Goal: Communication & Community: Share content

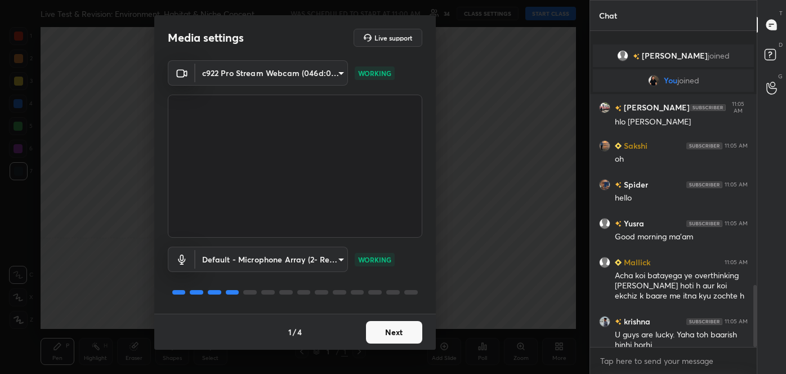
scroll to position [1291, 0]
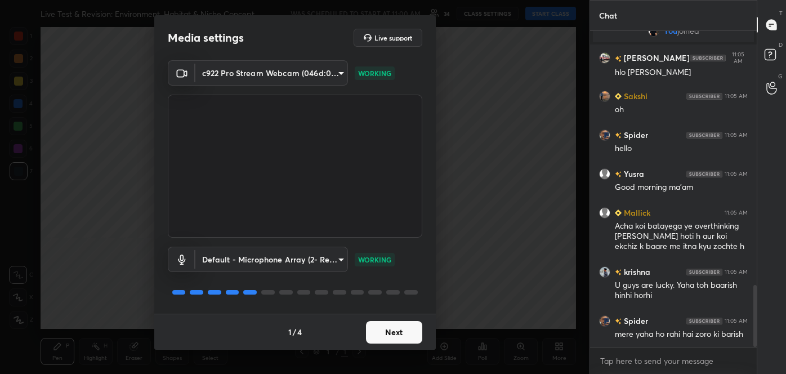
click at [391, 328] on button "Next" at bounding box center [394, 332] width 56 height 23
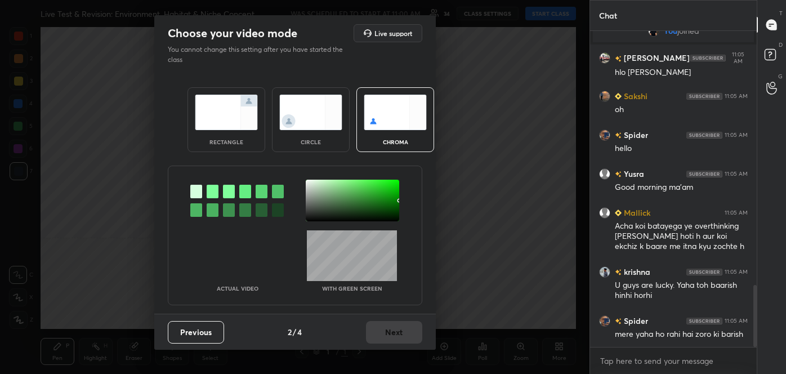
click at [314, 100] on img at bounding box center [310, 112] width 63 height 35
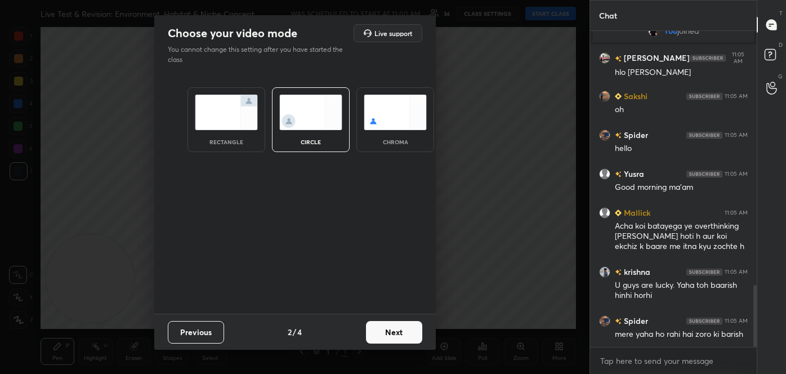
click at [391, 324] on button "Next" at bounding box center [394, 332] width 56 height 23
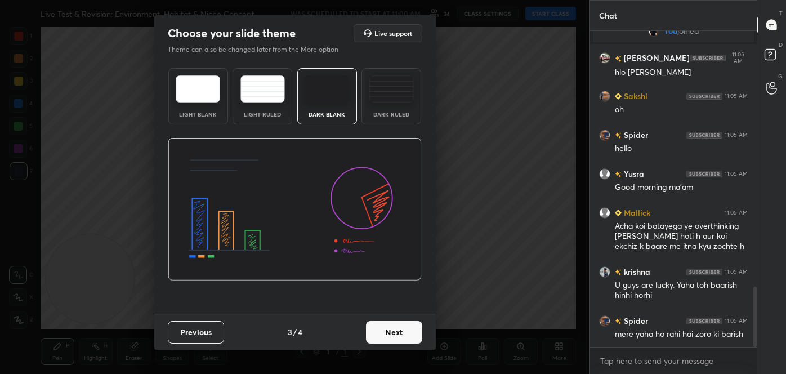
scroll to position [1340, 0]
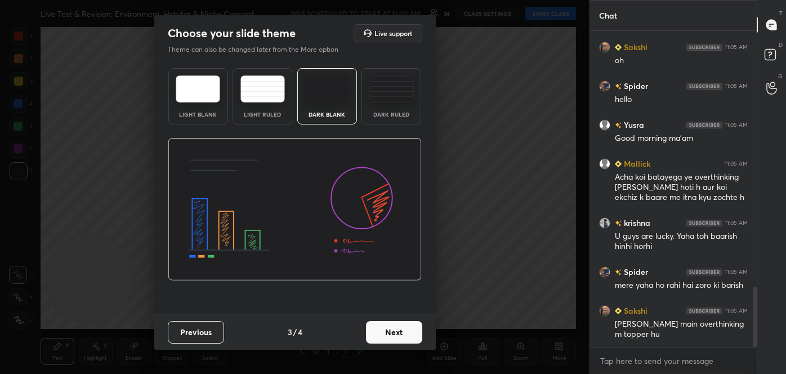
click at [399, 329] on button "Next" at bounding box center [394, 332] width 56 height 23
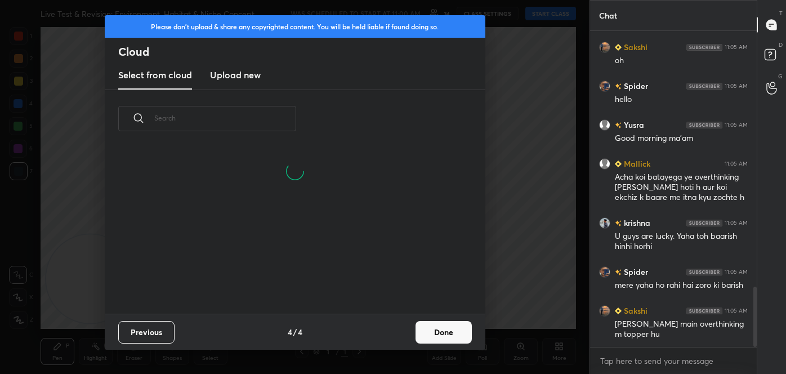
scroll to position [112, 361]
click at [432, 330] on button "Done" at bounding box center [443, 332] width 56 height 23
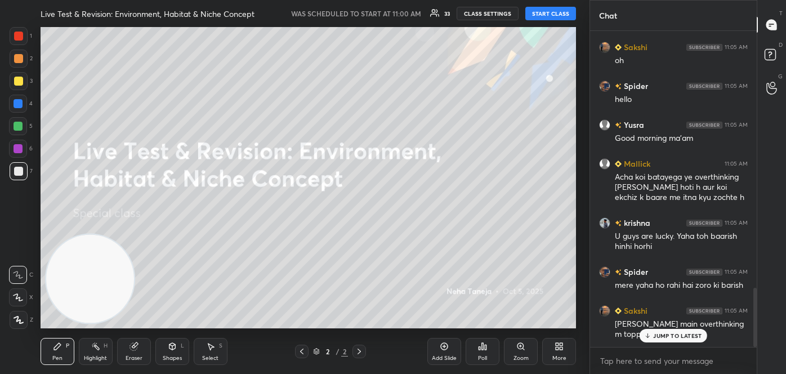
scroll to position [1378, 0]
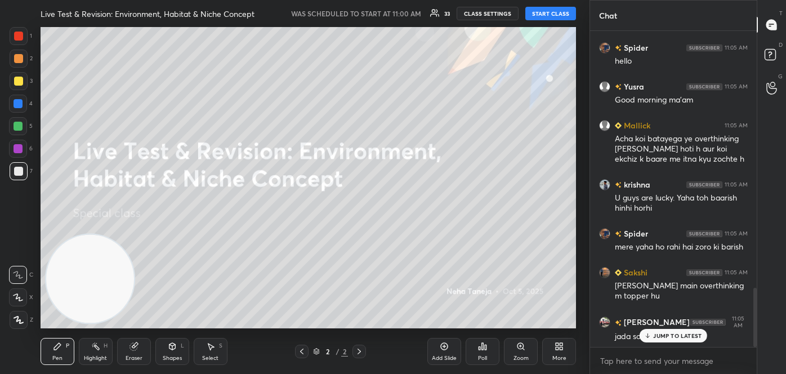
click at [547, 14] on button "START CLASS" at bounding box center [550, 14] width 51 height 14
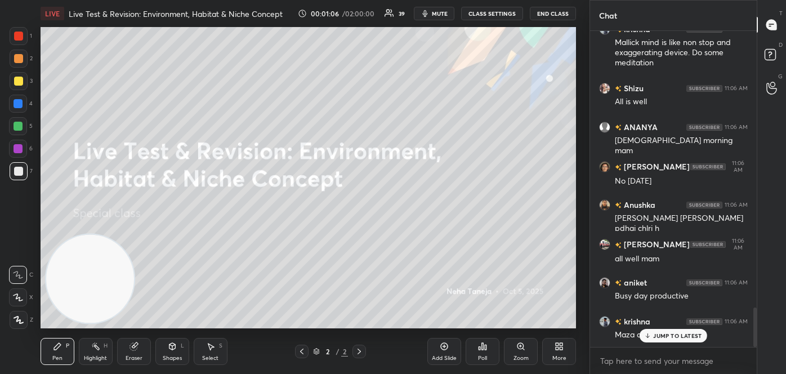
scroll to position [2212, 0]
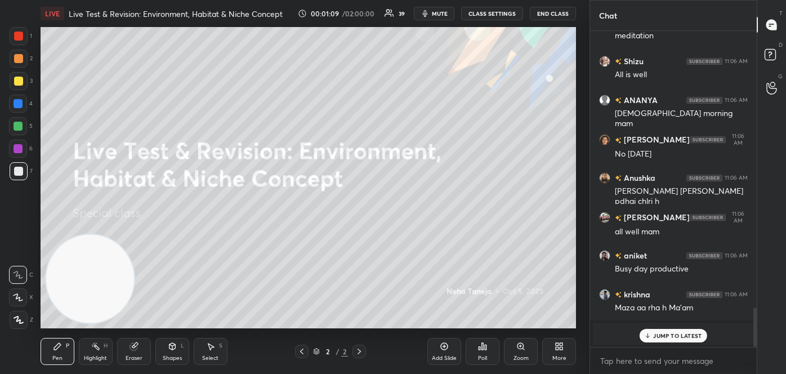
click at [690, 360] on body "1 2 3 4 5 6 7 C X Z C X Z E E Erase all H H LIVE Live Test & Revision: Environm…" at bounding box center [393, 187] width 786 height 374
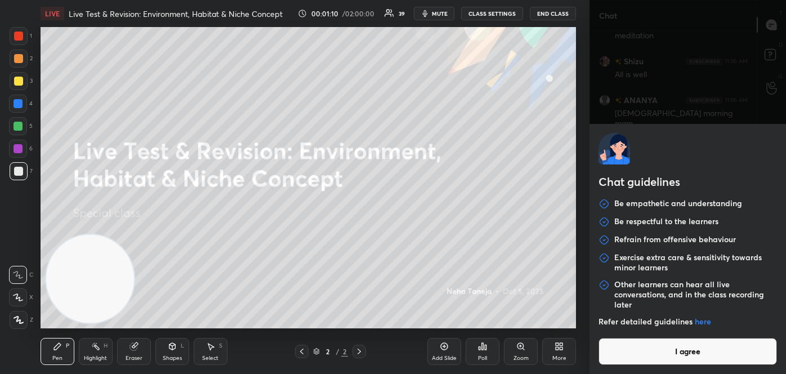
click at [686, 359] on button "I agree" at bounding box center [687, 351] width 178 height 27
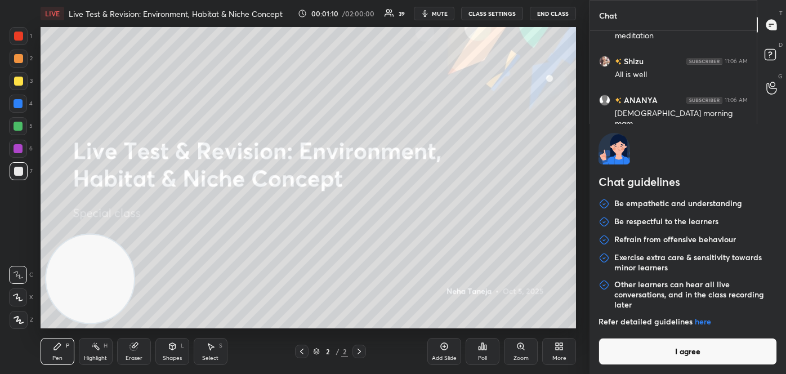
type textarea "x"
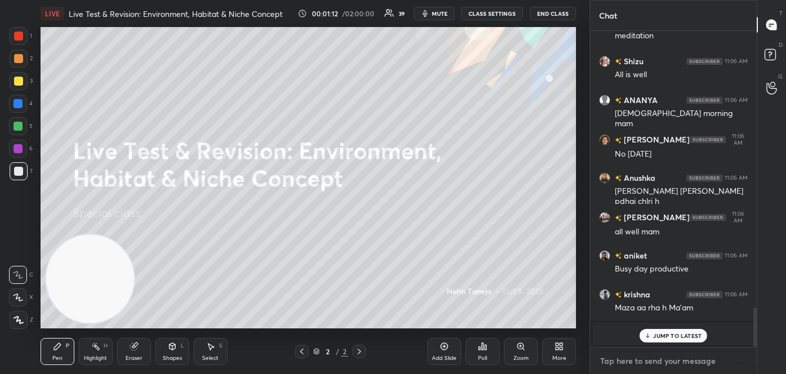
paste textarea "follow me on unacademy: [URL][DOMAIN_NAME] join me on telegram: [URL][DOMAIN_NA…"
type textarea "follow me on unacademy: [URL][DOMAIN_NAME] join me on telegram: [URL][DOMAIN_NA…"
type textarea "x"
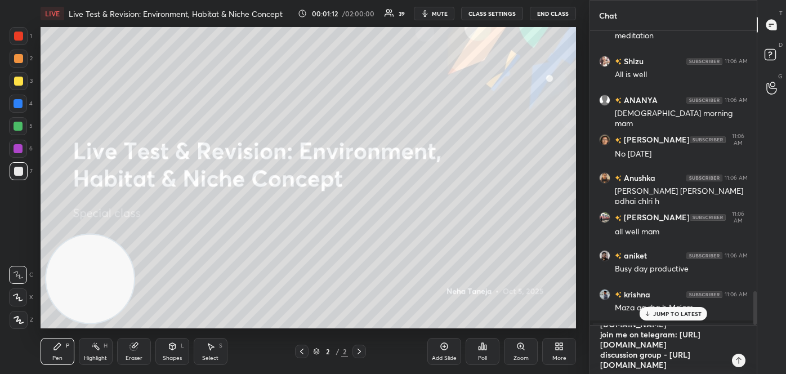
scroll to position [2273, 0]
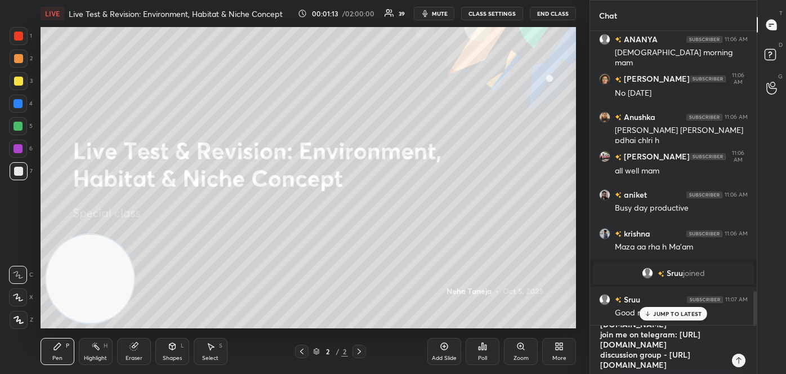
type textarea "follow me on unacademy: [URL][DOMAIN_NAME] join me on telegram: [URL][DOMAIN_NA…"
type textarea "x"
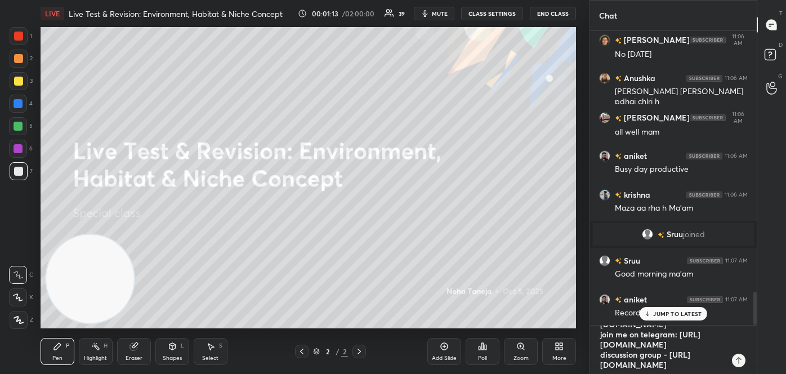
type textarea "follow me on unacademy: [URL][DOMAIN_NAME] join me on telegram: [URL][DOMAIN_NA…"
type textarea "x"
type textarea "follow me on unacademy: [URL][DOMAIN_NAME] join me on telegram: [URL][DOMAIN_NA…"
type textarea "x"
type textarea "follow me on unacademy: [URL][DOMAIN_NAME] join me on telegram: [URL][DOMAIN_NA…"
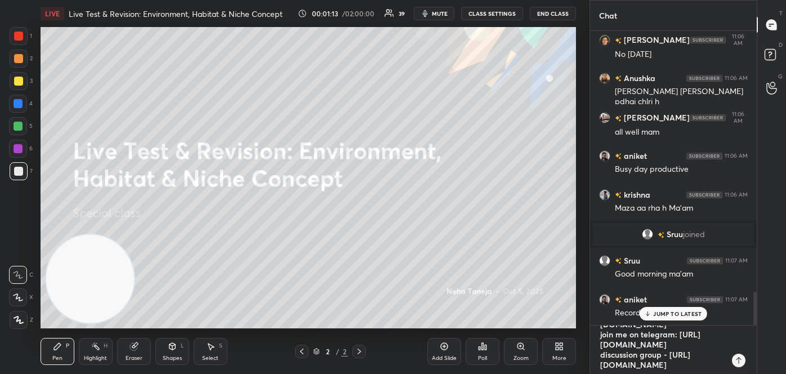
type textarea "x"
type textarea "follow me on unacademy: [URL][DOMAIN_NAME] join me on telegram: [URL][DOMAIN_NA…"
type textarea "x"
type textarea "follow me on unacademy: [URL][DOMAIN_NAME] join me on telegram: [URL][DOMAIN_NA…"
type textarea "x"
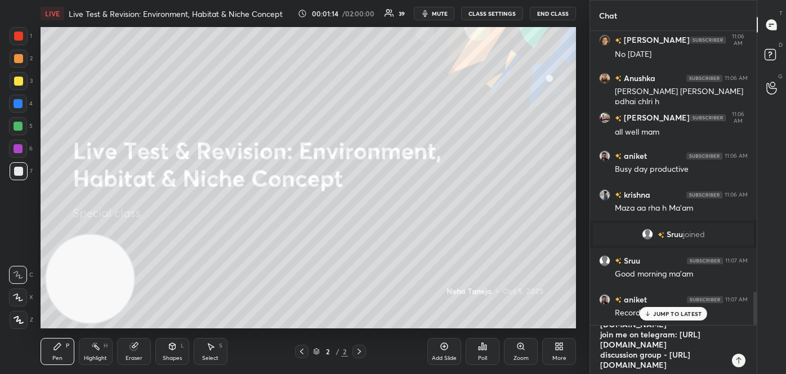
type textarea "follow me on unacademy: [URL][DOMAIN_NAME] join me on telegram: [URL][DOMAIN_NA…"
type textarea "x"
type textarea "follow me on unacademy: [URL][DOMAIN_NAME] join me on telegram: [URL][DOMAIN_NA…"
type textarea "x"
type textarea "follow me on unacademy: [URL][DOMAIN_NAME] join me on telegram: [URL][DOMAIN_NA…"
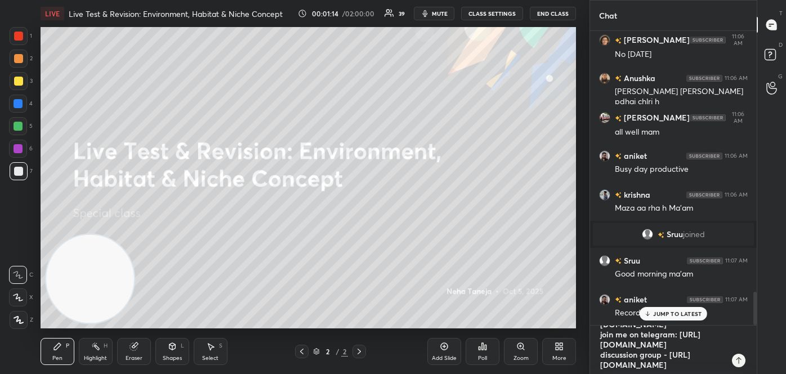
type textarea "x"
type textarea "follow me on unacademy: [URL][DOMAIN_NAME] join me on telegram: [URL][DOMAIN_NA…"
type textarea "x"
type textarea "follow me on unacademy: [URL][DOMAIN_NAME] join me on telegram: [URL][DOMAIN_NA…"
type textarea "x"
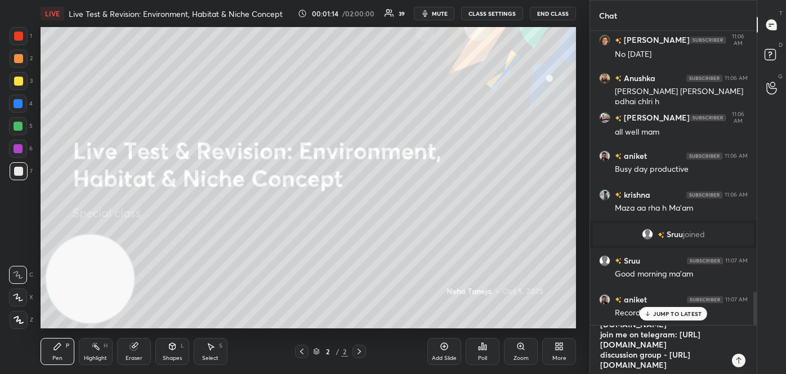
type textarea "follow me on unacademy: [URL][DOMAIN_NAME] join me on telegram: [URL][DOMAIN_NA…"
type textarea "x"
type textarea "follow me on unacademy: [URL][DOMAIN_NAME] join me on telegram: [URL][DOMAIN_NA…"
type textarea "x"
type textarea "follow me on unacademy: [URL][DOMAIN_NAME] join me on telegram: [URL][DOMAIN_NA…"
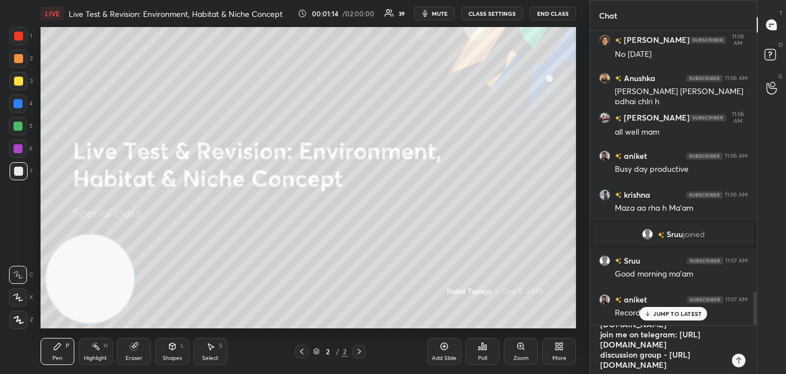
type textarea "x"
type textarea "follow me on unacademy: [URL][DOMAIN_NAME] join me on telegram: [URL][DOMAIN_NA…"
type textarea "x"
type textarea "follow me on unacademy: [URL][DOMAIN_NAME] join me on telegram: [URL][DOMAIN_NA…"
type textarea "x"
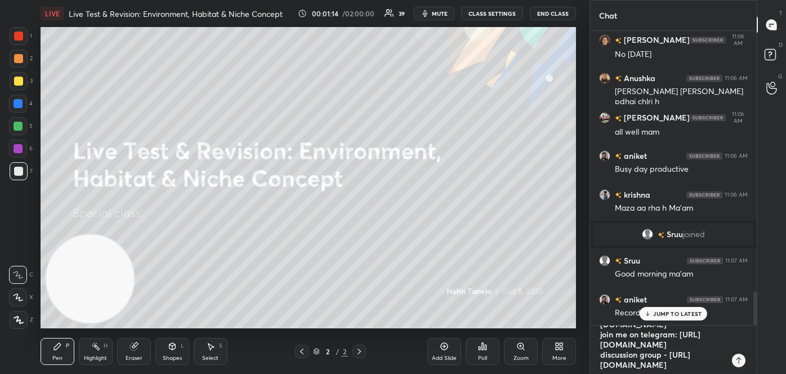
type textarea "follow me on unacademy: [URL][DOMAIN_NAME] join me on telegram: [URL][DOMAIN_NA…"
type textarea "x"
type textarea "follow me on unacademy: [URL][DOMAIN_NAME] join me on telegram: [URL][DOMAIN_NA…"
type textarea "x"
type textarea "follow me on unacademy: [URL][DOMAIN_NAME] join me on telegram: [URL][DOMAIN_NA…"
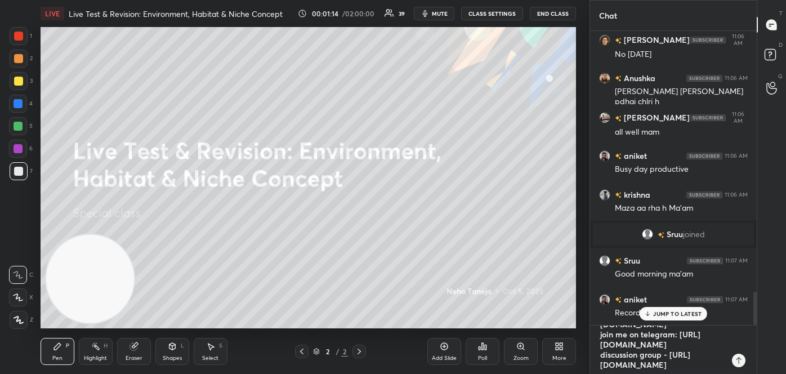
type textarea "x"
type textarea "follow me on unacademy: [URL][DOMAIN_NAME] join me on telegram: [URL][DOMAIN_NA…"
type textarea "x"
type textarea "follow me on unacademy: [URL][DOMAIN_NAME] join me on telegram: [URL][DOMAIN_NA…"
type textarea "x"
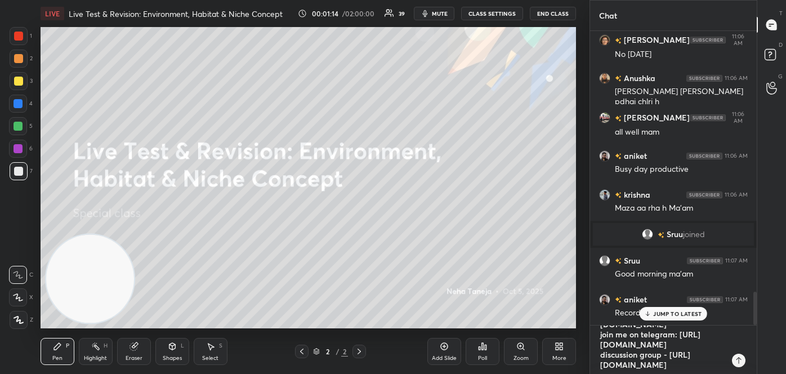
scroll to position [30, 0]
type textarea "follow me on unacademy: [URL][DOMAIN_NAME] join me on telegram: [URL][DOMAIN_NA…"
type textarea "x"
type textarea "follow me on unacademy: [URL][DOMAIN_NAME] join me on telegram: [URL][DOMAIN_NA…"
type textarea "x"
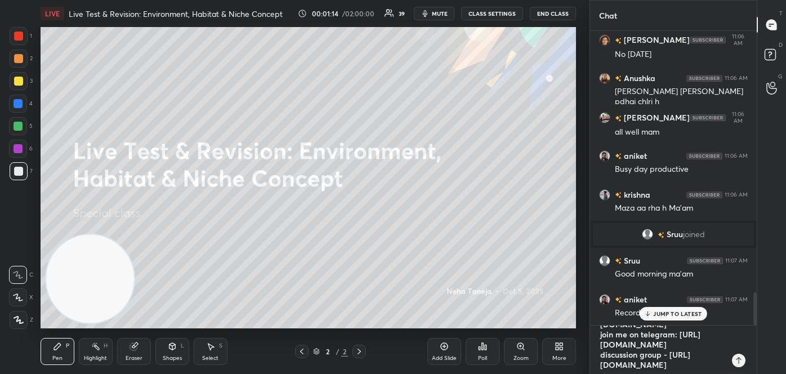
scroll to position [2351, 0]
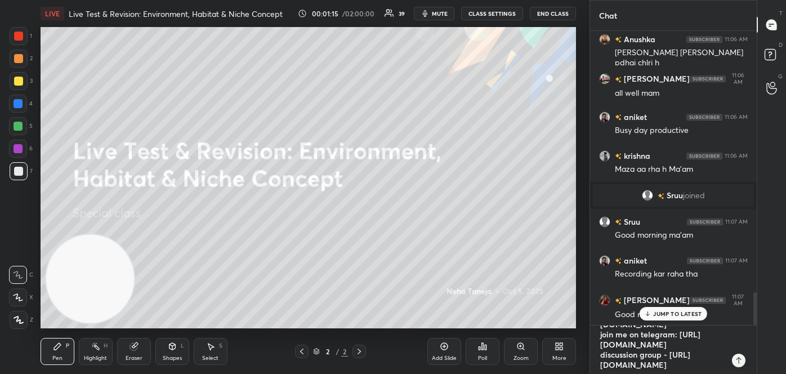
type textarea "follow me on unacademy: [URL][DOMAIN_NAME] join me on telegram: [URL][DOMAIN_NA…"
type textarea "x"
type textarea "follow me on unacademy: [URL][DOMAIN_NAME] join me on telegram: [URL][DOMAIN_NA…"
type textarea "x"
type textarea "follow me on unacademy: [URL][DOMAIN_NAME] join me on telegram: [URL][DOMAIN_NA…"
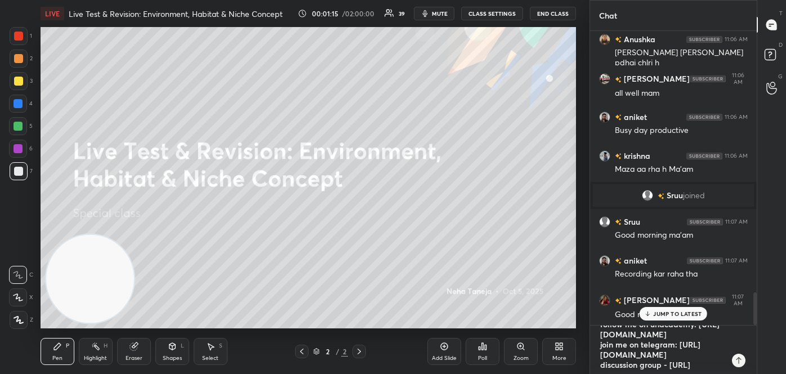
type textarea "x"
type textarea "follow me on unacademy: [URL][DOMAIN_NAME] join me on telegram: [URL][DOMAIN_NA…"
type textarea "x"
type textarea "follow me on unacademy: [URL][DOMAIN_NAME] join me on telegram: [URL][DOMAIN_NA…"
type textarea "x"
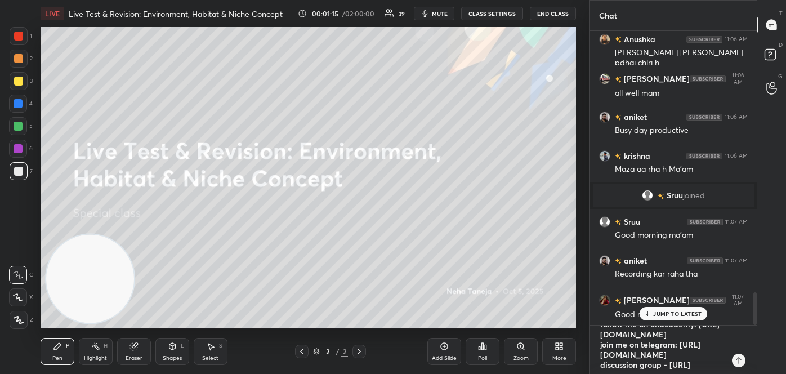
type textarea "follow me on unacademy: [URL][DOMAIN_NAME] join me on telegram: [URL][DOMAIN_NA…"
type textarea "x"
type textarea "follow me on unacademy: [URL][DOMAIN_NAME] join me on telegram: [URL][DOMAIN_NA…"
type textarea "x"
type textarea "follow me on unacademy: [URL][DOMAIN_NAME] join me on telegram: [URL][DOMAIN_NA…"
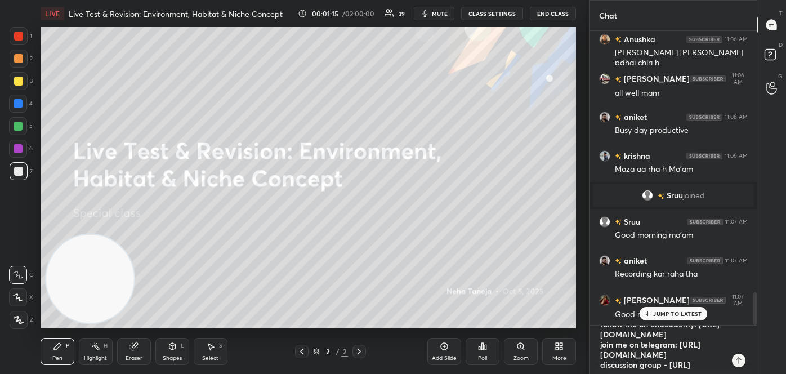
type textarea "x"
type textarea "follow me on unacademy: [URL][DOMAIN_NAME] join me on telegram: [URL][DOMAIN_NA…"
type textarea "x"
type textarea "follow me on unacademy: [URL][DOMAIN_NAME] join me on telegram: [URL][DOMAIN_NA…"
type textarea "x"
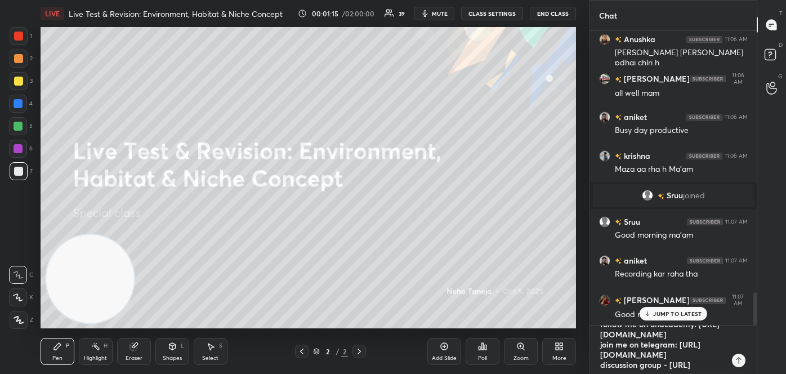
type textarea "follow me on unacademy: [URL][DOMAIN_NAME] join me on telegram: [URL][DOMAIN_NA…"
type textarea "x"
type textarea "follow me on unacademy: [URL][DOMAIN_NAME] join me on telegram: [URL][DOMAIN_NA…"
type textarea "x"
type textarea "follow me on unacademy: [URL][DOMAIN_NAME] join me on telegram: [URL][DOMAIN_NA…"
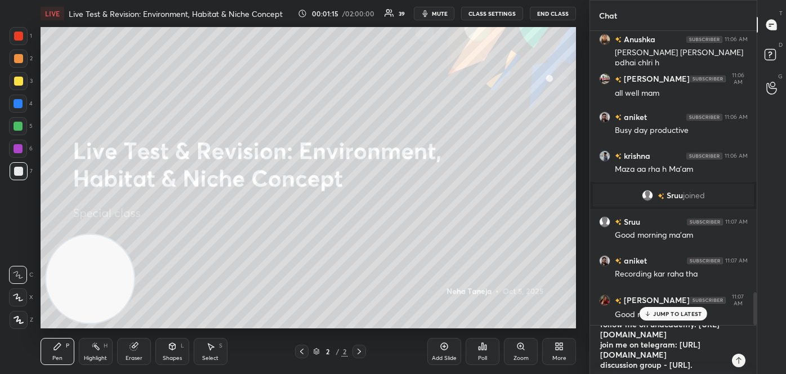
type textarea "x"
type textarea "follow me on unacademy: [URL][DOMAIN_NAME] join me on telegram: [URL][DOMAIN_NA…"
type textarea "x"
type textarea "follow me on unacademy: [URL][DOMAIN_NAME] join me on telegram: [URL][DOMAIN_NA…"
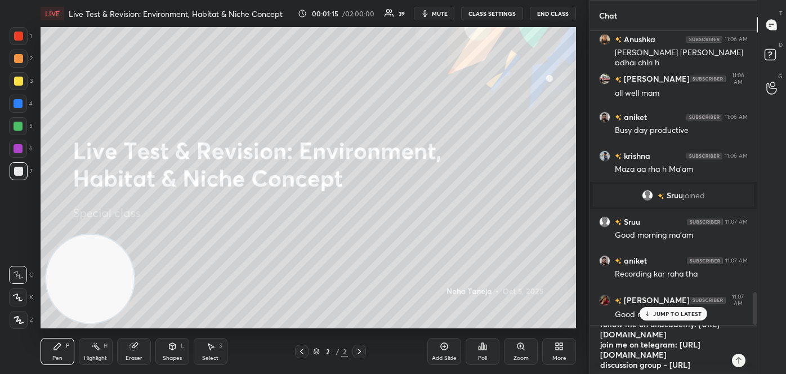
type textarea "x"
type textarea "follow me on unacademy: [URL][DOMAIN_NAME] join me on telegram: [URL][DOMAIN_NA…"
type textarea "x"
type textarea "follow me on unacademy: [URL][DOMAIN_NAME] join me on telegram: [URL][DOMAIN_NA…"
type textarea "x"
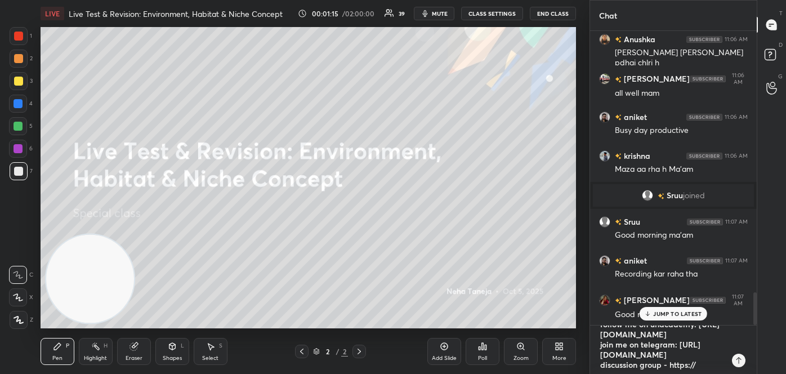
type textarea "follow me on unacademy: [URL][DOMAIN_NAME] join me on telegram: [URL][DOMAIN_NA…"
type textarea "x"
type textarea "follow me on unacademy: [URL][DOMAIN_NAME] join me on telegram: [URL][DOMAIN_NA…"
type textarea "x"
type textarea "follow me on unacademy: [URL][DOMAIN_NAME] join me on telegram: [URL][DOMAIN_NA…"
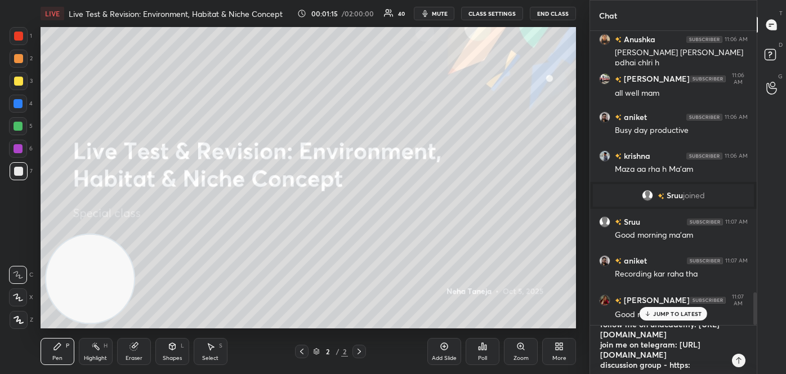
type textarea "x"
type textarea "follow me on unacademy: [URL][DOMAIN_NAME] join me on telegram: [URL][DOMAIN_NA…"
type textarea "x"
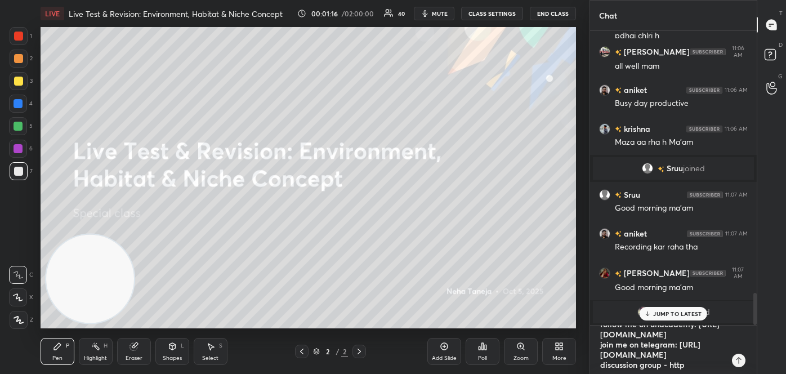
type textarea "follow me on unacademy: [URL][DOMAIN_NAME] join me on telegram: [URL][DOMAIN_NA…"
type textarea "x"
type textarea "follow me on unacademy: [URL][DOMAIN_NAME] join me on telegram: [URL][DOMAIN_NA…"
type textarea "x"
type textarea "follow me on unacademy: [URL][DOMAIN_NAME] join me on telegram: [URL][DOMAIN_NA…"
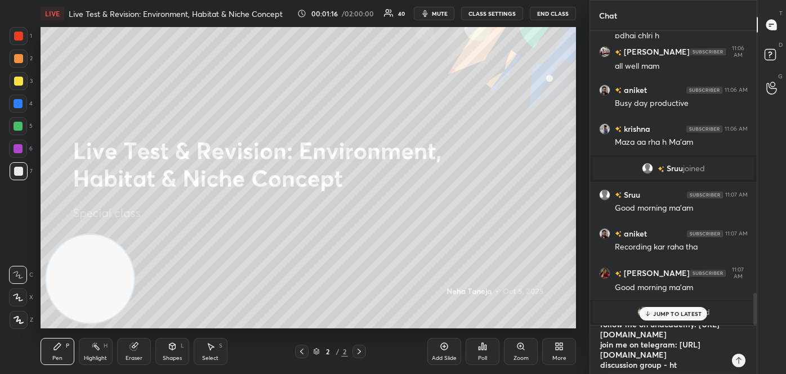
type textarea "x"
type textarea "follow me on unacademy: [URL][DOMAIN_NAME] join me on telegram: [URL][DOMAIN_NA…"
type textarea "x"
type textarea "follow me on unacademy: [URL][DOMAIN_NAME] join me on telegram: [URL][DOMAIN_NA…"
type textarea "x"
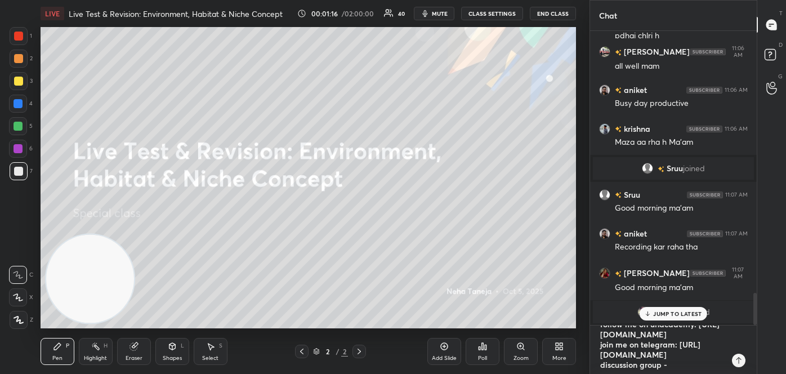
type textarea "follow me on unacademy: [URL][DOMAIN_NAME] join me on telegram: [URL][DOMAIN_NA…"
type textarea "x"
type textarea "follow me on unacademy: [URL][DOMAIN_NAME] join me on telegram: [URL][DOMAIN_NA…"
type textarea "x"
type textarea "follow me on unacademy: [URL][DOMAIN_NAME] join me on telegram: [URL][DOMAIN_NA…"
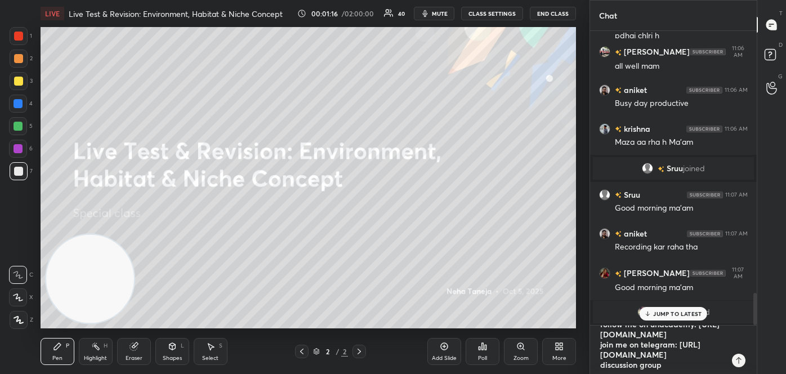
type textarea "x"
type textarea "follow me on unacademy: [URL][DOMAIN_NAME] join me on telegram: [URL][DOMAIN_NA…"
type textarea "x"
type textarea "follow me on unacademy: [URL][DOMAIN_NAME] join me on telegram: [URL][DOMAIN_NA…"
type textarea "x"
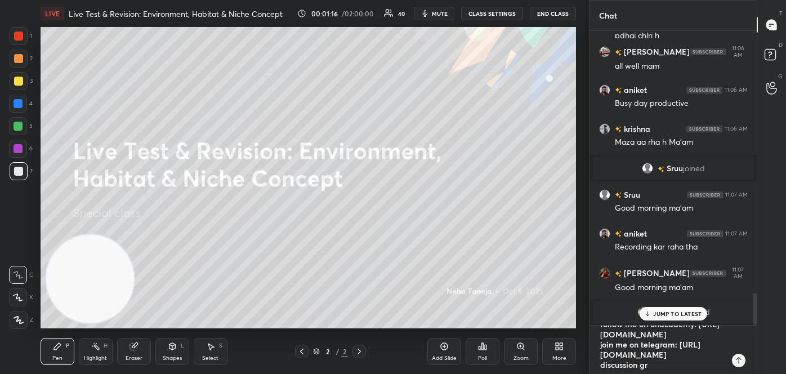
type textarea "follow me on unacademy: [URL][DOMAIN_NAME] join me on telegram: [URL][DOMAIN_NA…"
type textarea "x"
type textarea "follow me on unacademy: [URL][DOMAIN_NAME] join me on telegram: [URL][DOMAIN_NA…"
type textarea "x"
type textarea "follow me on unacademy: [URL][DOMAIN_NAME] join me on telegram: [URL][DOMAIN_NA…"
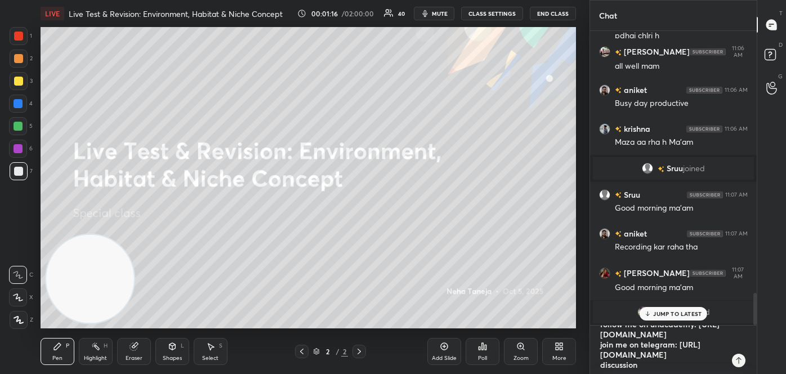
type textarea "x"
type textarea "follow me on unacademy: [URL][DOMAIN_NAME] join me on telegram: [URL][DOMAIN_NA…"
type textarea "x"
type textarea "follow me on unacademy: [URL][DOMAIN_NAME] join me on telegram: [URL][DOMAIN_NA…"
type textarea "x"
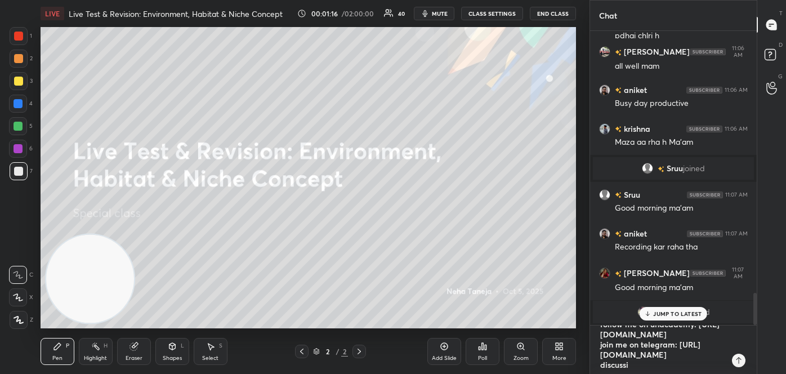
type textarea "follow me on unacademy: [URL][DOMAIN_NAME] join me on telegram: [URL][DOMAIN_NA…"
type textarea "x"
type textarea "follow me on unacademy: [URL][DOMAIN_NAME] join me on telegram: [URL][DOMAIN_NA…"
type textarea "x"
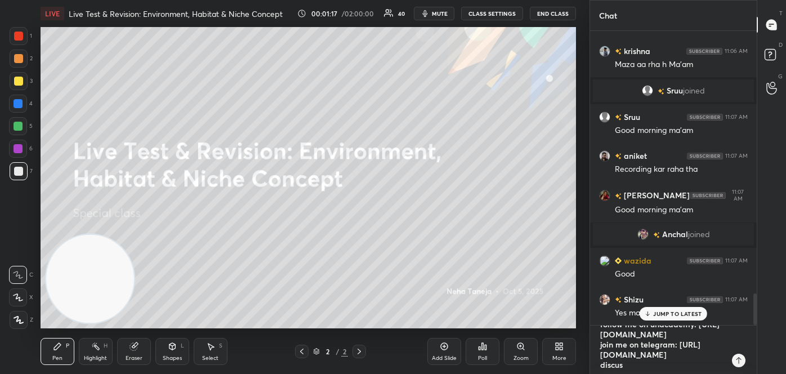
type textarea "follow me on unacademy: [URL][DOMAIN_NAME] join me on telegram: [URL][DOMAIN_NA…"
type textarea "x"
type textarea "follow me on unacademy: [URL][DOMAIN_NAME] join me on telegram: [URL][DOMAIN_NA…"
type textarea "x"
type textarea "follow me on unacademy: [URL][DOMAIN_NAME] join me on telegram: [URL][DOMAIN_NA…"
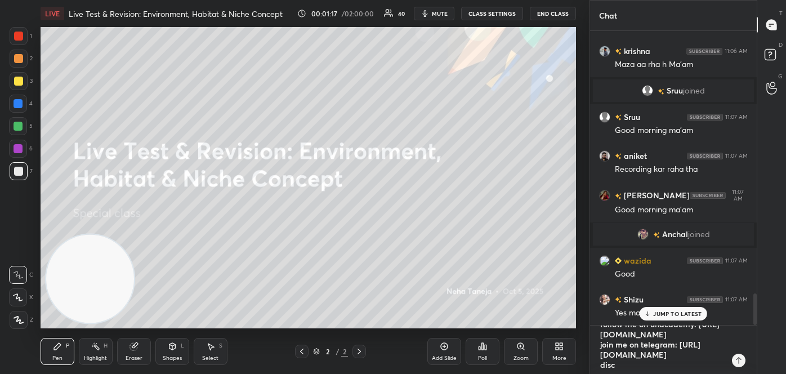
type textarea "x"
type textarea "follow me on unacademy: [URL][DOMAIN_NAME] join me on telegram: [URL][DOMAIN_NA…"
type textarea "x"
type textarea "follow me on unacademy: [URL][DOMAIN_NAME] join me on telegram: [URL][DOMAIN_NA…"
type textarea "x"
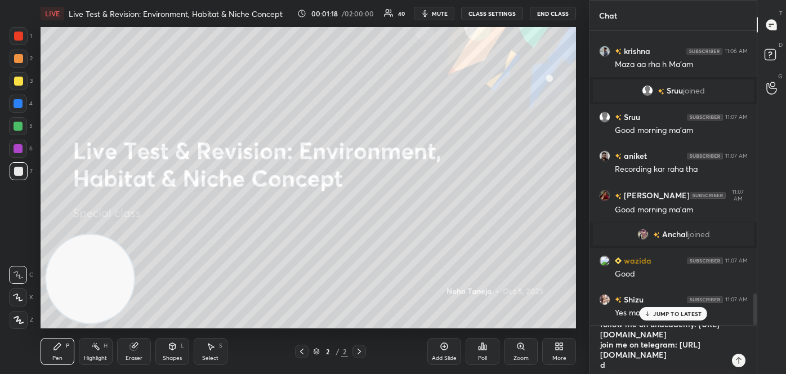
type textarea "follow me on unacademy: [URL][DOMAIN_NAME] join me on telegram: [URL][DOMAIN_NA…"
type textarea "x"
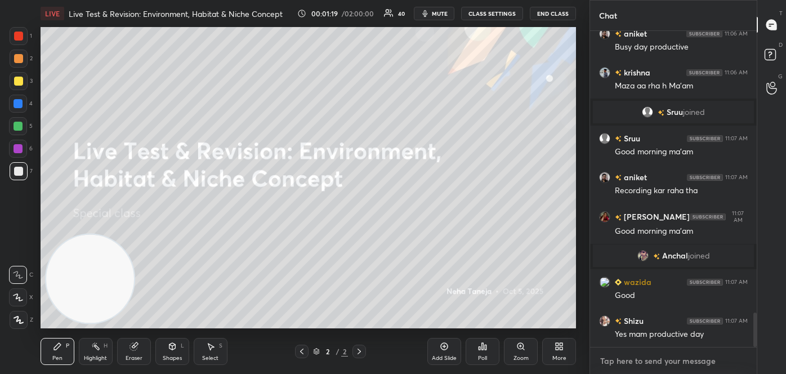
scroll to position [2538, 0]
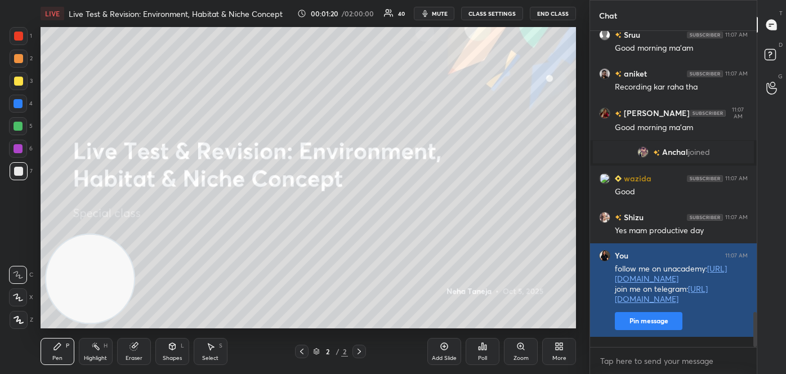
click at [669, 327] on button "Pin message" at bounding box center [649, 321] width 68 height 18
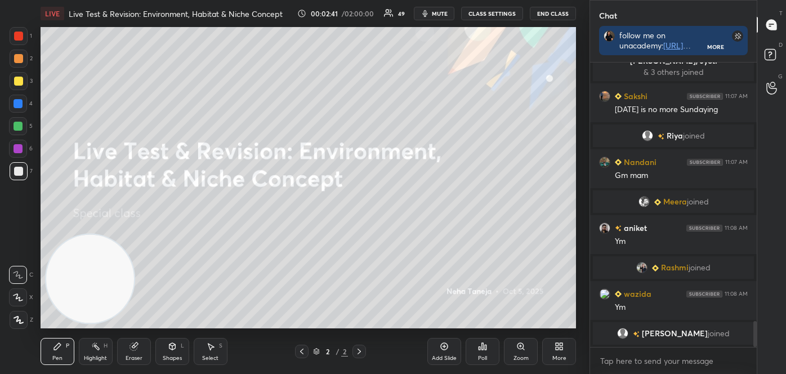
scroll to position [2882, 0]
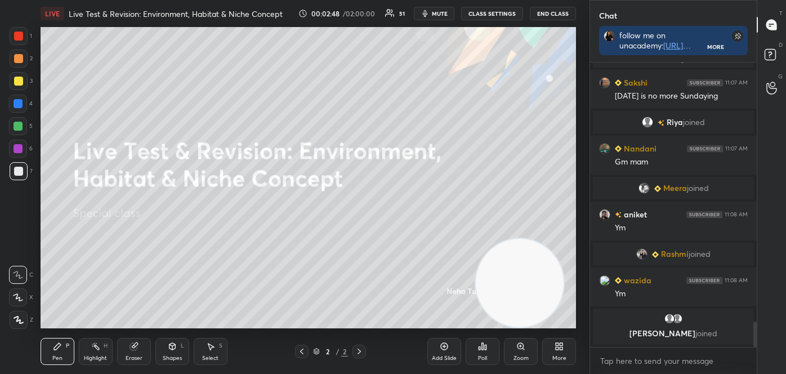
drag, startPoint x: 111, startPoint y: 276, endPoint x: 537, endPoint y: 290, distance: 425.9
click at [540, 294] on video at bounding box center [520, 283] width 88 height 88
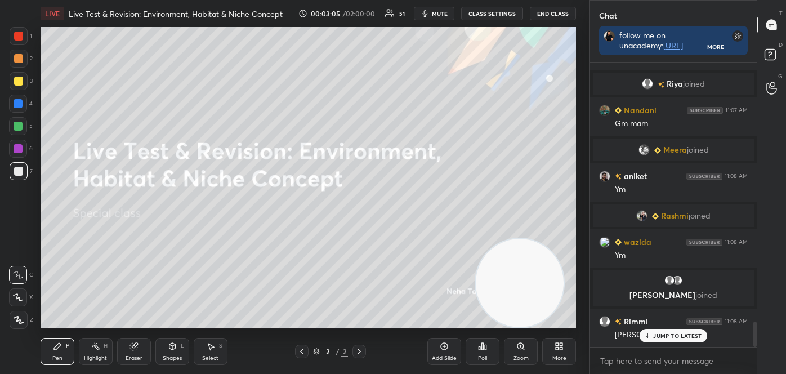
scroll to position [2948, 0]
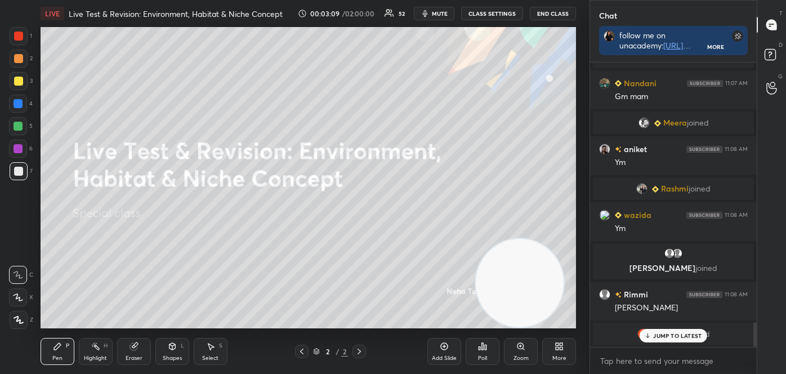
click at [564, 355] on div "More" at bounding box center [559, 358] width 14 height 6
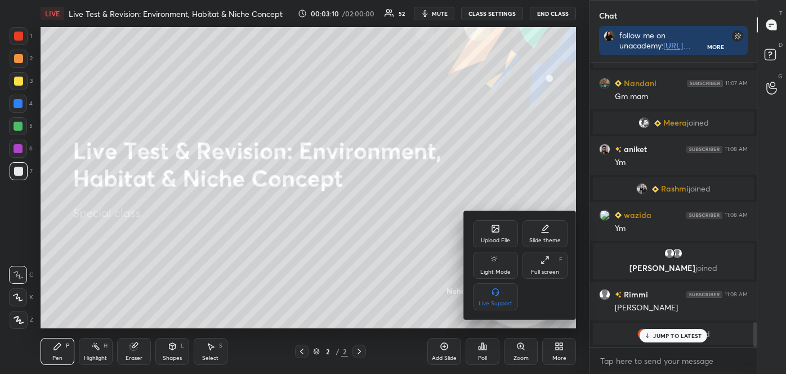
click at [494, 229] on icon at bounding box center [495, 228] width 7 height 7
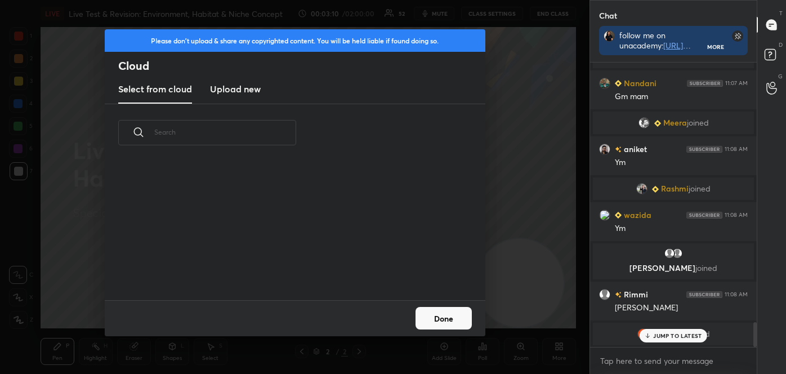
scroll to position [139, 361]
click at [240, 83] on h3 "Upload new" at bounding box center [235, 89] width 51 height 14
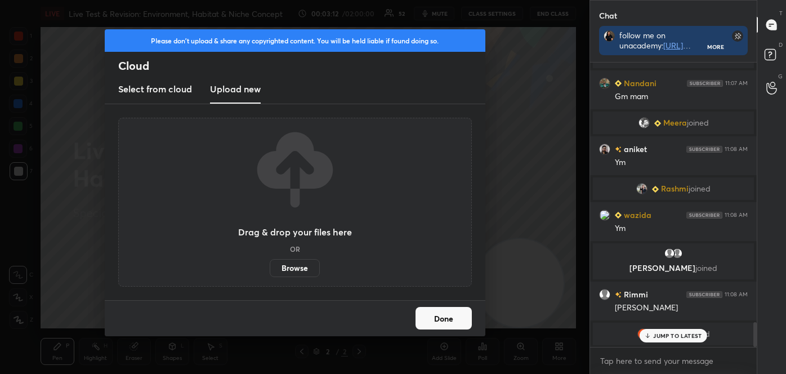
click at [288, 260] on label "Browse" at bounding box center [295, 268] width 50 height 18
click at [270, 260] on input "Browse" at bounding box center [270, 268] width 0 height 18
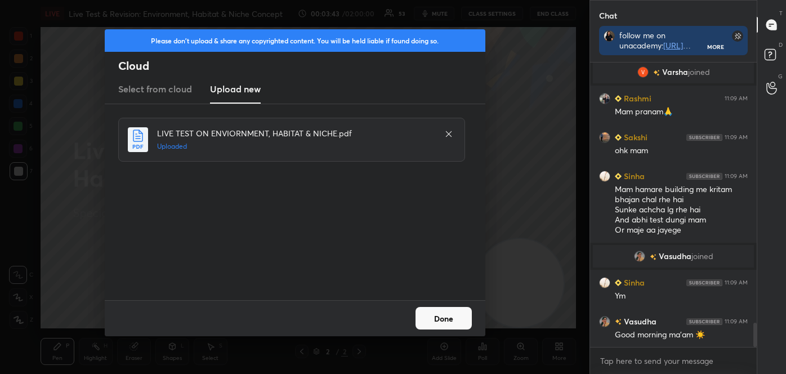
scroll to position [3090, 0]
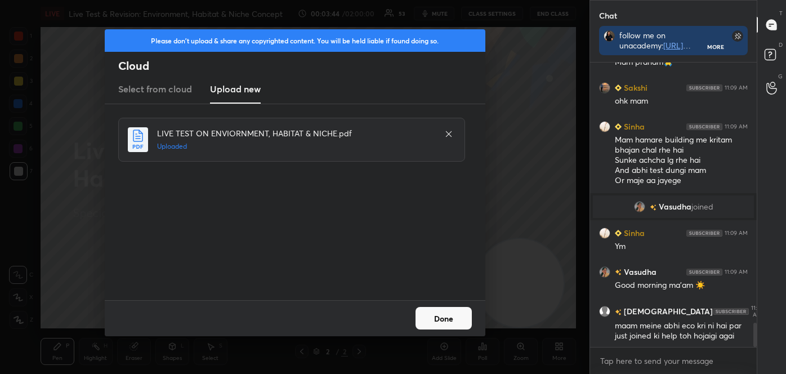
click at [432, 318] on button "Done" at bounding box center [443, 318] width 56 height 23
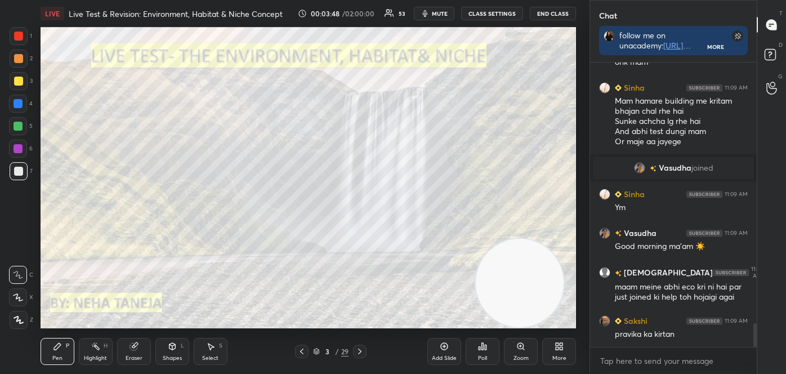
scroll to position [3167, 0]
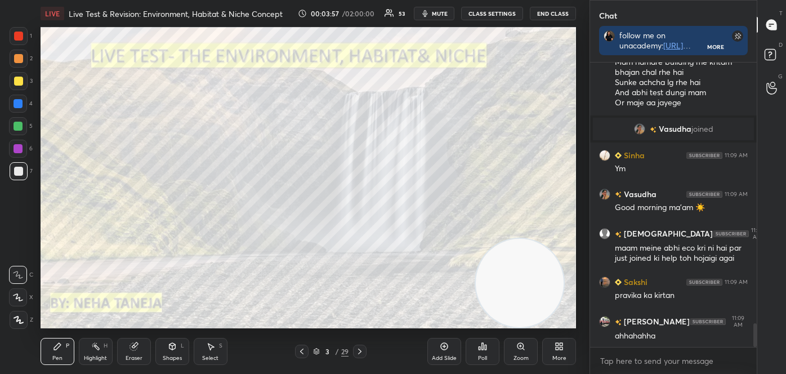
click at [79, 355] on div "Highlight H" at bounding box center [96, 351] width 34 height 27
click at [15, 34] on div at bounding box center [18, 36] width 9 height 9
click at [360, 351] on icon at bounding box center [359, 351] width 9 height 9
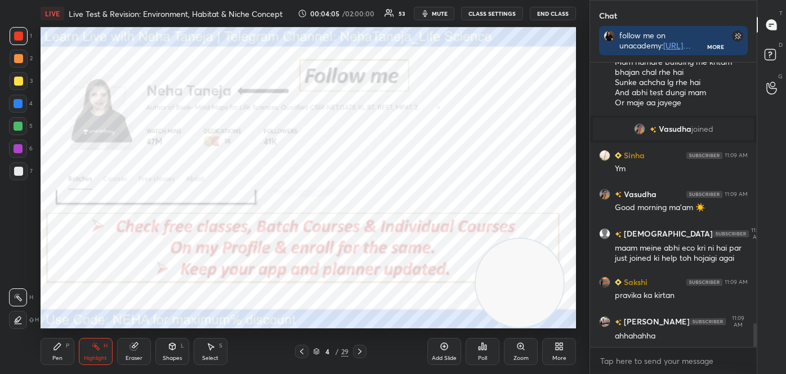
click at [12, 34] on div at bounding box center [19, 36] width 18 height 18
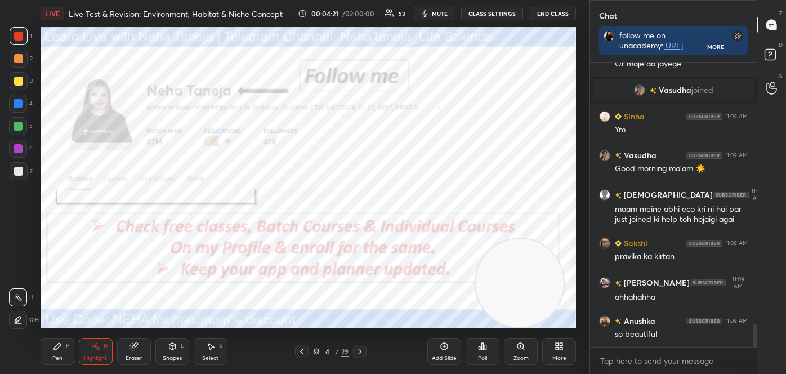
scroll to position [3233, 0]
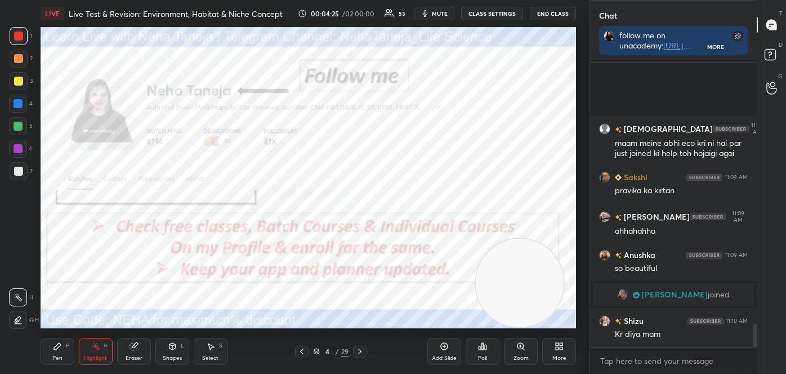
click at [20, 37] on div at bounding box center [18, 36] width 9 height 9
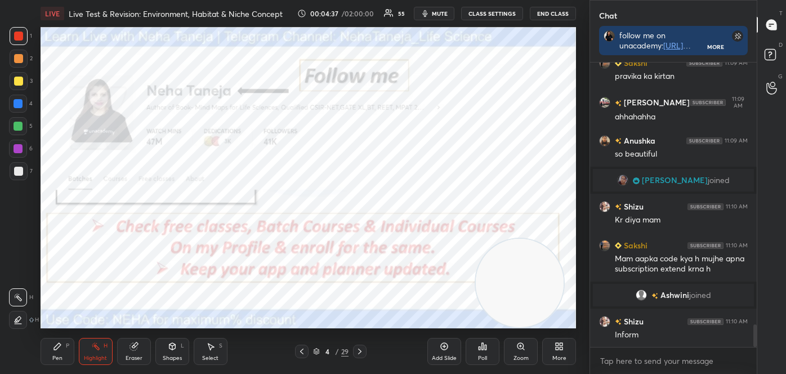
scroll to position [3342, 0]
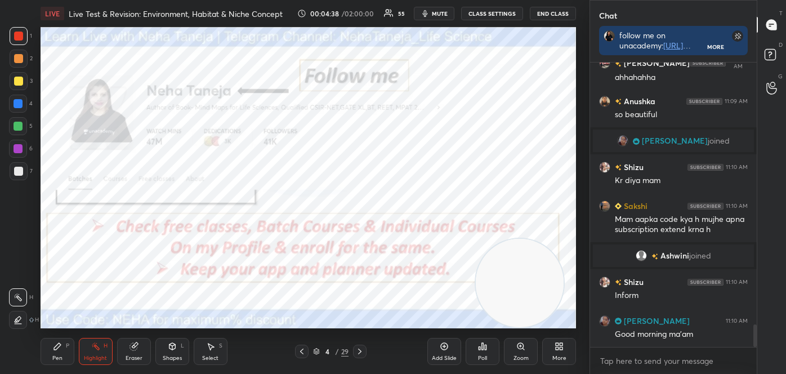
click at [359, 351] on icon at bounding box center [359, 351] width 9 height 9
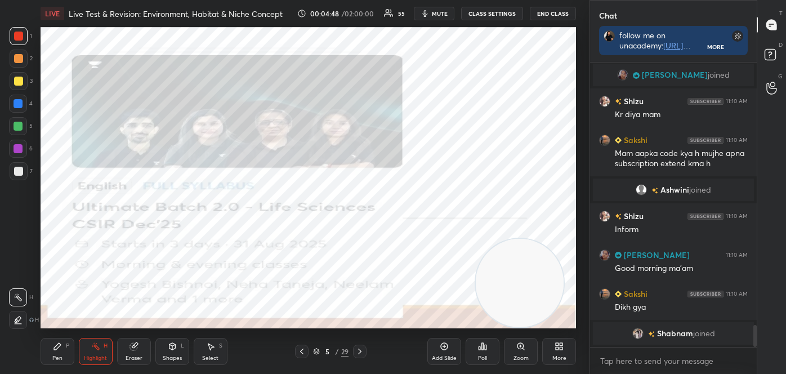
scroll to position [3421, 0]
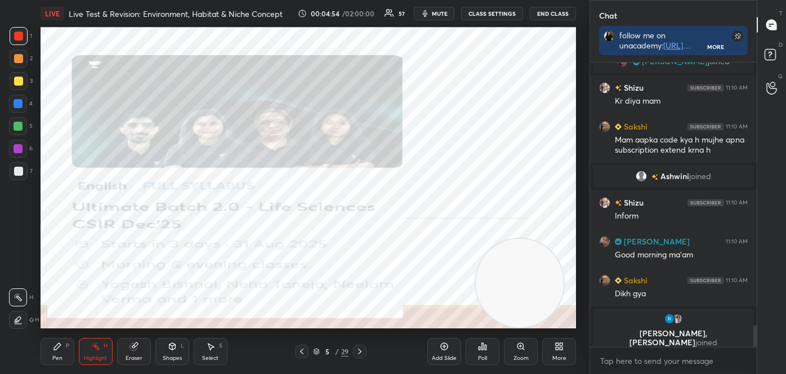
click at [54, 356] on div "Pen" at bounding box center [57, 358] width 10 height 6
click at [20, 272] on icon at bounding box center [18, 275] width 10 height 8
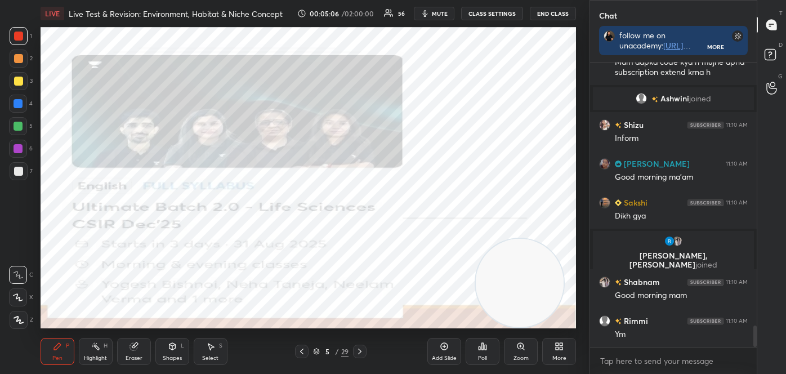
scroll to position [3496, 0]
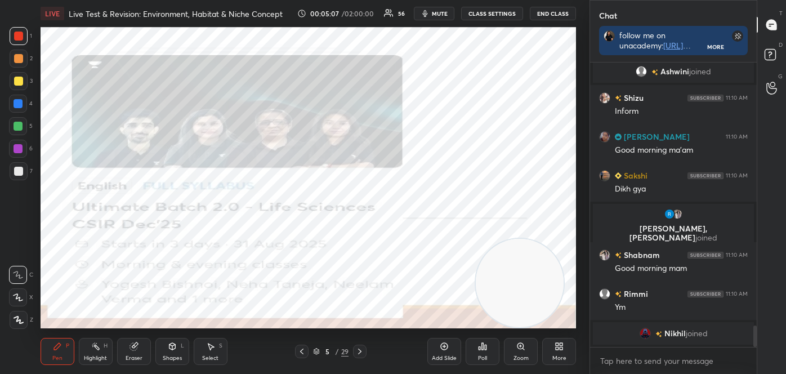
click at [361, 347] on icon at bounding box center [359, 351] width 9 height 9
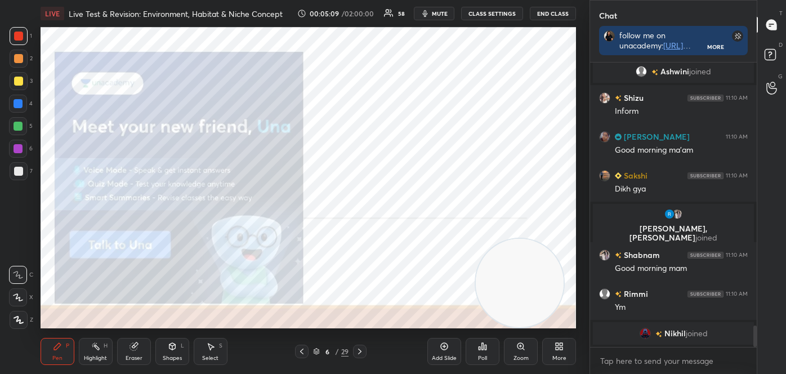
click at [26, 167] on div at bounding box center [19, 171] width 18 height 18
click at [19, 41] on div at bounding box center [19, 36] width 18 height 18
click at [363, 353] on icon at bounding box center [359, 351] width 9 height 9
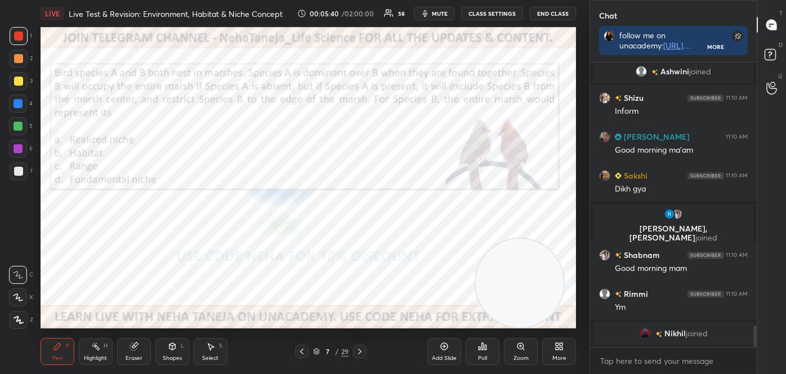
click at [17, 30] on div at bounding box center [19, 36] width 18 height 18
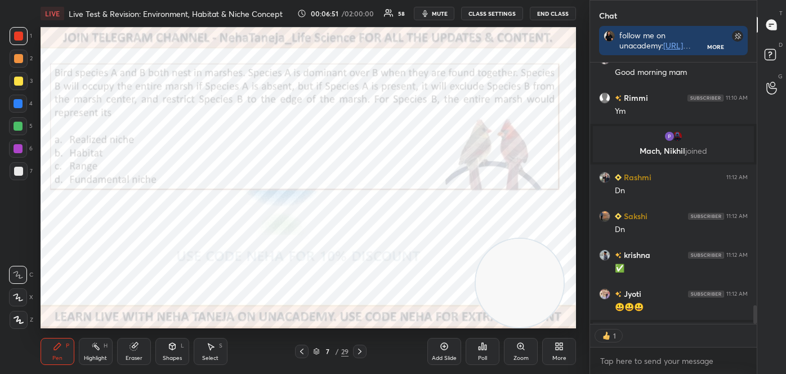
scroll to position [3, 3]
click at [482, 349] on icon at bounding box center [482, 346] width 9 height 9
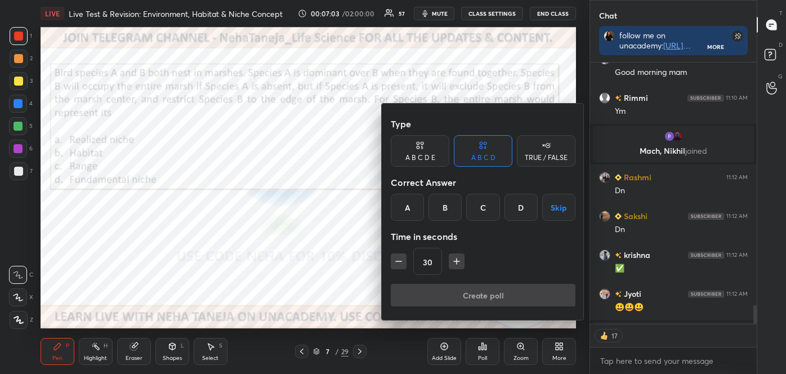
click at [516, 203] on div "D" at bounding box center [520, 207] width 33 height 27
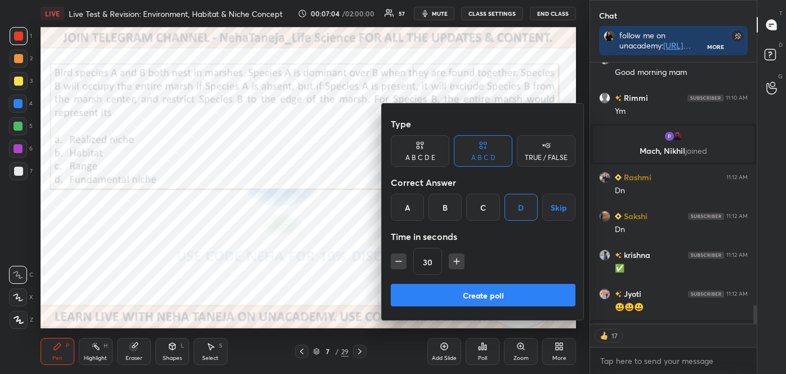
click at [497, 287] on button "Create poll" at bounding box center [483, 295] width 185 height 23
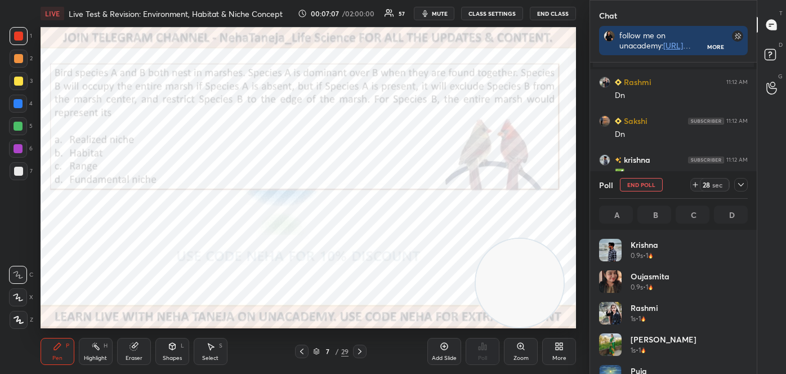
scroll to position [132, 145]
click at [93, 348] on icon at bounding box center [95, 346] width 9 height 9
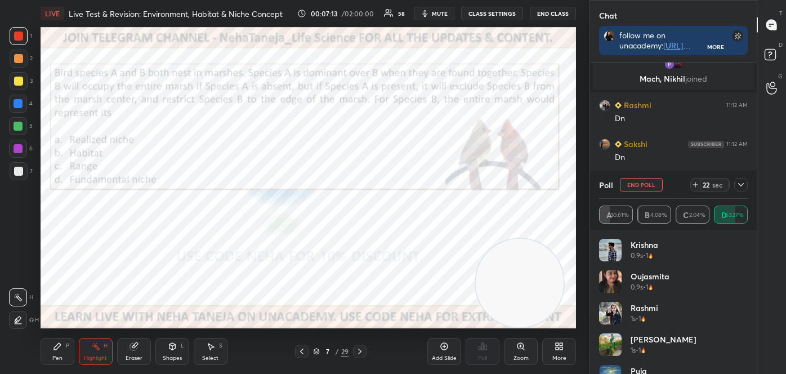
scroll to position [222, 163]
click at [23, 39] on div at bounding box center [19, 36] width 18 height 18
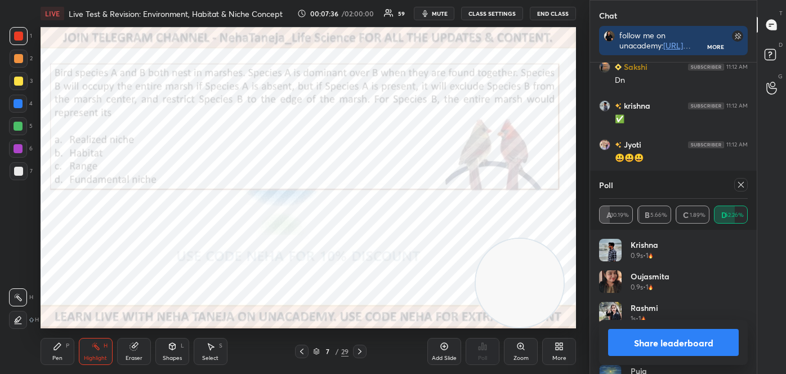
scroll to position [3712, 0]
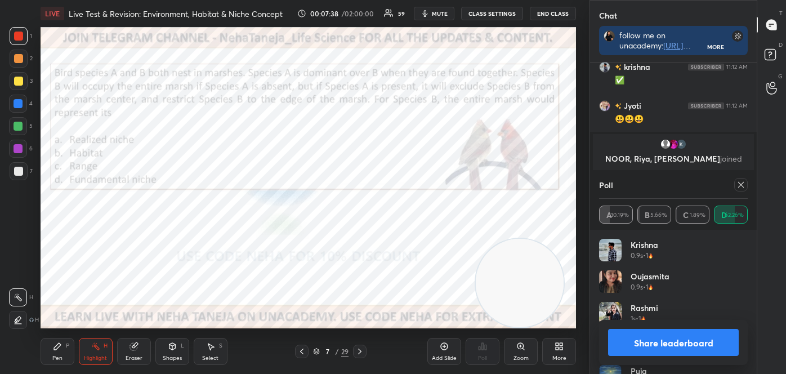
click at [657, 339] on button "Share leaderboard" at bounding box center [673, 342] width 131 height 27
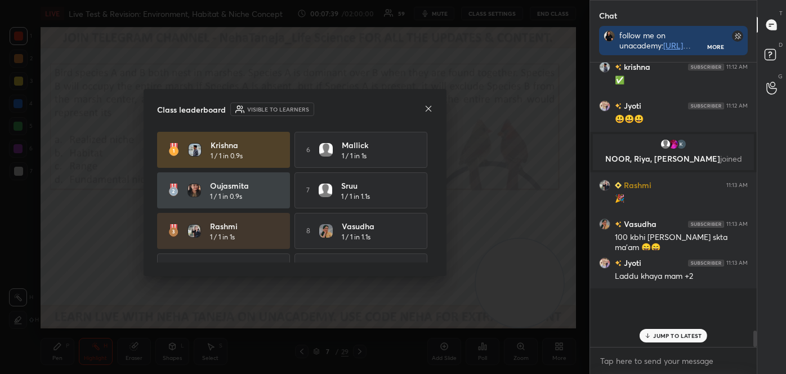
scroll to position [4, 3]
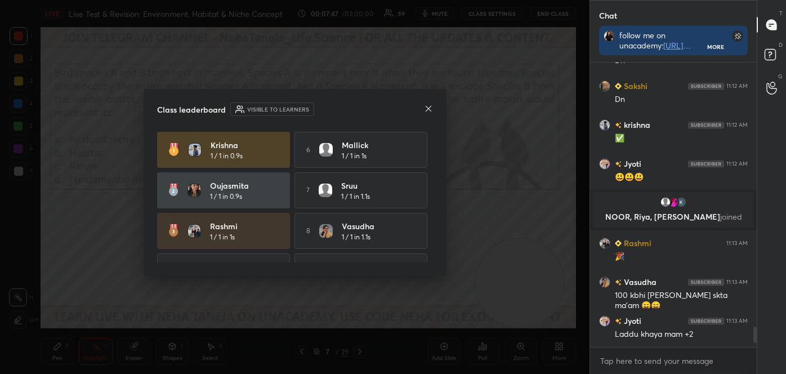
click at [430, 109] on icon at bounding box center [428, 108] width 9 height 9
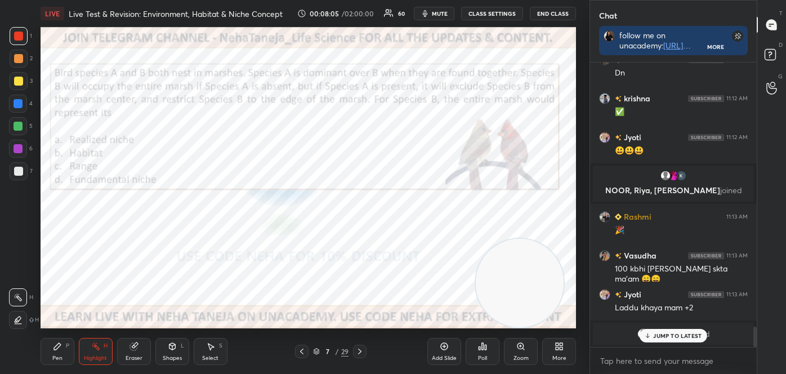
click at [17, 80] on div at bounding box center [18, 81] width 9 height 9
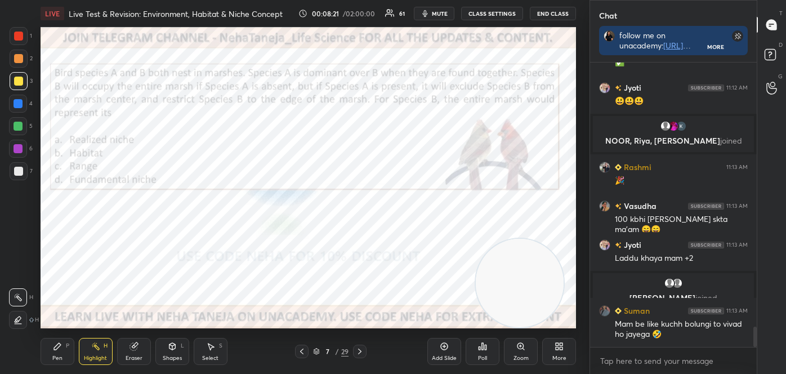
click at [56, 352] on div "Pen P" at bounding box center [58, 351] width 34 height 27
click at [21, 269] on div at bounding box center [18, 275] width 18 height 18
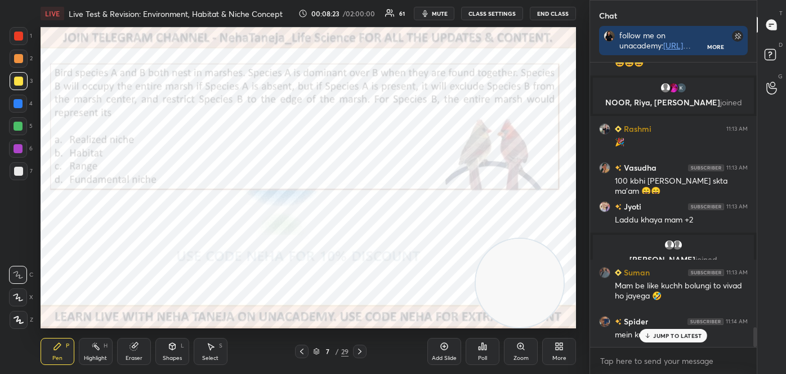
click at [23, 34] on div at bounding box center [19, 36] width 18 height 18
click at [102, 348] on div "Highlight H" at bounding box center [96, 351] width 34 height 27
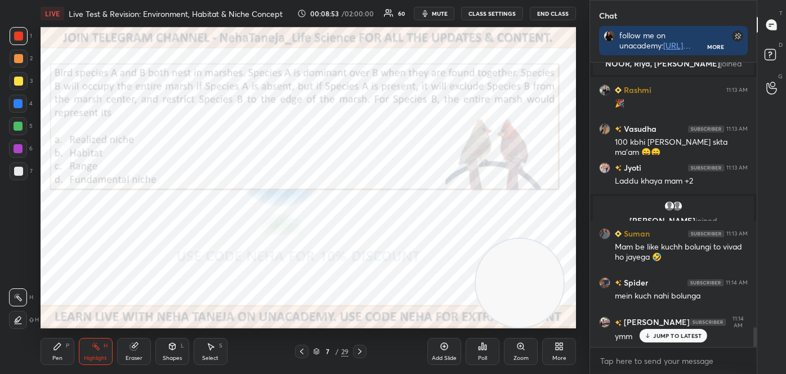
scroll to position [3835, 0]
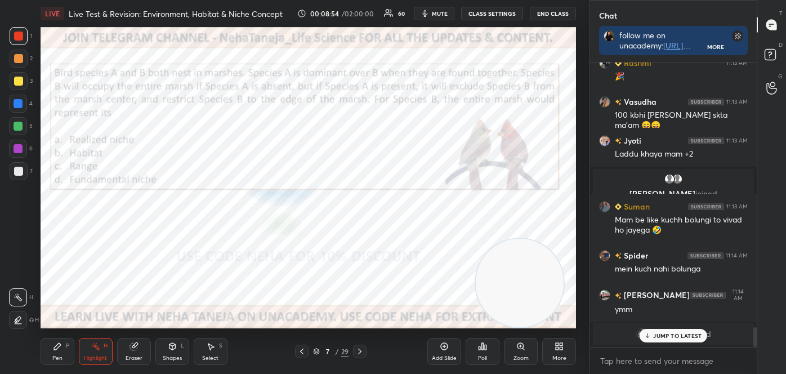
drag, startPoint x: 62, startPoint y: 347, endPoint x: 57, endPoint y: 339, distance: 9.2
click at [62, 348] on div "Pen P" at bounding box center [58, 351] width 34 height 27
click at [23, 271] on icon at bounding box center [18, 275] width 10 height 8
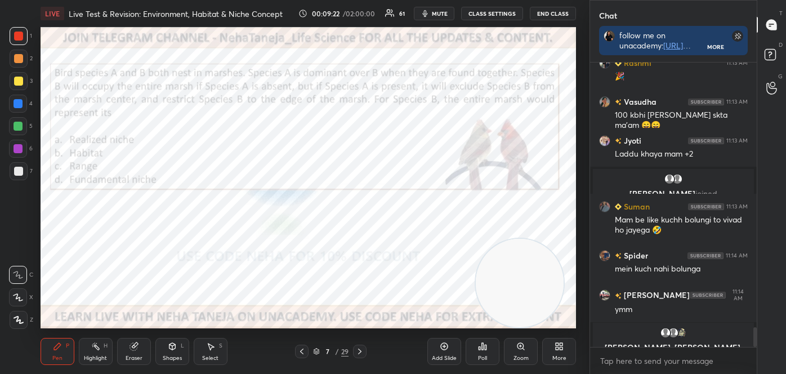
drag, startPoint x: 96, startPoint y: 354, endPoint x: 135, endPoint y: 330, distance: 46.0
click at [96, 355] on div "Highlight" at bounding box center [95, 358] width 23 height 6
click at [175, 351] on div "Shapes L" at bounding box center [172, 351] width 34 height 27
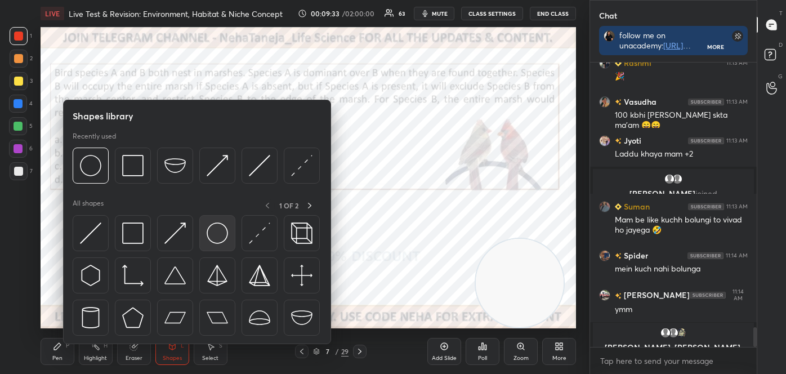
click at [212, 238] on img at bounding box center [217, 232] width 21 height 21
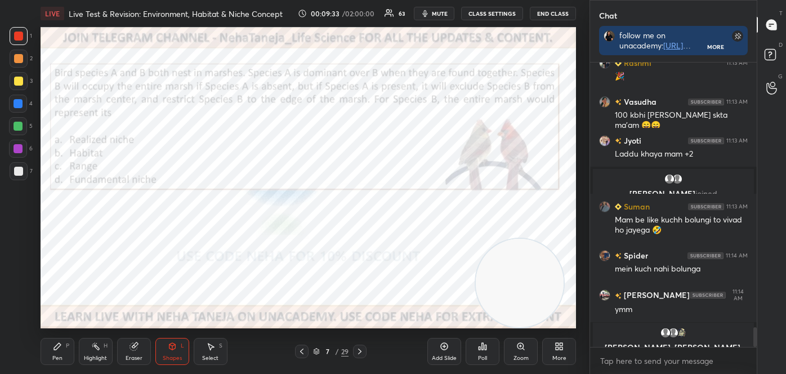
click at [18, 127] on div at bounding box center [18, 126] width 9 height 9
click at [96, 351] on div "Highlight H" at bounding box center [96, 351] width 34 height 27
click at [16, 287] on div "H H" at bounding box center [24, 306] width 30 height 45
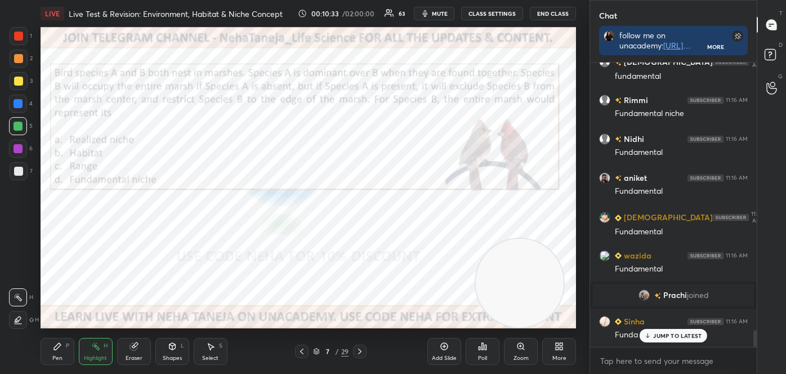
scroll to position [4562, 0]
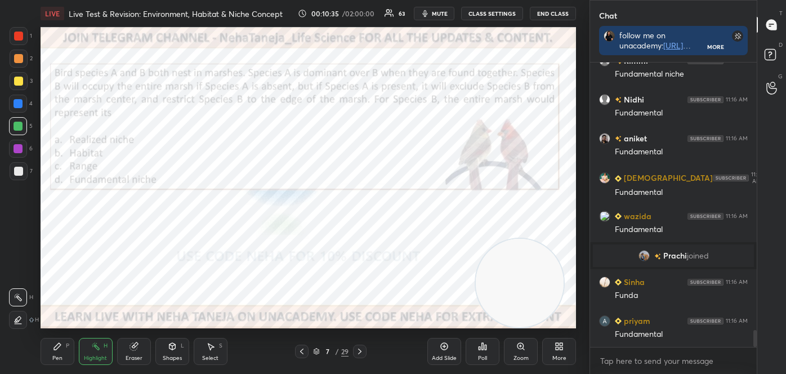
click at [52, 355] on div "Pen P" at bounding box center [58, 351] width 34 height 27
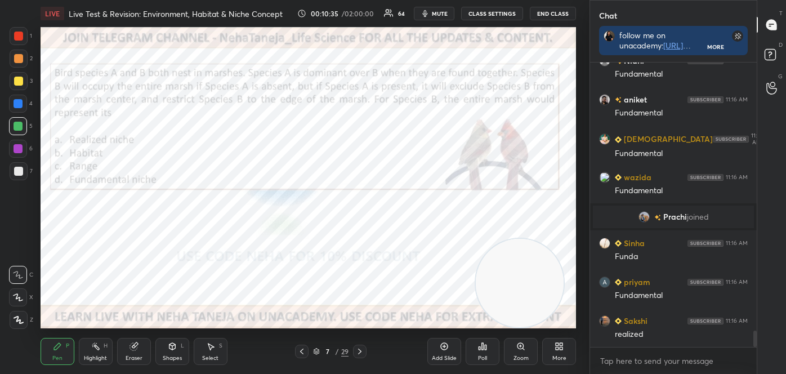
click at [15, 319] on icon at bounding box center [19, 320] width 10 height 8
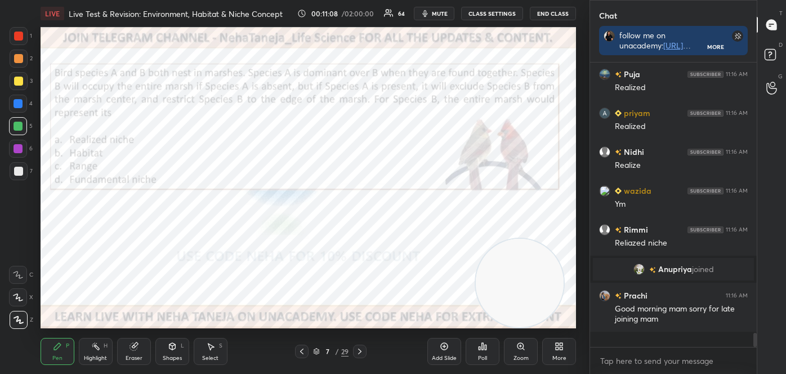
scroll to position [281, 163]
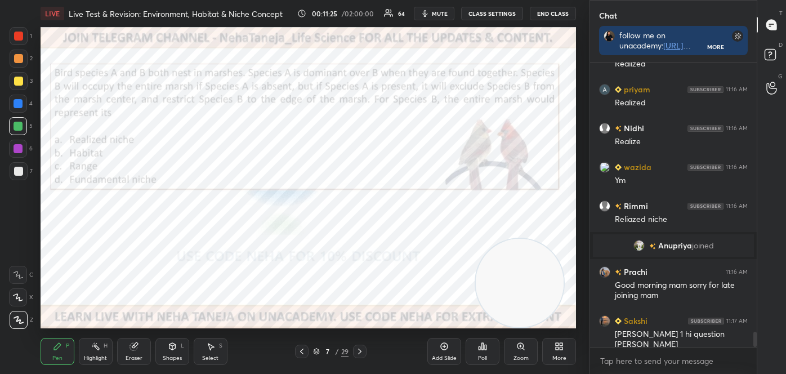
click at [138, 349] on div "Eraser" at bounding box center [134, 351] width 34 height 27
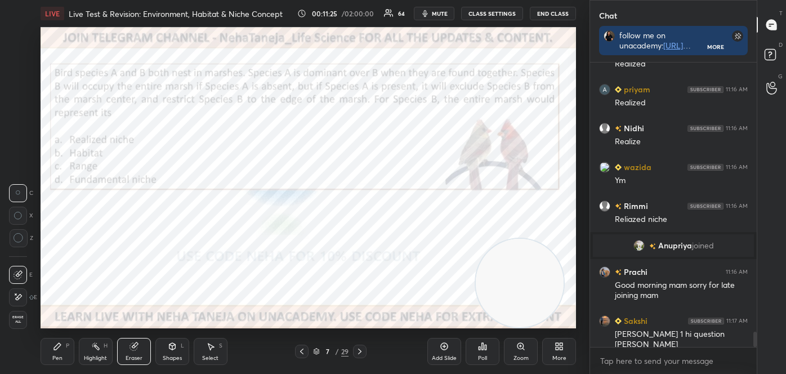
click at [19, 296] on icon at bounding box center [18, 297] width 9 height 10
click at [360, 351] on icon at bounding box center [359, 351] width 9 height 9
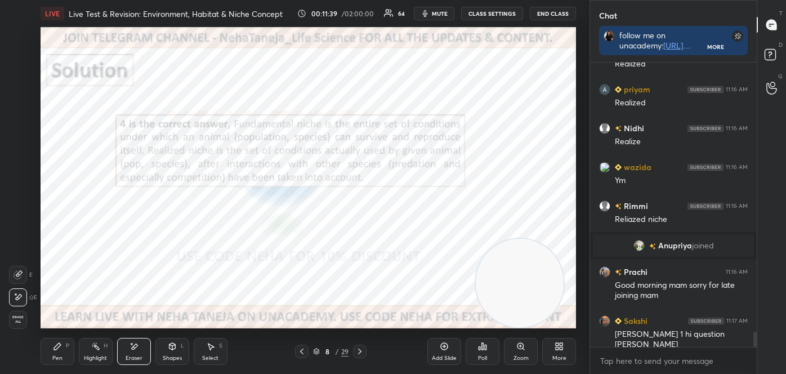
click at [357, 351] on icon at bounding box center [359, 351] width 9 height 9
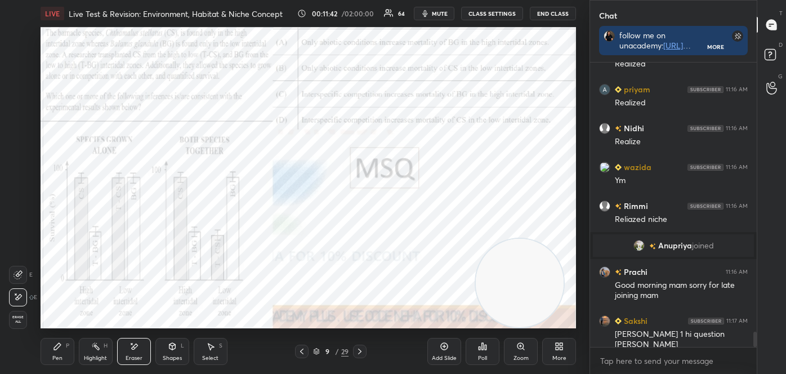
scroll to position [5083, 0]
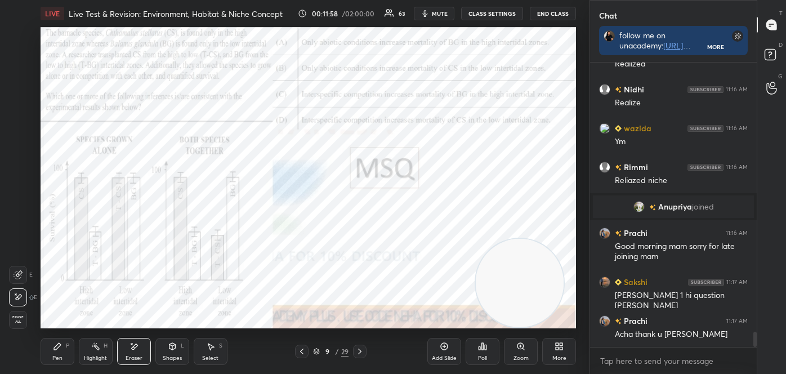
click at [52, 353] on div "Pen P" at bounding box center [58, 351] width 34 height 27
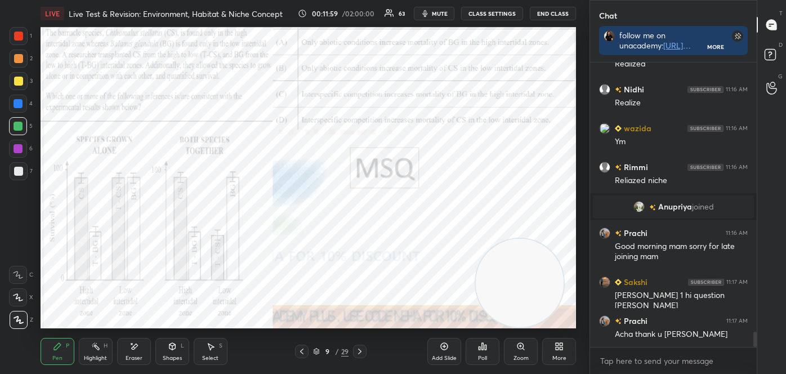
click at [19, 318] on icon at bounding box center [19, 320] width 10 height 8
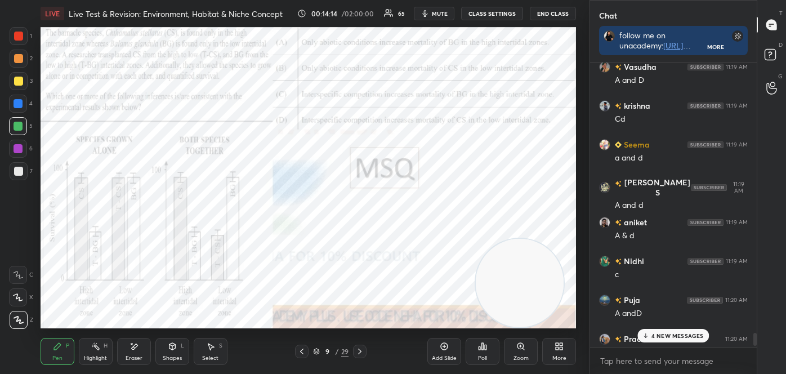
scroll to position [5960, 0]
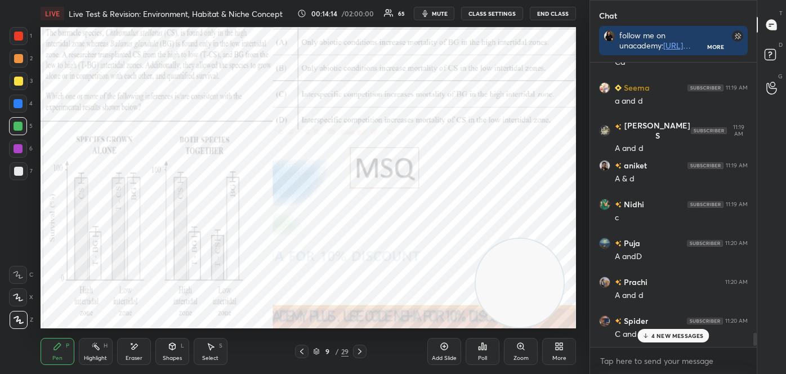
drag, startPoint x: 754, startPoint y: 335, endPoint x: 761, endPoint y: 355, distance: 21.2
click at [762, 355] on div "Chat follow me on unacademy: [URL][DOMAIN_NAME] join me on telegram: [URL][DOMA…" at bounding box center [687, 187] width 196 height 374
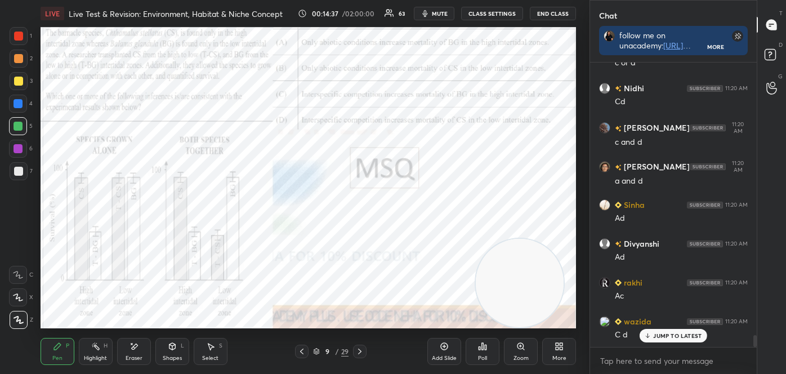
scroll to position [6504, 0]
click at [754, 347] on div "Oujasmita 11:20 AM a d [PERSON_NAME] 11:20 AM c or d [PERSON_NAME] 11:20 AM Cd …" at bounding box center [673, 217] width 167 height 311
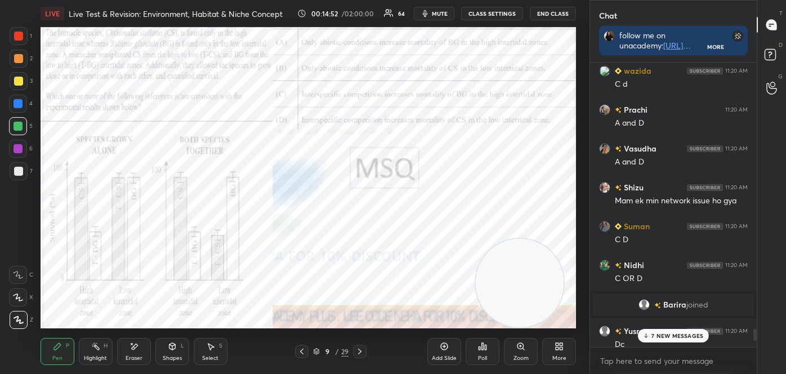
scroll to position [6842, 0]
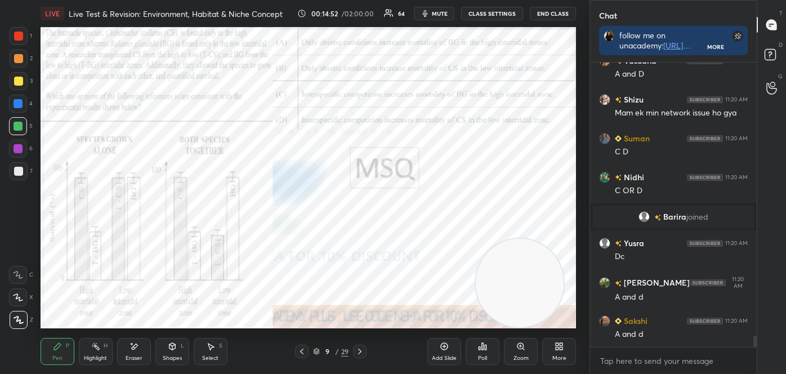
drag, startPoint x: 755, startPoint y: 344, endPoint x: 756, endPoint y: 385, distance: 41.1
click at [756, 0] on html "1 2 3 4 5 6 7 C X Z E E Erase all H H LIVE Live Test & Revision: Environment, H…" at bounding box center [393, 0] width 786 height 0
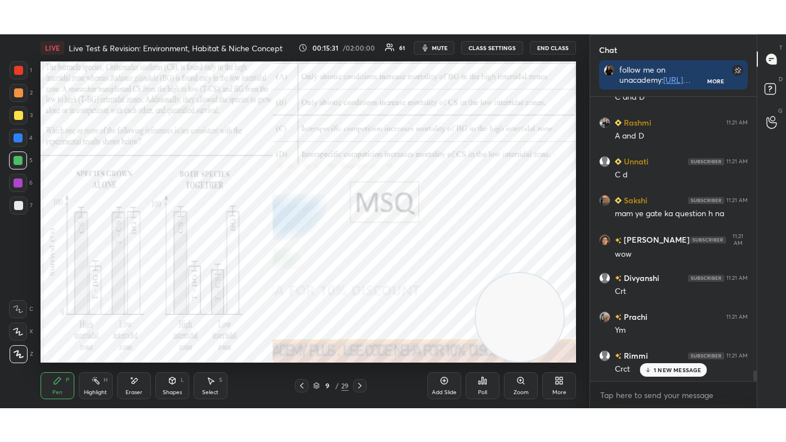
scroll to position [7269, 0]
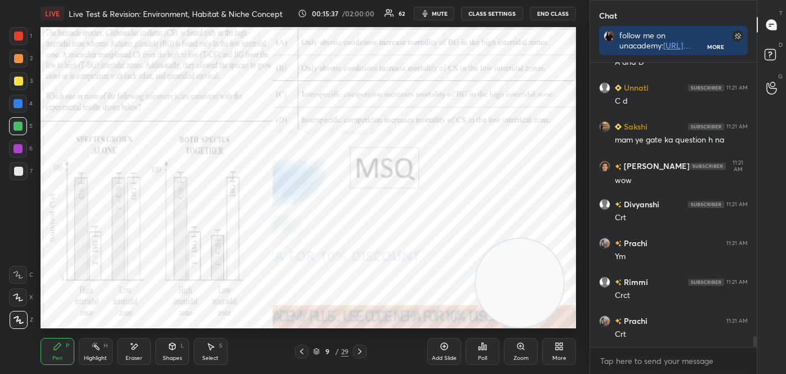
click at [566, 353] on div "More" at bounding box center [559, 351] width 34 height 27
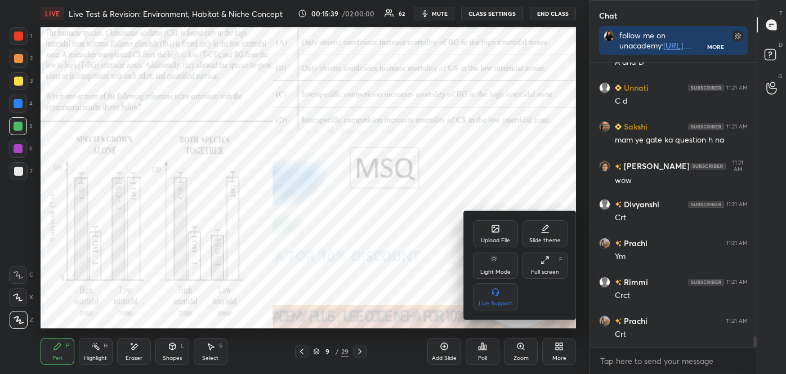
click at [549, 259] on div "Full screen F" at bounding box center [544, 265] width 45 height 27
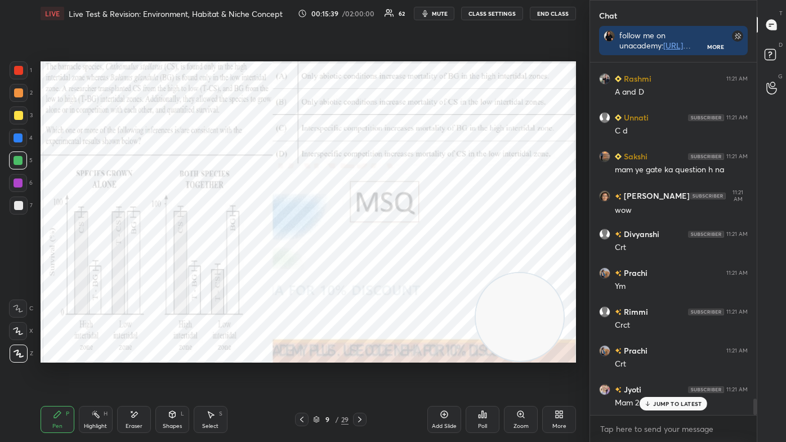
scroll to position [7239, 0]
click at [526, 373] on div "Zoom" at bounding box center [521, 419] width 34 height 27
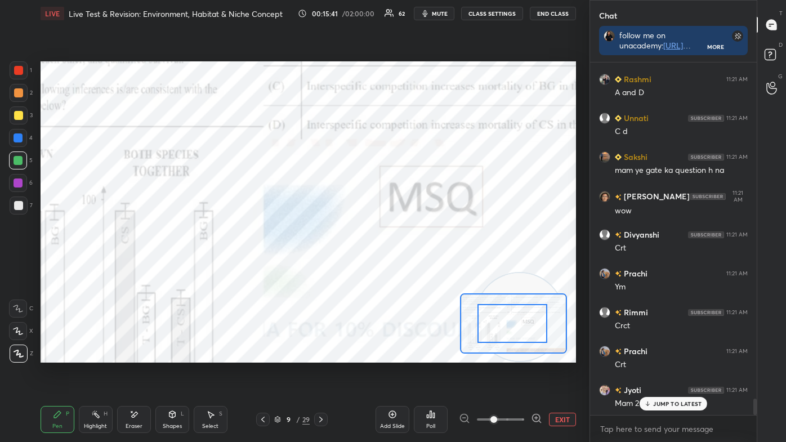
drag, startPoint x: 506, startPoint y: 332, endPoint x: 459, endPoint y: 320, distance: 48.2
click at [451, 303] on div "Setting up your live class Poll for secs No correct answer Start poll" at bounding box center [308, 211] width 535 height 301
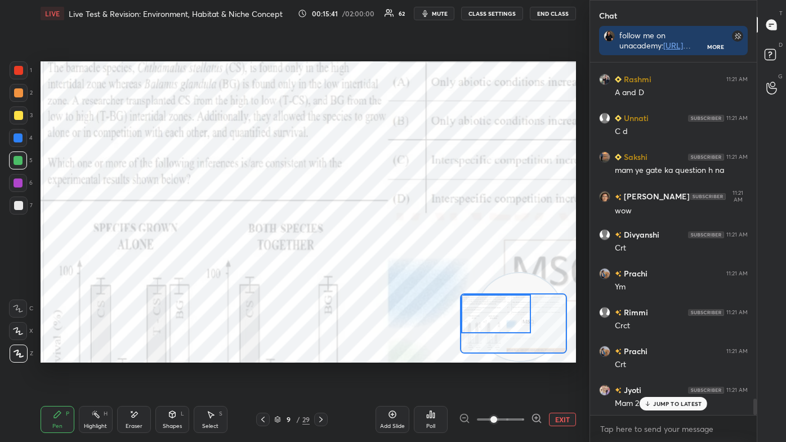
drag, startPoint x: 487, startPoint y: 314, endPoint x: 461, endPoint y: 303, distance: 28.8
click at [461, 303] on div at bounding box center [496, 313] width 70 height 39
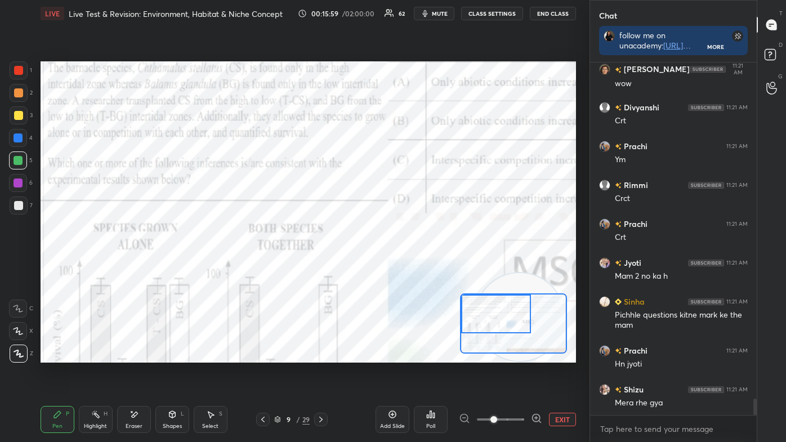
scroll to position [7404, 0]
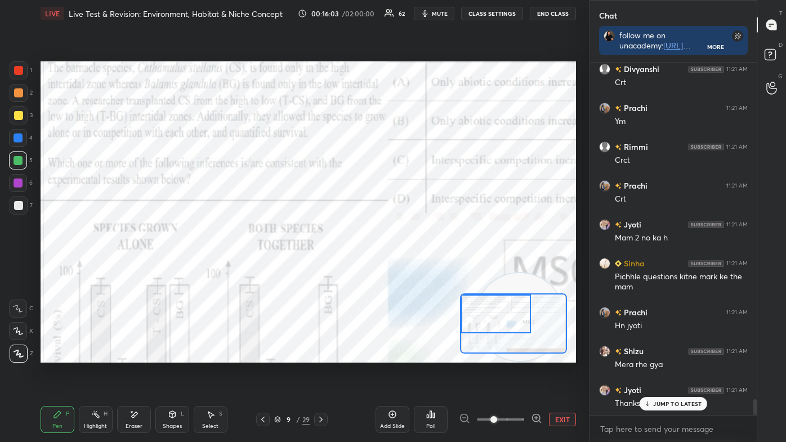
click at [561, 373] on button "EXIT" at bounding box center [562, 420] width 27 height 14
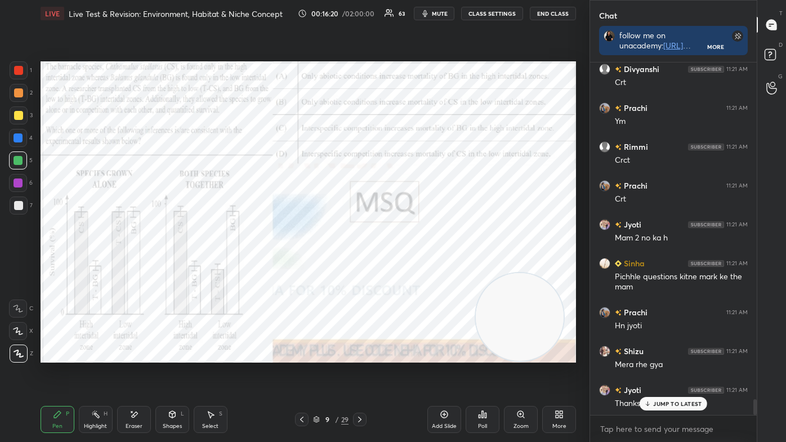
click at [101, 373] on div "Highlight H" at bounding box center [96, 419] width 34 height 27
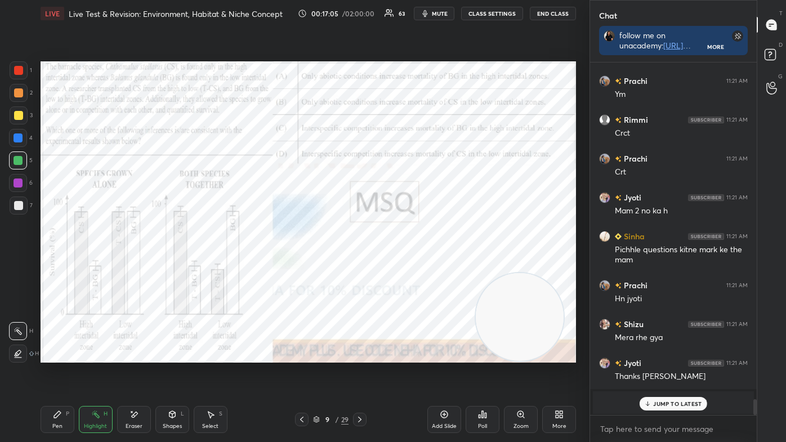
drag, startPoint x: 181, startPoint y: 428, endPoint x: 186, endPoint y: 431, distance: 6.1
click at [182, 373] on div "Shapes L" at bounding box center [172, 419] width 34 height 27
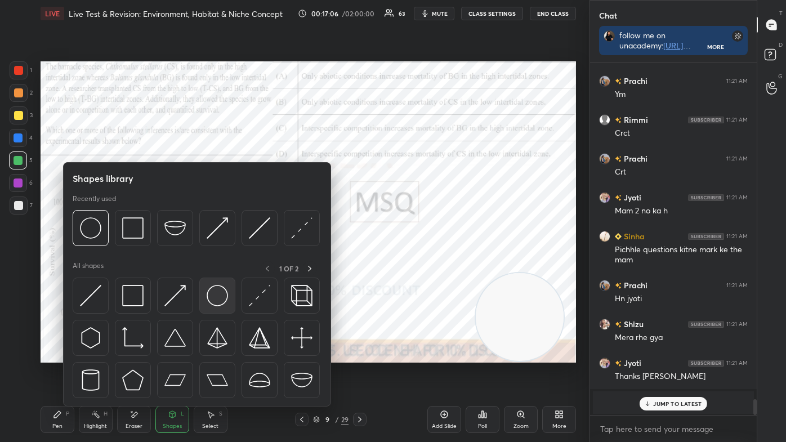
click at [223, 302] on img at bounding box center [217, 295] width 21 height 21
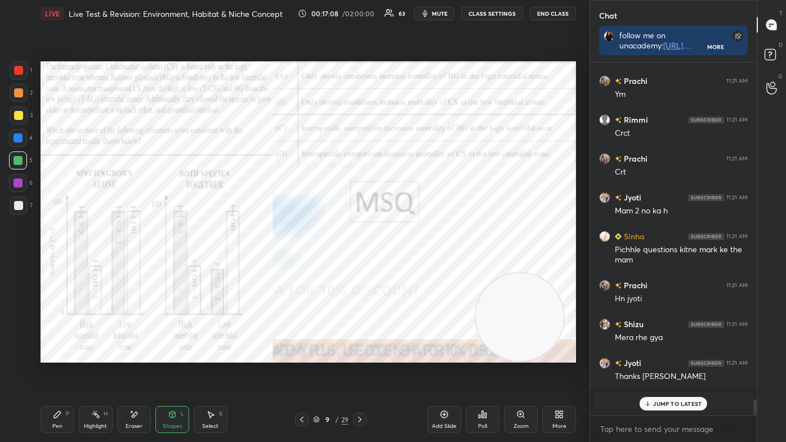
drag, startPoint x: 95, startPoint y: 417, endPoint x: 91, endPoint y: 408, distance: 9.8
click at [95, 373] on icon at bounding box center [95, 414] width 9 height 9
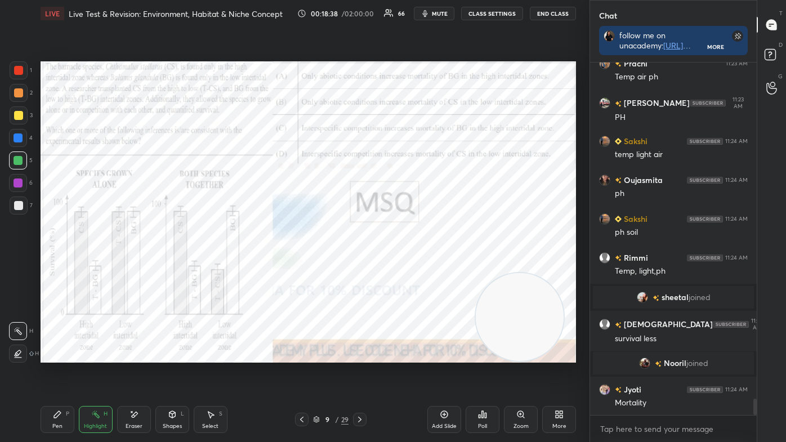
scroll to position [7316, 0]
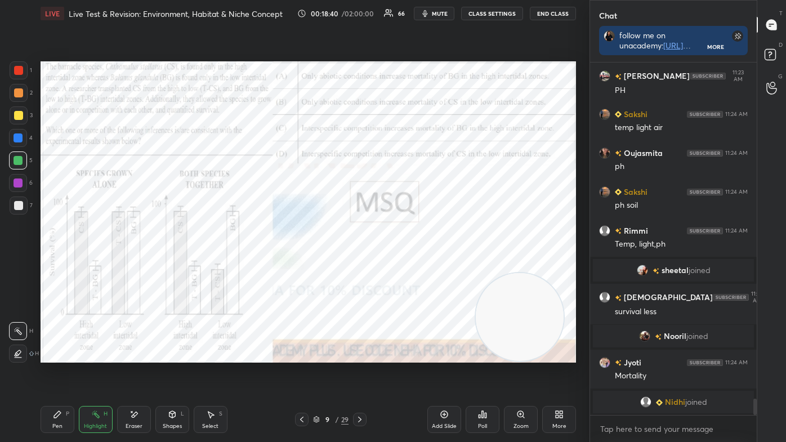
drag, startPoint x: 59, startPoint y: 415, endPoint x: 35, endPoint y: 395, distance: 30.8
click at [59, 373] on icon at bounding box center [57, 414] width 9 height 9
click at [16, 309] on icon at bounding box center [18, 308] width 9 height 7
click at [48, 373] on div "Pen P" at bounding box center [58, 419] width 34 height 27
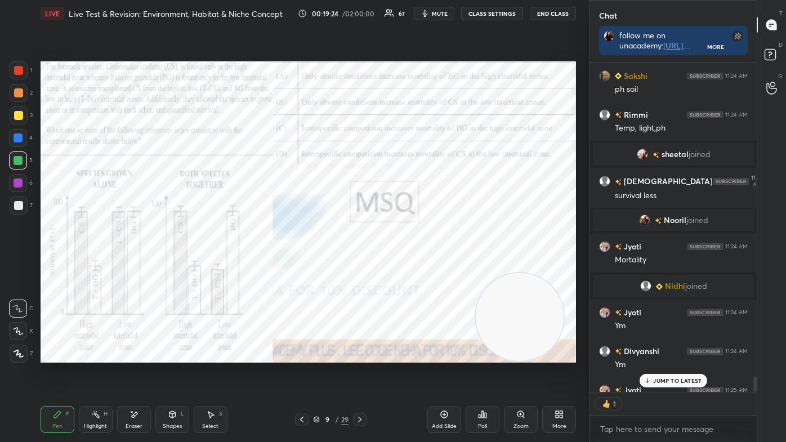
scroll to position [4, 3]
drag, startPoint x: 96, startPoint y: 410, endPoint x: 92, endPoint y: 404, distance: 7.7
click at [96, 373] on icon at bounding box center [95, 414] width 9 height 9
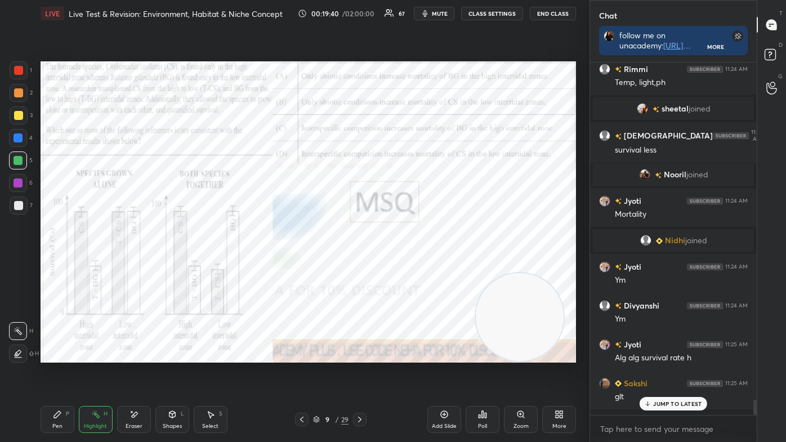
scroll to position [7472, 0]
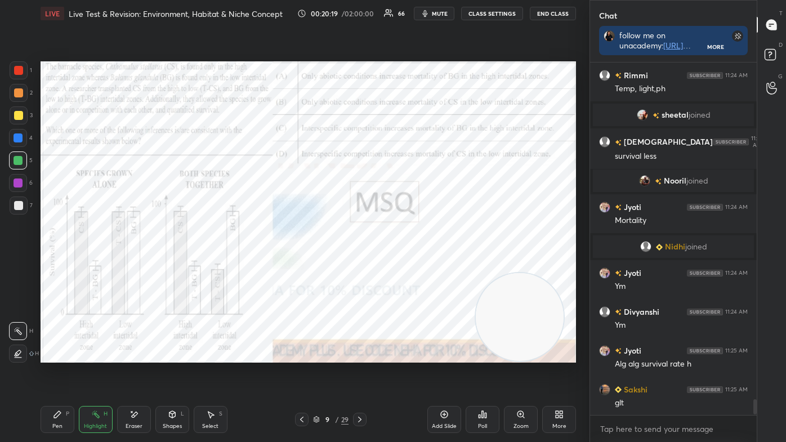
drag, startPoint x: 46, startPoint y: 419, endPoint x: 25, endPoint y: 379, distance: 44.3
click at [46, 373] on div "Pen P" at bounding box center [58, 419] width 34 height 27
click at [12, 357] on div at bounding box center [19, 354] width 18 height 18
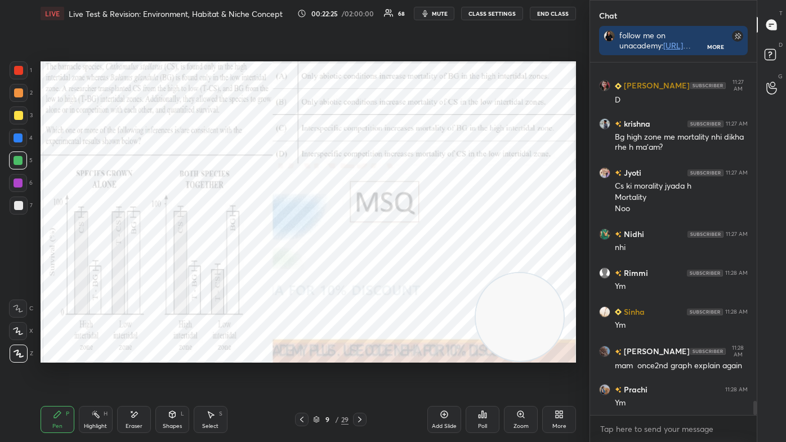
scroll to position [8379, 0]
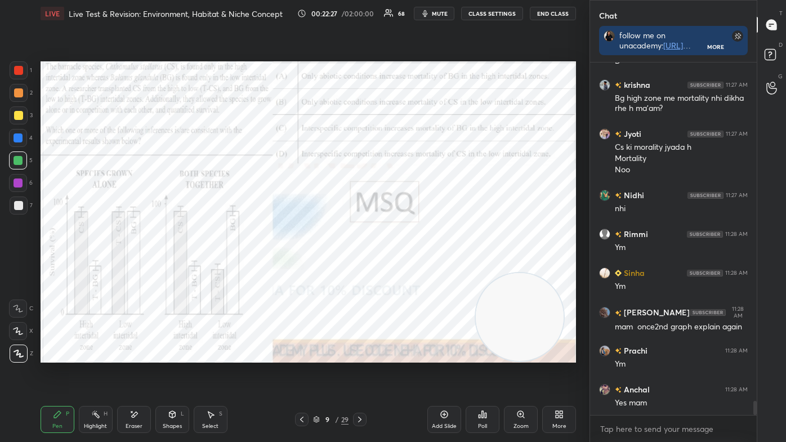
click at [87, 373] on div "Highlight H" at bounding box center [96, 419] width 34 height 27
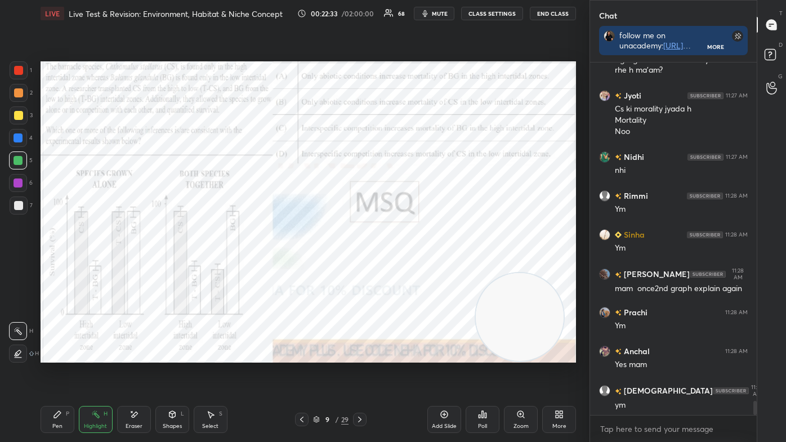
scroll to position [8444, 0]
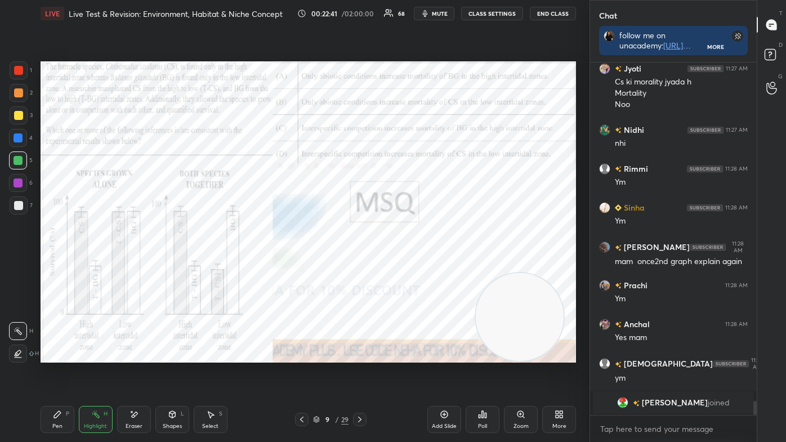
drag, startPoint x: 60, startPoint y: 401, endPoint x: 54, endPoint y: 391, distance: 11.6
click at [56, 373] on div "LIVE Live Test & Revision: Environment, Habitat & Niche Concept 00:22:41 / 02:0…" at bounding box center [308, 221] width 544 height 442
click at [15, 360] on div at bounding box center [18, 354] width 18 height 18
click at [19, 329] on icon at bounding box center [18, 331] width 9 height 9
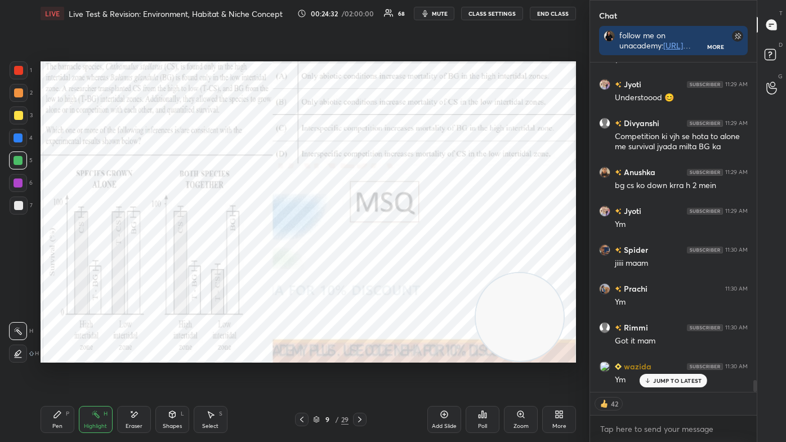
scroll to position [9042, 0]
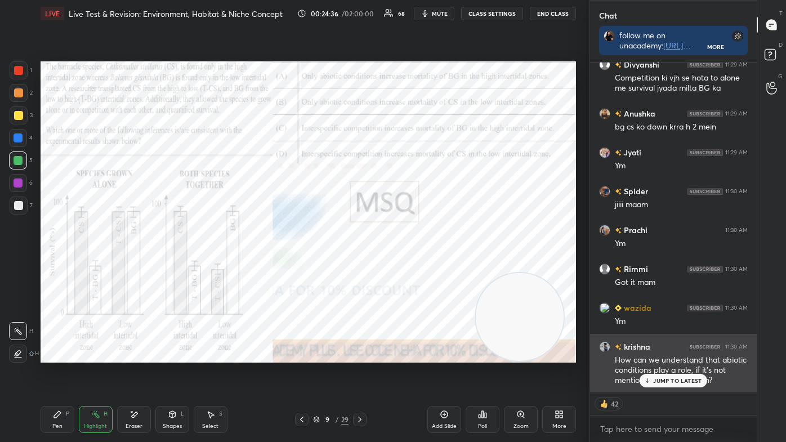
click at [669, 373] on div "JUMP TO LATEST" at bounding box center [674, 381] width 68 height 14
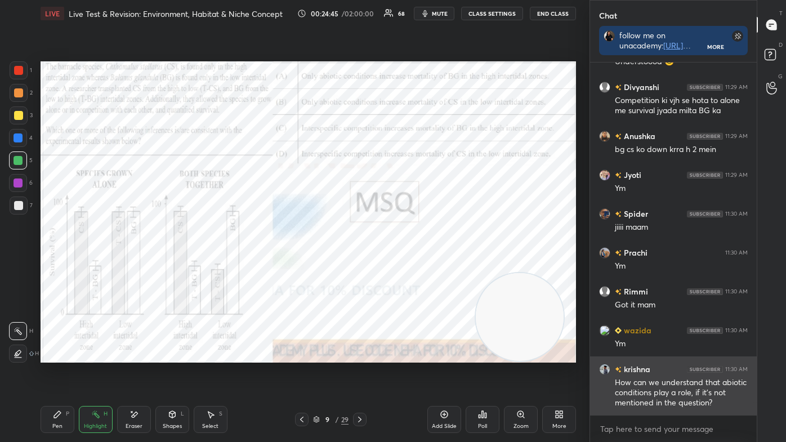
scroll to position [9058, 0]
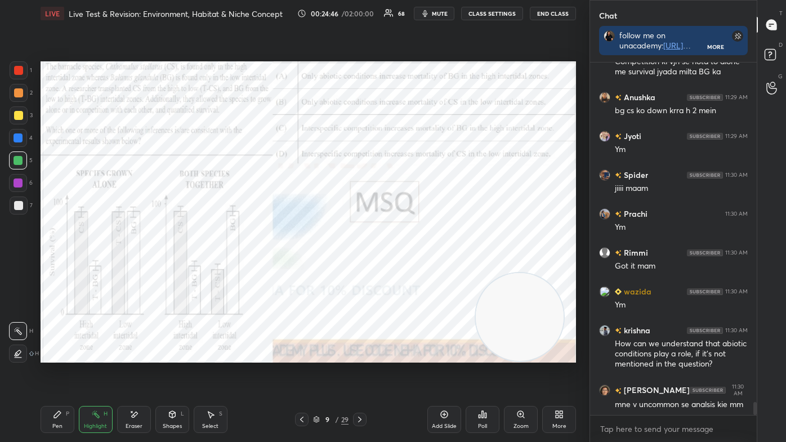
click at [55, 373] on div "Pen P" at bounding box center [58, 419] width 34 height 27
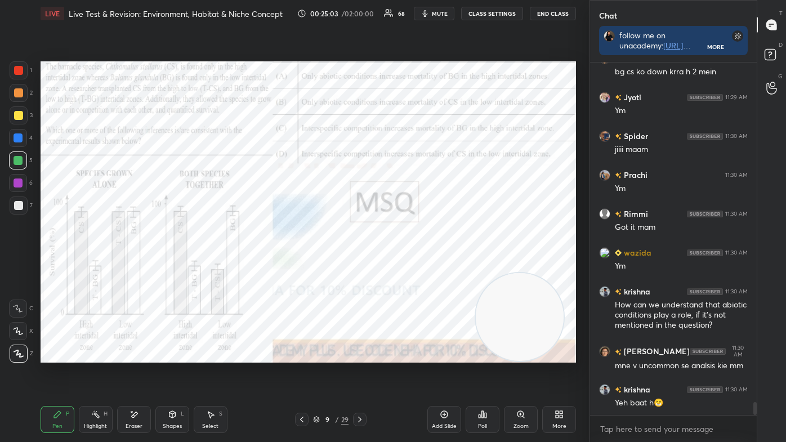
scroll to position [9145, 0]
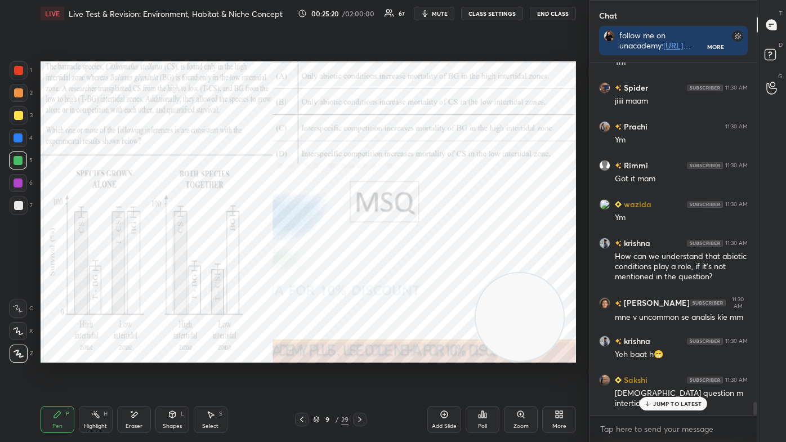
click at [299, 373] on icon at bounding box center [301, 419] width 9 height 9
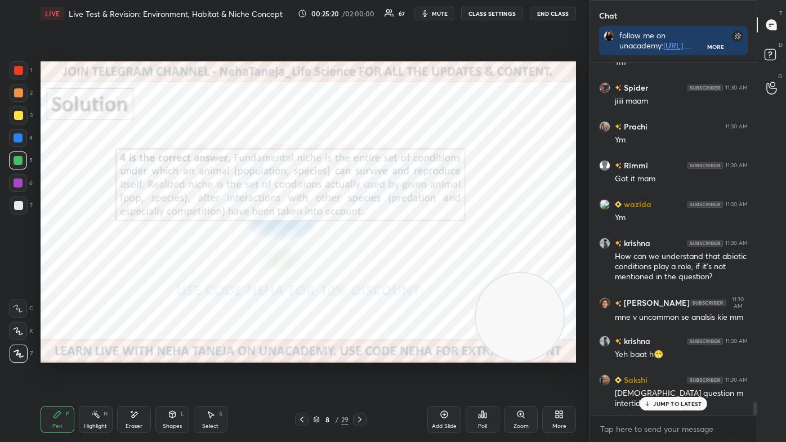
click at [299, 373] on icon at bounding box center [301, 419] width 9 height 9
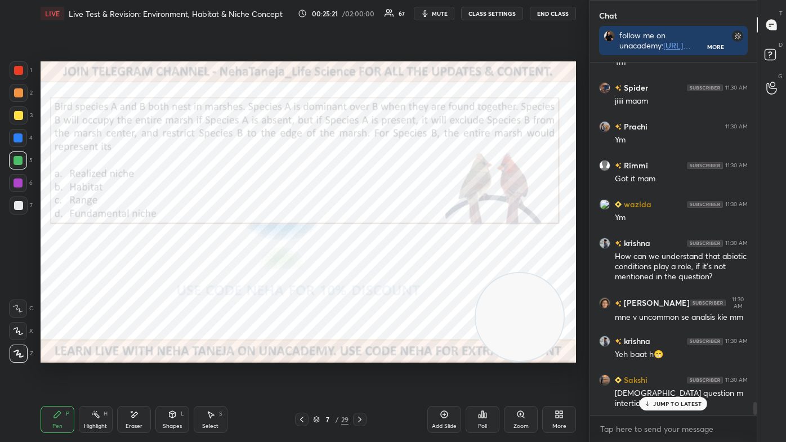
click at [299, 373] on icon at bounding box center [301, 419] width 9 height 9
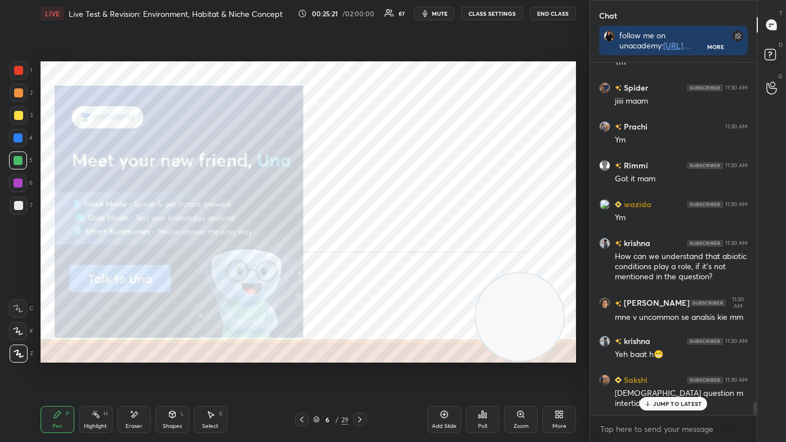
click at [299, 373] on icon at bounding box center [301, 419] width 9 height 9
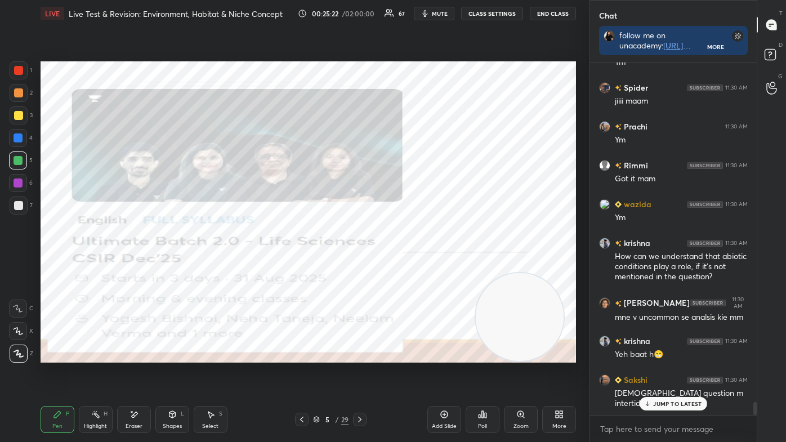
click at [299, 373] on icon at bounding box center [301, 419] width 9 height 9
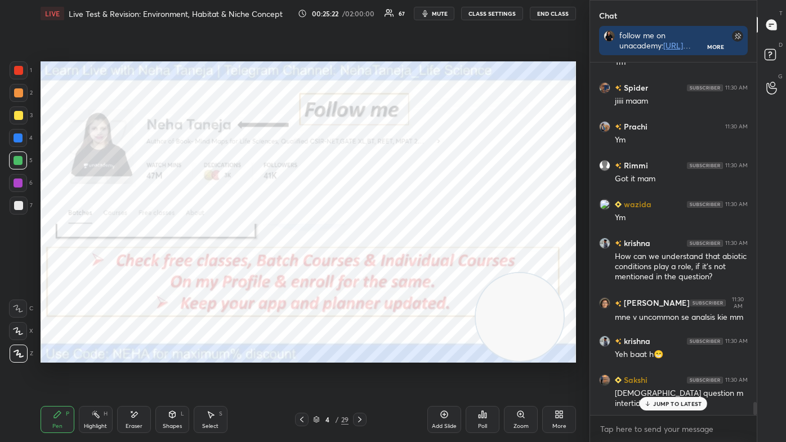
click at [299, 373] on icon at bounding box center [301, 419] width 9 height 9
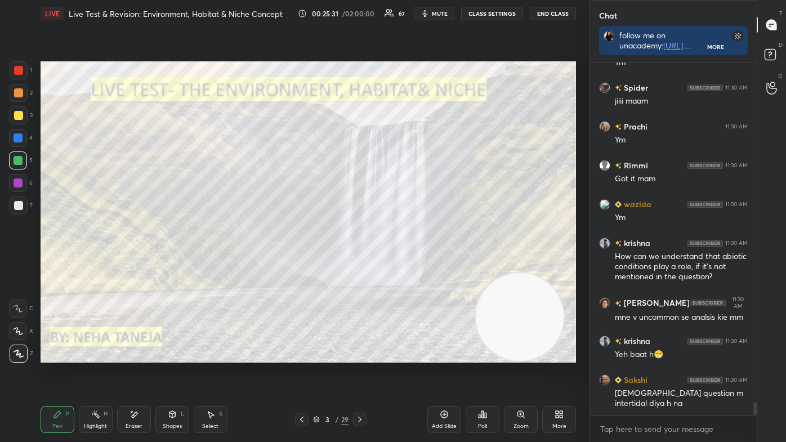
scroll to position [9184, 0]
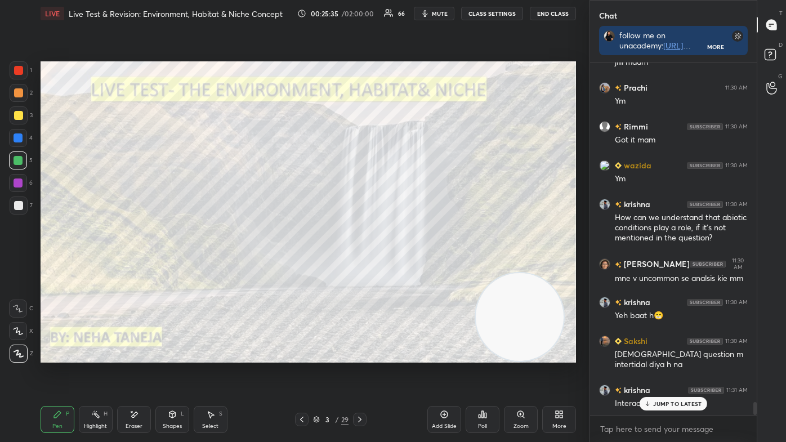
click at [358, 373] on icon at bounding box center [359, 419] width 9 height 9
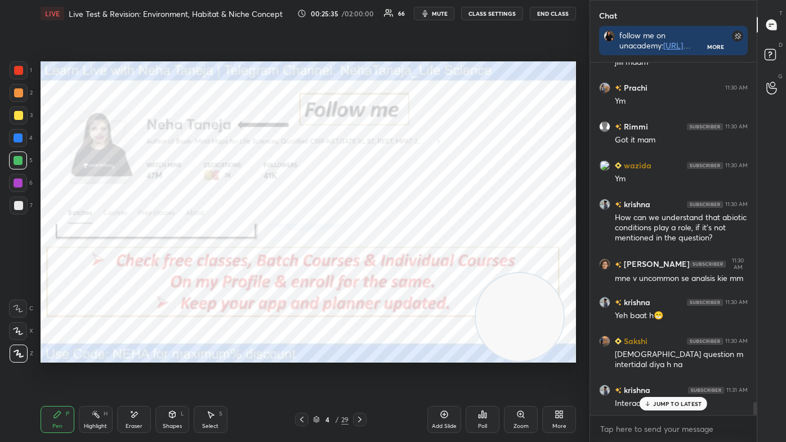
click at [357, 373] on icon at bounding box center [359, 419] width 9 height 9
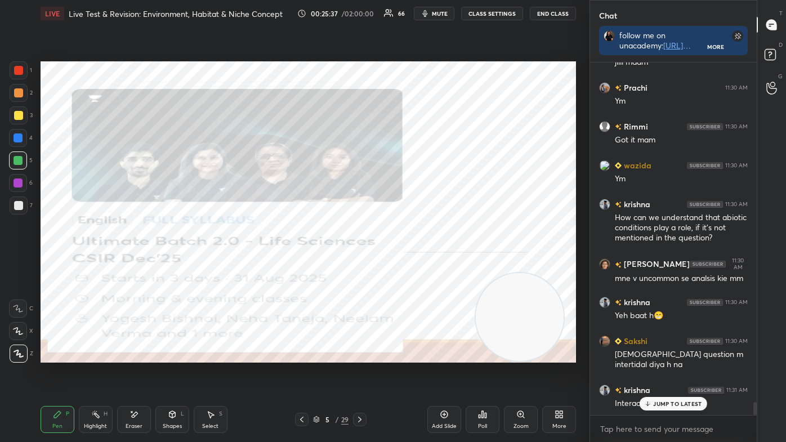
click at [357, 373] on icon at bounding box center [359, 419] width 9 height 9
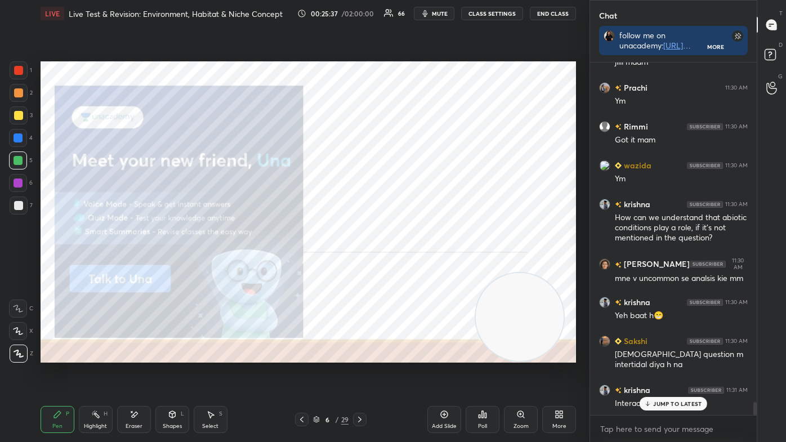
click at [357, 373] on icon at bounding box center [359, 419] width 9 height 9
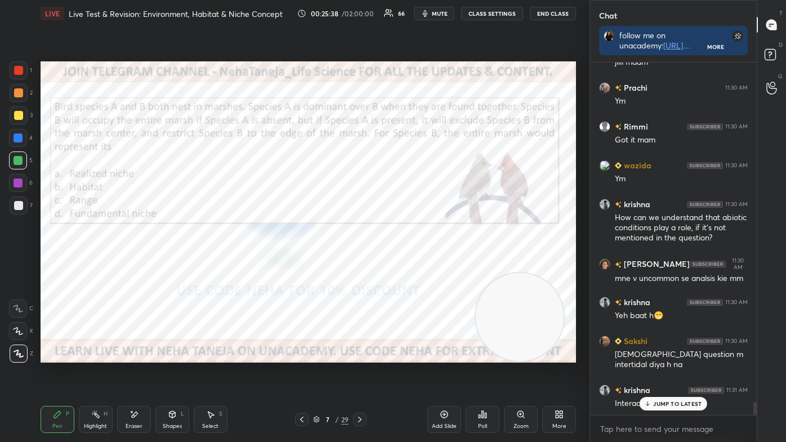
click at [358, 373] on icon at bounding box center [359, 419] width 9 height 9
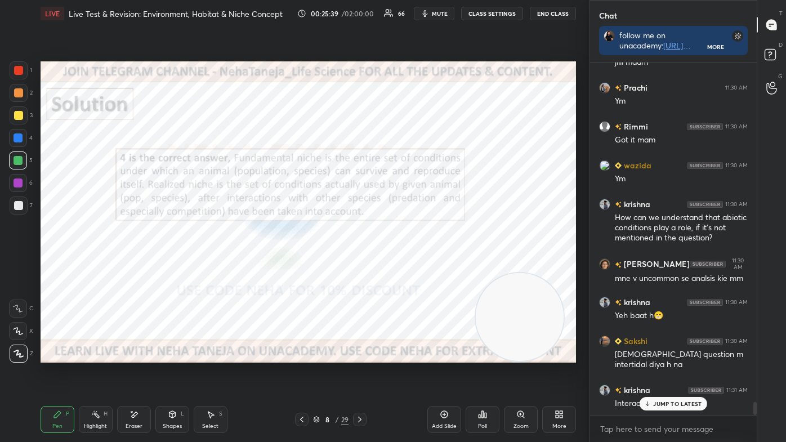
scroll to position [9196, 0]
click at [358, 373] on icon at bounding box center [359, 419] width 9 height 9
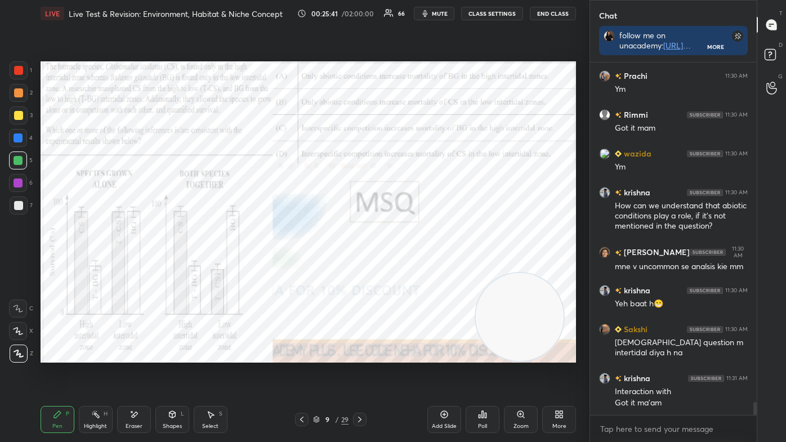
scroll to position [9235, 0]
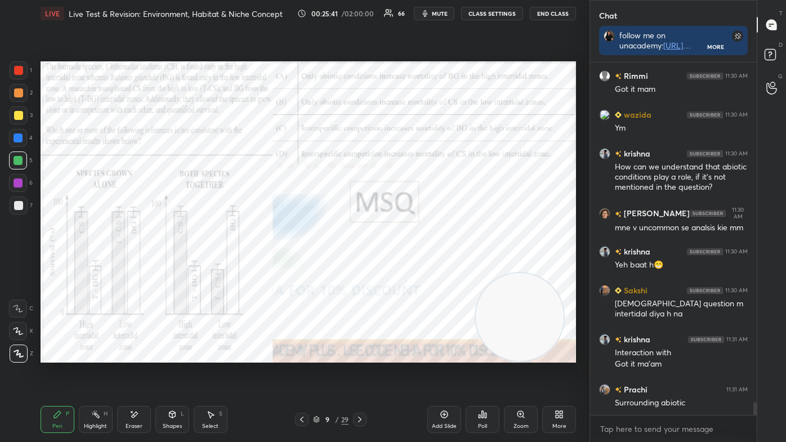
click at [87, 373] on div "Highlight H" at bounding box center [96, 419] width 34 height 27
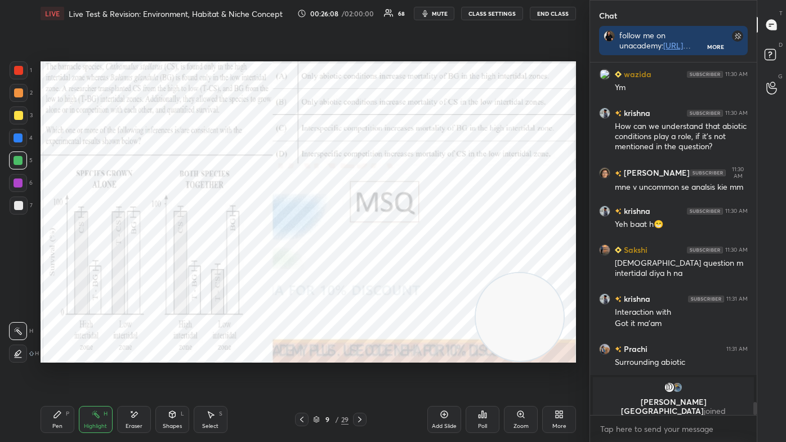
scroll to position [8763, 0]
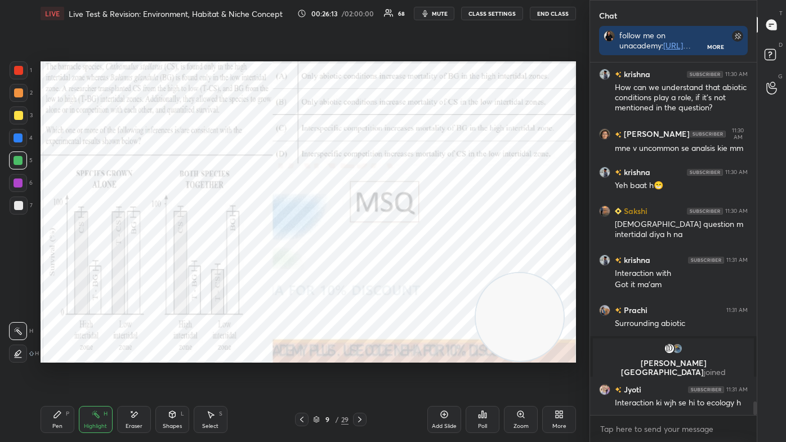
click at [361, 373] on icon at bounding box center [359, 419] width 9 height 9
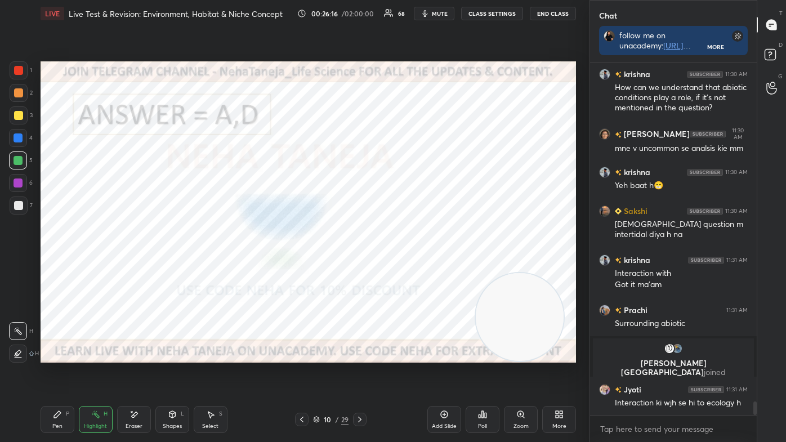
click at [357, 373] on icon at bounding box center [359, 419] width 9 height 9
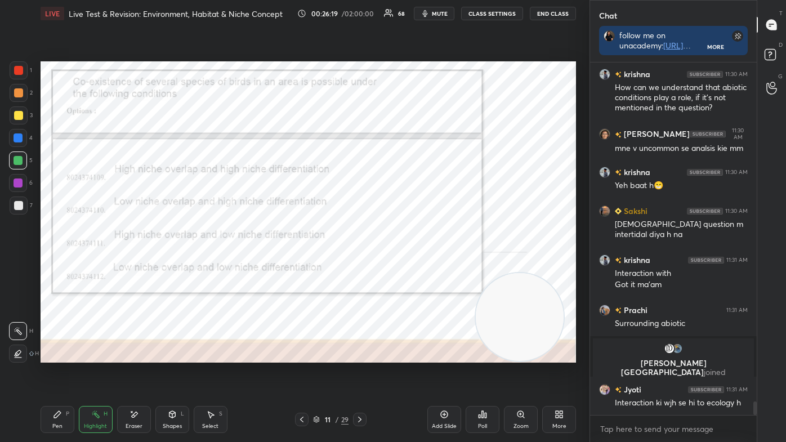
scroll to position [8801, 0]
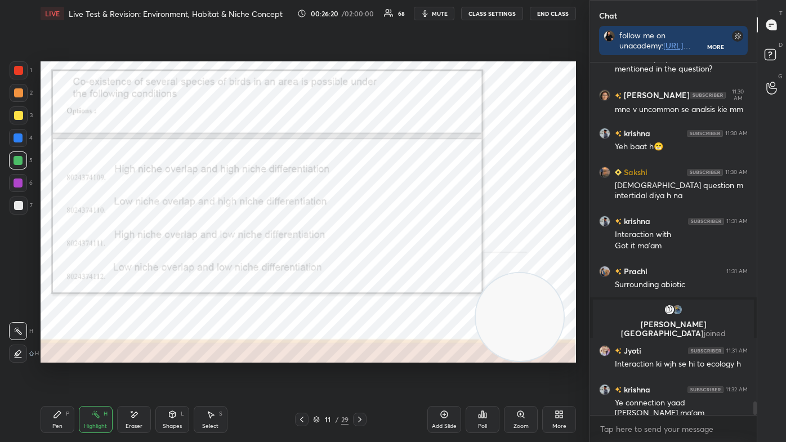
click at [64, 373] on div "Pen P" at bounding box center [58, 419] width 34 height 27
click at [17, 305] on icon at bounding box center [18, 309] width 10 height 8
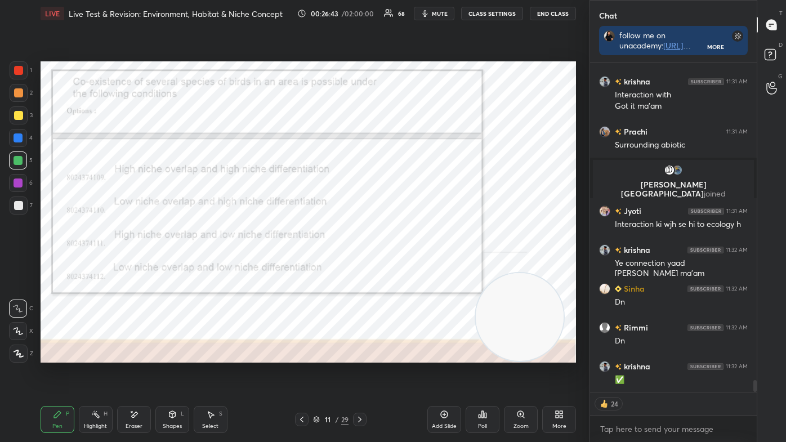
scroll to position [8979, 0]
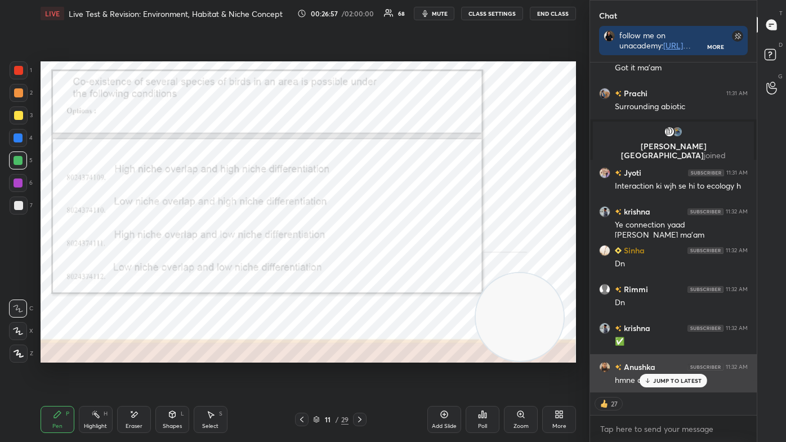
click at [674, 373] on p "JUMP TO LATEST" at bounding box center [677, 380] width 48 height 7
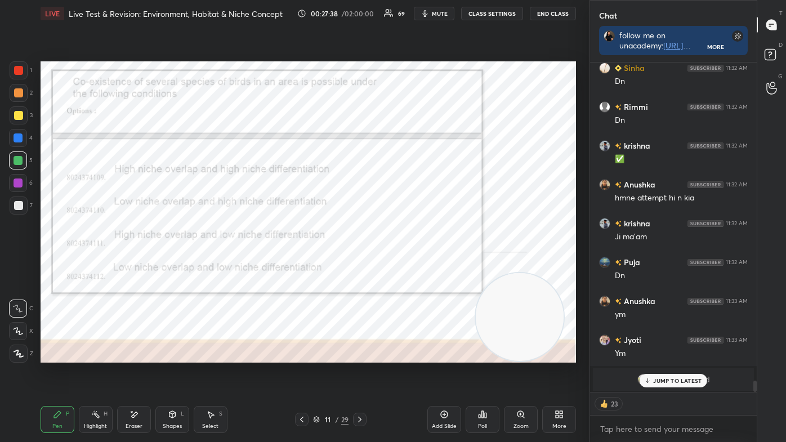
scroll to position [9201, 0]
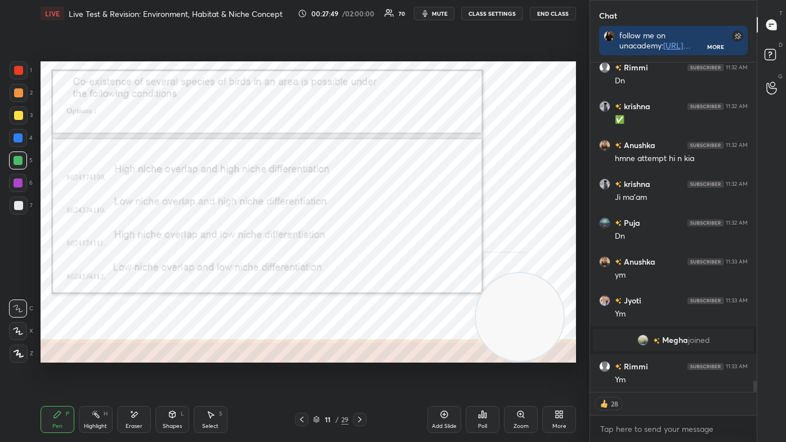
click at [481, 373] on icon at bounding box center [482, 414] width 9 height 9
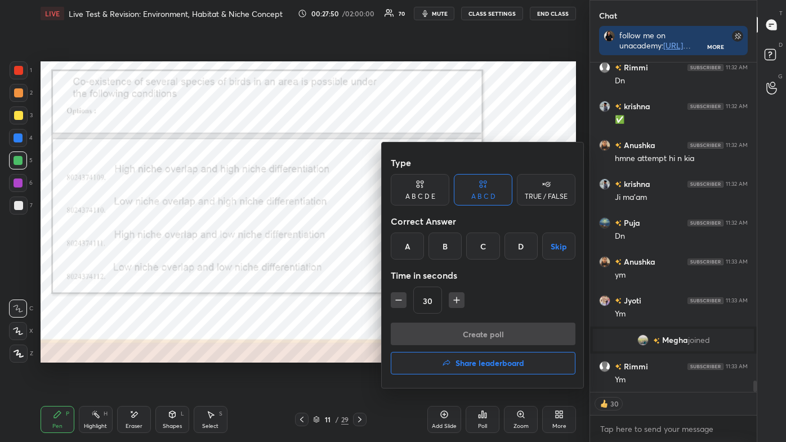
click at [444, 253] on div "B" at bounding box center [444, 246] width 33 height 27
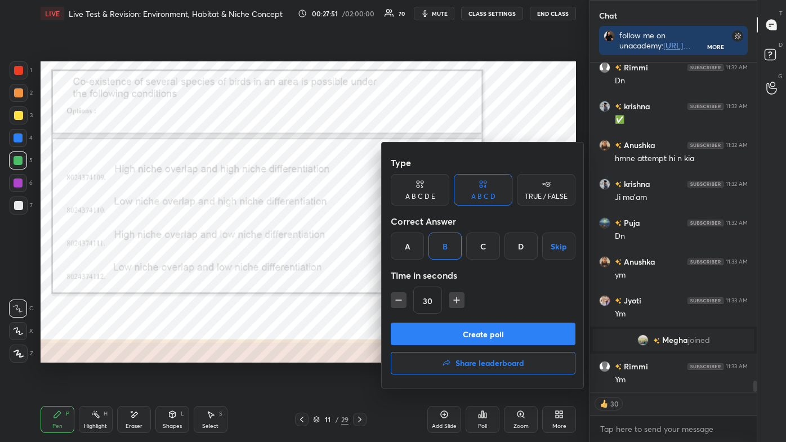
click at [477, 332] on button "Create poll" at bounding box center [483, 334] width 185 height 23
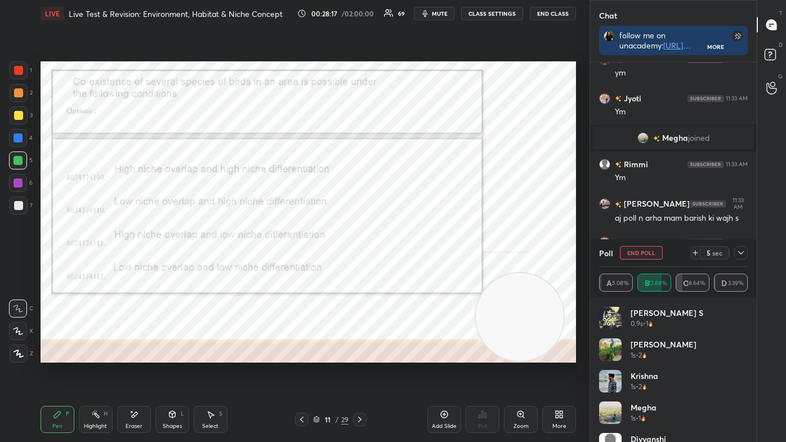
scroll to position [9442, 0]
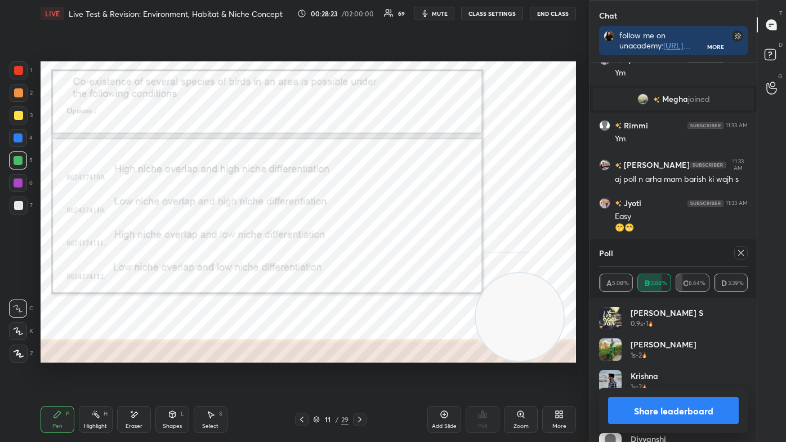
drag, startPoint x: 682, startPoint y: 425, endPoint x: 688, endPoint y: 395, distance: 30.4
click at [688, 373] on div "Share leaderboard" at bounding box center [673, 410] width 149 height 45
click at [683, 373] on button "Share leaderboard" at bounding box center [673, 410] width 131 height 27
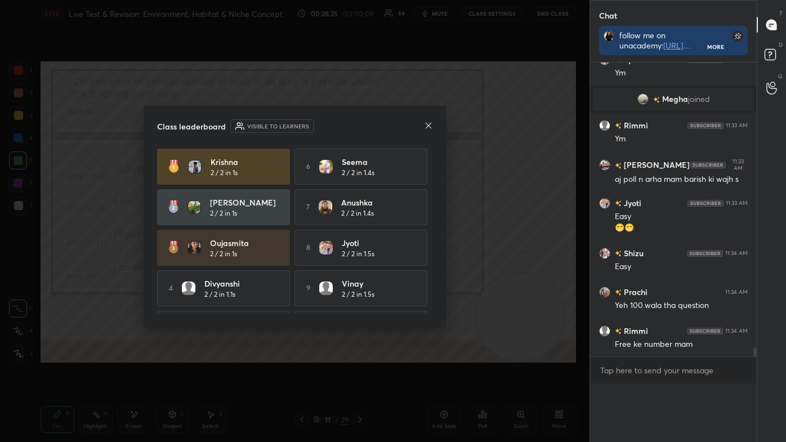
scroll to position [0, 0]
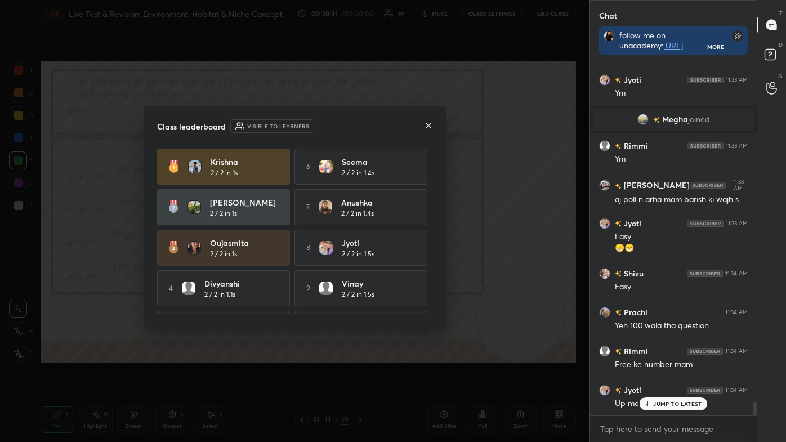
click at [426, 123] on icon at bounding box center [428, 125] width 9 height 9
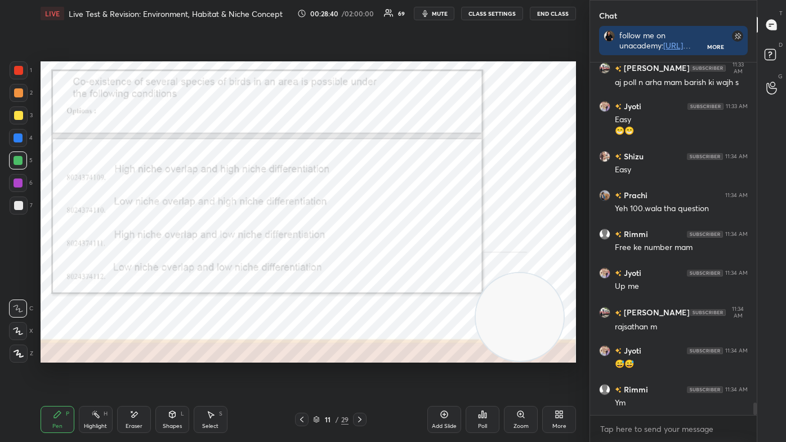
drag, startPoint x: 24, startPoint y: 135, endPoint x: 37, endPoint y: 133, distance: 13.0
click at [25, 135] on div at bounding box center [18, 138] width 18 height 18
click at [19, 114] on div at bounding box center [18, 115] width 9 height 9
drag, startPoint x: 16, startPoint y: 72, endPoint x: 28, endPoint y: 73, distance: 12.4
click at [15, 72] on div at bounding box center [18, 70] width 9 height 9
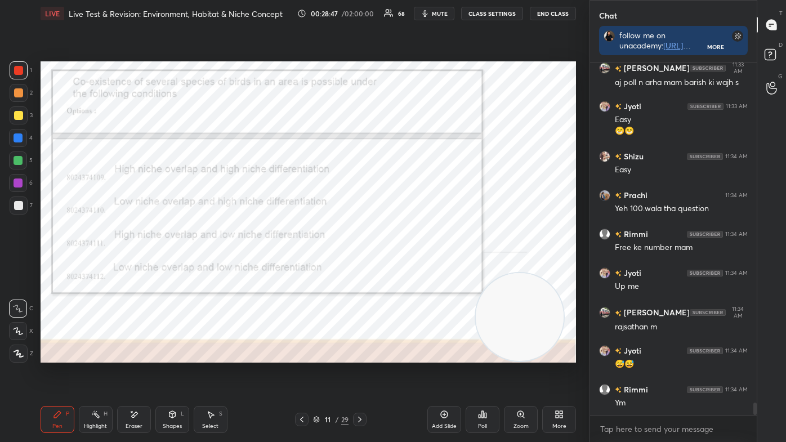
drag, startPoint x: 173, startPoint y: 419, endPoint x: 173, endPoint y: 406, distance: 12.9
click at [174, 373] on div "Shapes L" at bounding box center [172, 419] width 34 height 27
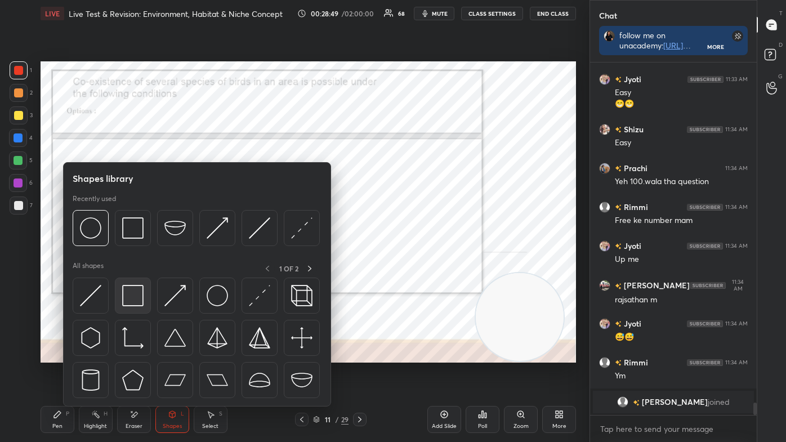
click at [140, 294] on img at bounding box center [132, 295] width 21 height 21
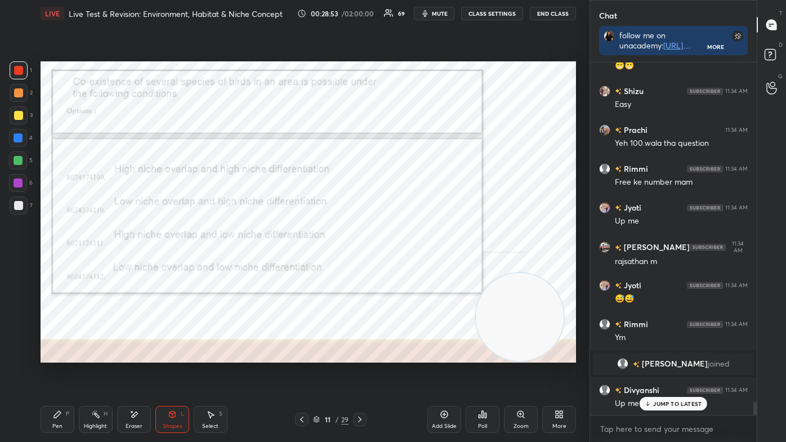
click at [62, 373] on div "Pen P" at bounding box center [58, 419] width 34 height 27
click at [19, 303] on div at bounding box center [18, 308] width 18 height 18
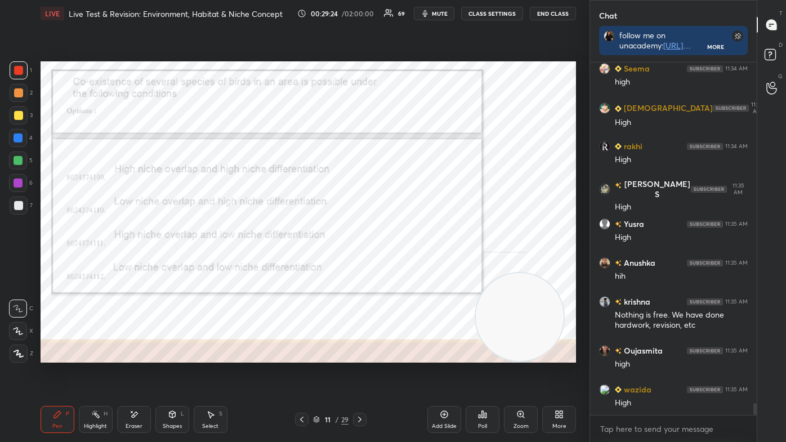
scroll to position [10076, 0]
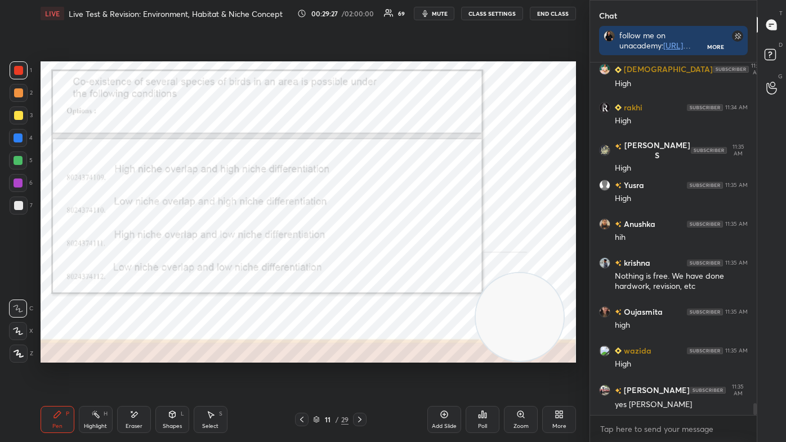
click at [360, 373] on div at bounding box center [360, 420] width 14 height 14
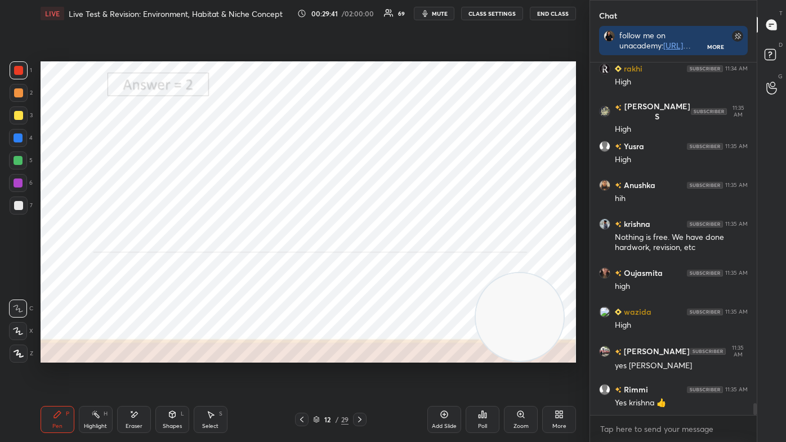
scroll to position [10154, 0]
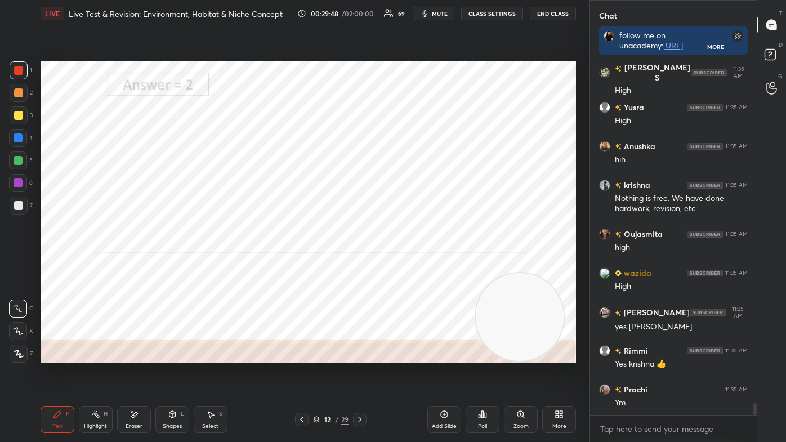
click at [19, 137] on div at bounding box center [18, 137] width 9 height 9
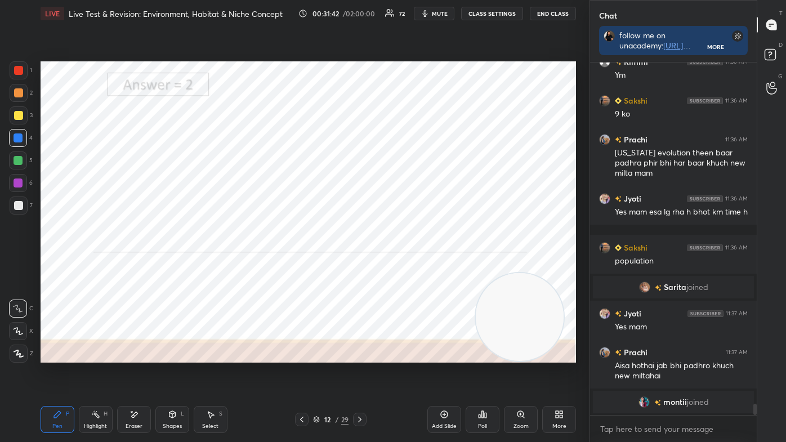
scroll to position [10415, 0]
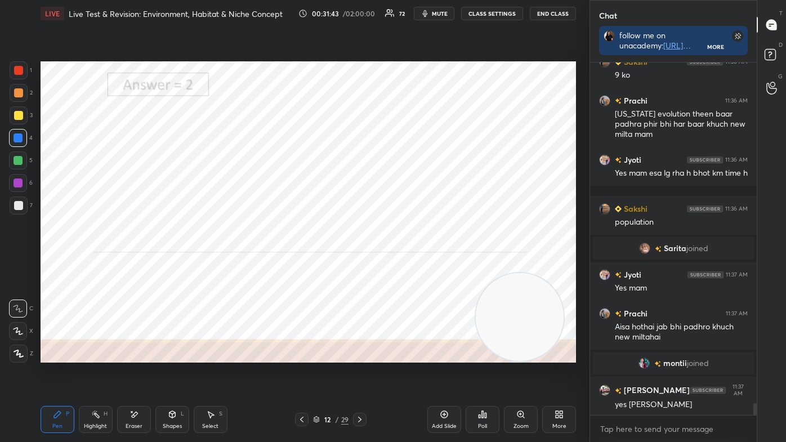
click at [359, 373] on icon at bounding box center [359, 419] width 9 height 9
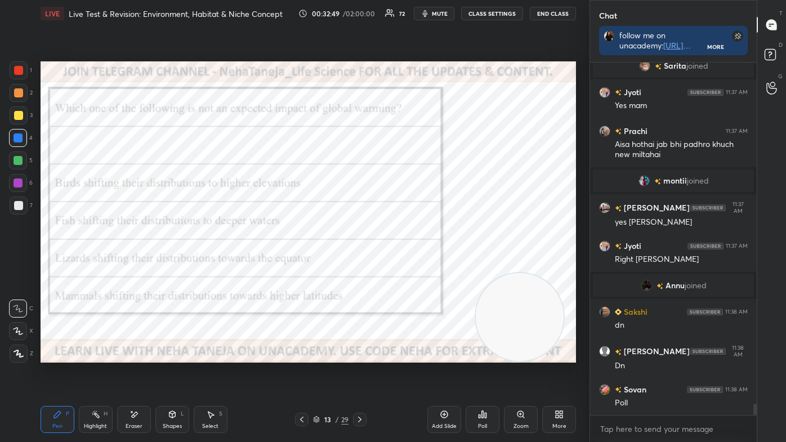
scroll to position [4, 3]
click at [480, 373] on icon at bounding box center [482, 414] width 9 height 9
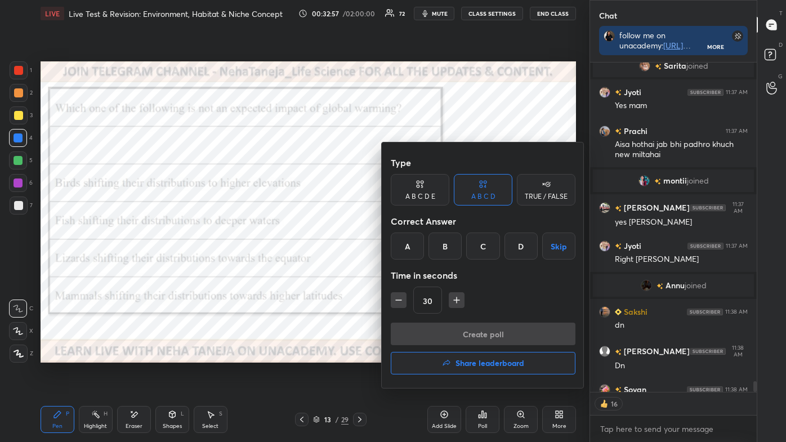
click at [486, 249] on div "C" at bounding box center [482, 246] width 33 height 27
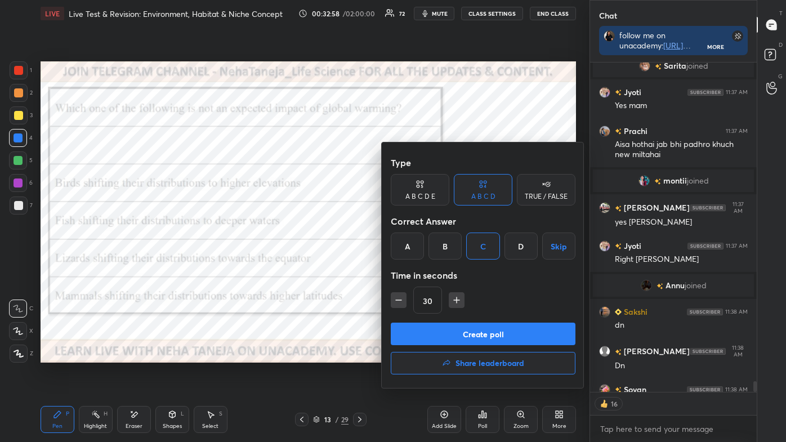
click at [484, 338] on button "Create poll" at bounding box center [483, 334] width 185 height 23
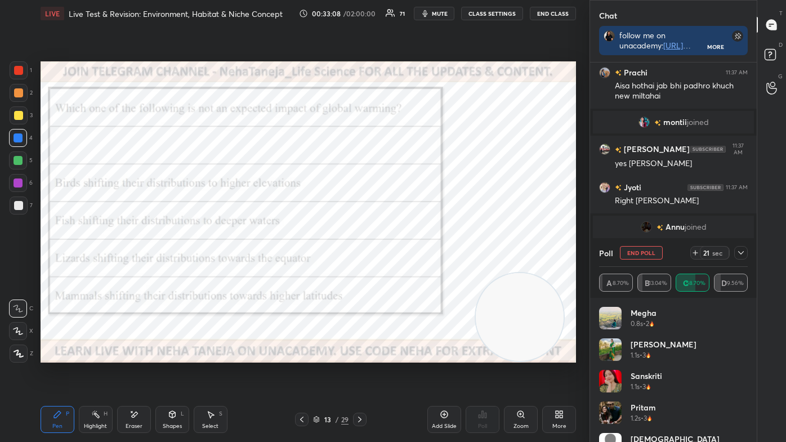
scroll to position [10695, 0]
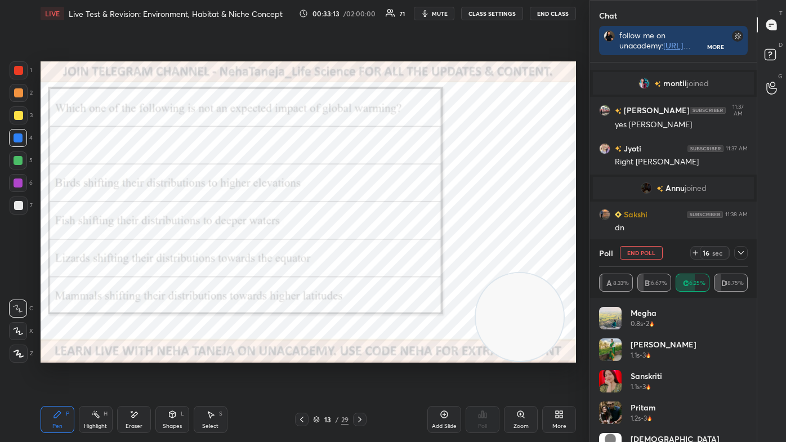
click at [102, 373] on div "Highlight H" at bounding box center [96, 419] width 34 height 27
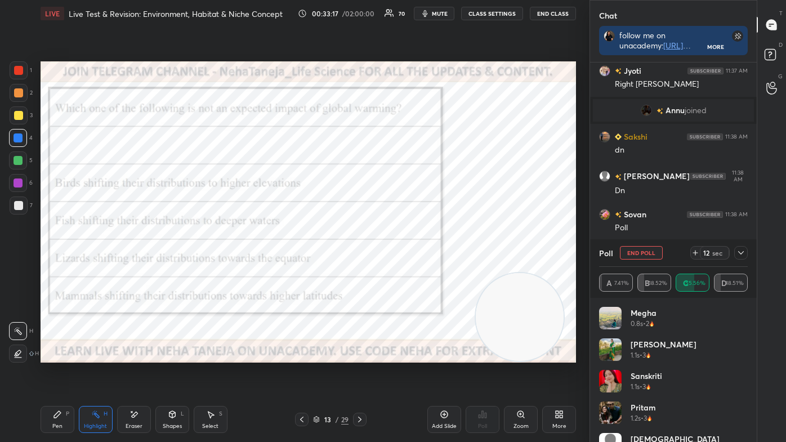
scroll to position [10811, 0]
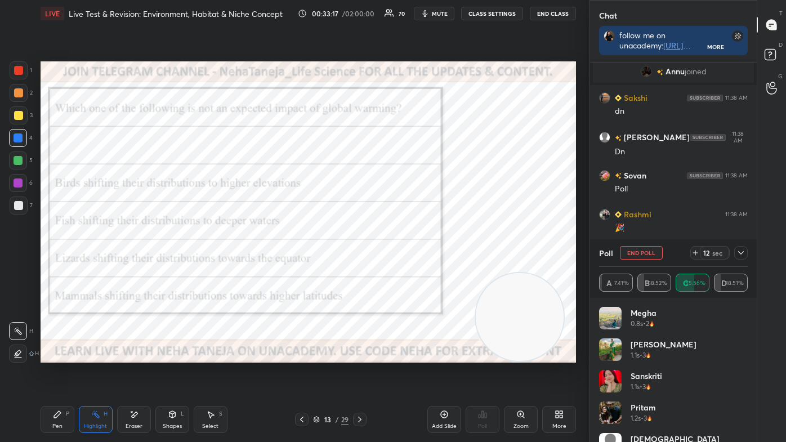
click at [16, 356] on icon at bounding box center [16, 355] width 2 height 2
click at [19, 117] on div at bounding box center [18, 115] width 9 height 9
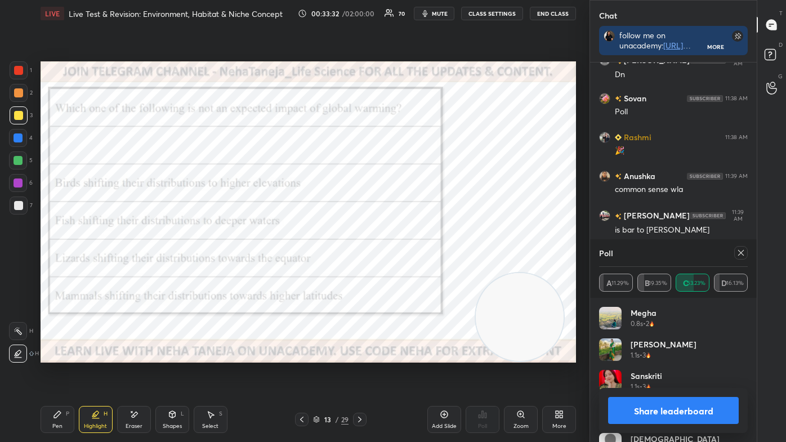
scroll to position [10927, 0]
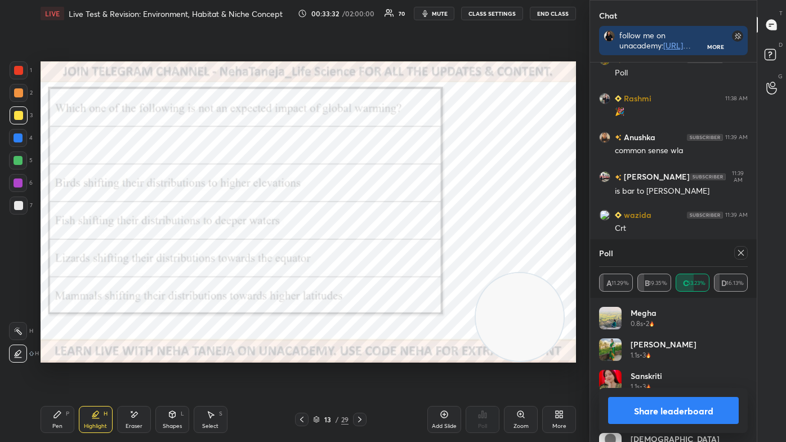
click at [682, 373] on button "Share leaderboard" at bounding box center [673, 410] width 131 height 27
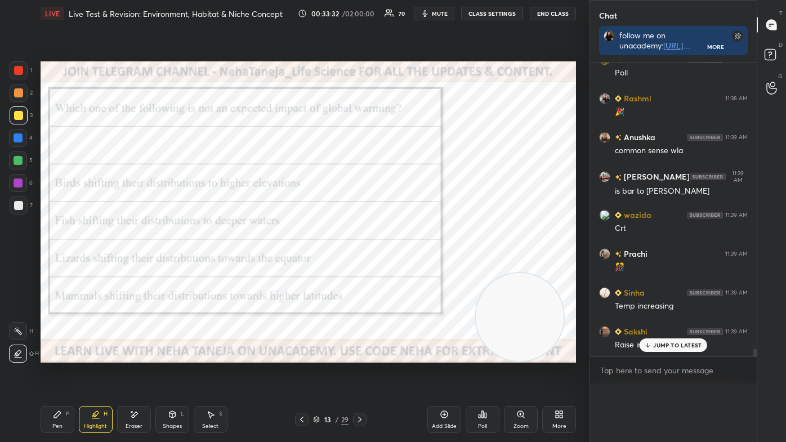
scroll to position [29, 145]
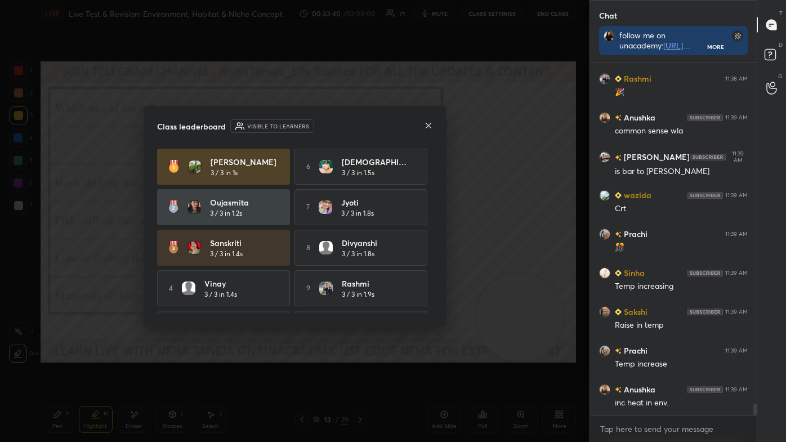
click at [424, 123] on icon at bounding box center [428, 125] width 9 height 9
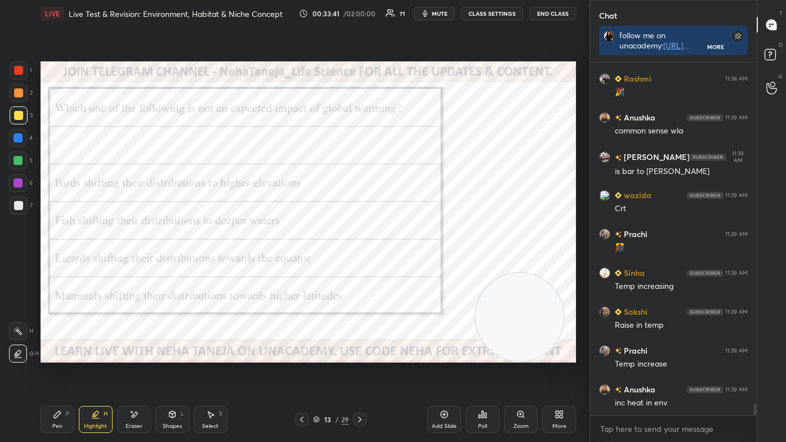
click at [50, 373] on div "Pen P" at bounding box center [58, 419] width 34 height 27
click at [24, 347] on div at bounding box center [19, 354] width 18 height 18
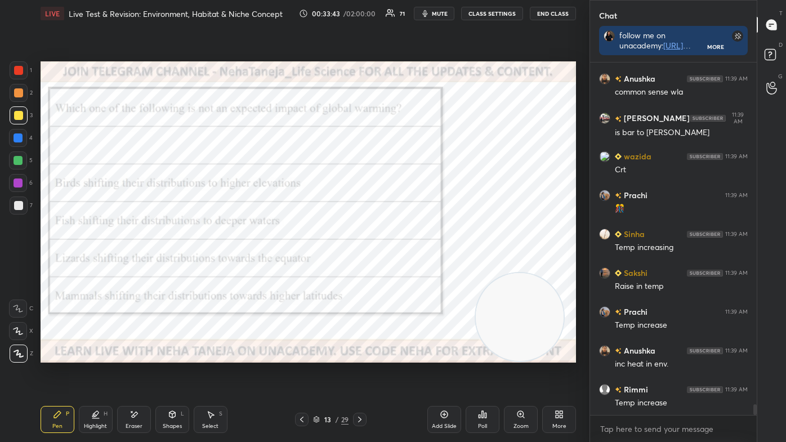
click at [17, 73] on div at bounding box center [18, 70] width 9 height 9
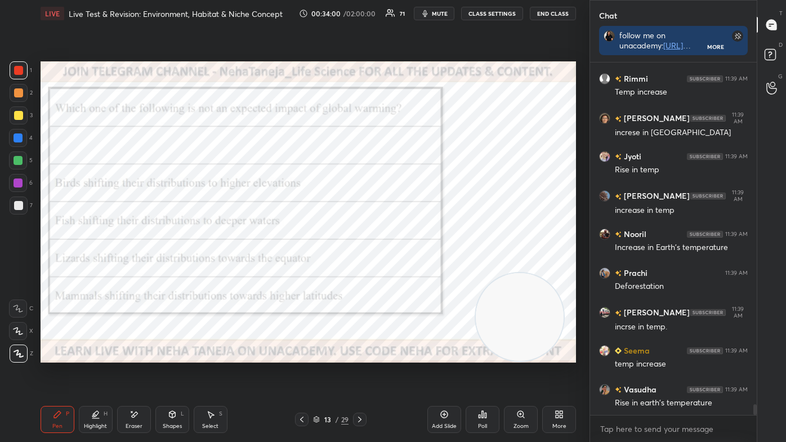
click at [171, 373] on icon at bounding box center [172, 414] width 6 height 7
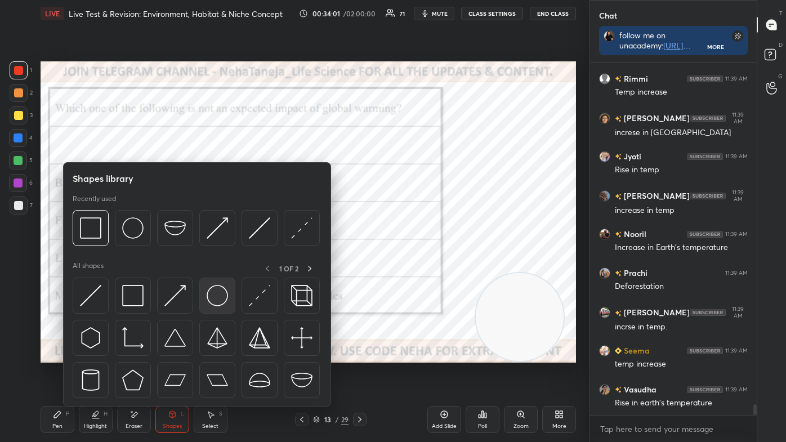
click at [210, 295] on img at bounding box center [217, 295] width 21 height 21
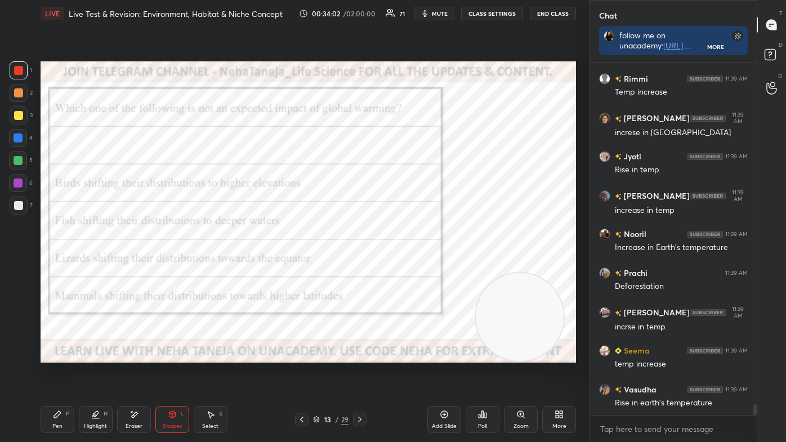
click at [24, 136] on div at bounding box center [18, 138] width 18 height 18
click at [160, 373] on div "Shapes L" at bounding box center [172, 419] width 34 height 27
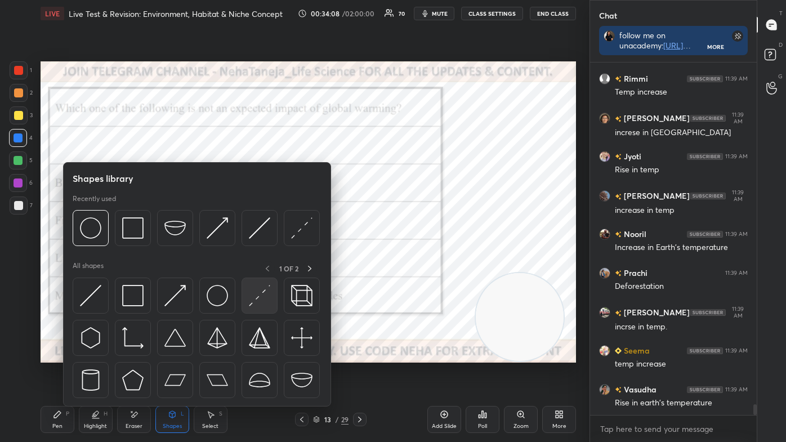
click at [253, 303] on img at bounding box center [259, 295] width 21 height 21
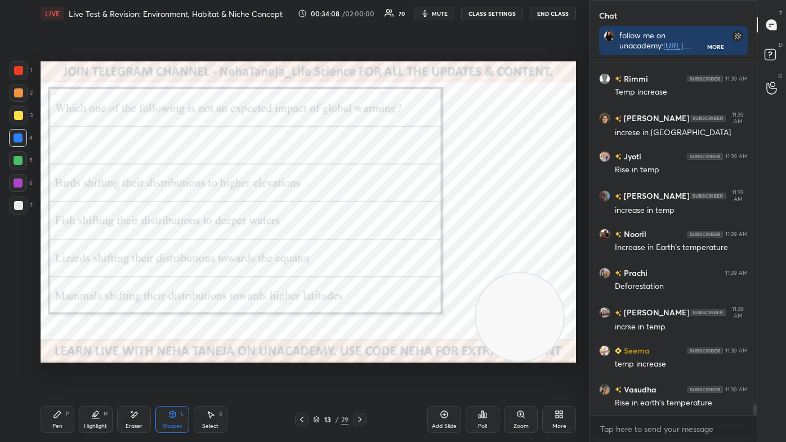
click at [18, 160] on div at bounding box center [18, 160] width 9 height 9
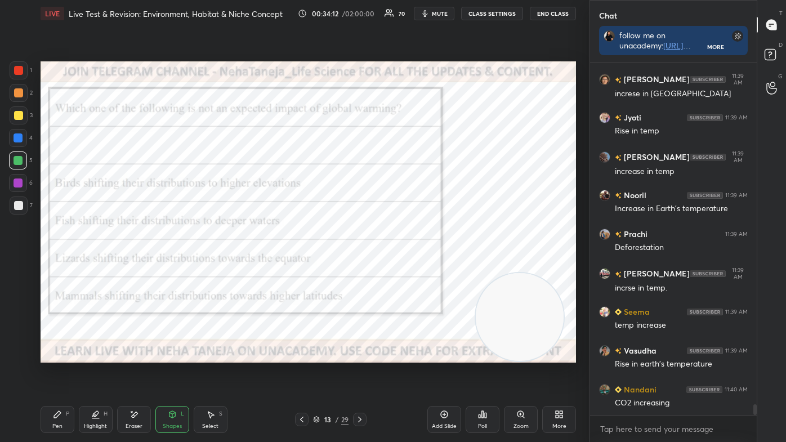
drag, startPoint x: 52, startPoint y: 422, endPoint x: 34, endPoint y: 400, distance: 28.4
click at [53, 373] on div "Pen" at bounding box center [57, 426] width 10 height 6
click at [19, 353] on icon at bounding box center [18, 353] width 9 height 7
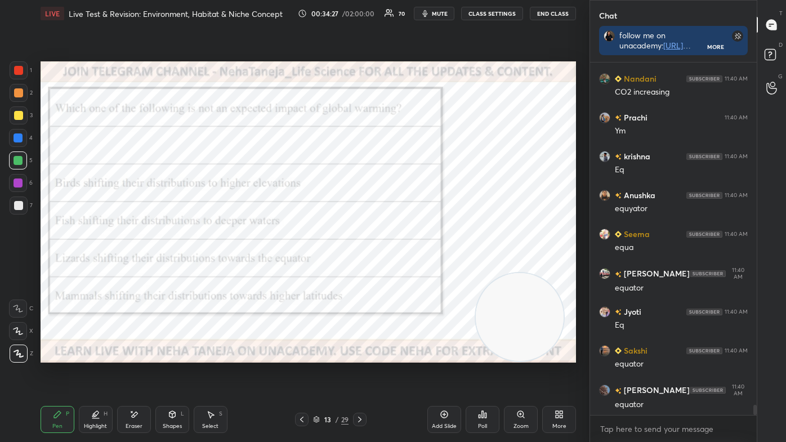
click at [176, 373] on div "Shapes" at bounding box center [172, 426] width 19 height 6
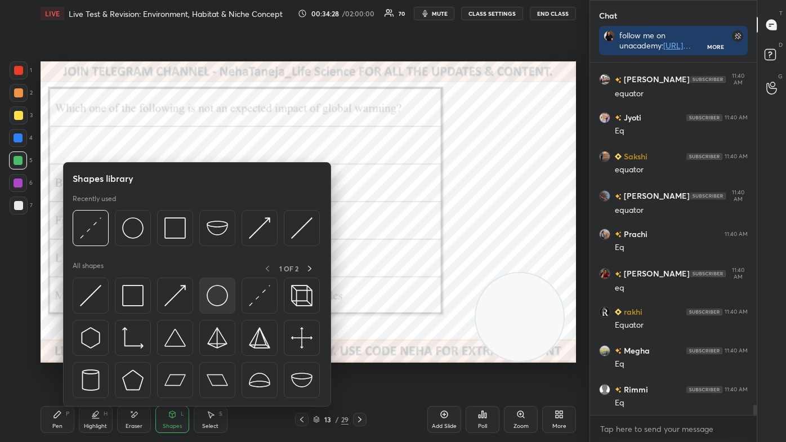
click at [207, 301] on img at bounding box center [217, 295] width 21 height 21
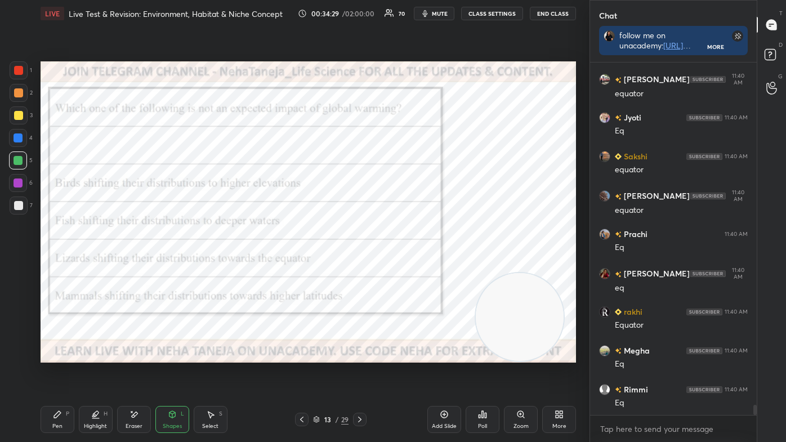
click at [17, 114] on div at bounding box center [18, 115] width 9 height 9
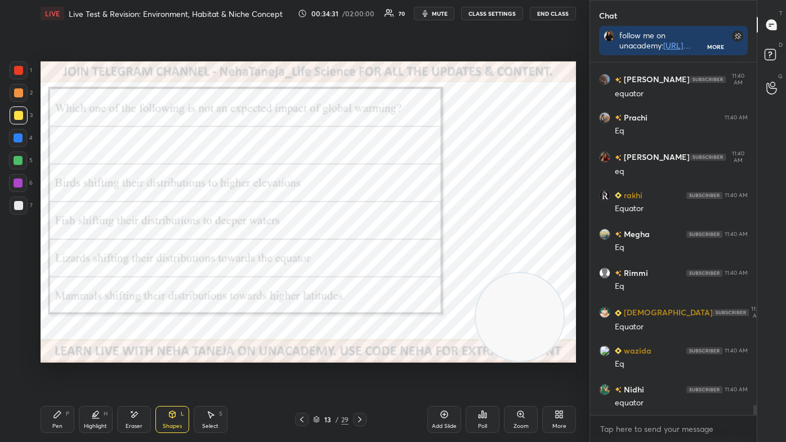
drag, startPoint x: 172, startPoint y: 417, endPoint x: 172, endPoint y: 409, distance: 8.4
click at [172, 373] on icon at bounding box center [172, 416] width 0 height 4
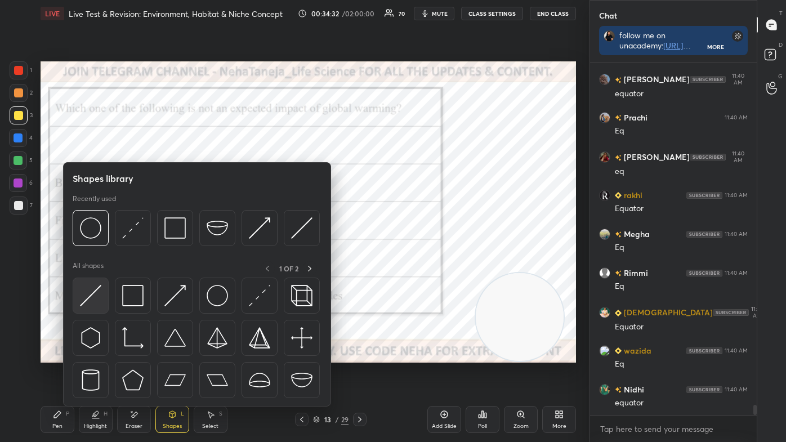
click at [93, 293] on img at bounding box center [90, 295] width 21 height 21
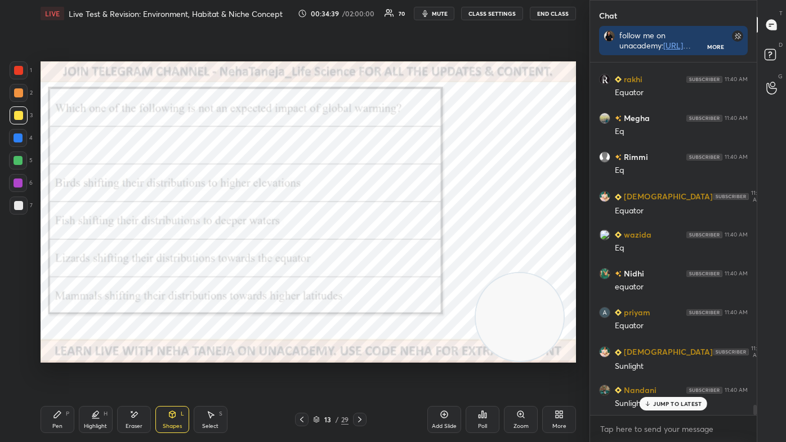
scroll to position [12112, 0]
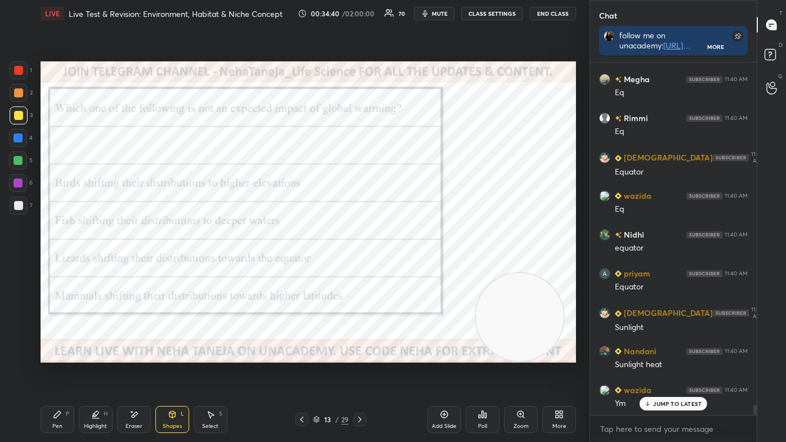
click at [96, 373] on div "Highlight" at bounding box center [95, 426] width 23 height 6
click at [21, 331] on icon at bounding box center [18, 331] width 9 height 9
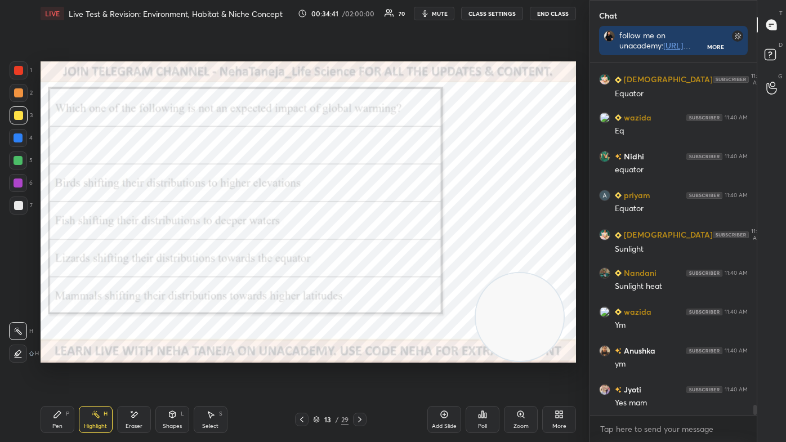
click at [21, 332] on icon at bounding box center [18, 331] width 9 height 9
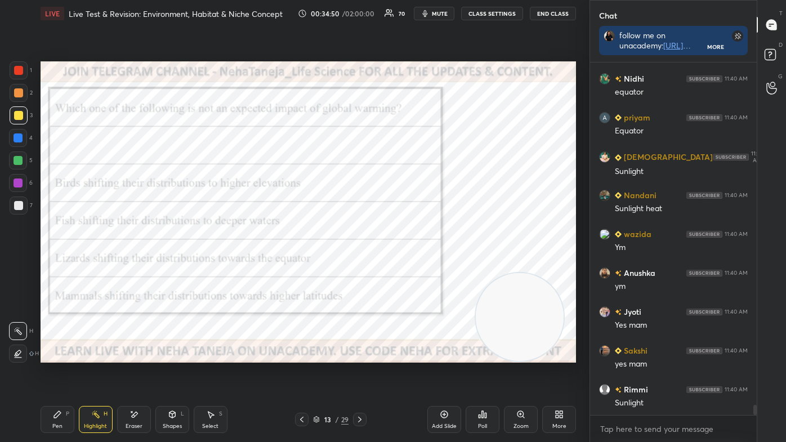
scroll to position [12306, 0]
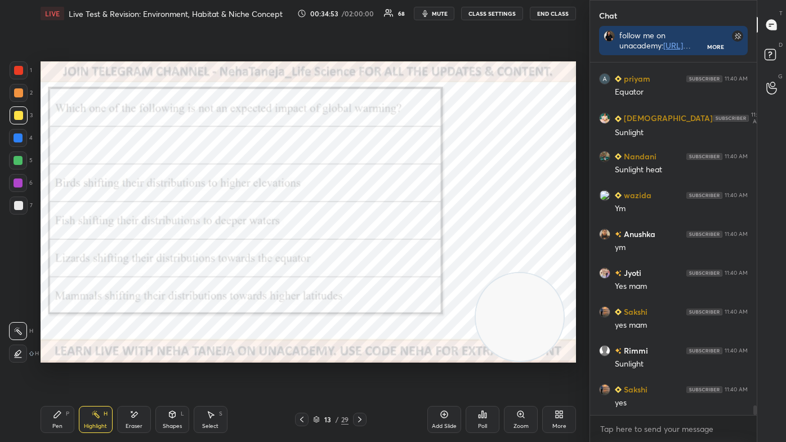
click at [67, 373] on div "Pen P" at bounding box center [58, 419] width 34 height 27
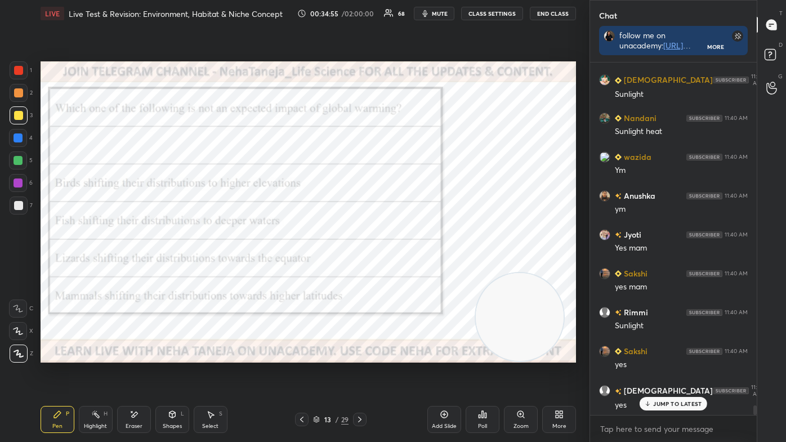
scroll to position [12384, 0]
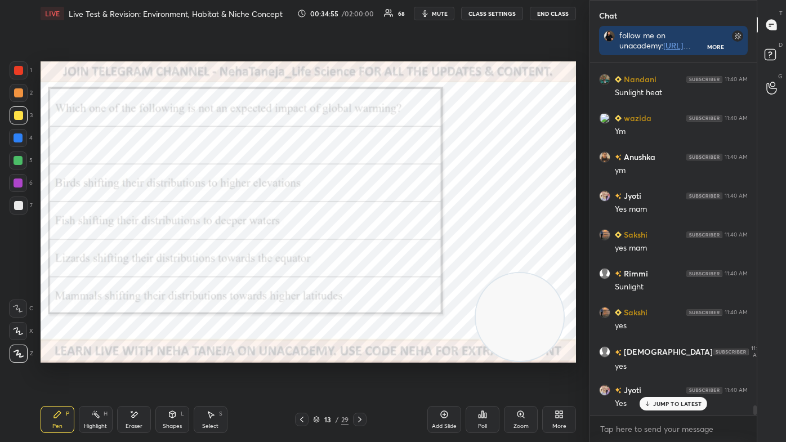
click at [17, 310] on icon at bounding box center [18, 309] width 10 height 8
click at [18, 70] on div at bounding box center [18, 70] width 9 height 9
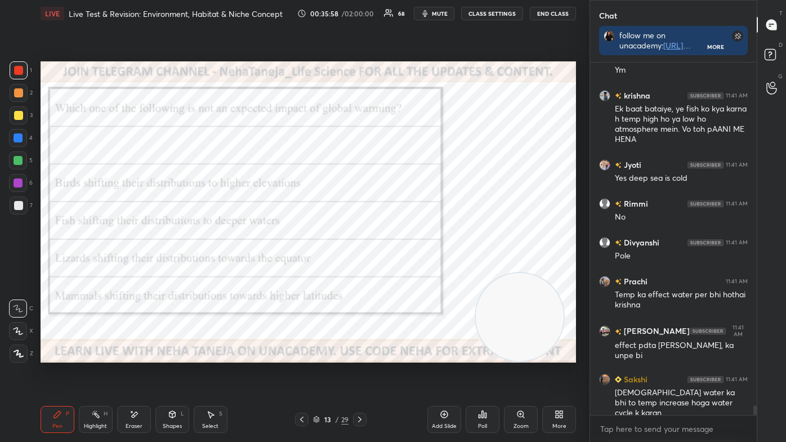
scroll to position [13000, 0]
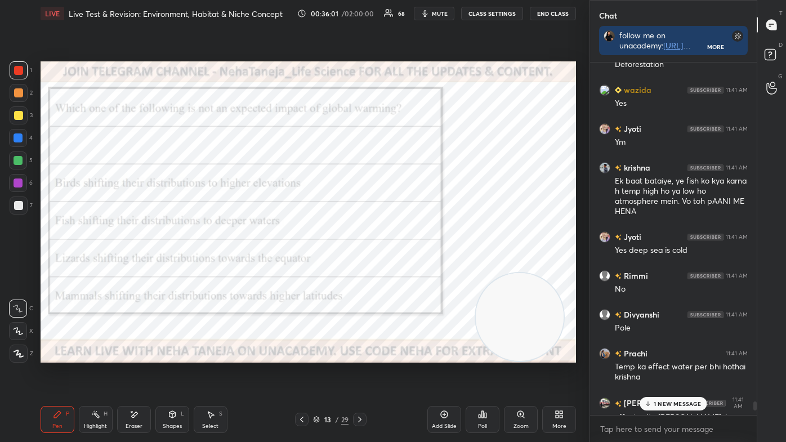
drag, startPoint x: 755, startPoint y: 414, endPoint x: 753, endPoint y: 441, distance: 27.7
click at [757, 373] on div "Chat follow me on unacademy: [URL][DOMAIN_NAME] join me on telegram: [URL][DOMA…" at bounding box center [687, 221] width 196 height 442
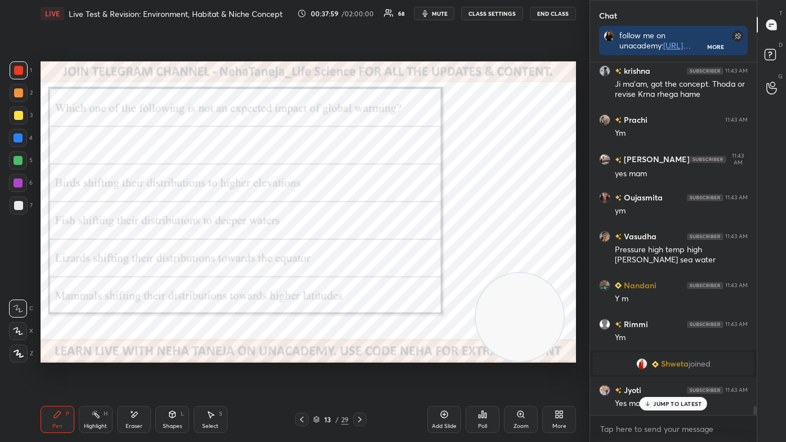
scroll to position [13368, 0]
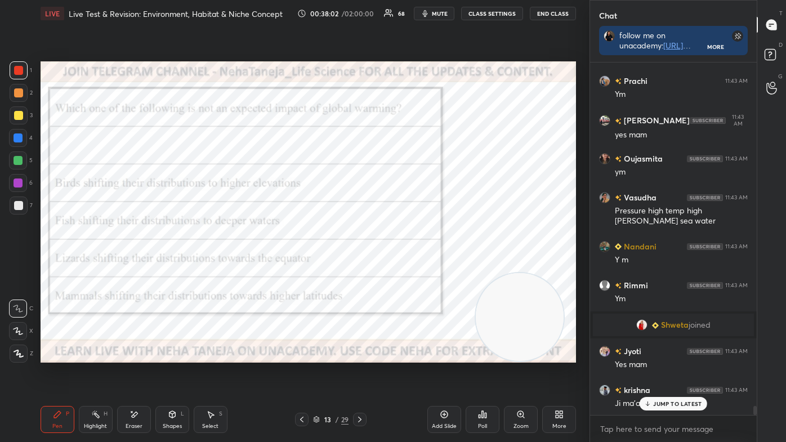
click at [15, 162] on div at bounding box center [18, 160] width 9 height 9
click at [97, 373] on div "Highlight H" at bounding box center [96, 419] width 34 height 27
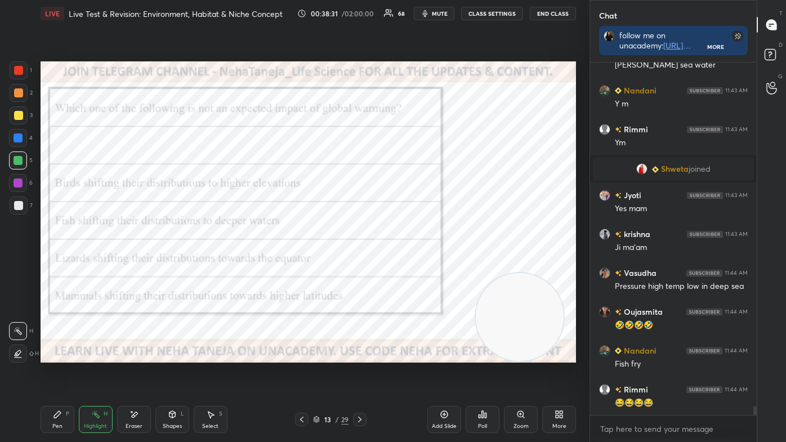
scroll to position [13563, 0]
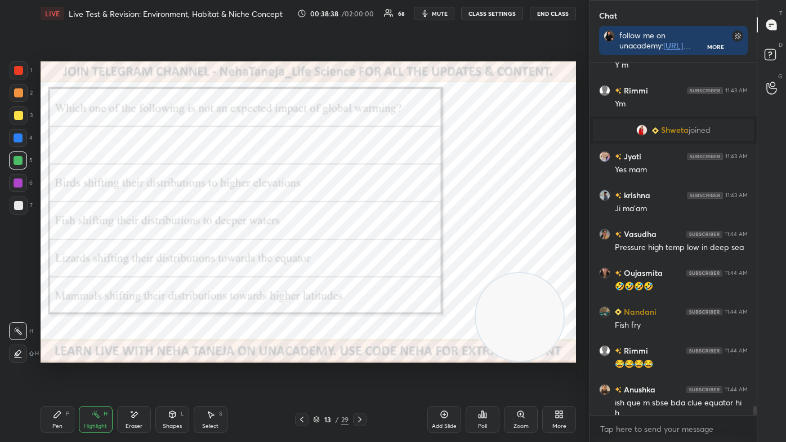
click at [356, 373] on icon at bounding box center [359, 419] width 9 height 9
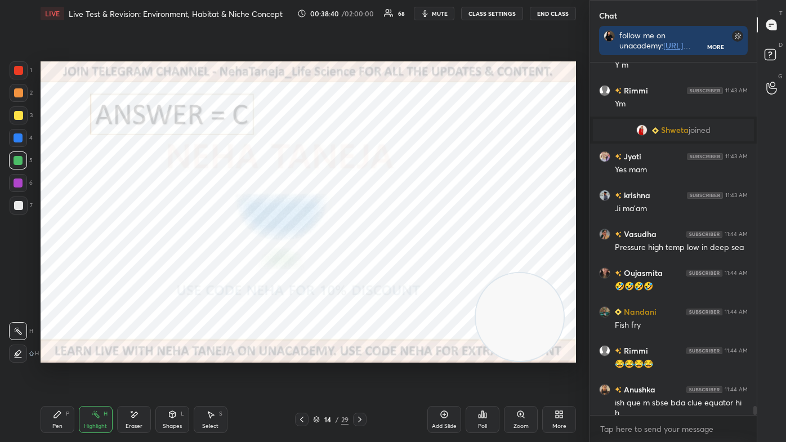
click at [357, 373] on icon at bounding box center [359, 419] width 9 height 9
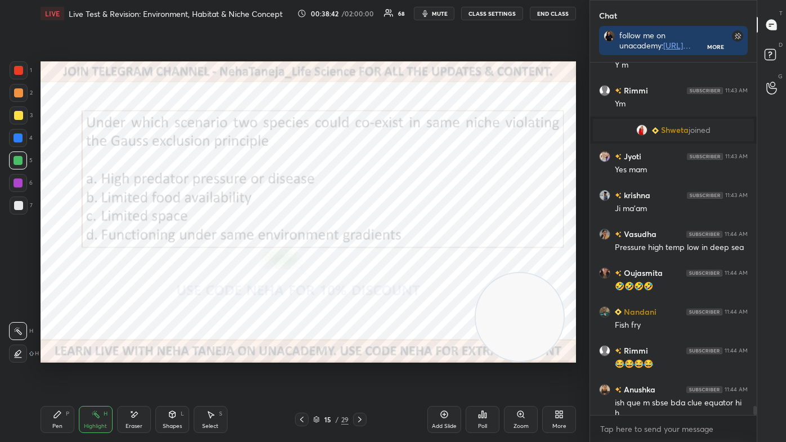
click at [47, 373] on div "Pen P" at bounding box center [58, 419] width 34 height 27
click at [19, 307] on icon at bounding box center [18, 309] width 10 height 8
click at [472, 373] on div "Poll" at bounding box center [483, 419] width 34 height 27
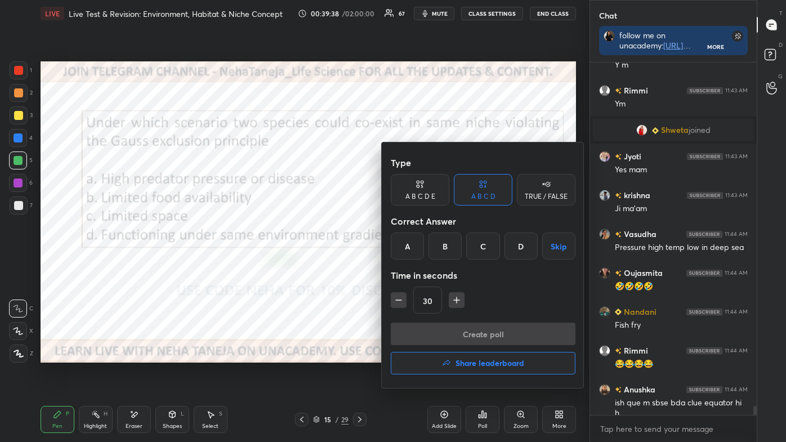
scroll to position [13601, 0]
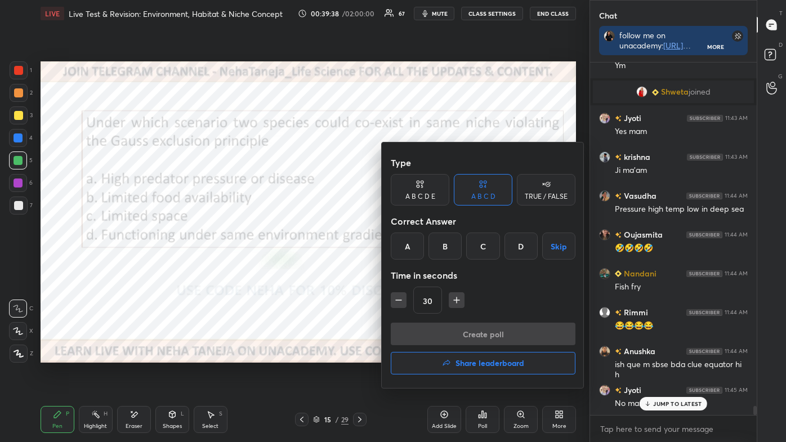
click at [400, 252] on div "A" at bounding box center [407, 246] width 33 height 27
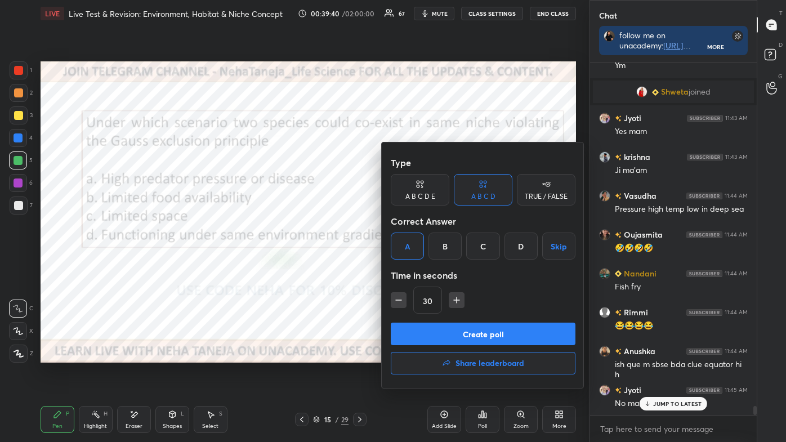
click at [461, 332] on button "Create poll" at bounding box center [483, 334] width 185 height 23
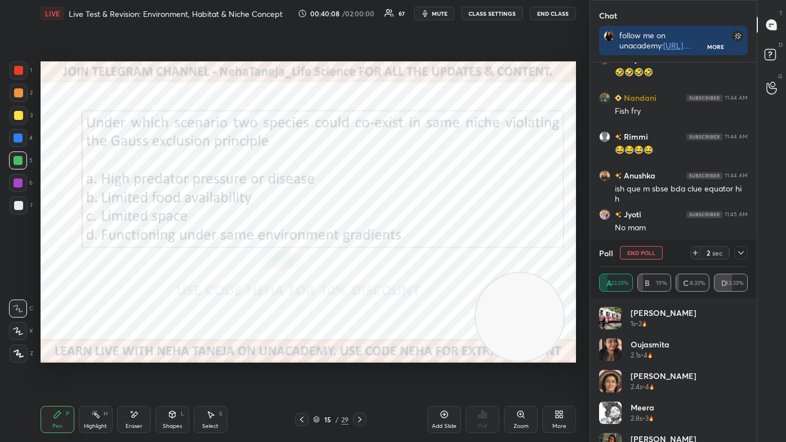
scroll to position [13788, 0]
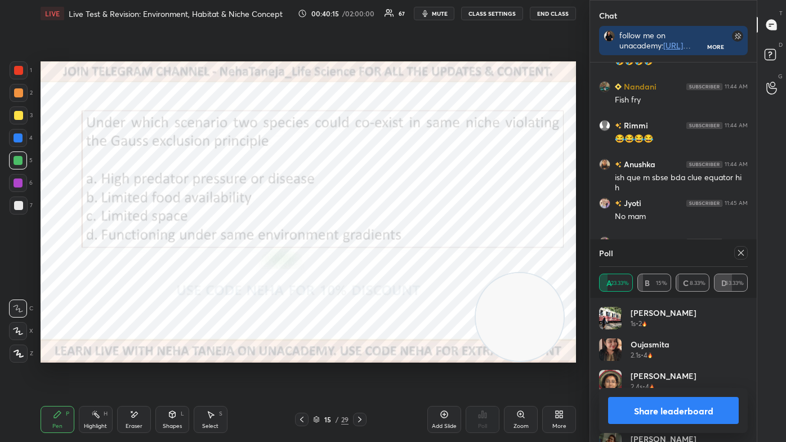
click at [687, 373] on div "Share leaderboard" at bounding box center [673, 410] width 149 height 45
click at [685, 373] on button "Share leaderboard" at bounding box center [673, 410] width 131 height 27
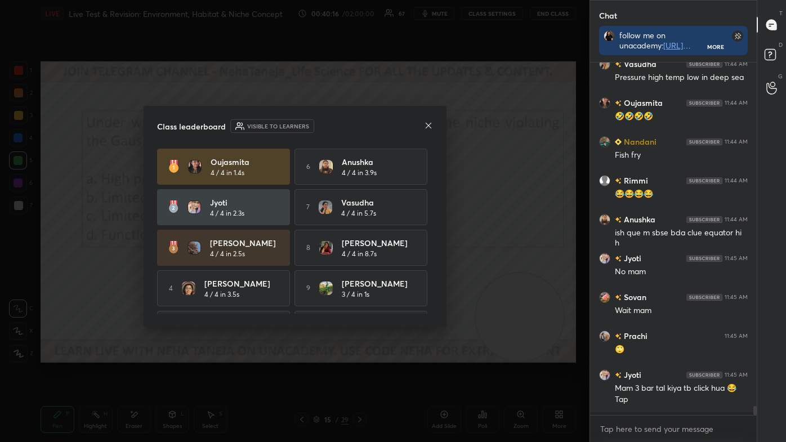
scroll to position [348, 163]
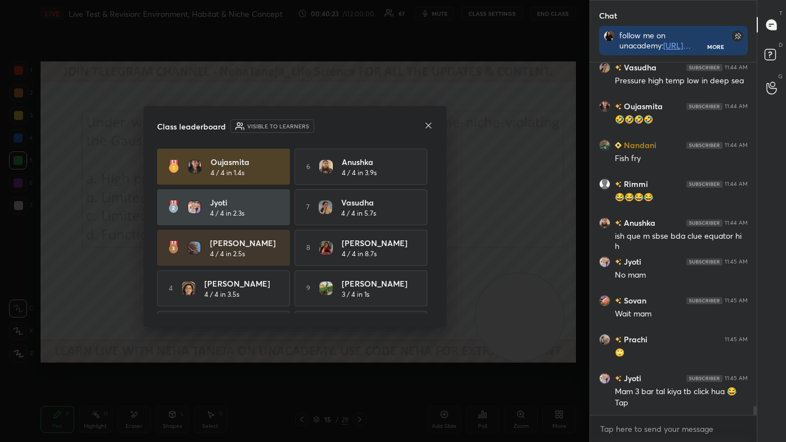
click at [431, 124] on icon at bounding box center [428, 125] width 9 height 9
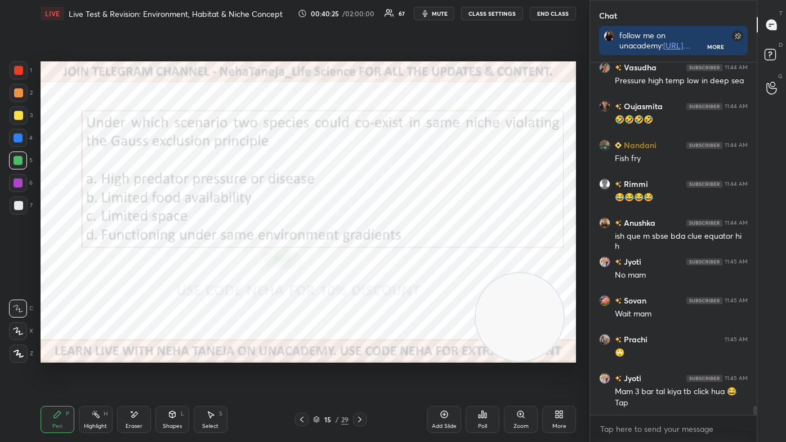
click at [186, 373] on div "Shapes L" at bounding box center [172, 419] width 34 height 27
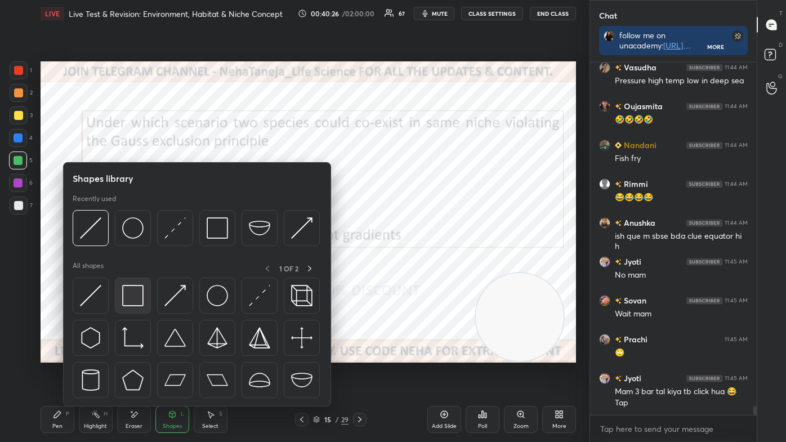
click at [135, 287] on img at bounding box center [132, 295] width 21 height 21
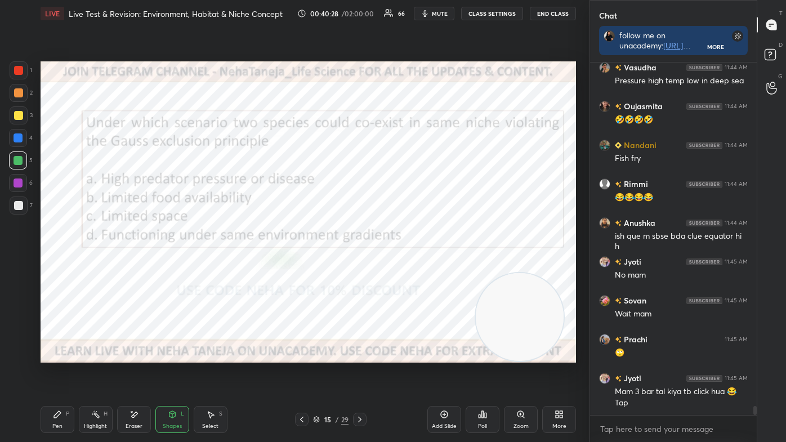
click at [63, 373] on div "Pen P" at bounding box center [58, 419] width 34 height 27
click at [24, 350] on div at bounding box center [19, 354] width 18 height 18
click at [21, 70] on div at bounding box center [18, 70] width 9 height 9
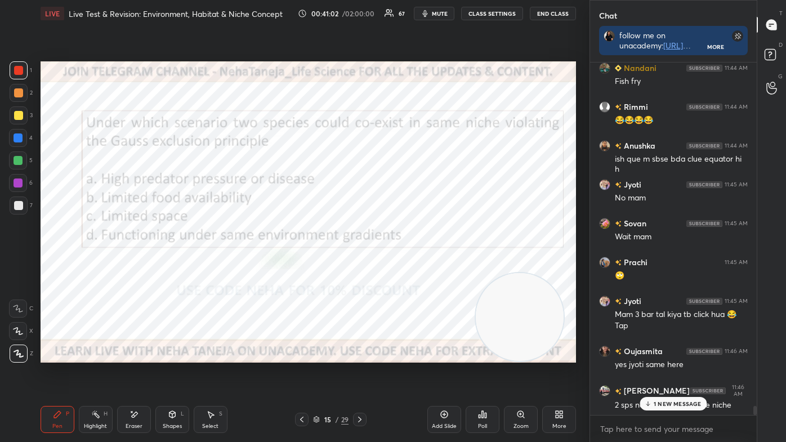
scroll to position [13856, 0]
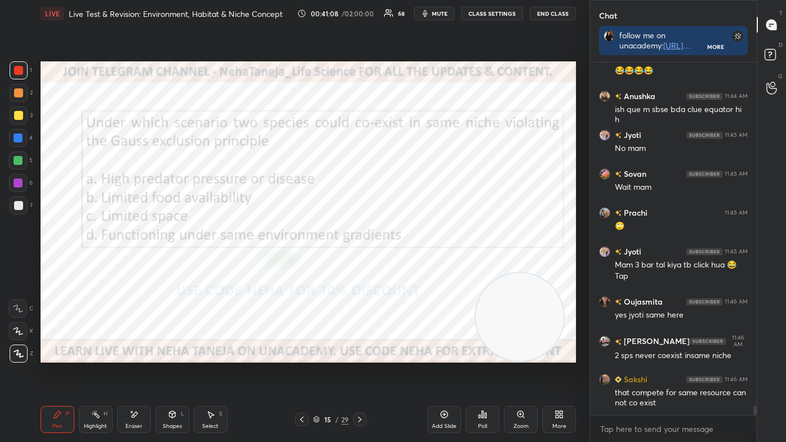
click at [7, 133] on div "1 2 3 4 5 6 7 C X Z E E Erase all H H" at bounding box center [18, 211] width 36 height 301
drag, startPoint x: 21, startPoint y: 136, endPoint x: 37, endPoint y: 132, distance: 16.9
click at [21, 136] on div at bounding box center [18, 137] width 9 height 9
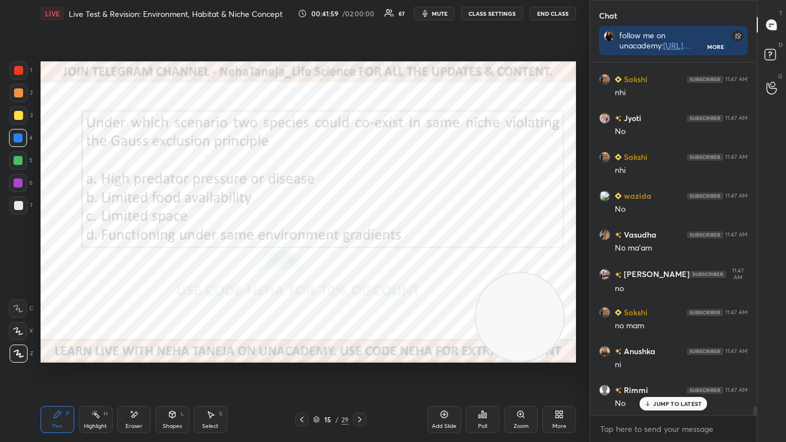
scroll to position [14332, 0]
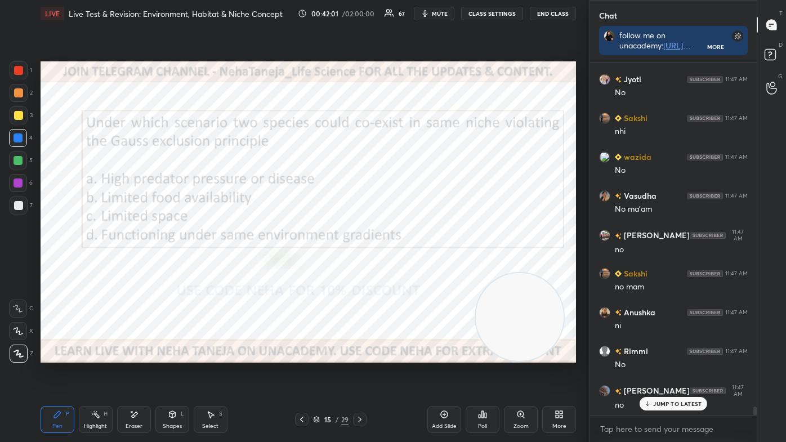
click at [357, 373] on icon at bounding box center [359, 419] width 9 height 9
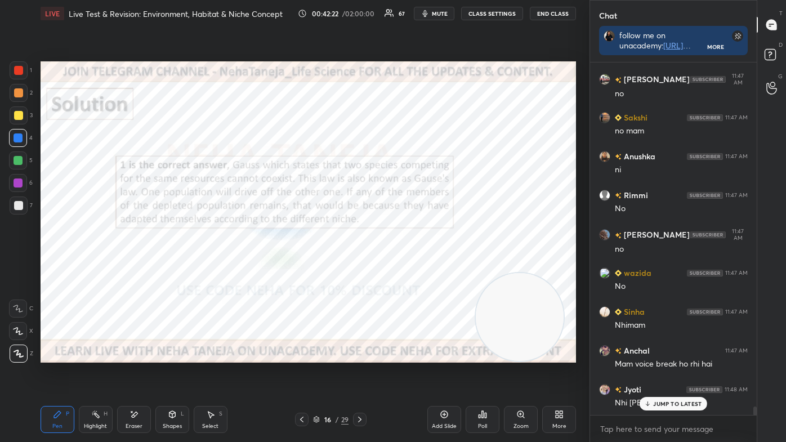
scroll to position [14536, 0]
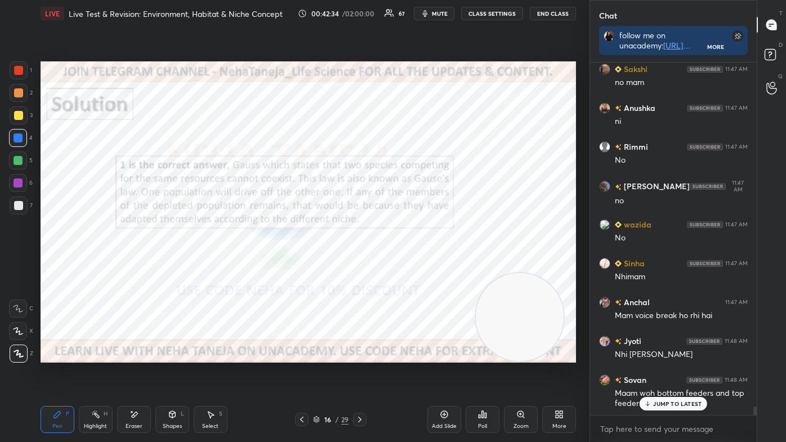
click at [135, 373] on icon at bounding box center [133, 415] width 9 height 10
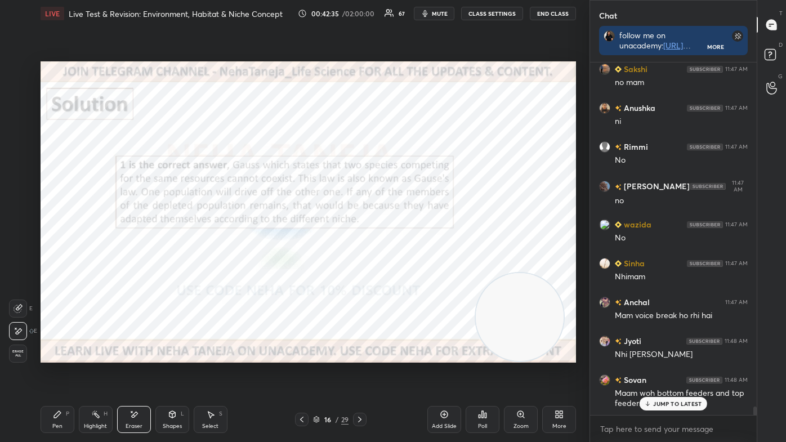
click at [23, 355] on span "Erase all" at bounding box center [18, 354] width 17 height 8
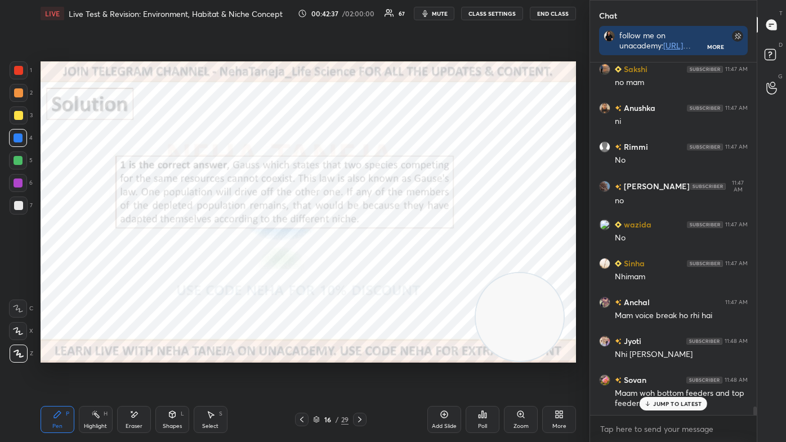
click at [99, 373] on div "Highlight" at bounding box center [95, 426] width 23 height 6
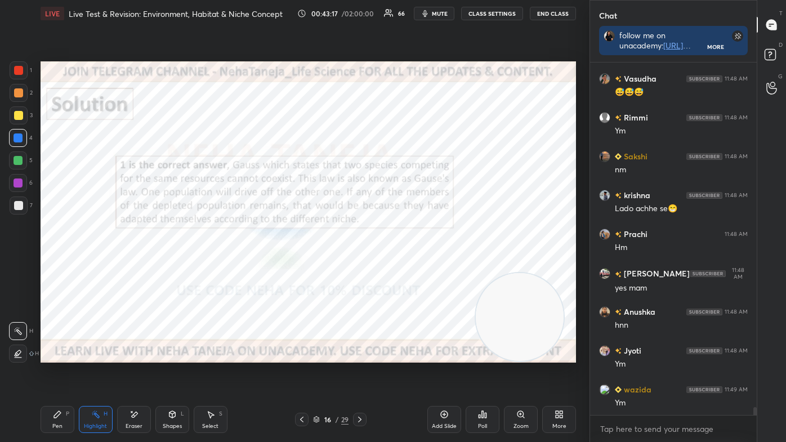
scroll to position [15069, 0]
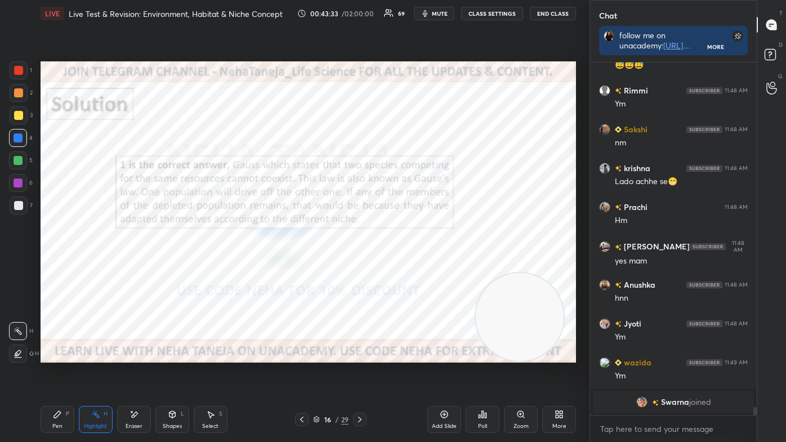
click at [297, 373] on div at bounding box center [302, 420] width 14 height 14
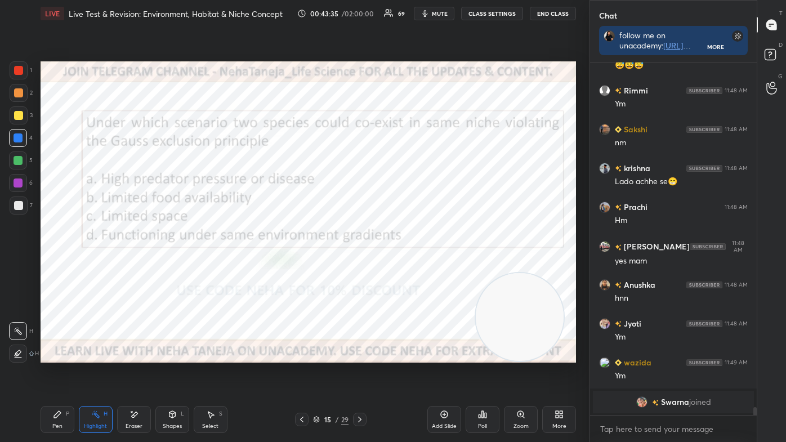
scroll to position [14472, 0]
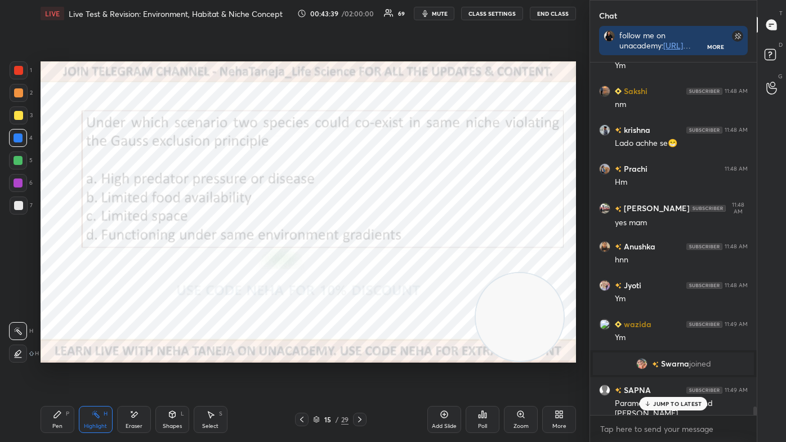
click at [69, 373] on div "Pen P" at bounding box center [58, 419] width 34 height 27
click at [18, 360] on div at bounding box center [19, 354] width 18 height 18
click at [23, 109] on div at bounding box center [19, 115] width 18 height 18
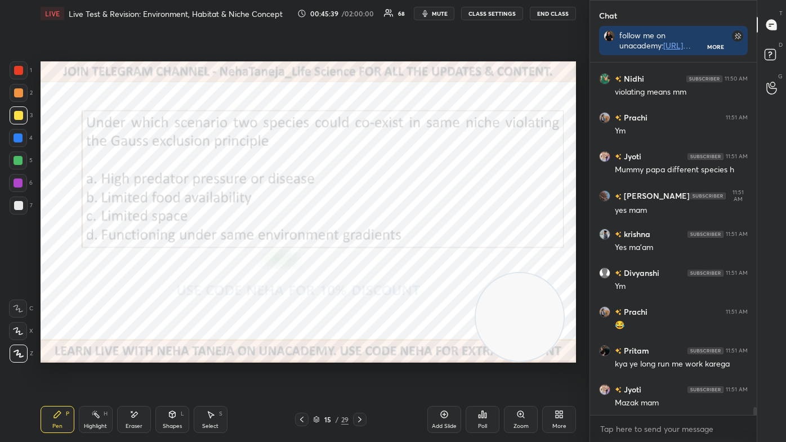
scroll to position [15590, 0]
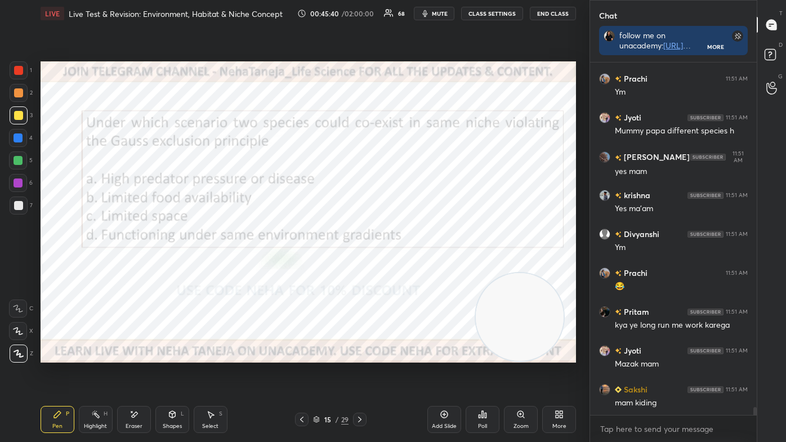
click at [16, 70] on div at bounding box center [18, 70] width 9 height 9
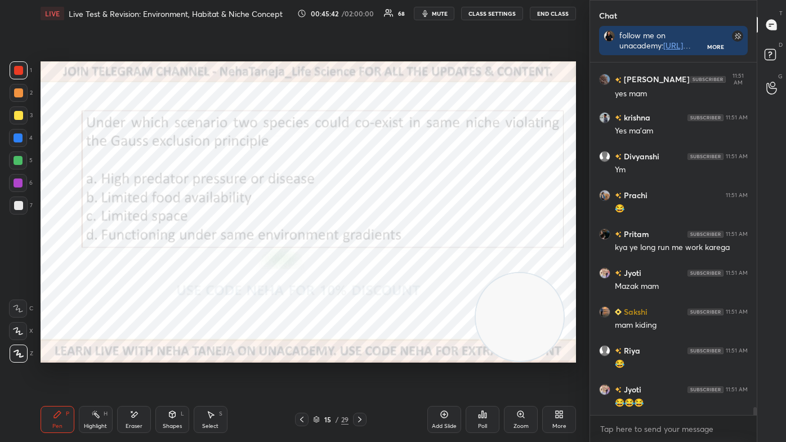
scroll to position [15707, 0]
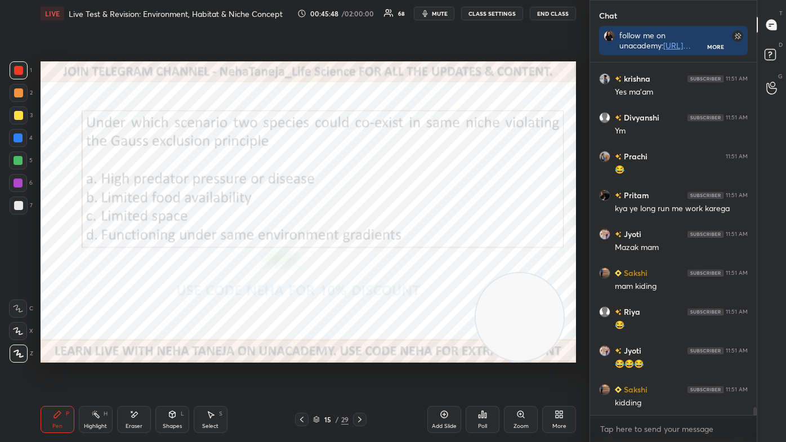
click at [359, 373] on div at bounding box center [360, 420] width 14 height 14
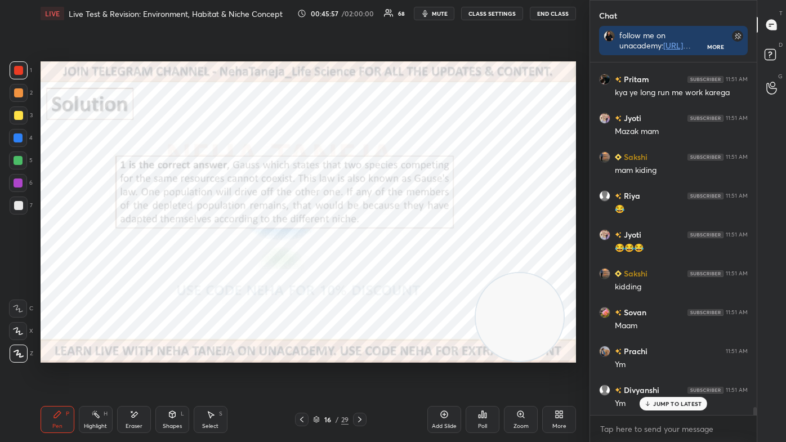
scroll to position [15862, 0]
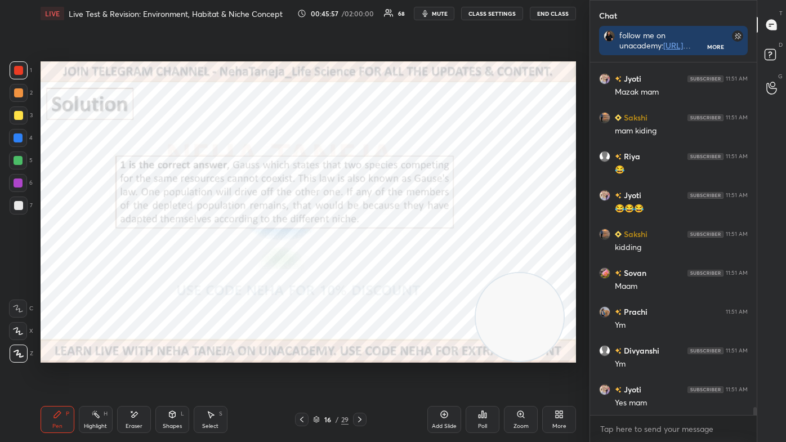
click at [299, 373] on icon at bounding box center [301, 419] width 9 height 9
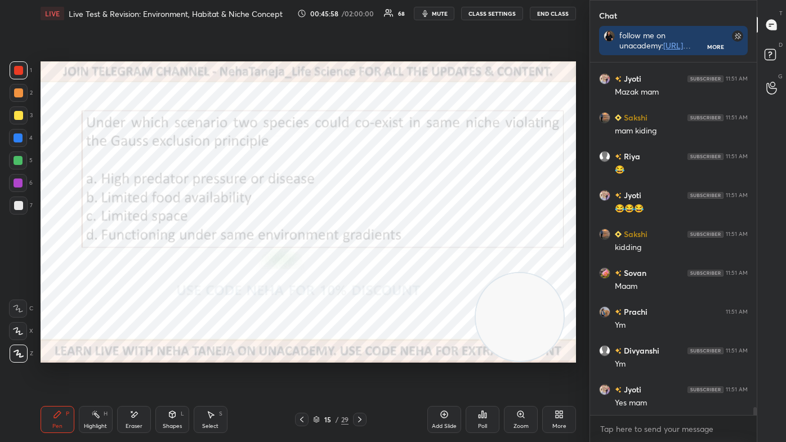
scroll to position [15901, 0]
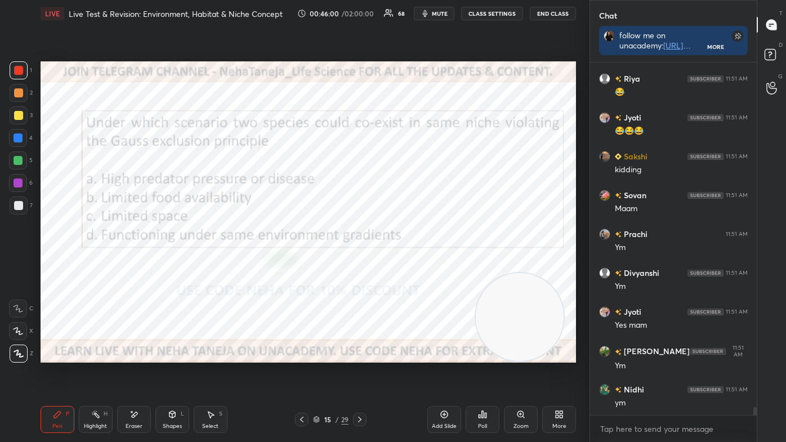
click at [378, 303] on div "LIVE Live Test & Revision: Environment, Habitat & Niche Concept 00:46:00 / 02:0…" at bounding box center [308, 221] width 544 height 442
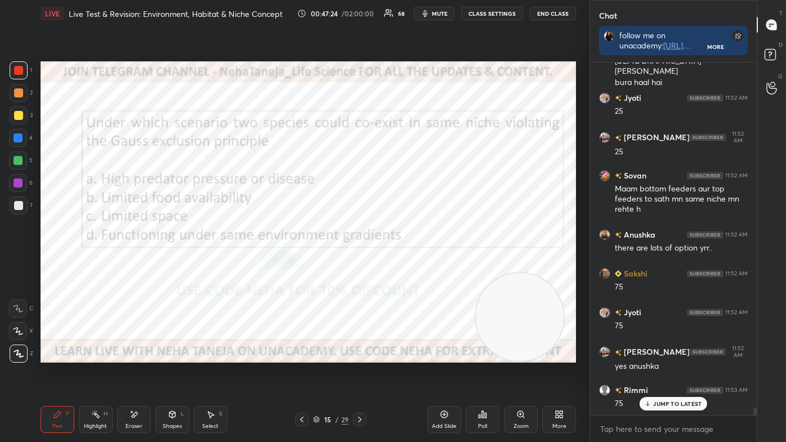
scroll to position [16475, 0]
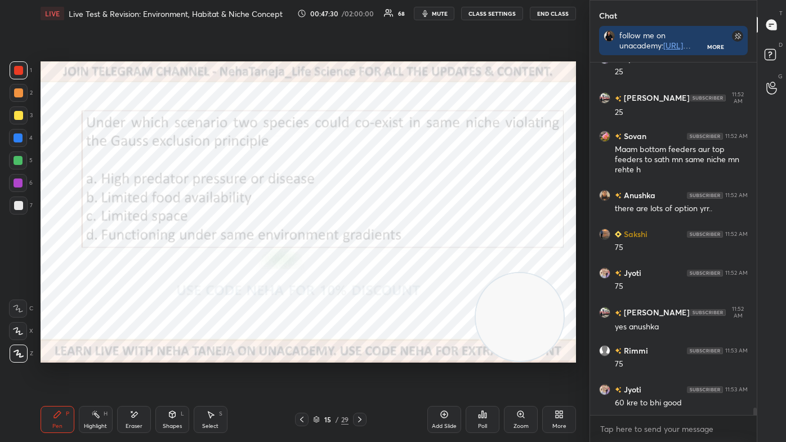
click at [134, 373] on icon at bounding box center [133, 415] width 9 height 10
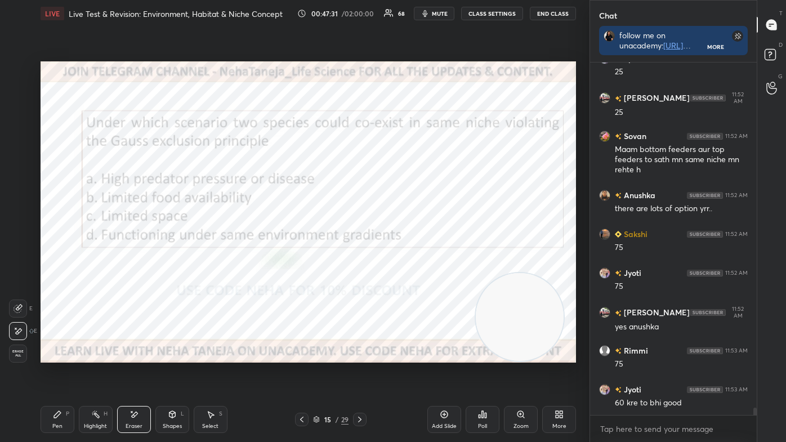
scroll to position [16486, 0]
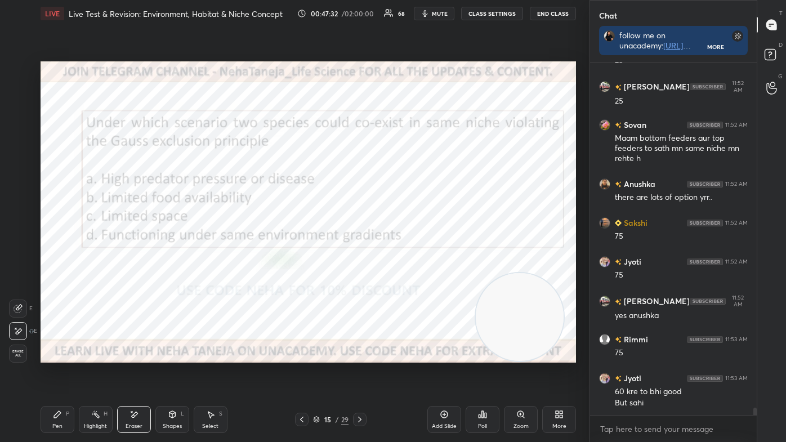
click at [18, 302] on div at bounding box center [18, 308] width 18 height 18
click at [16, 333] on icon at bounding box center [18, 332] width 9 height 10
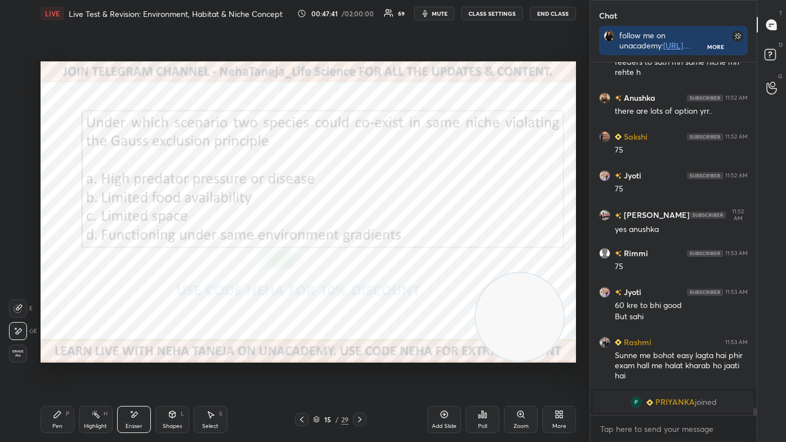
scroll to position [16015, 0]
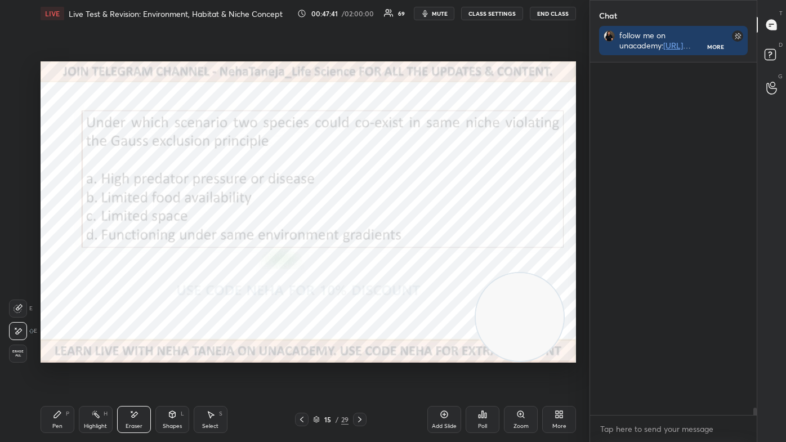
click at [363, 373] on icon at bounding box center [359, 419] width 9 height 9
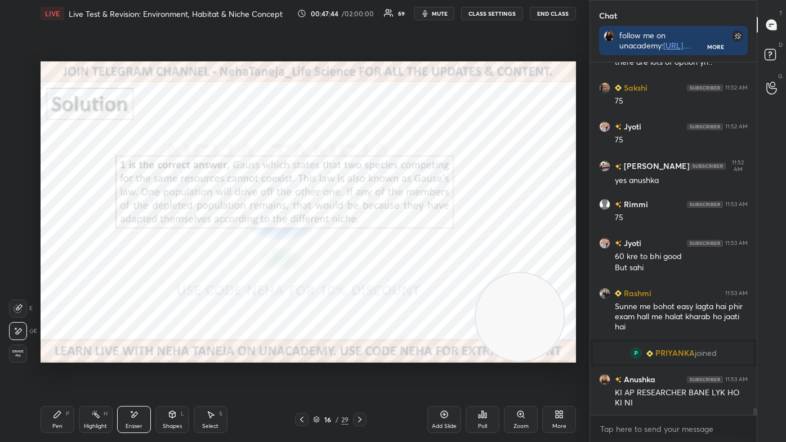
click at [357, 373] on icon at bounding box center [359, 419] width 9 height 9
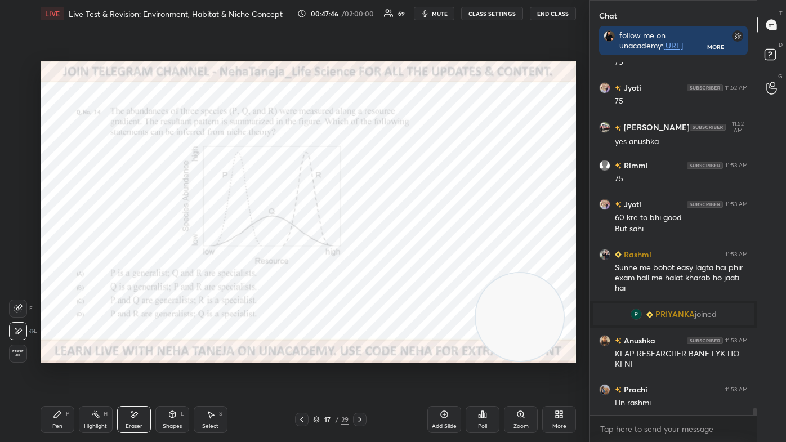
click at [71, 373] on div "Pen P" at bounding box center [58, 419] width 34 height 27
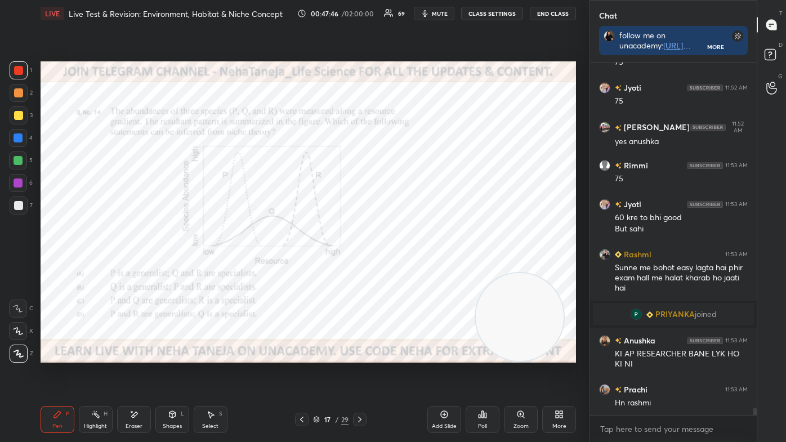
click at [15, 355] on icon at bounding box center [19, 354] width 10 height 8
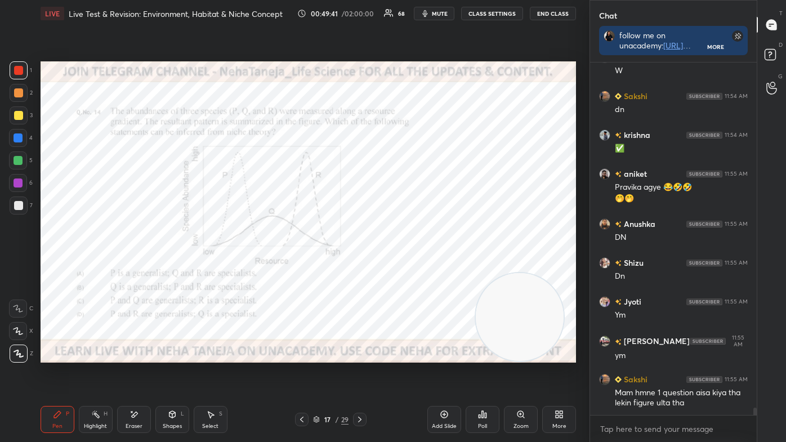
scroll to position [16968, 0]
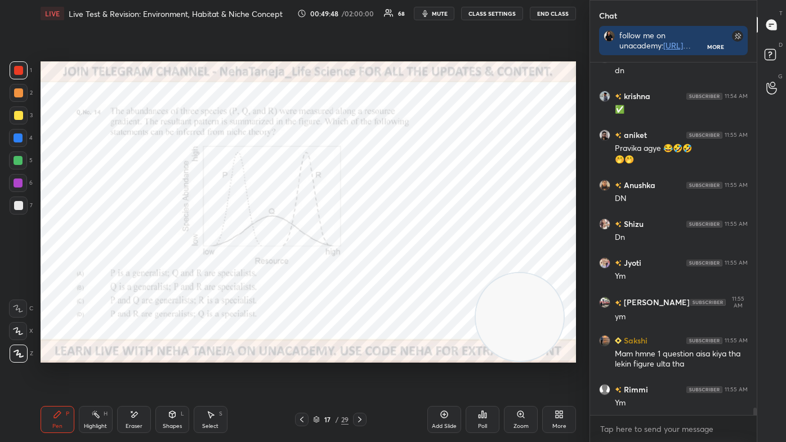
click at [479, 373] on icon at bounding box center [482, 414] width 9 height 9
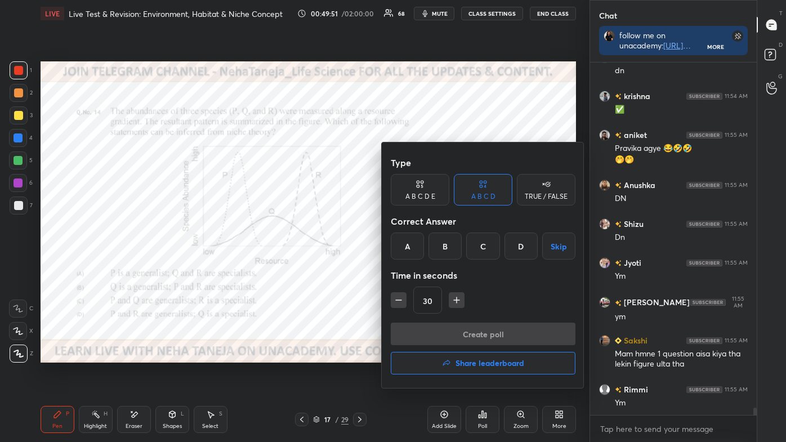
click at [450, 256] on div "B" at bounding box center [444, 246] width 33 height 27
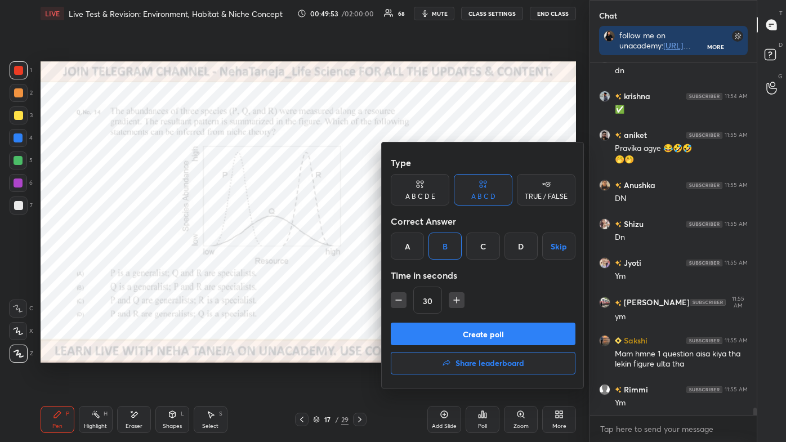
click at [461, 338] on button "Create poll" at bounding box center [483, 334] width 185 height 23
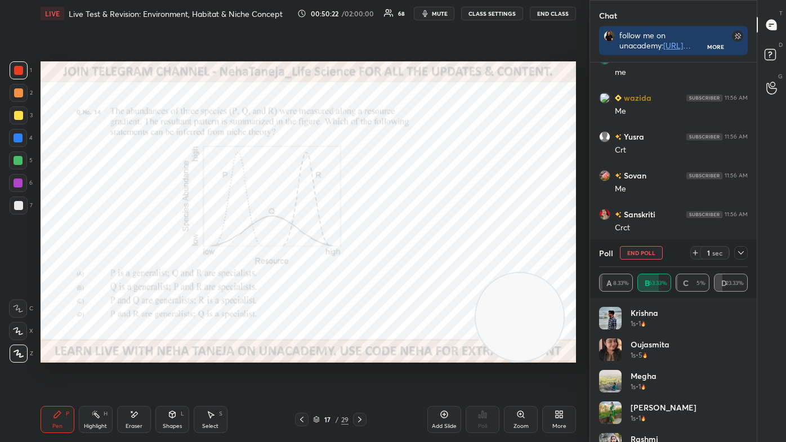
scroll to position [17648, 0]
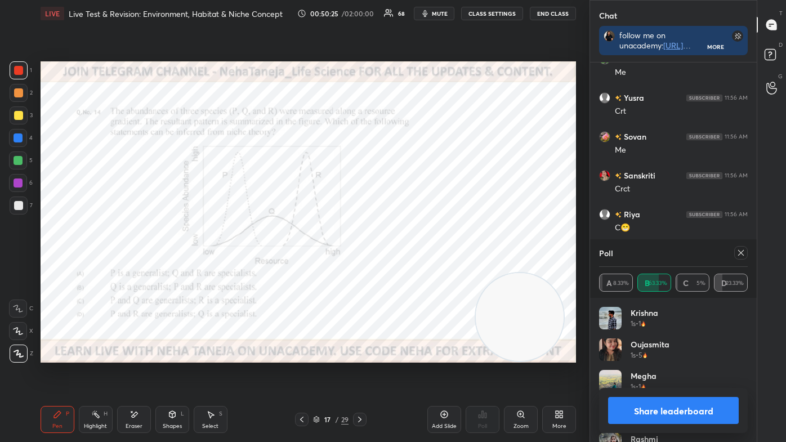
click at [701, 373] on button "Share leaderboard" at bounding box center [673, 410] width 131 height 27
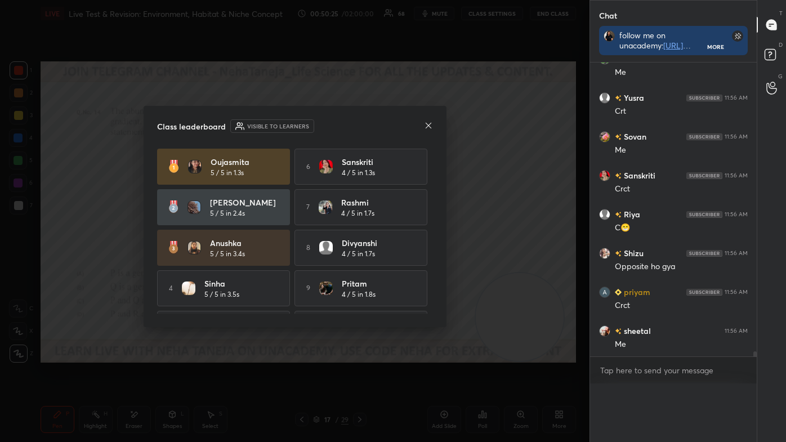
scroll to position [0, 3]
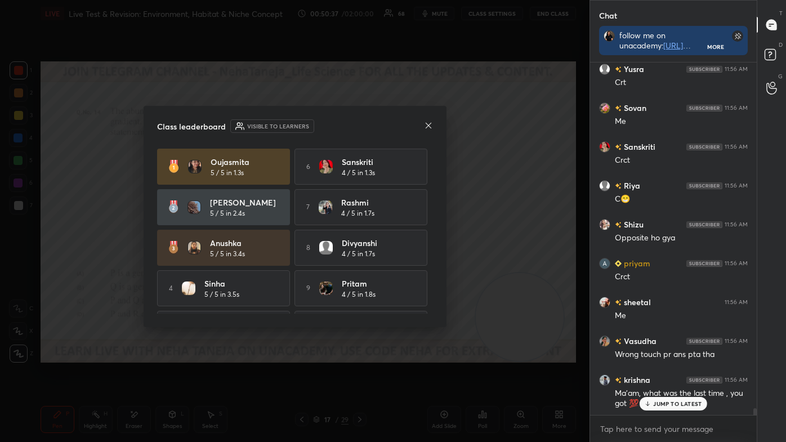
click at [429, 126] on icon at bounding box center [428, 125] width 9 height 9
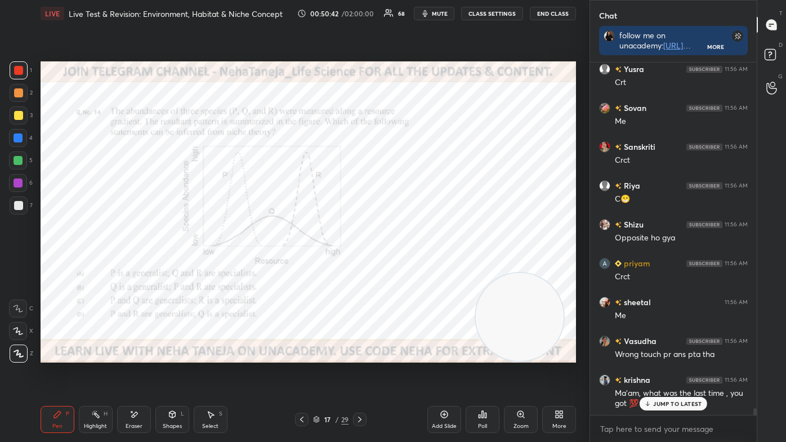
click at [96, 373] on div "Highlight H" at bounding box center [96, 419] width 34 height 27
click at [96, 373] on icon at bounding box center [95, 414] width 9 height 9
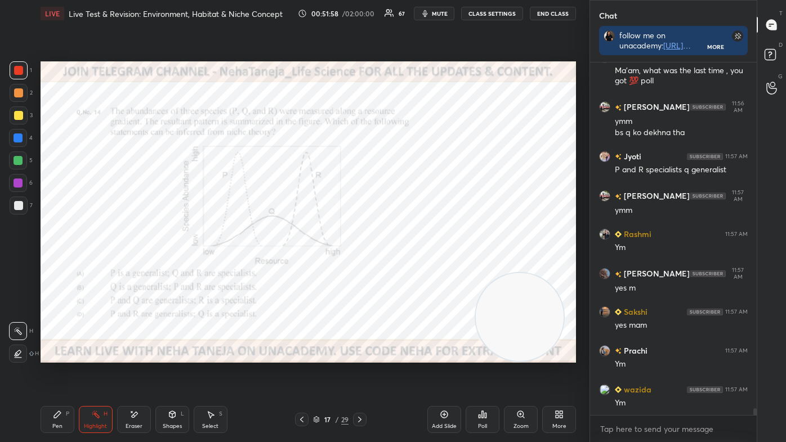
scroll to position [18039, 0]
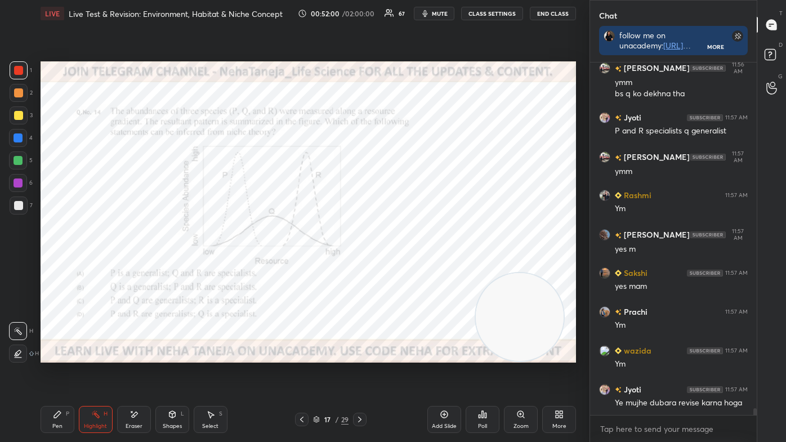
click at [64, 373] on div "Pen P" at bounding box center [58, 419] width 34 height 27
drag, startPoint x: 21, startPoint y: 355, endPoint x: 34, endPoint y: 335, distance: 23.6
click at [21, 356] on icon at bounding box center [19, 354] width 10 height 8
click at [159, 373] on div "Shapes L" at bounding box center [172, 419] width 34 height 27
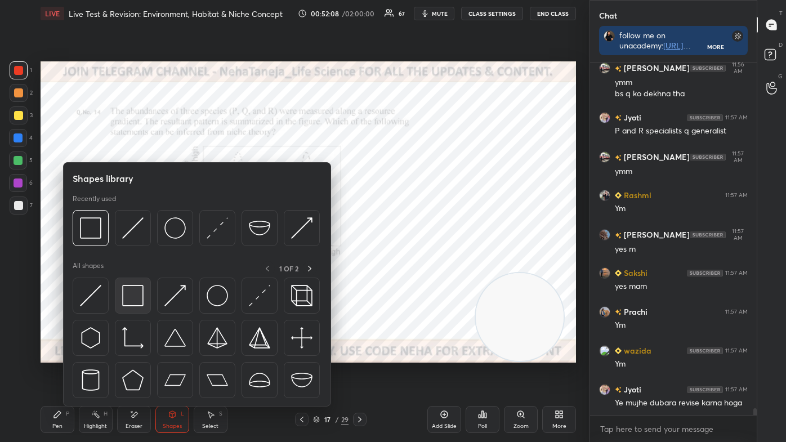
click at [137, 303] on img at bounding box center [132, 295] width 21 height 21
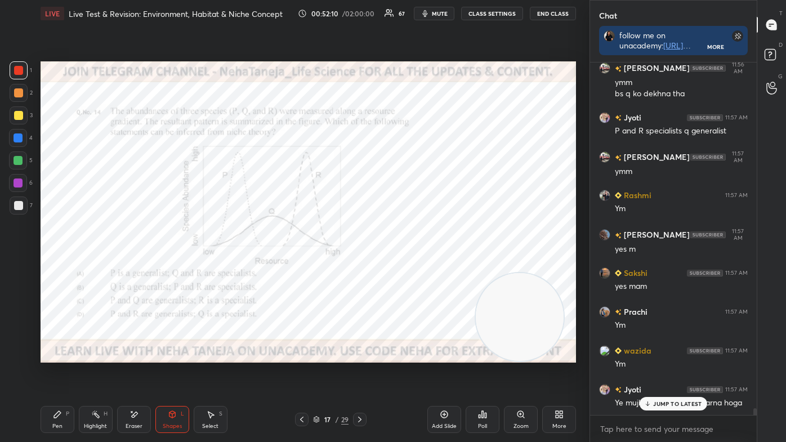
scroll to position [18087, 0]
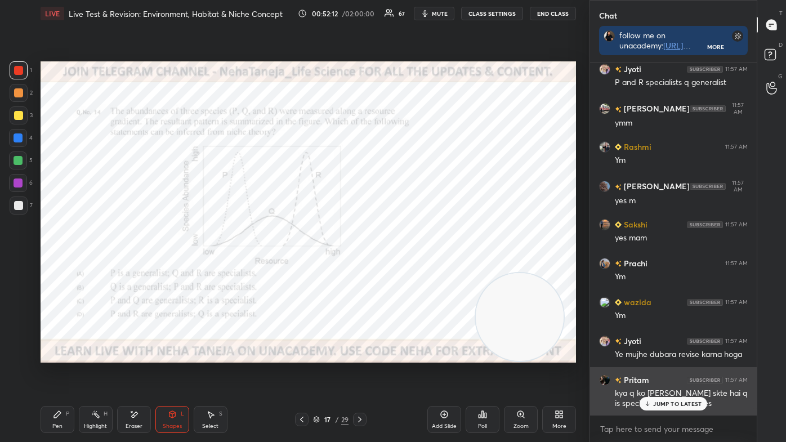
click at [646, 373] on icon at bounding box center [647, 403] width 7 height 7
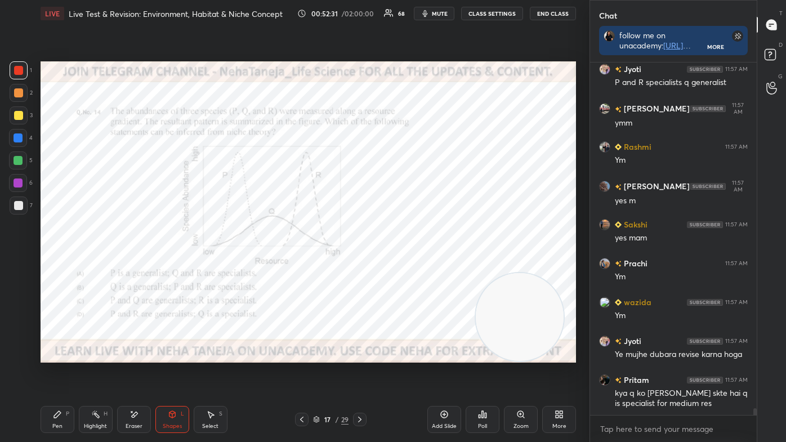
scroll to position [18136, 0]
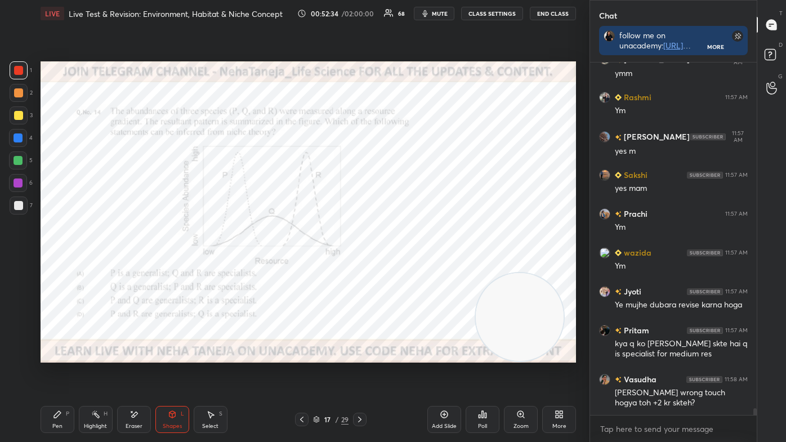
click at [358, 373] on icon at bounding box center [359, 419] width 9 height 9
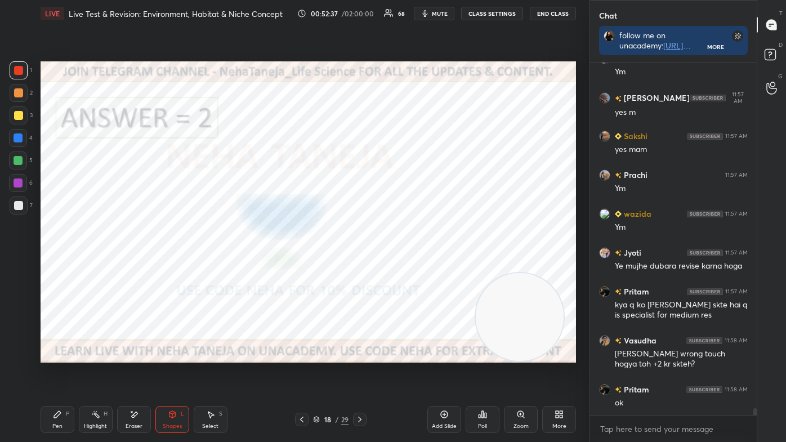
click at [360, 373] on icon at bounding box center [359, 420] width 3 height 6
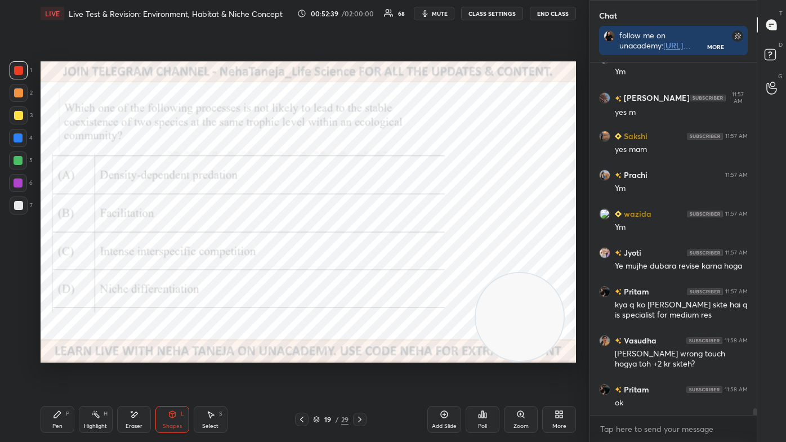
click at [65, 373] on div "Pen P" at bounding box center [58, 419] width 34 height 27
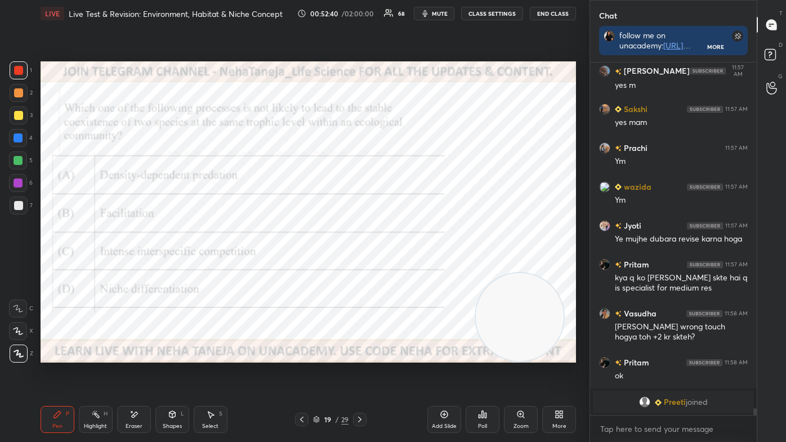
click at [21, 356] on icon at bounding box center [19, 354] width 10 height 8
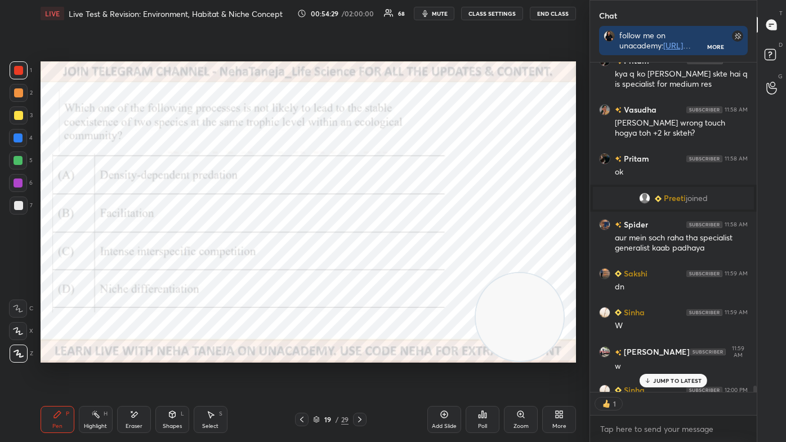
scroll to position [17799, 0]
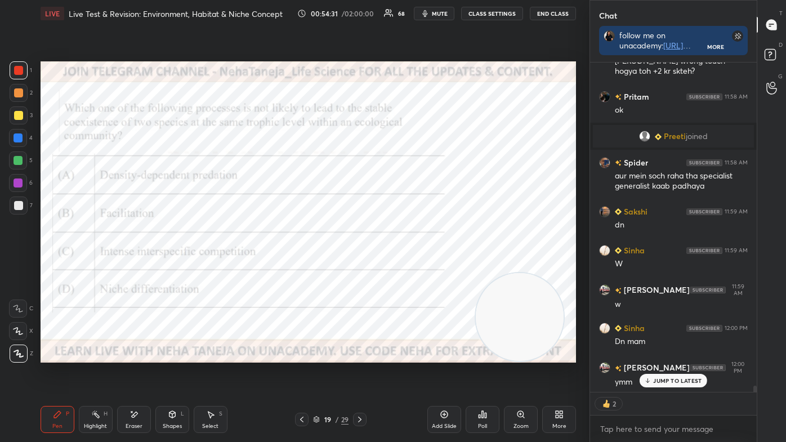
click at [484, 373] on icon at bounding box center [482, 414] width 9 height 9
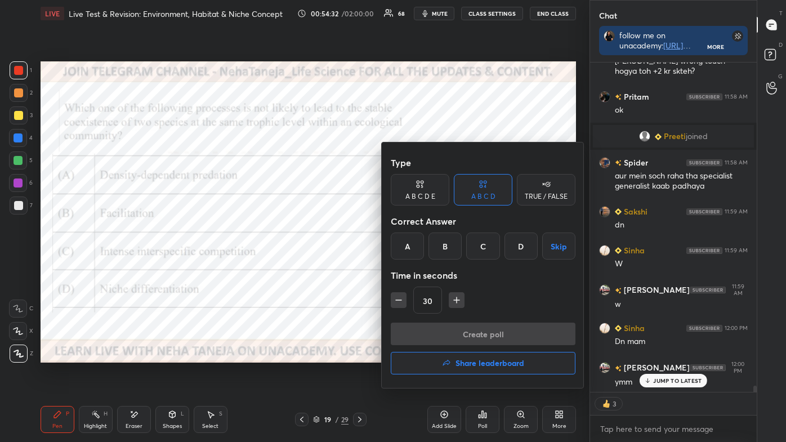
click at [484, 260] on div "Type A B C D E A B C D TRUE / FALSE Correct Answer A B C D Skip Time in seconds…" at bounding box center [483, 236] width 185 height 171
click at [486, 248] on div "C" at bounding box center [482, 246] width 33 height 27
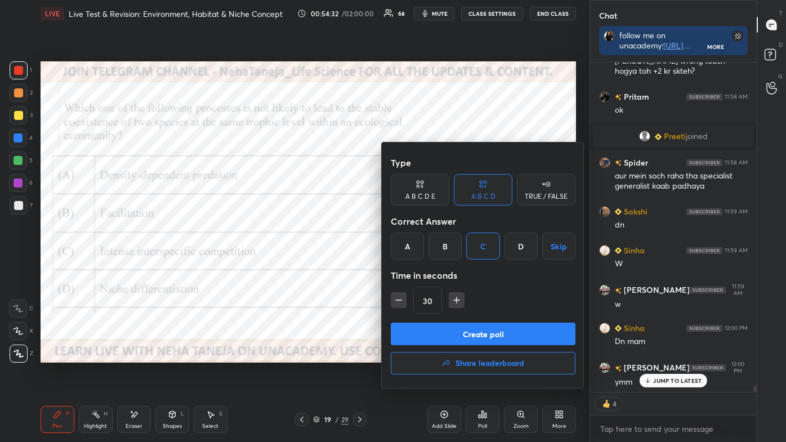
scroll to position [17838, 0]
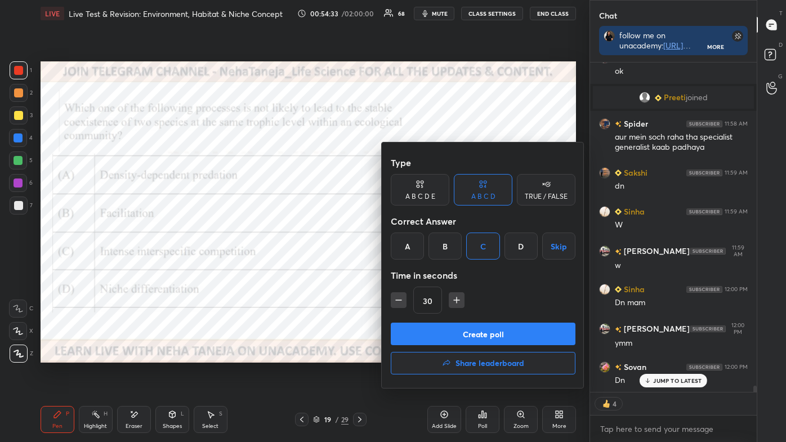
click at [479, 340] on button "Create poll" at bounding box center [483, 334] width 185 height 23
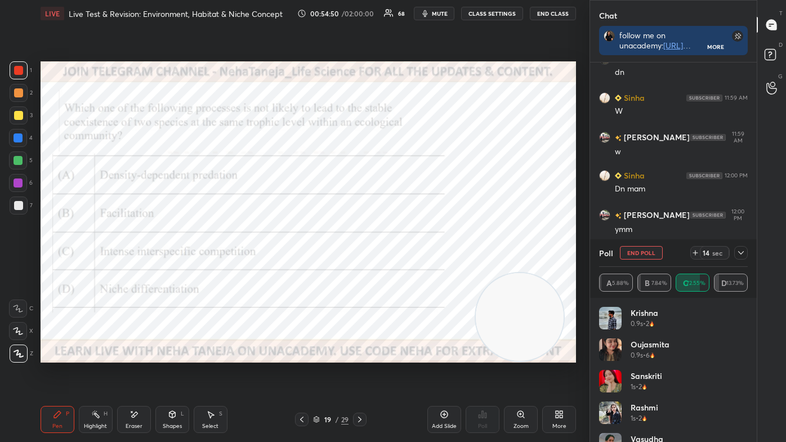
scroll to position [17990, 0]
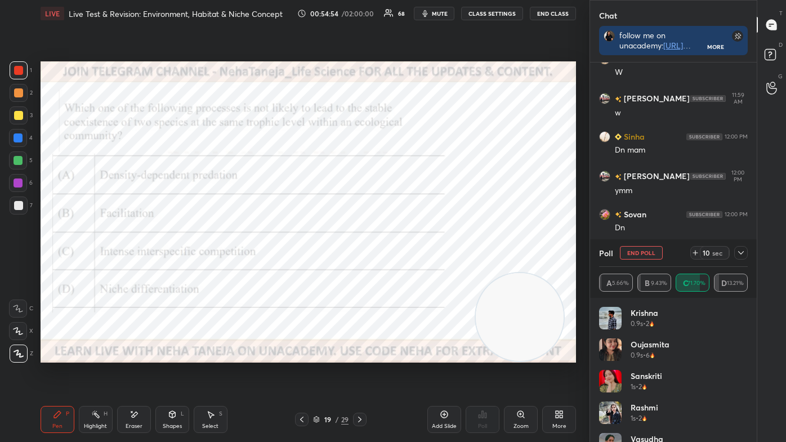
click at [174, 373] on icon at bounding box center [172, 414] width 6 height 2
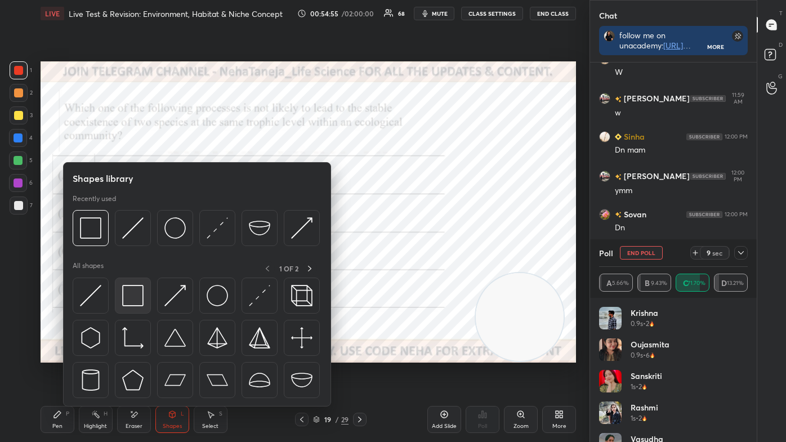
click at [137, 287] on img at bounding box center [132, 295] width 21 height 21
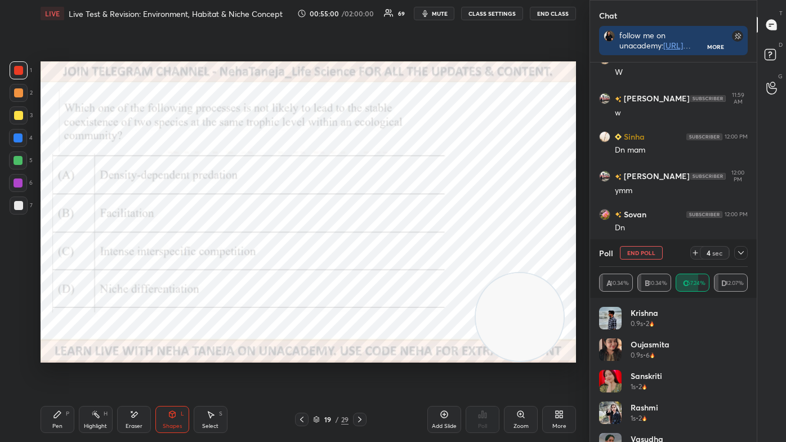
scroll to position [18028, 0]
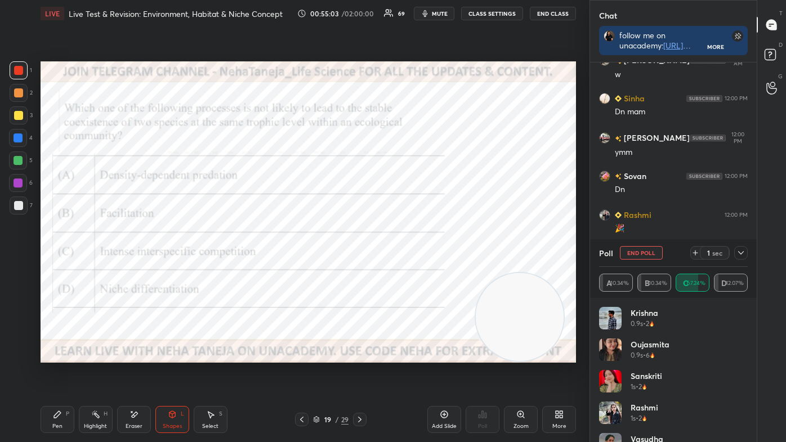
click at [87, 373] on div "Highlight H" at bounding box center [96, 419] width 34 height 27
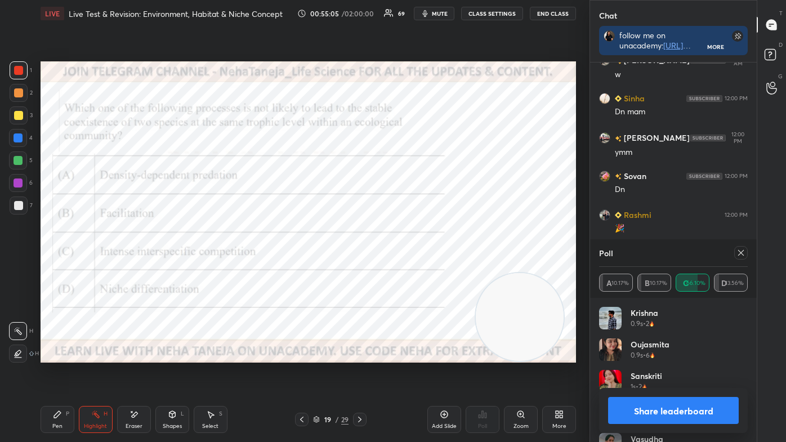
scroll to position [18078, 0]
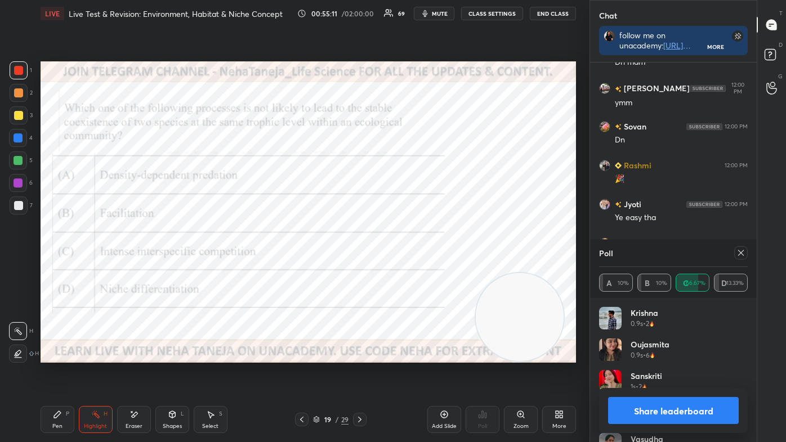
drag, startPoint x: 651, startPoint y: 404, endPoint x: 645, endPoint y: 397, distance: 8.8
click at [651, 373] on button "Share leaderboard" at bounding box center [673, 410] width 131 height 27
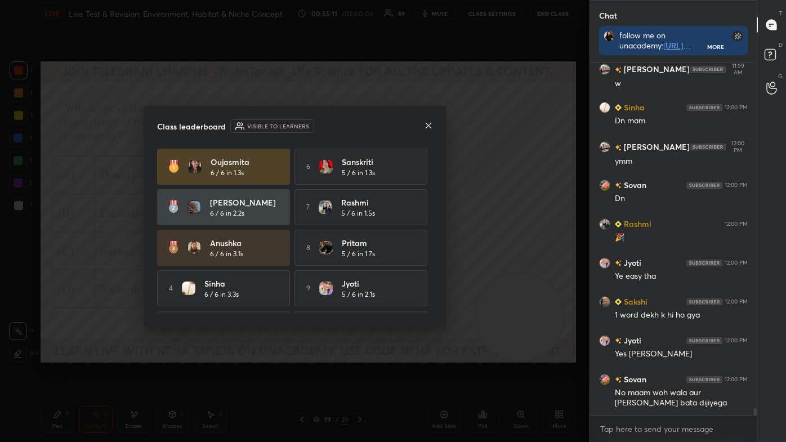
scroll to position [350, 163]
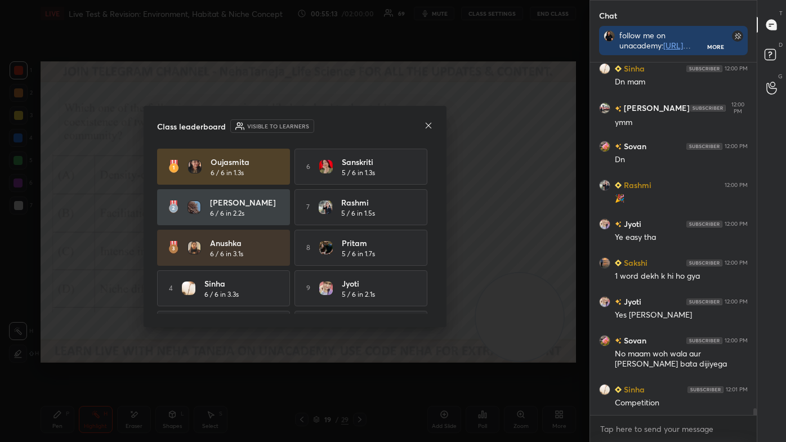
click at [424, 124] on icon at bounding box center [428, 125] width 9 height 9
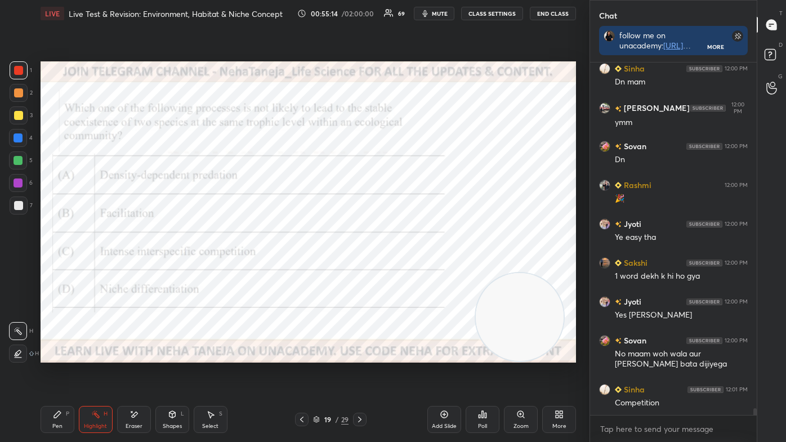
click at [54, 373] on icon at bounding box center [57, 414] width 9 height 9
click at [23, 311] on icon at bounding box center [18, 309] width 10 height 8
click at [19, 159] on div at bounding box center [18, 160] width 9 height 9
click at [13, 177] on div at bounding box center [18, 183] width 18 height 18
click at [15, 91] on div at bounding box center [18, 92] width 9 height 9
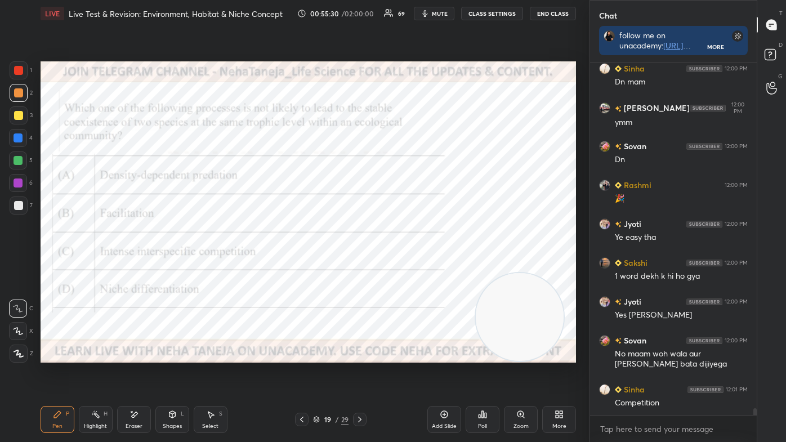
drag, startPoint x: 19, startPoint y: 68, endPoint x: 16, endPoint y: 73, distance: 5.8
click at [19, 68] on div at bounding box center [18, 70] width 9 height 9
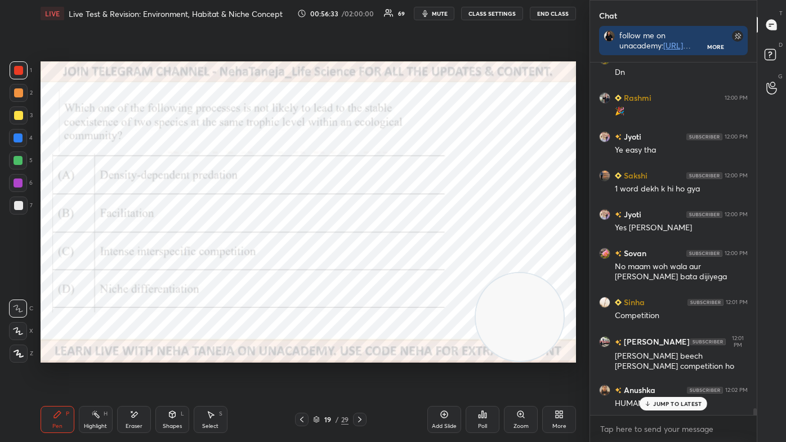
scroll to position [18184, 0]
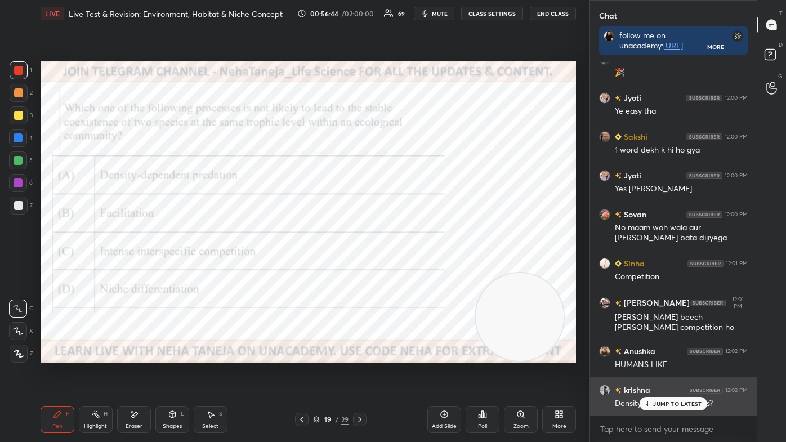
click at [674, 373] on p "JUMP TO LATEST" at bounding box center [677, 403] width 48 height 7
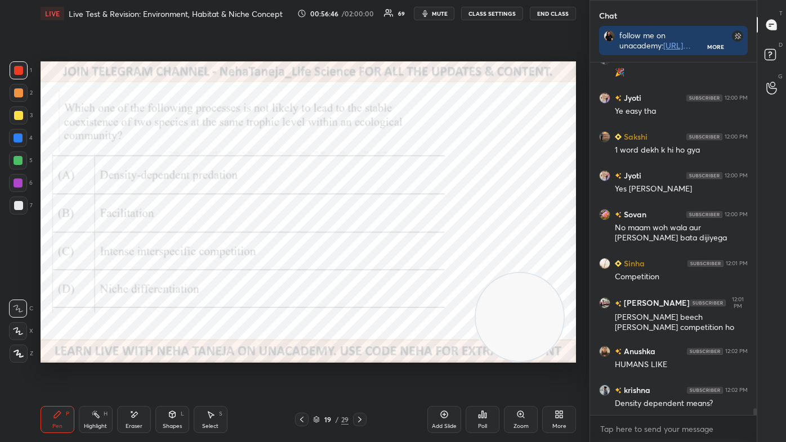
click at [100, 373] on div "Highlight H" at bounding box center [96, 419] width 34 height 27
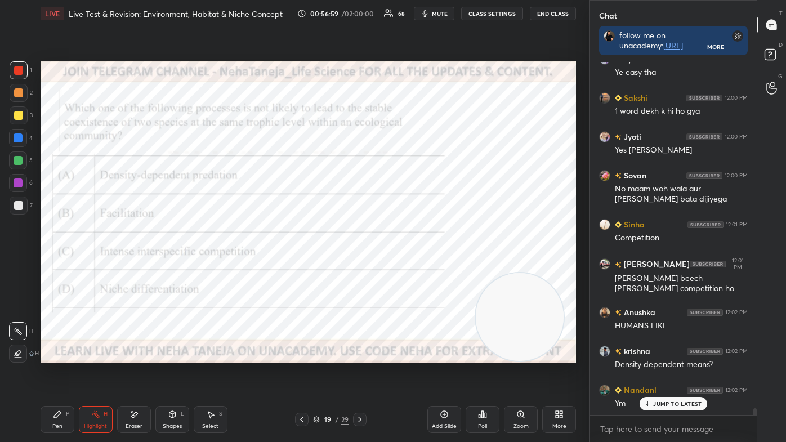
click at [297, 373] on icon at bounding box center [301, 419] width 9 height 9
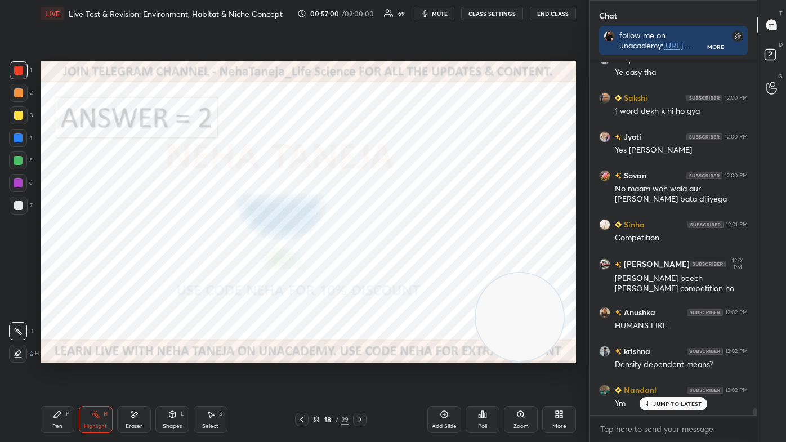
click at [301, 373] on icon at bounding box center [301, 419] width 9 height 9
click at [303, 373] on icon at bounding box center [301, 419] width 9 height 9
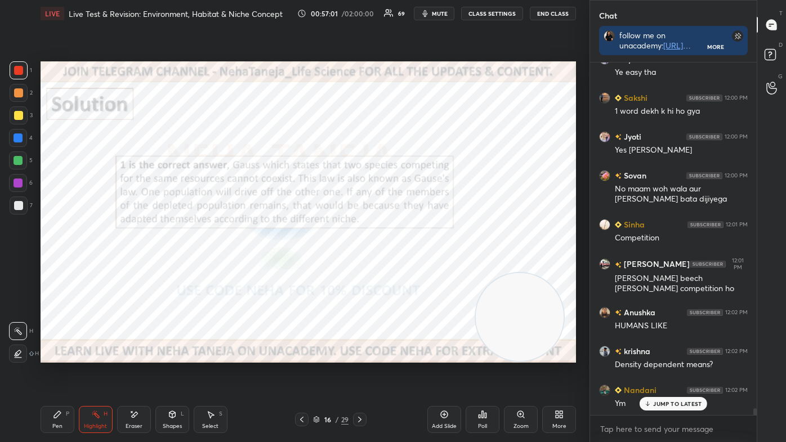
click at [302, 373] on icon at bounding box center [301, 419] width 9 height 9
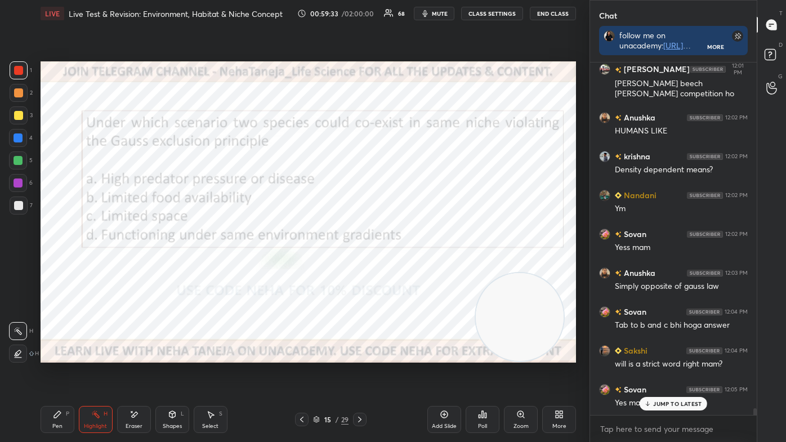
scroll to position [18456, 0]
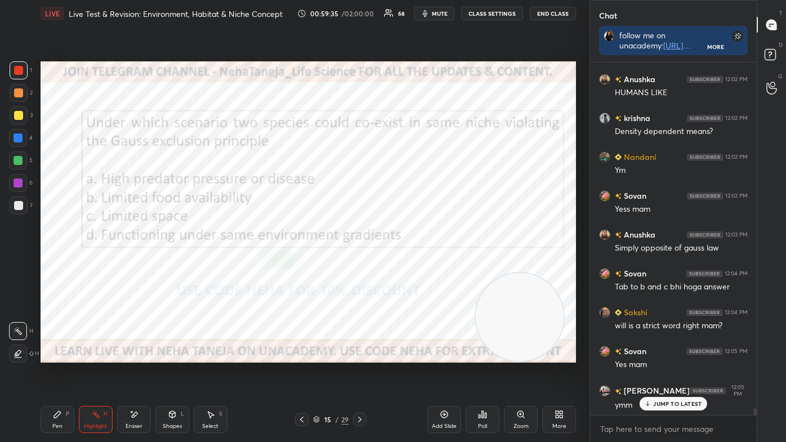
click at [361, 373] on icon at bounding box center [359, 419] width 9 height 9
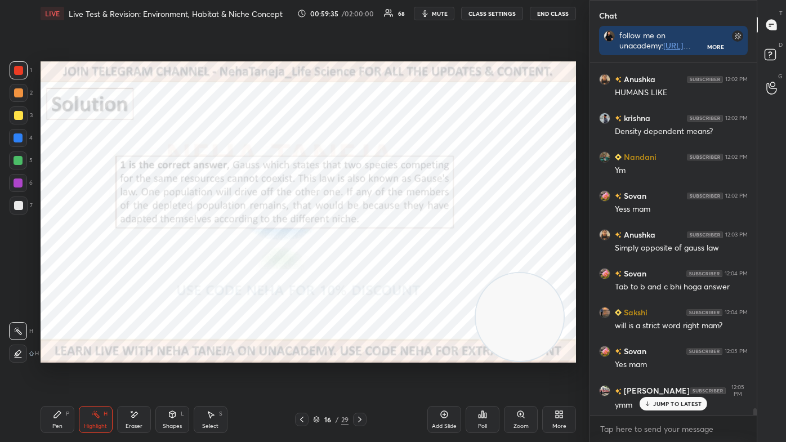
click at [360, 373] on icon at bounding box center [359, 419] width 9 height 9
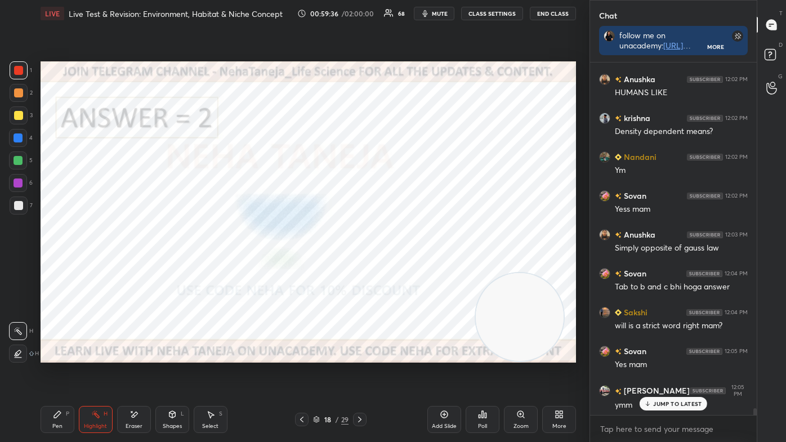
click at [359, 373] on icon at bounding box center [359, 419] width 9 height 9
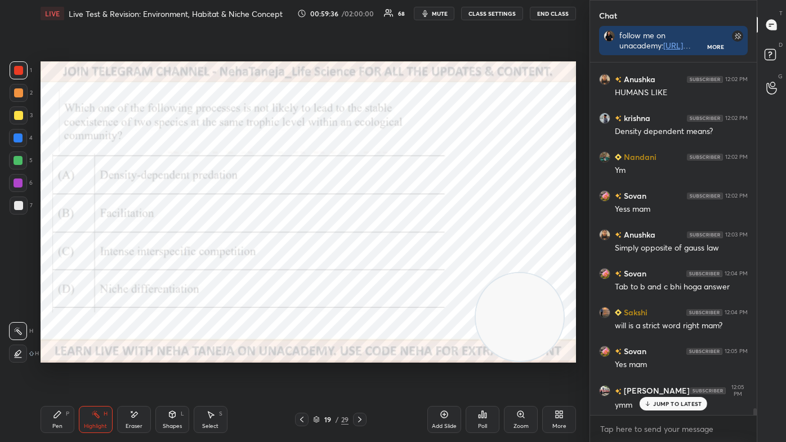
click at [359, 373] on icon at bounding box center [359, 420] width 3 height 6
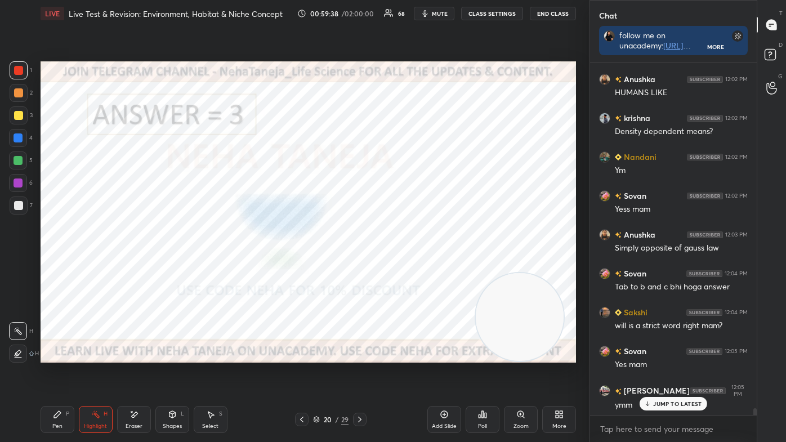
scroll to position [18495, 0]
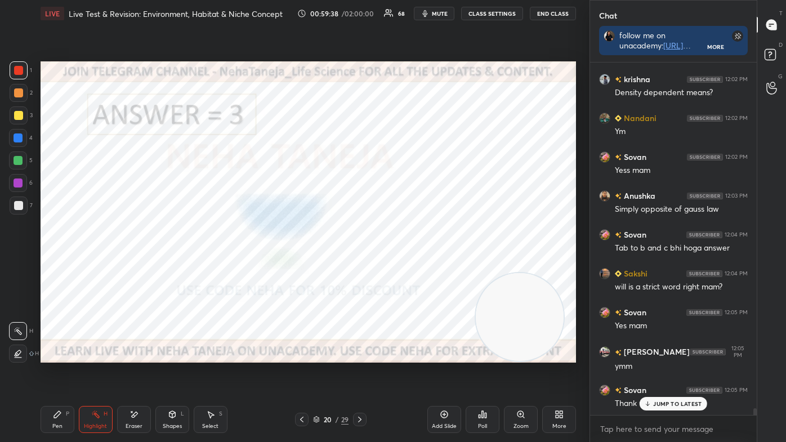
click at [359, 373] on icon at bounding box center [359, 419] width 9 height 9
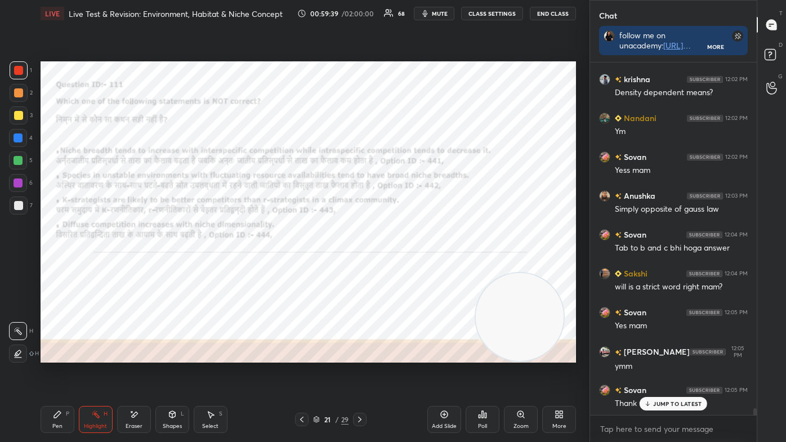
click at [296, 373] on div at bounding box center [302, 420] width 14 height 14
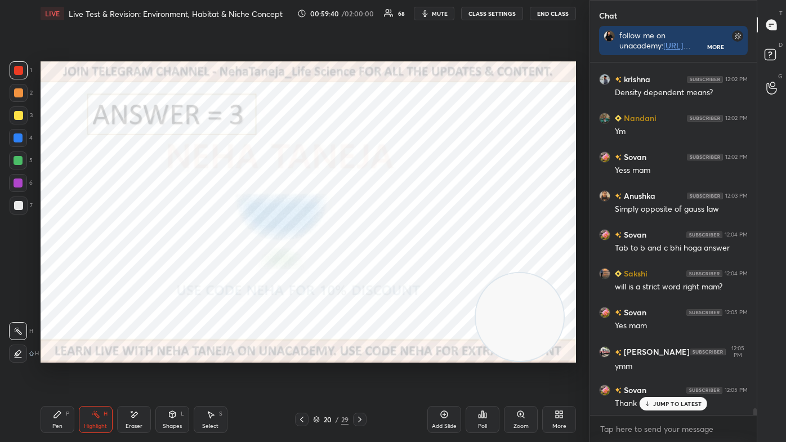
click at [298, 373] on icon at bounding box center [301, 419] width 9 height 9
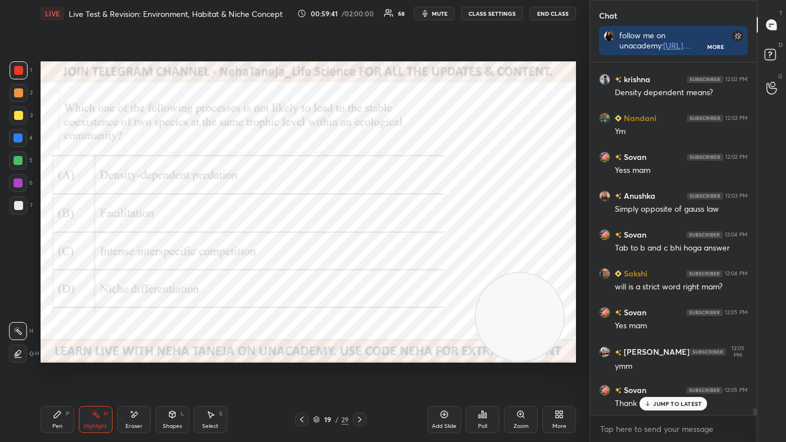
drag, startPoint x: 399, startPoint y: 406, endPoint x: 387, endPoint y: 411, distance: 12.1
click at [397, 373] on div "Pen P Highlight H Eraser Shapes L Select S 19 / 29 Add Slide Poll Zoom More" at bounding box center [308, 419] width 535 height 45
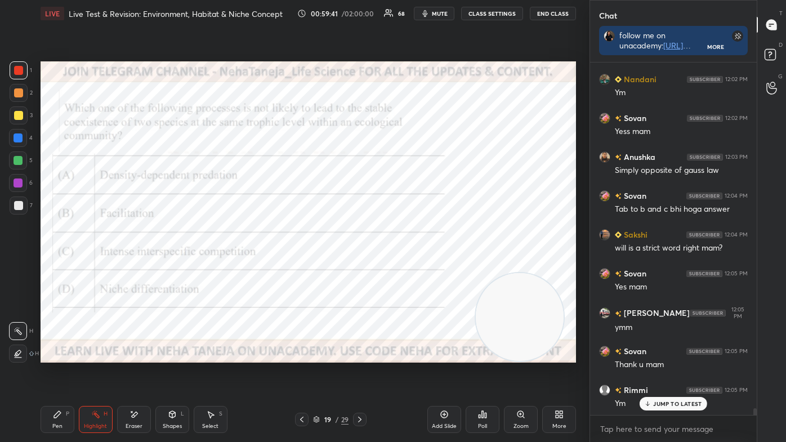
click at [361, 373] on icon at bounding box center [359, 419] width 9 height 9
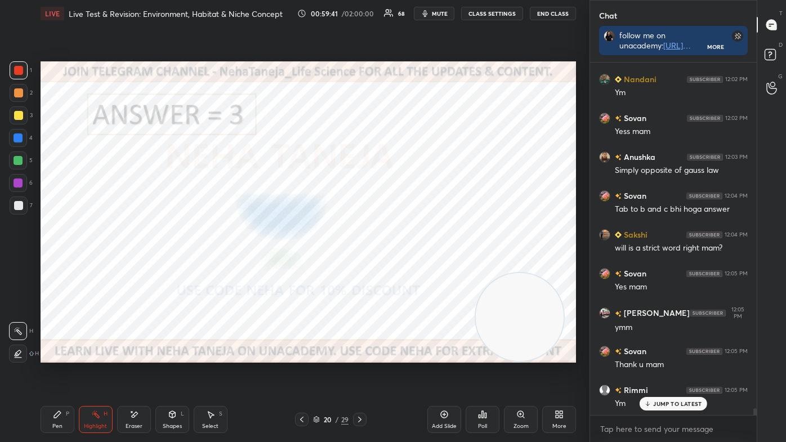
click at [361, 373] on icon at bounding box center [359, 419] width 9 height 9
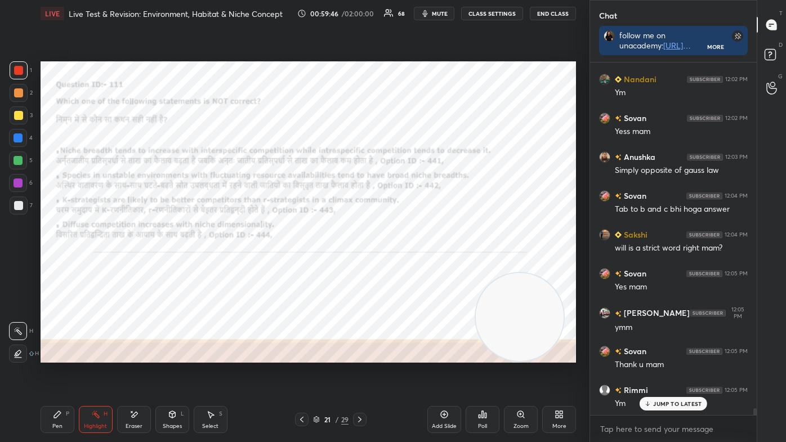
click at [60, 373] on div "Pen P" at bounding box center [58, 419] width 34 height 27
click at [15, 307] on icon at bounding box center [18, 309] width 10 height 8
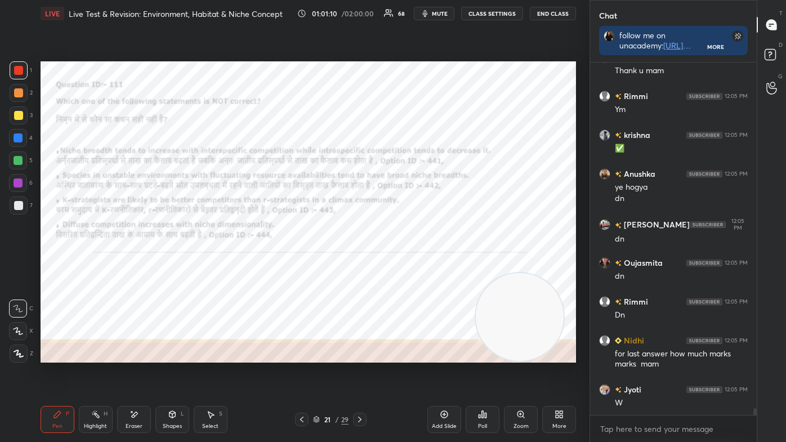
scroll to position [18866, 0]
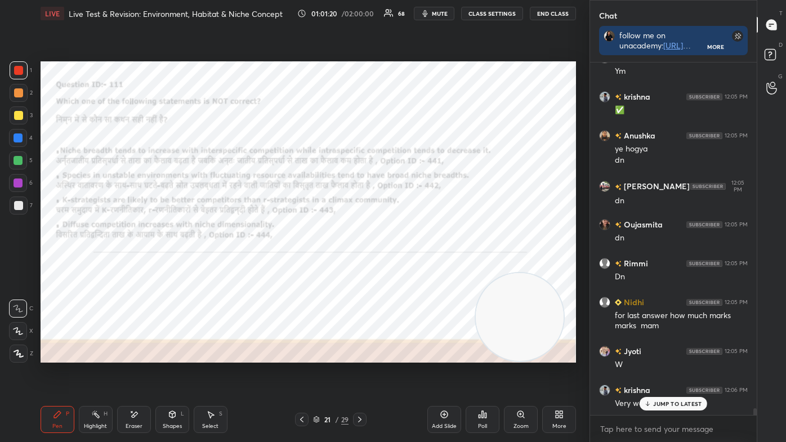
click at [656, 373] on p "JUMP TO LATEST" at bounding box center [677, 403] width 48 height 7
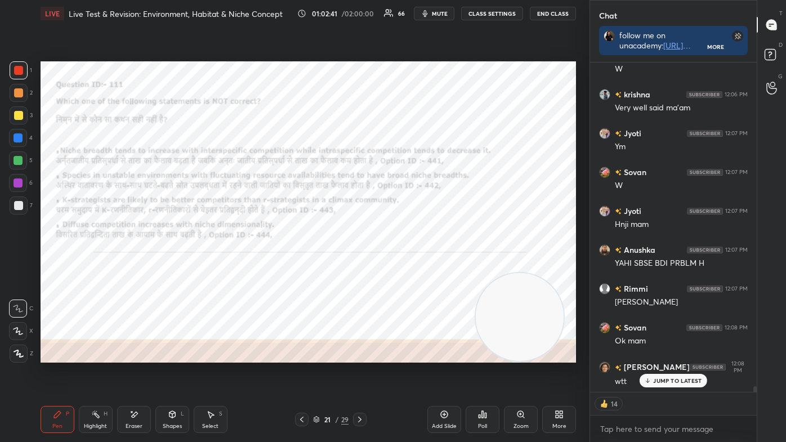
scroll to position [19210, 0]
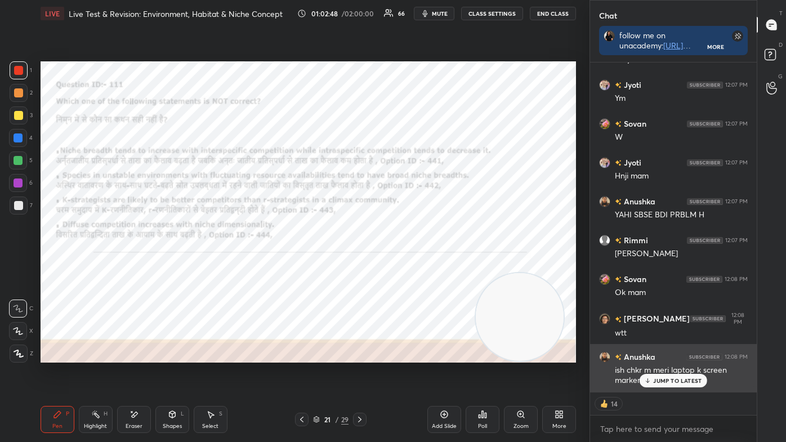
click at [650, 373] on div "JUMP TO LATEST" at bounding box center [674, 381] width 68 height 14
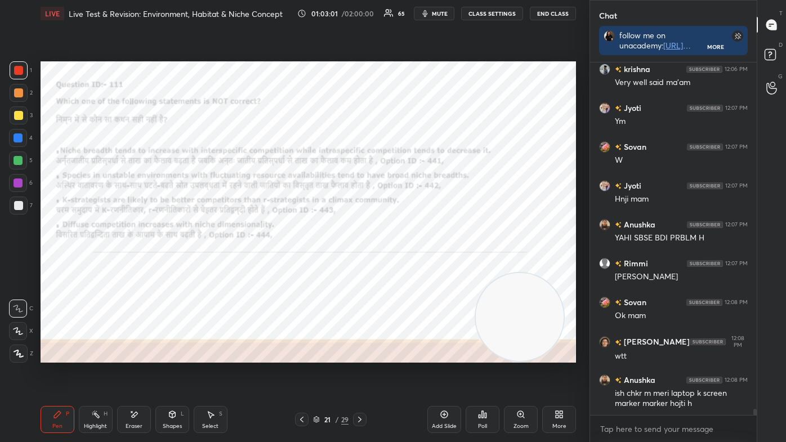
scroll to position [19226, 0]
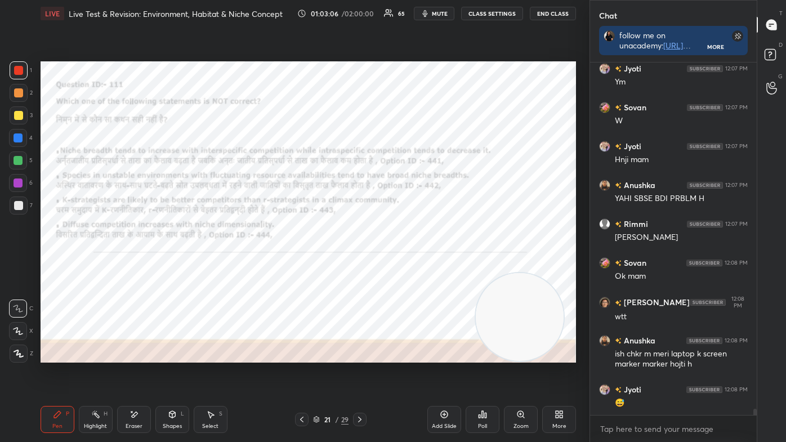
click at [483, 373] on icon at bounding box center [483, 414] width 2 height 7
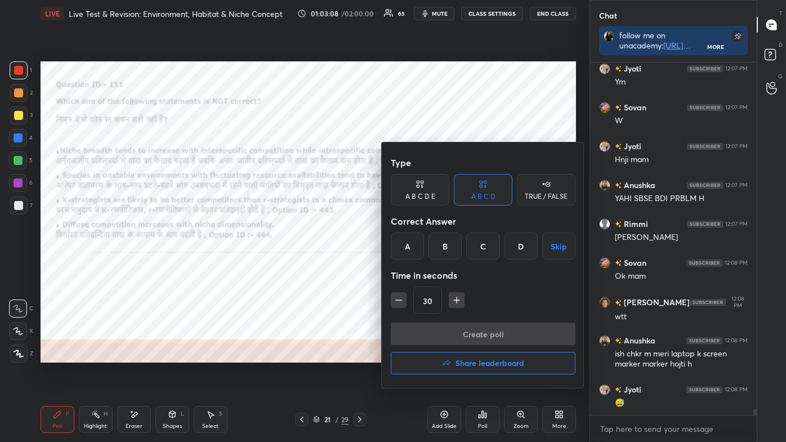
drag, startPoint x: 405, startPoint y: 244, endPoint x: 396, endPoint y: 239, distance: 11.1
click at [405, 243] on div "A" at bounding box center [407, 246] width 33 height 27
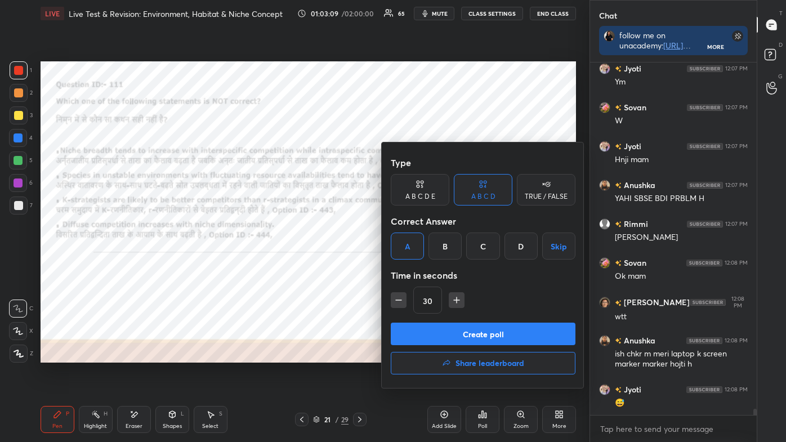
click at [426, 339] on button "Create poll" at bounding box center [483, 334] width 185 height 23
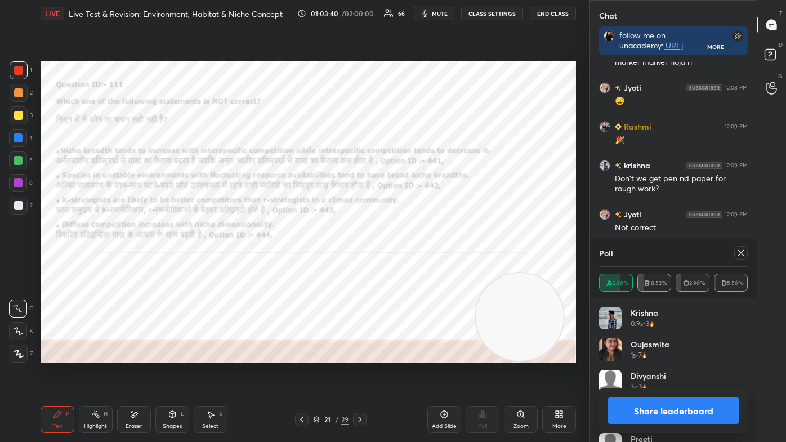
scroll to position [19577, 0]
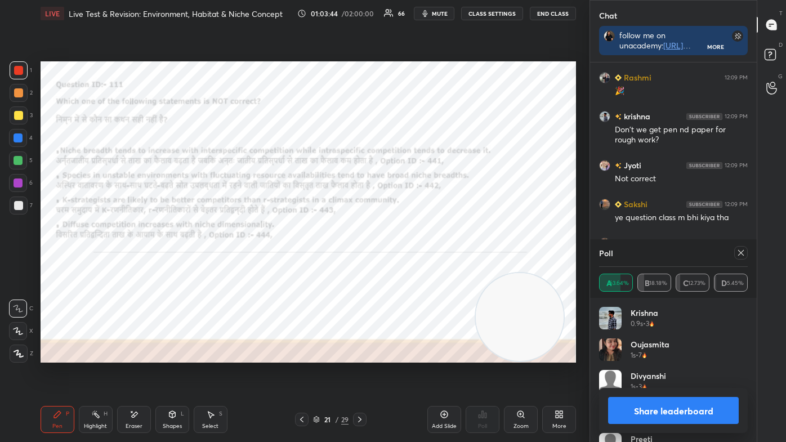
click at [646, 373] on button "Share leaderboard" at bounding box center [673, 410] width 131 height 27
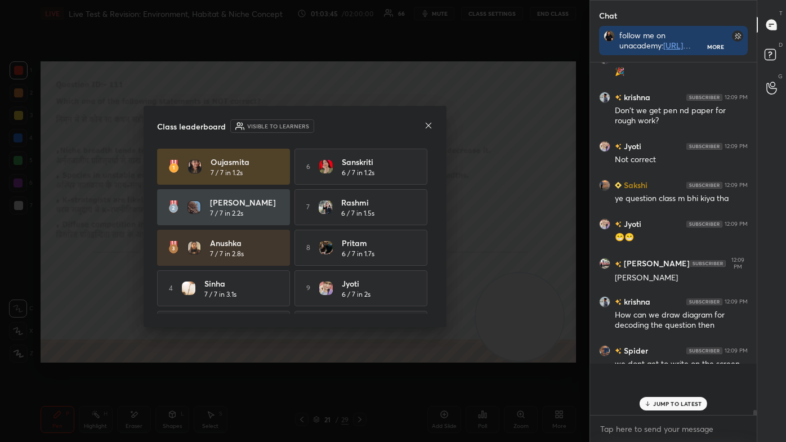
scroll to position [254, 163]
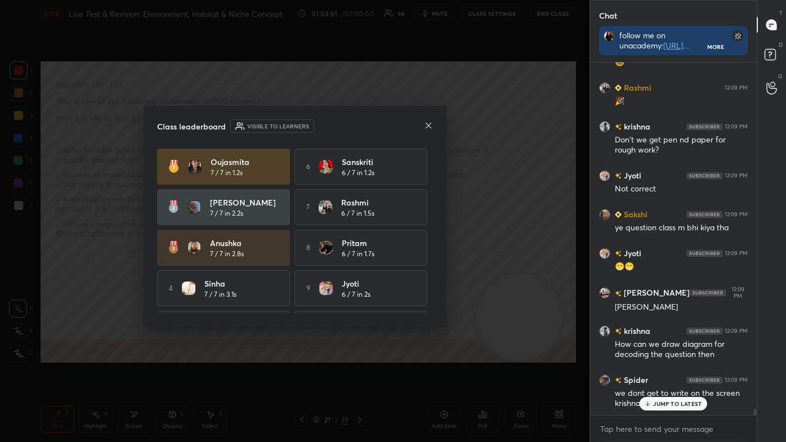
click at [428, 121] on icon at bounding box center [428, 125] width 9 height 9
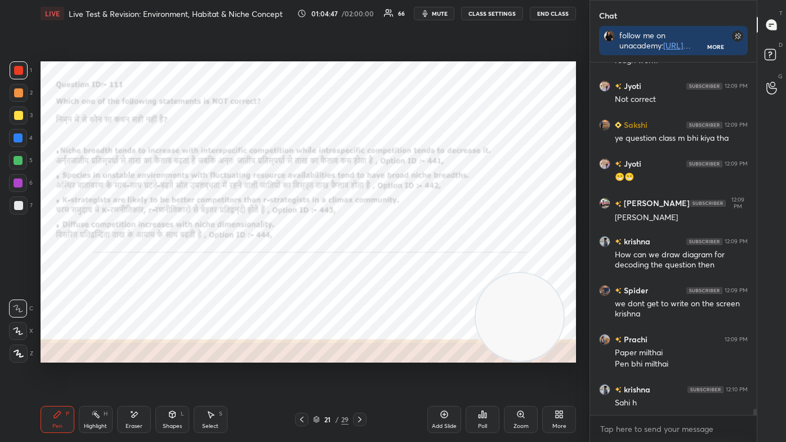
scroll to position [19695, 0]
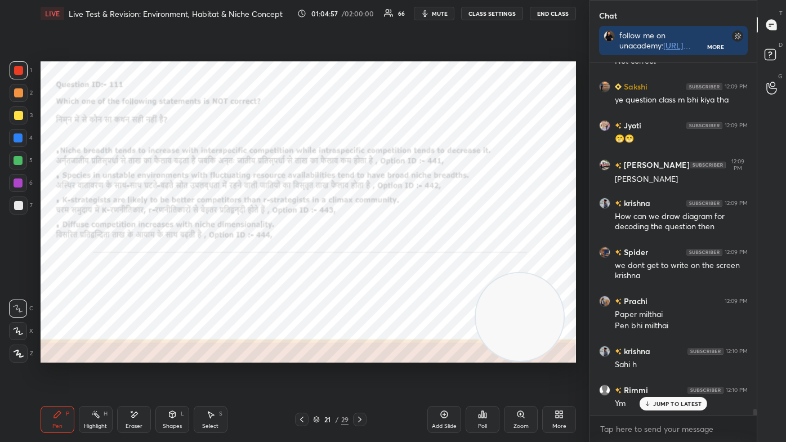
drag, startPoint x: 91, startPoint y: 422, endPoint x: 90, endPoint y: 410, distance: 11.9
click at [92, 373] on div "Highlight" at bounding box center [95, 426] width 23 height 6
drag, startPoint x: 19, startPoint y: 350, endPoint x: 35, endPoint y: 339, distance: 19.2
click at [20, 349] on icon at bounding box center [18, 353] width 9 height 9
click at [137, 373] on icon at bounding box center [133, 415] width 9 height 10
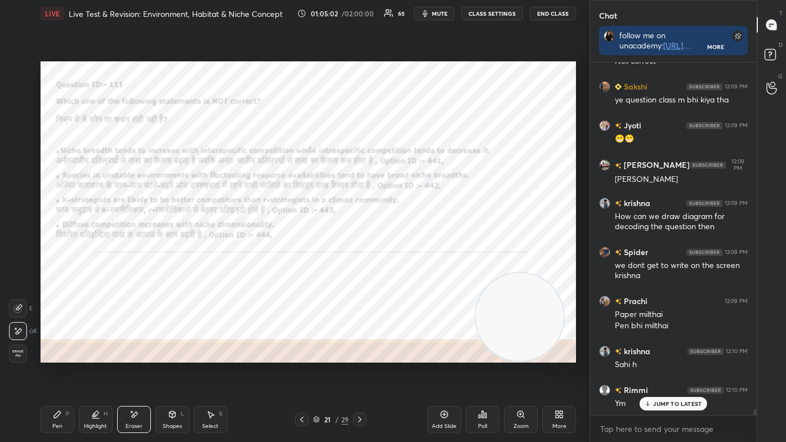
scroll to position [19734, 0]
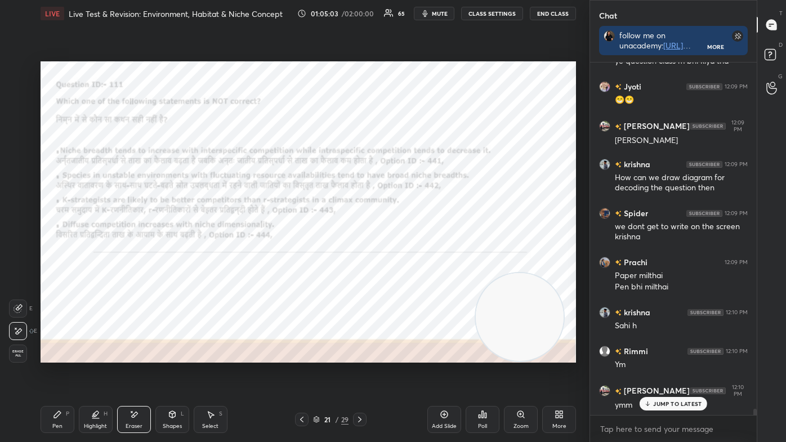
click at [56, 373] on icon at bounding box center [57, 414] width 7 height 7
click at [21, 354] on icon at bounding box center [19, 354] width 10 height 8
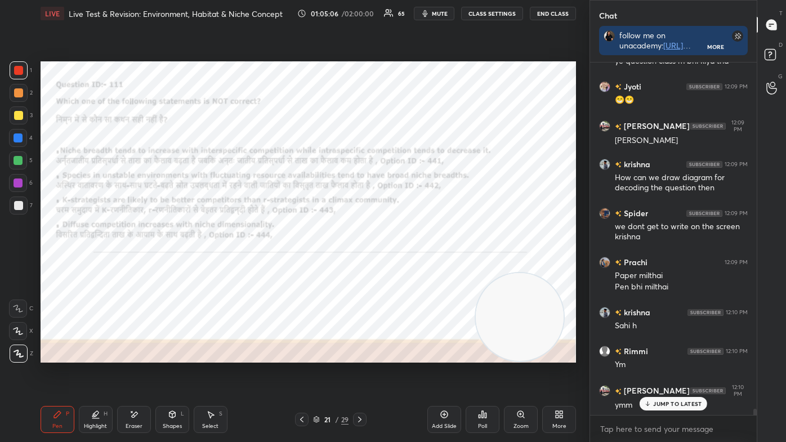
click at [23, 184] on div at bounding box center [18, 183] width 18 height 18
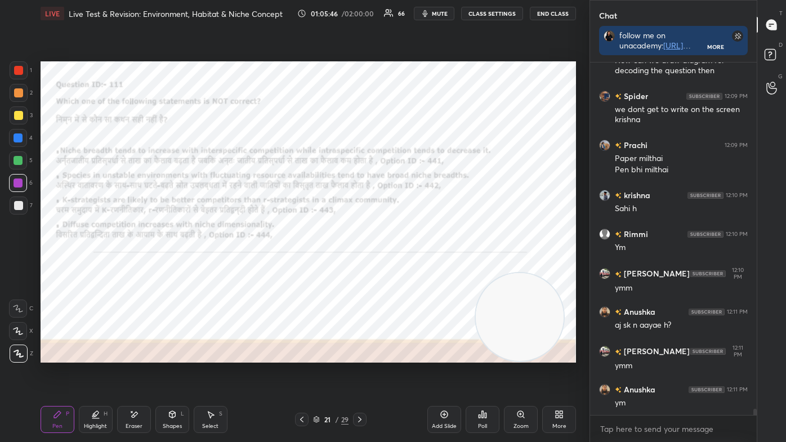
scroll to position [19890, 0]
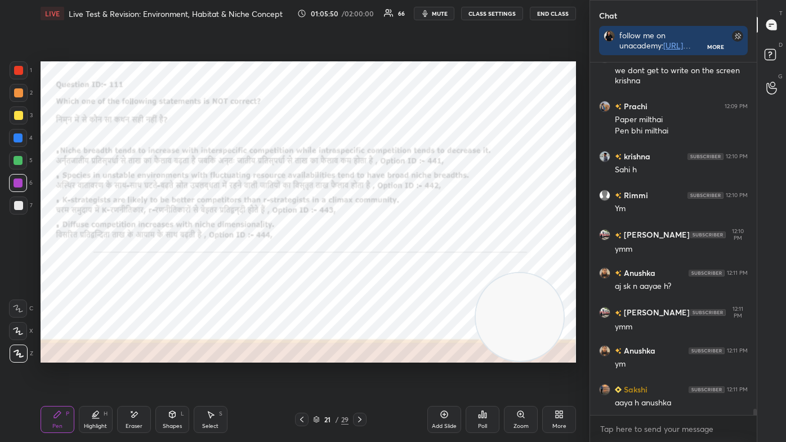
click at [90, 373] on div "Highlight H" at bounding box center [96, 419] width 34 height 27
click at [14, 136] on div at bounding box center [18, 137] width 9 height 9
click at [64, 373] on div "Pen P" at bounding box center [58, 419] width 34 height 27
click at [24, 355] on div at bounding box center [19, 354] width 18 height 18
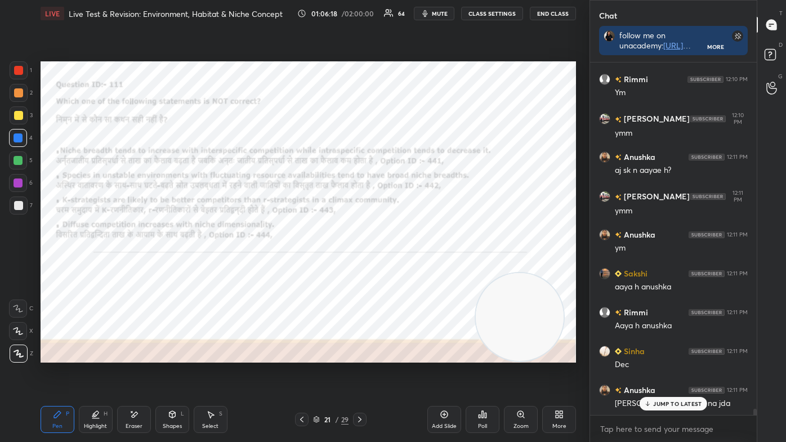
scroll to position [20033, 0]
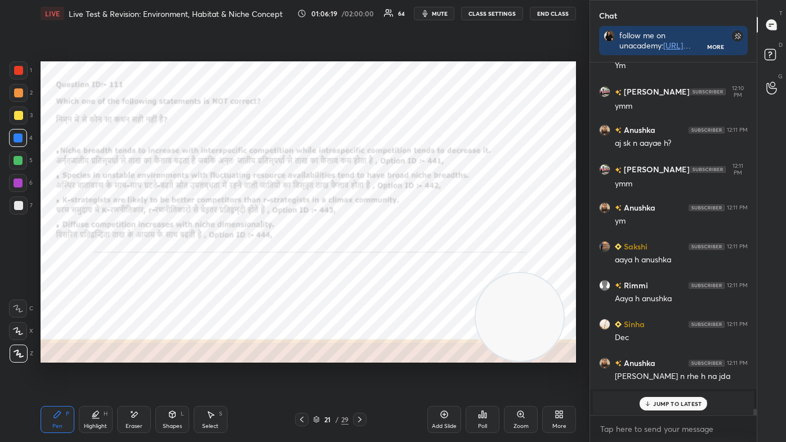
click at [102, 373] on div "Highlight H" at bounding box center [96, 419] width 34 height 27
click at [61, 373] on div "Pen P" at bounding box center [58, 419] width 34 height 27
click at [22, 355] on icon at bounding box center [19, 354] width 10 height 8
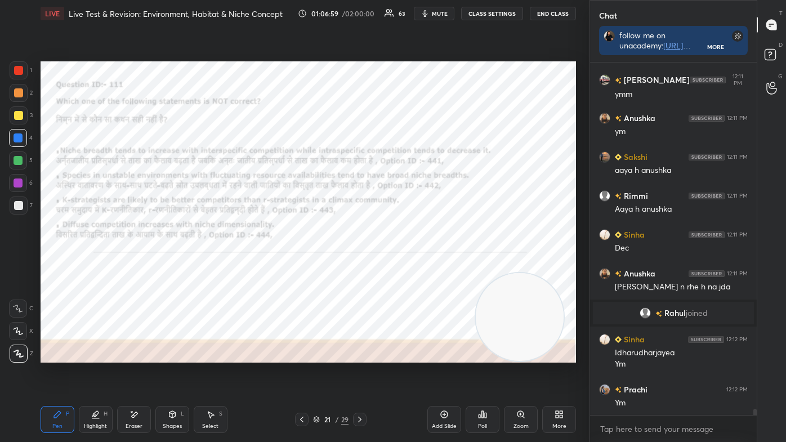
scroll to position [20161, 0]
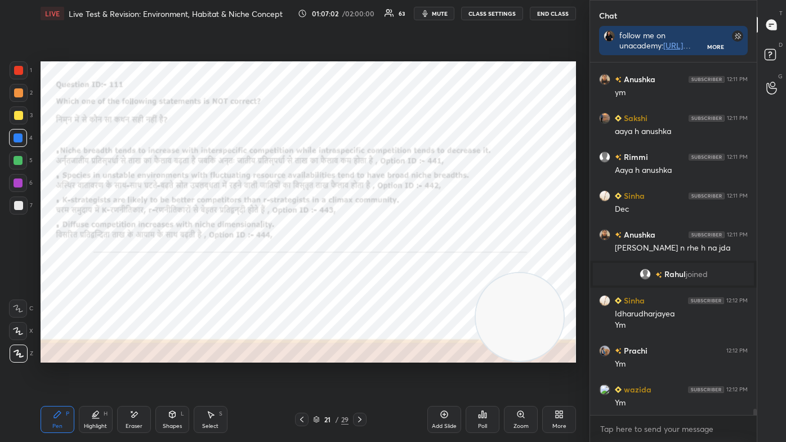
click at [359, 373] on icon at bounding box center [359, 419] width 9 height 9
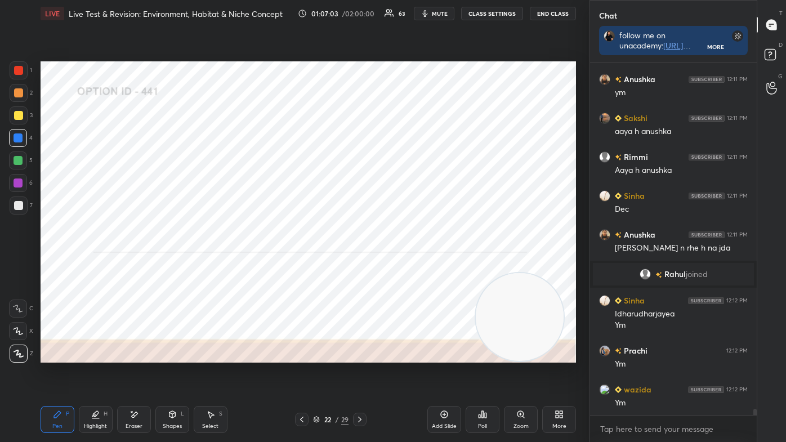
click at [359, 373] on icon at bounding box center [359, 419] width 9 height 9
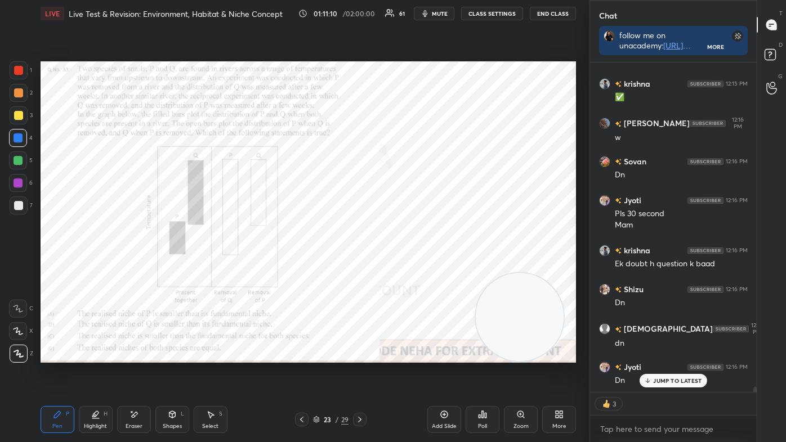
scroll to position [20974, 0]
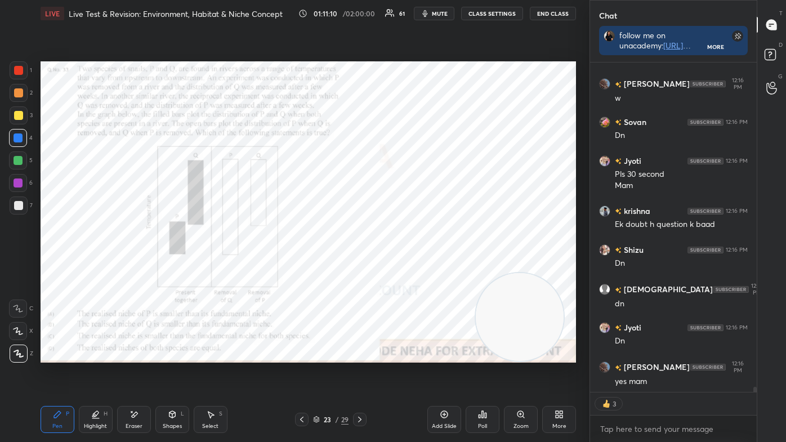
click at [478, 373] on div "Poll" at bounding box center [482, 426] width 9 height 6
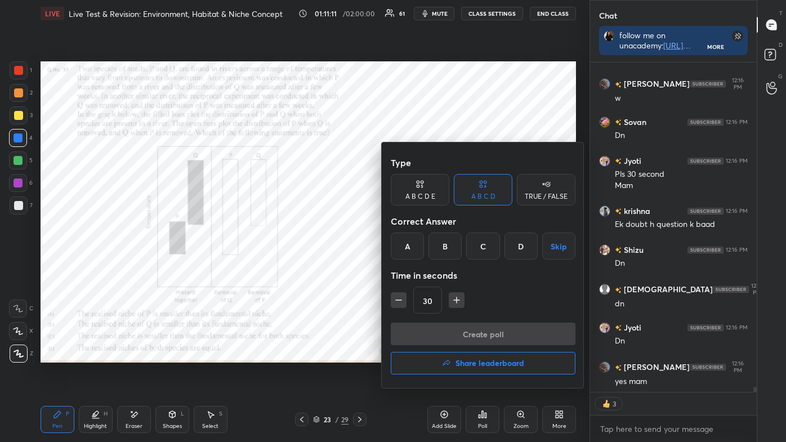
click at [404, 251] on div "A" at bounding box center [407, 246] width 33 height 27
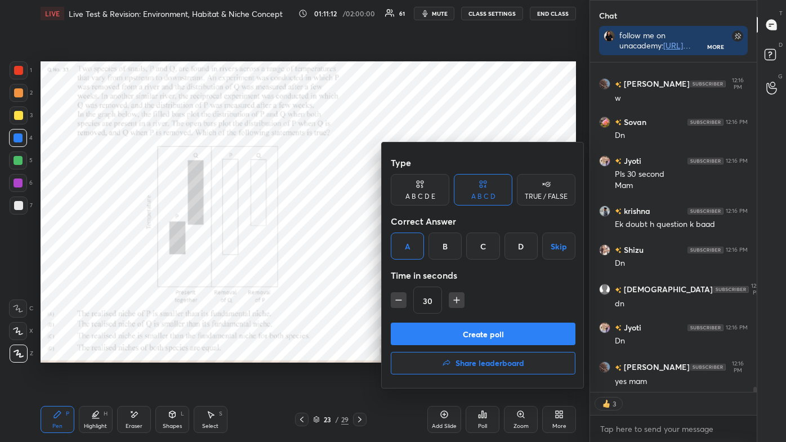
click at [426, 332] on button "Create poll" at bounding box center [483, 334] width 185 height 23
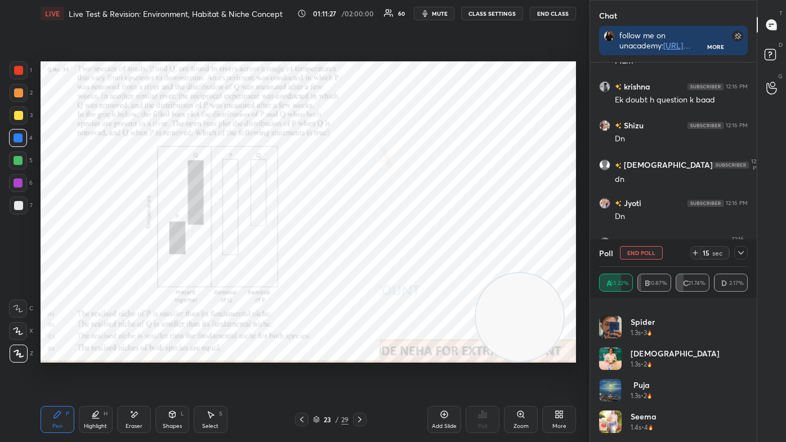
scroll to position [321, 0]
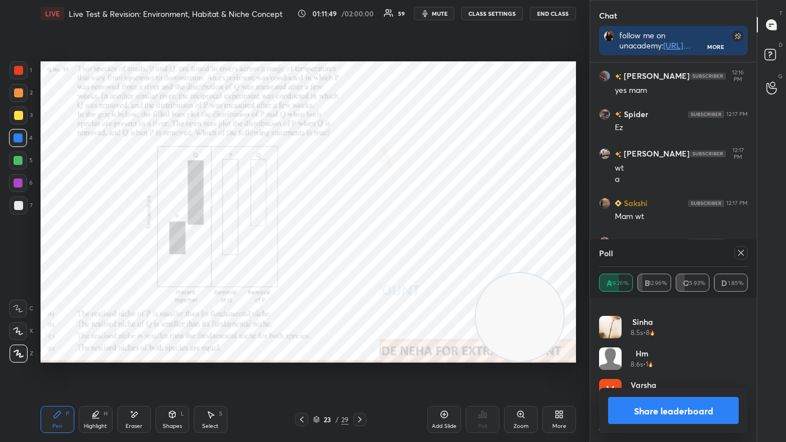
click at [695, 373] on button "Share leaderboard" at bounding box center [673, 410] width 131 height 27
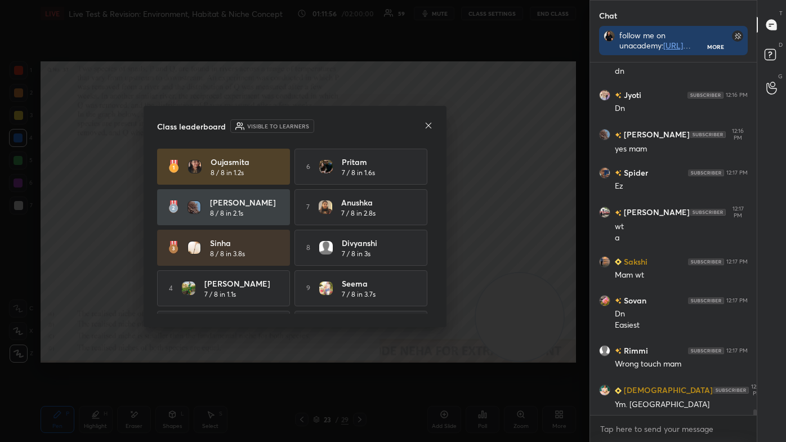
click at [428, 127] on icon at bounding box center [428, 125] width 9 height 9
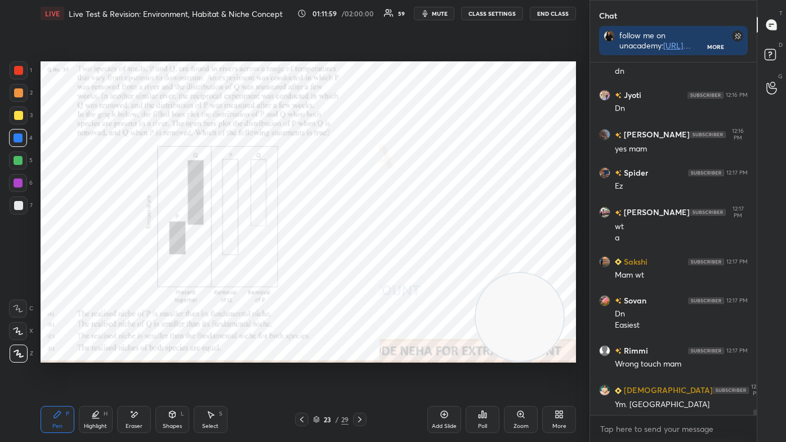
click at [92, 373] on icon at bounding box center [95, 414] width 9 height 9
click at [19, 323] on div at bounding box center [18, 331] width 18 height 18
click at [16, 333] on icon at bounding box center [18, 331] width 9 height 9
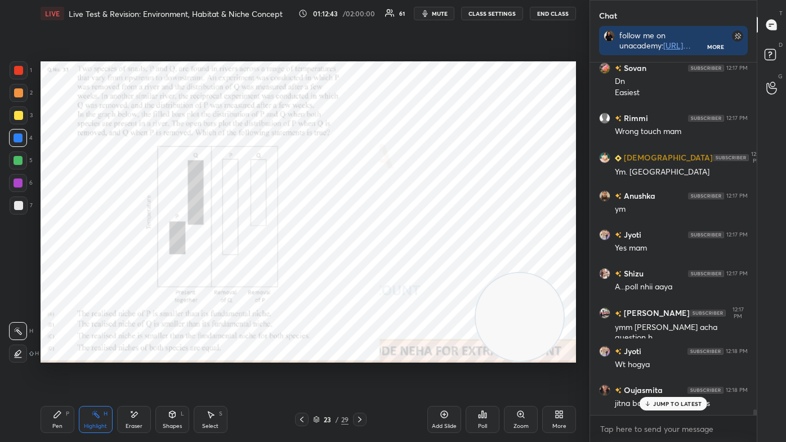
scroll to position [21488, 0]
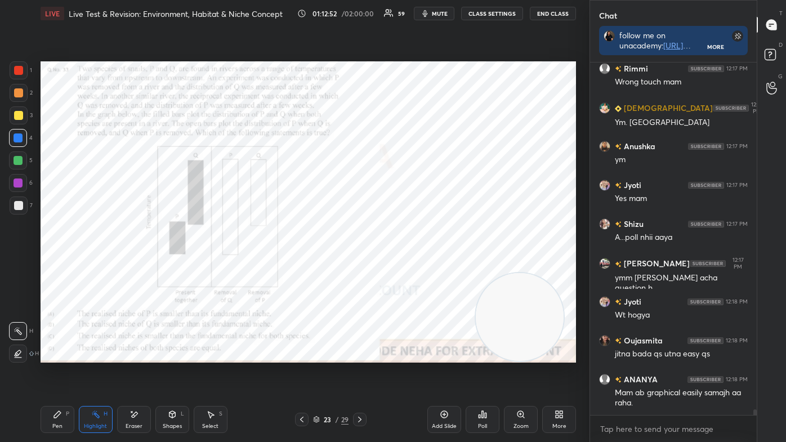
drag, startPoint x: 58, startPoint y: 415, endPoint x: 48, endPoint y: 384, distance: 33.1
click at [59, 373] on icon at bounding box center [57, 414] width 9 height 9
click at [19, 319] on div "X" at bounding box center [21, 329] width 24 height 23
click at [19, 310] on icon at bounding box center [18, 309] width 10 height 8
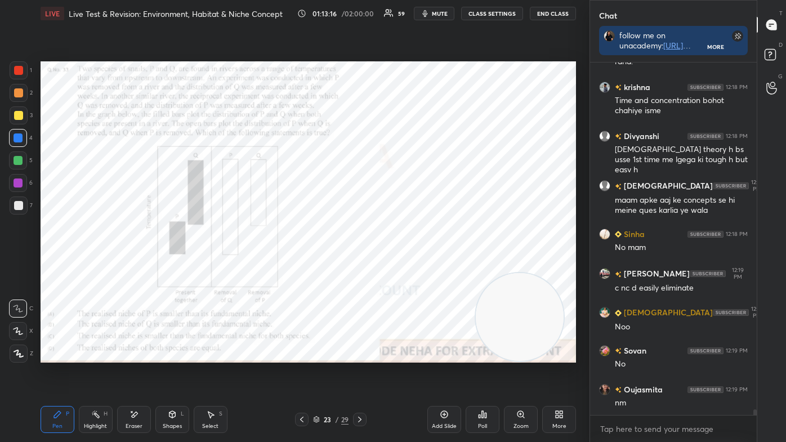
scroll to position [21868, 0]
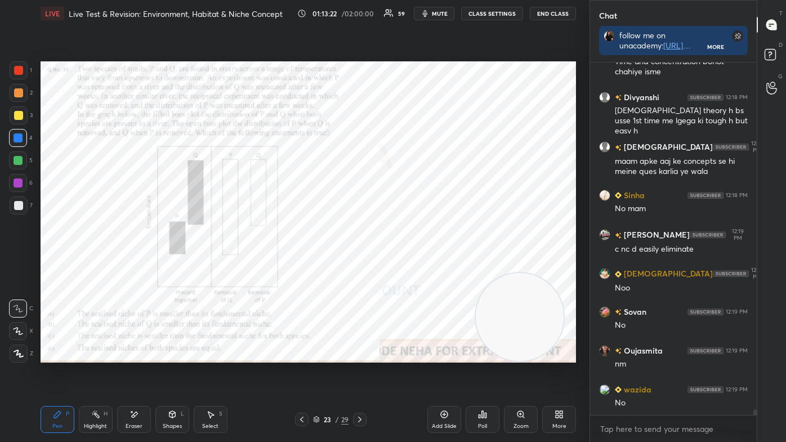
drag, startPoint x: 91, startPoint y: 418, endPoint x: 84, endPoint y: 410, distance: 10.4
click at [91, 373] on icon at bounding box center [95, 414] width 9 height 9
drag, startPoint x: 18, startPoint y: 137, endPoint x: 35, endPoint y: 150, distance: 21.3
click at [18, 137] on div at bounding box center [18, 137] width 9 height 9
click at [54, 373] on icon at bounding box center [57, 414] width 9 height 9
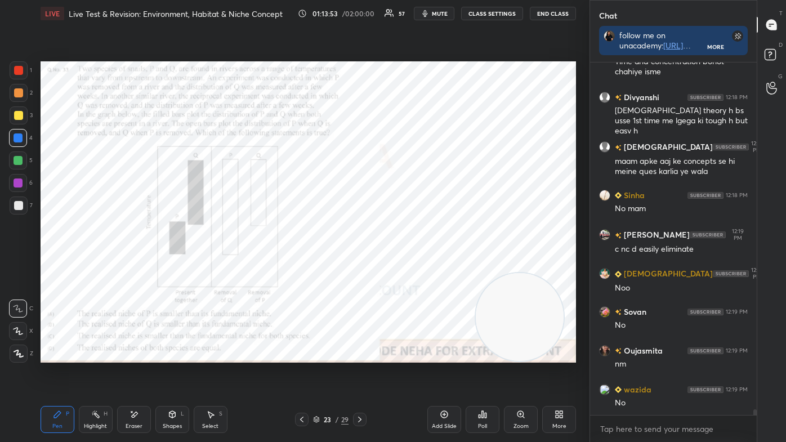
click at [21, 357] on icon at bounding box center [18, 353] width 9 height 7
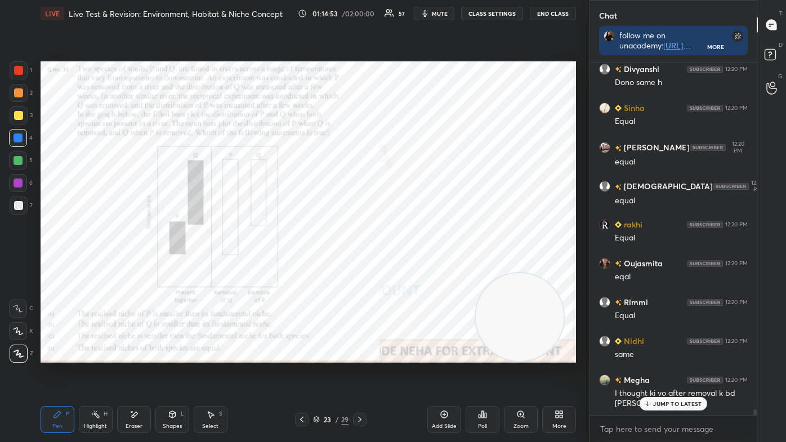
scroll to position [22344, 0]
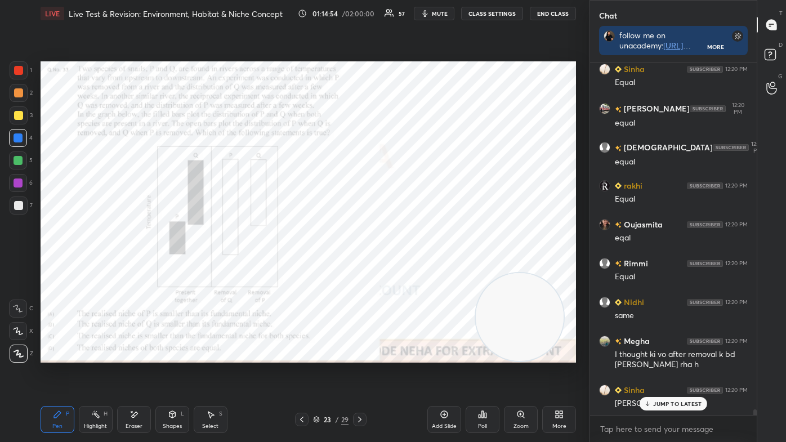
click at [97, 373] on icon at bounding box center [95, 414] width 9 height 9
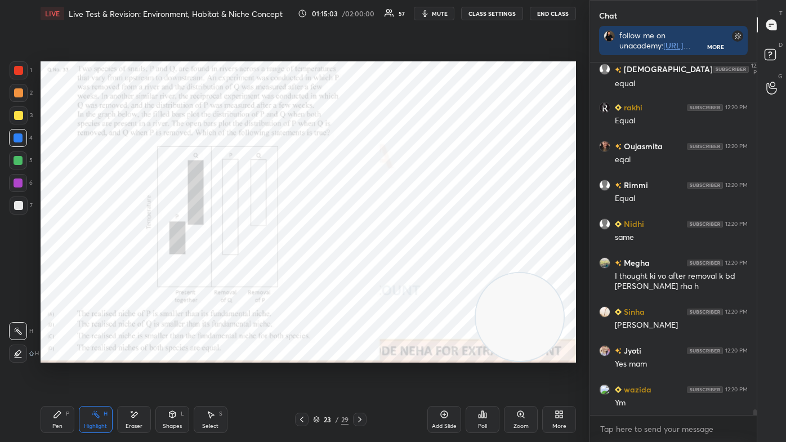
scroll to position [22461, 0]
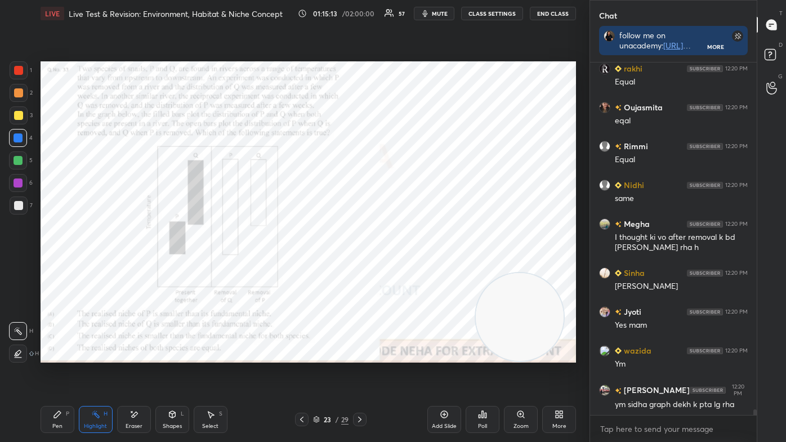
click at [57, 373] on div "Pen" at bounding box center [57, 426] width 10 height 6
click at [12, 357] on div at bounding box center [19, 354] width 18 height 18
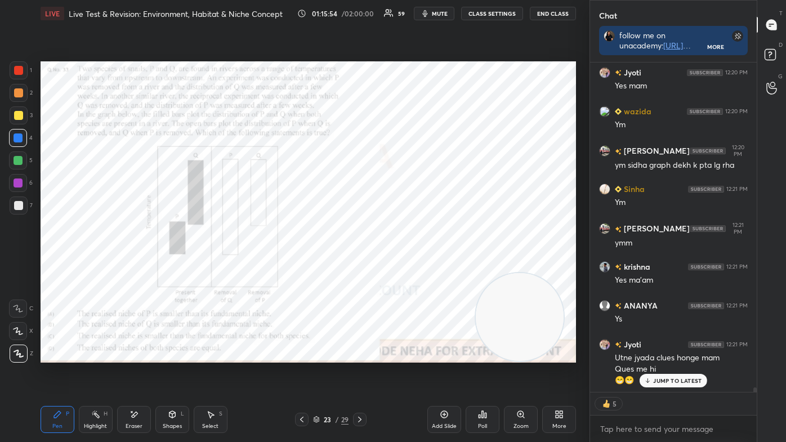
scroll to position [22739, 0]
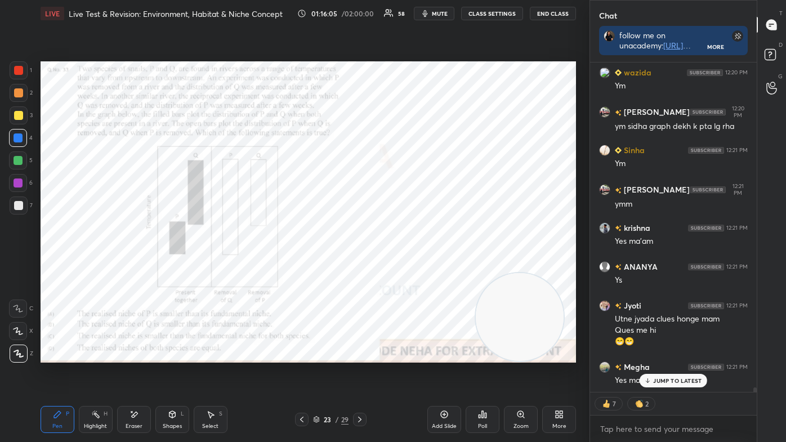
click at [95, 373] on div "Highlight" at bounding box center [95, 426] width 23 height 6
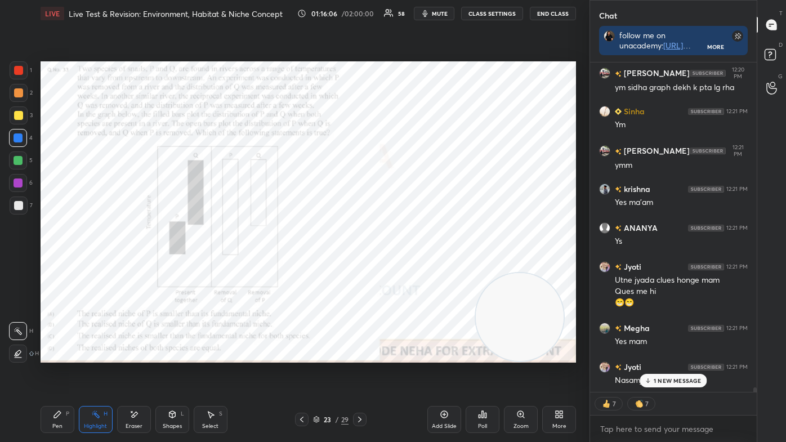
scroll to position [22817, 0]
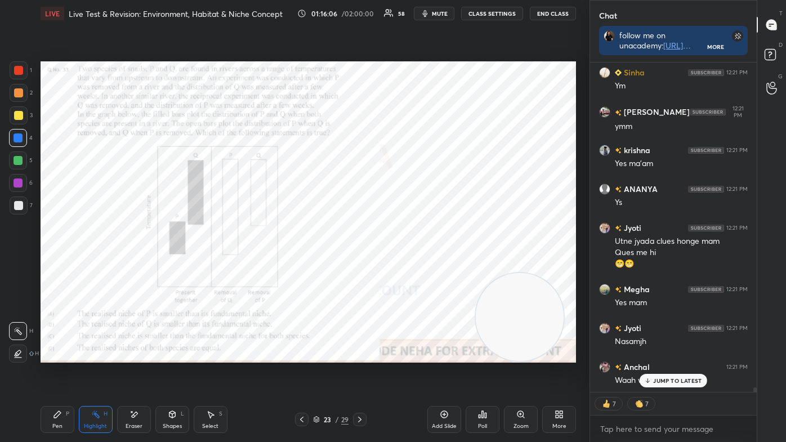
drag, startPoint x: 16, startPoint y: 333, endPoint x: 20, endPoint y: 327, distance: 6.9
click at [18, 334] on icon at bounding box center [18, 331] width 9 height 9
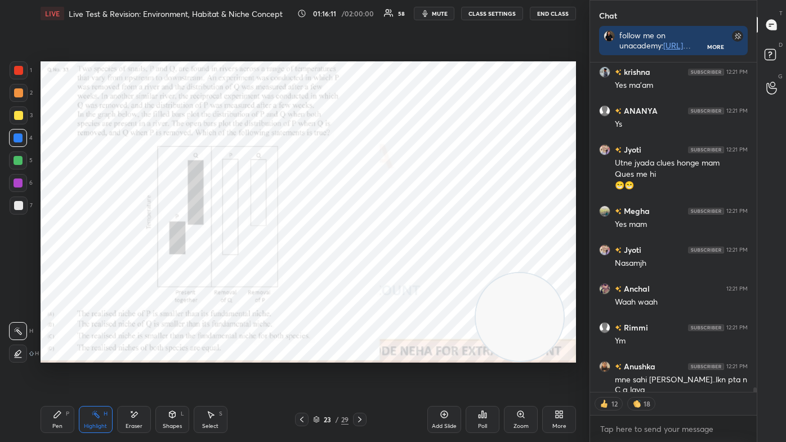
scroll to position [22934, 0]
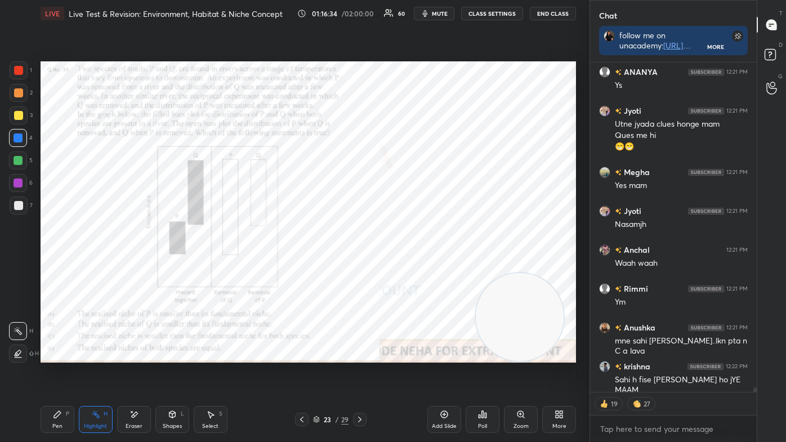
drag, startPoint x: 54, startPoint y: 415, endPoint x: 50, endPoint y: 422, distance: 8.1
click at [55, 373] on icon at bounding box center [57, 414] width 7 height 7
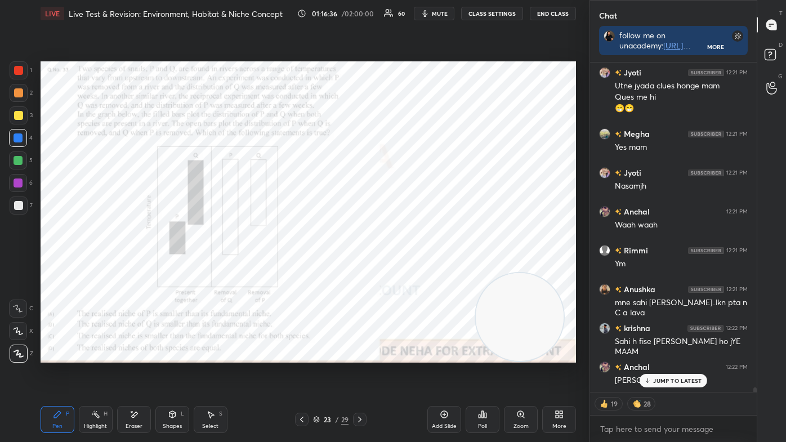
scroll to position [23011, 0]
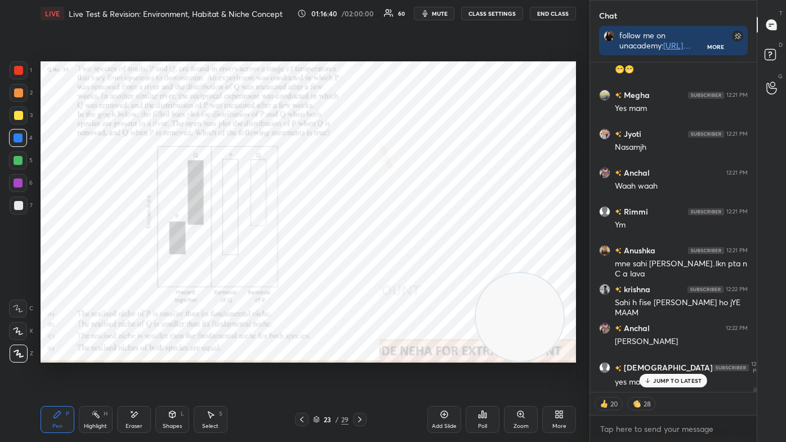
click at [359, 373] on icon at bounding box center [359, 419] width 9 height 9
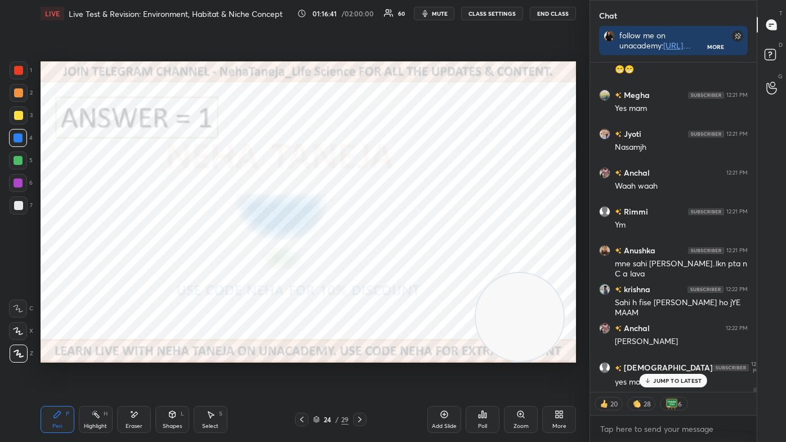
scroll to position [23050, 0]
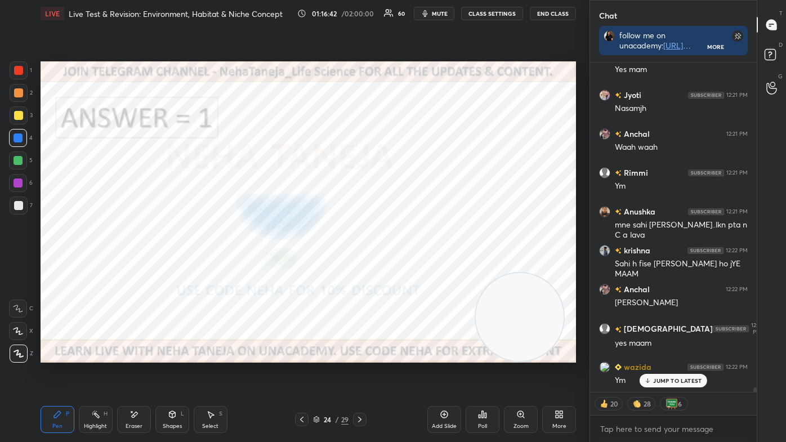
click at [359, 373] on icon at bounding box center [359, 419] width 9 height 9
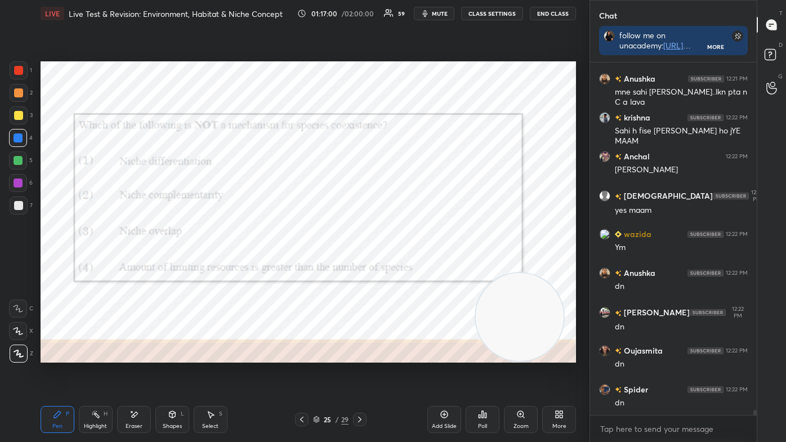
scroll to position [4, 3]
click at [167, 373] on div "Shapes" at bounding box center [172, 426] width 19 height 6
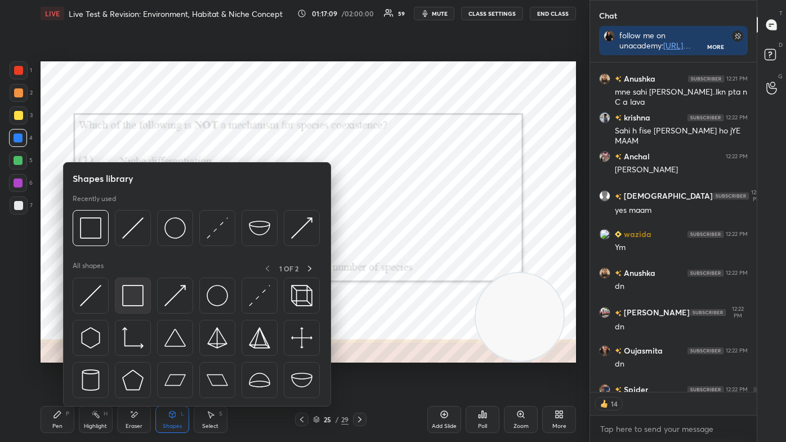
click at [135, 287] on img at bounding box center [132, 295] width 21 height 21
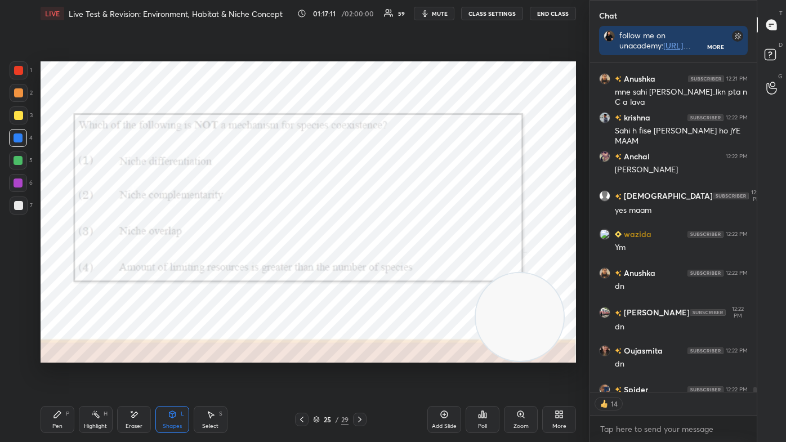
click at [18, 116] on div at bounding box center [18, 115] width 9 height 9
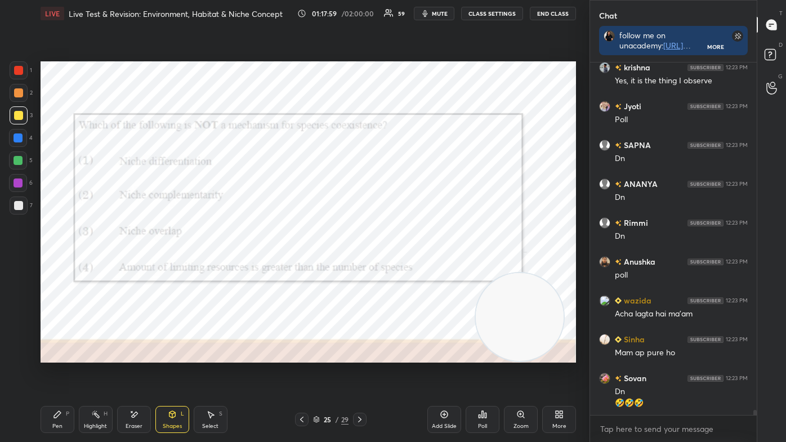
click at [482, 373] on div "Poll" at bounding box center [483, 419] width 34 height 27
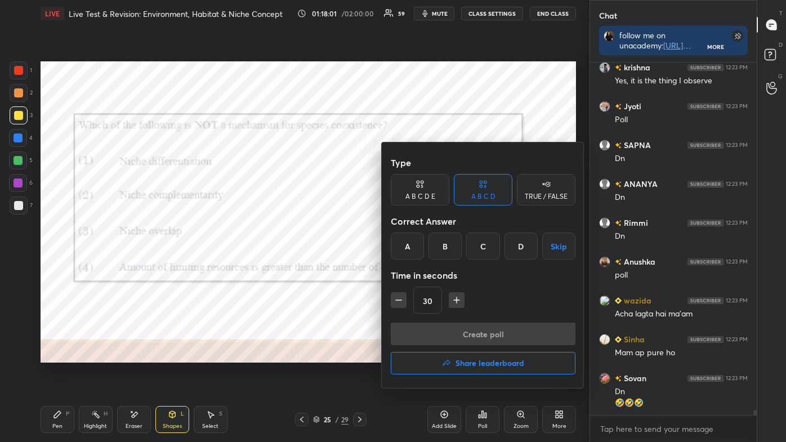
click at [486, 246] on div "C" at bounding box center [482, 246] width 33 height 27
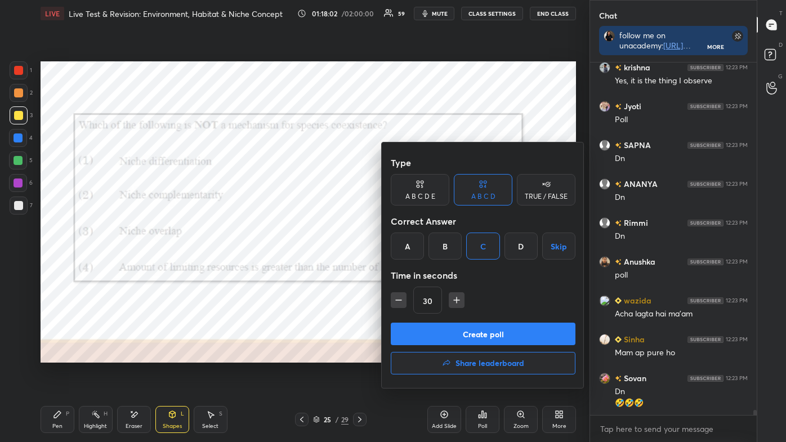
click at [467, 329] on button "Create poll" at bounding box center [483, 334] width 185 height 23
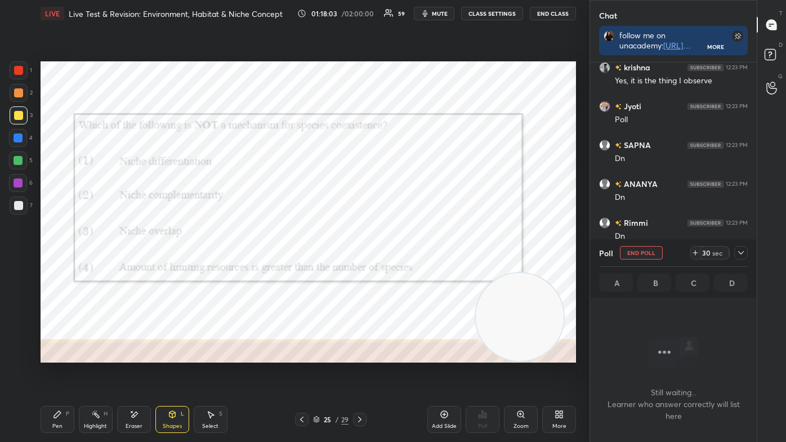
scroll to position [291, 163]
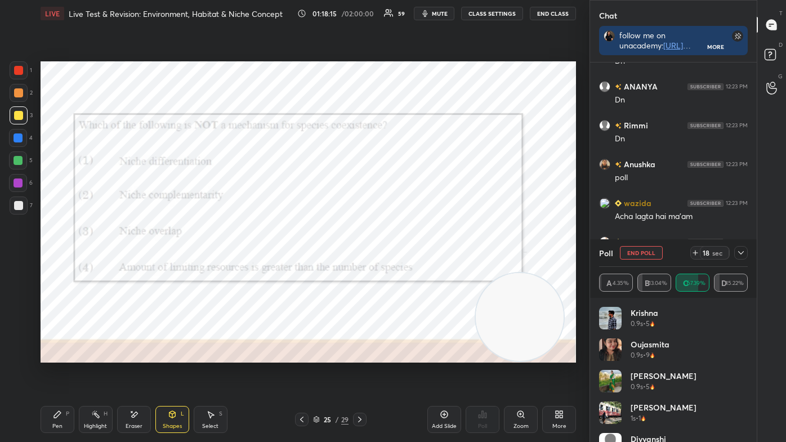
click at [88, 373] on div "Highlight H" at bounding box center [96, 419] width 34 height 27
click at [19, 356] on icon at bounding box center [18, 353] width 9 height 9
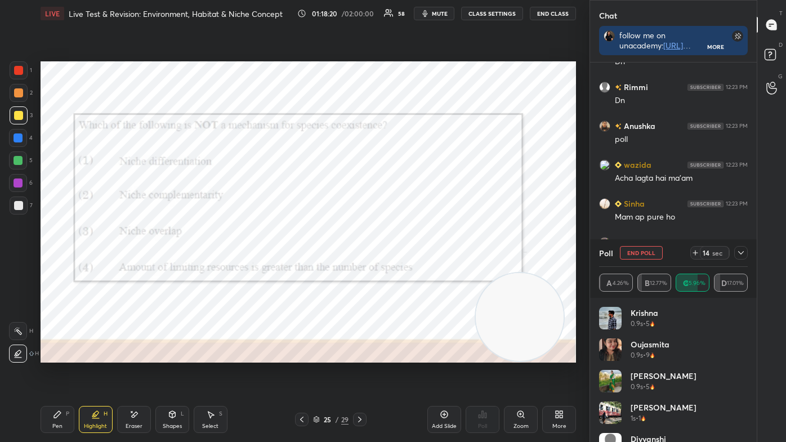
click at [16, 334] on icon at bounding box center [18, 331] width 9 height 9
click at [16, 333] on icon at bounding box center [18, 331] width 9 height 9
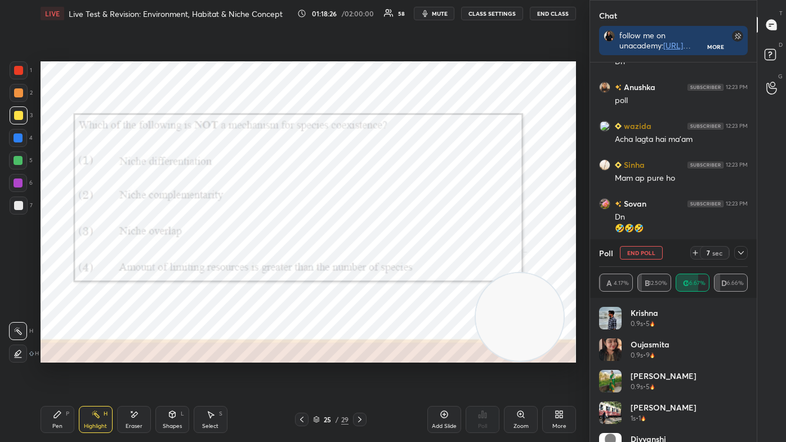
click at [132, 373] on icon at bounding box center [133, 415] width 9 height 10
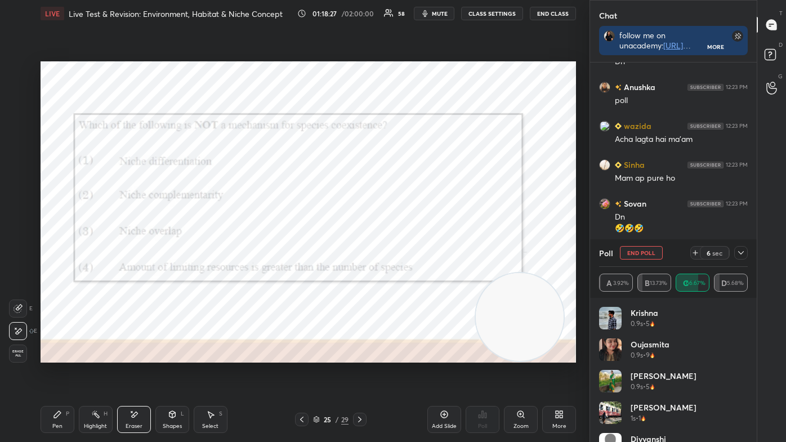
click at [96, 373] on div "Highlight" at bounding box center [95, 426] width 23 height 6
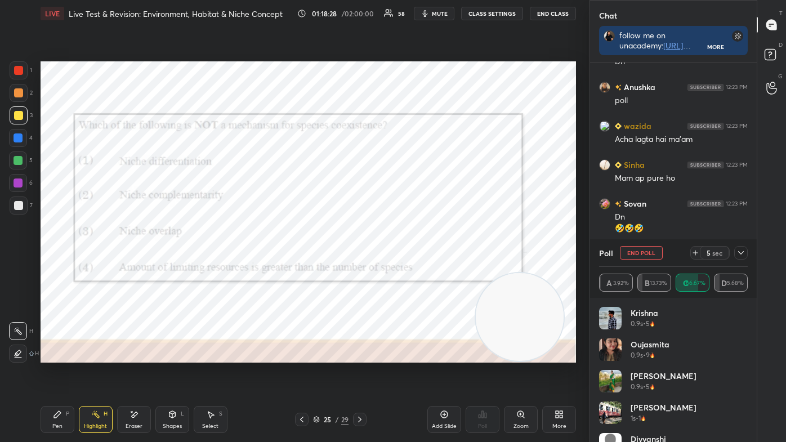
click at [26, 77] on div "1" at bounding box center [21, 70] width 23 height 18
click at [17, 351] on icon at bounding box center [18, 353] width 9 height 9
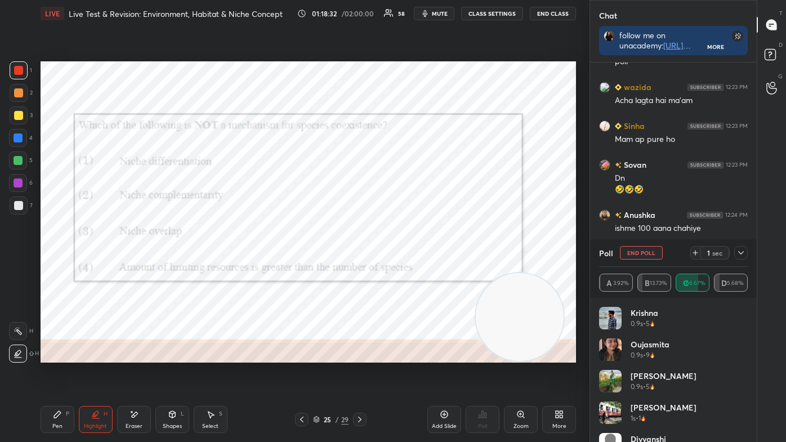
click at [19, 163] on div at bounding box center [18, 160] width 9 height 9
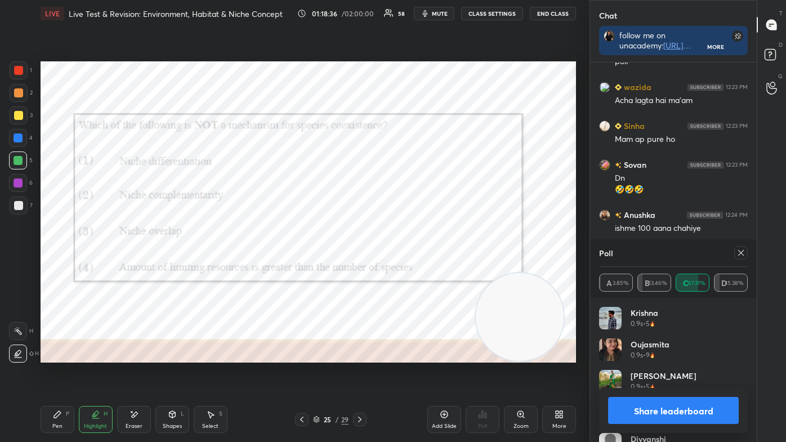
scroll to position [24050, 0]
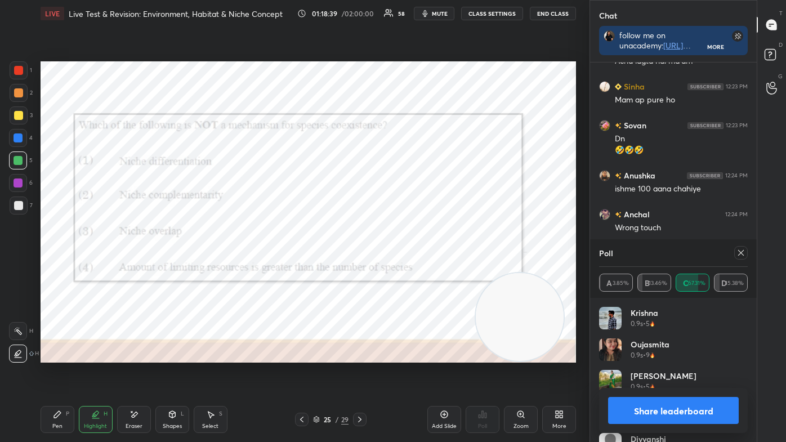
click at [670, 373] on div "0.9s • 5" at bounding box center [664, 387] width 66 height 10
click at [656, 373] on button "Share leaderboard" at bounding box center [673, 410] width 131 height 27
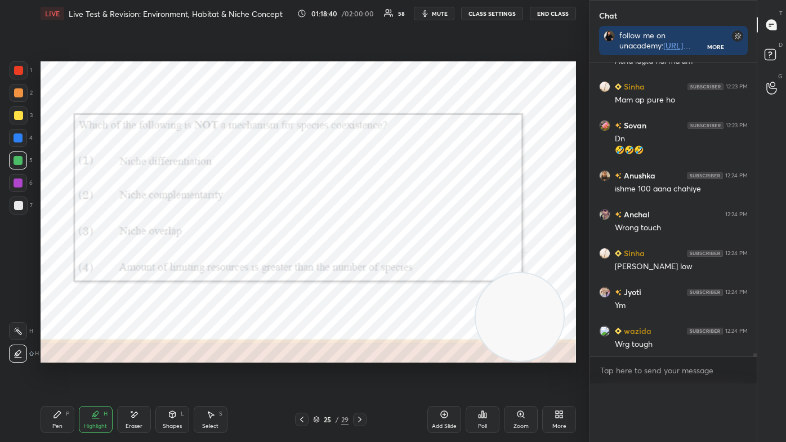
scroll to position [0, 3]
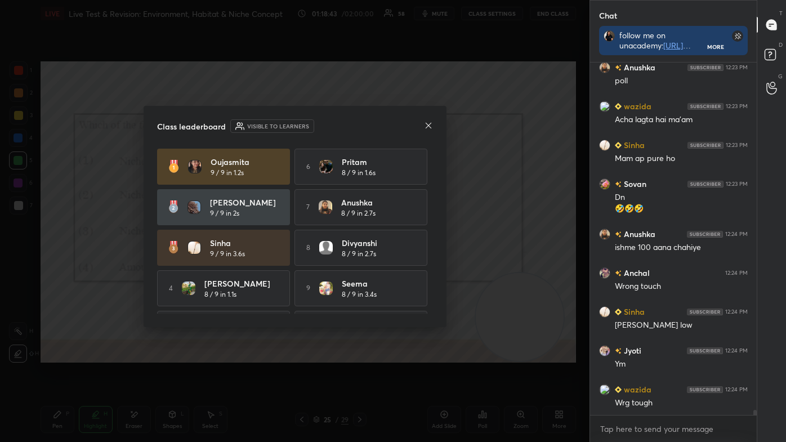
click at [428, 126] on icon at bounding box center [428, 125] width 9 height 9
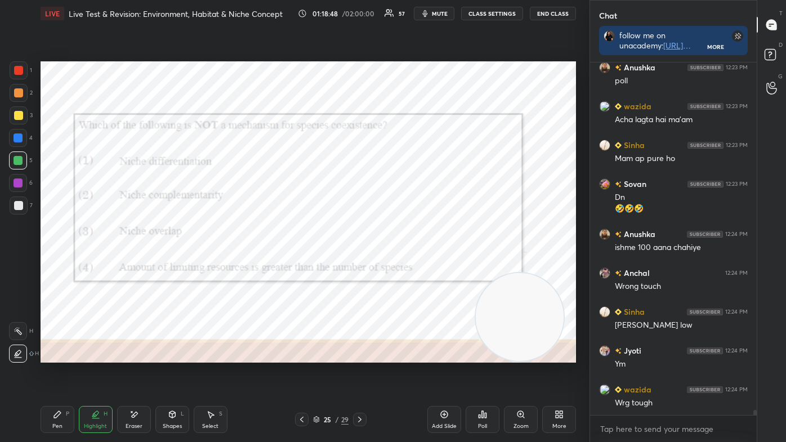
click at [66, 373] on div "Pen P" at bounding box center [58, 419] width 34 height 27
click at [24, 354] on div at bounding box center [19, 354] width 18 height 18
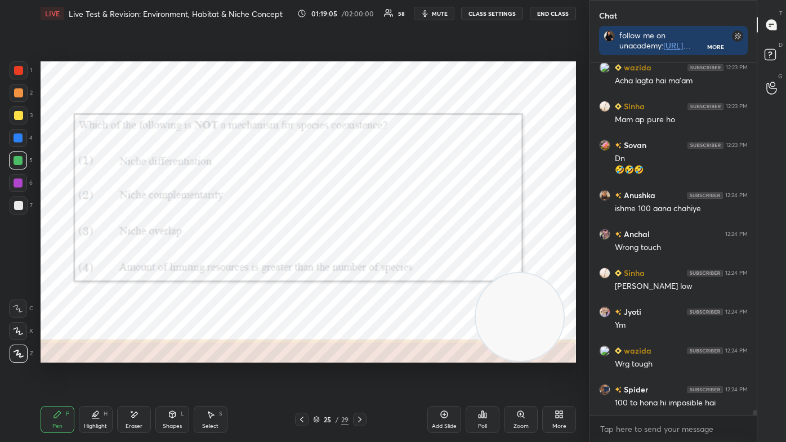
scroll to position [24069, 0]
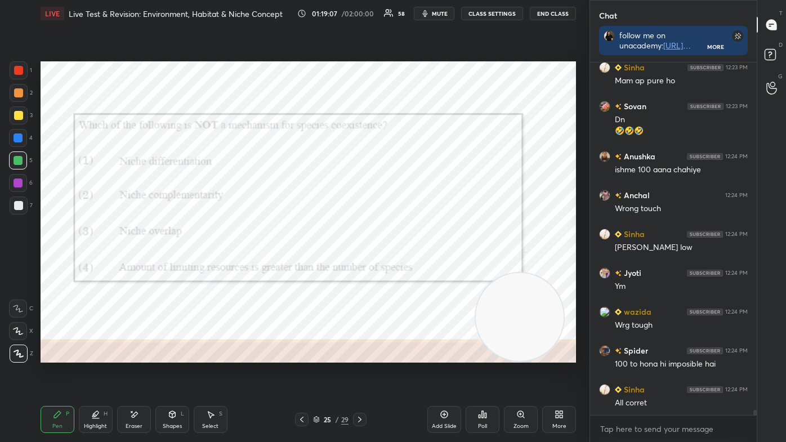
click at [360, 373] on icon at bounding box center [359, 419] width 9 height 9
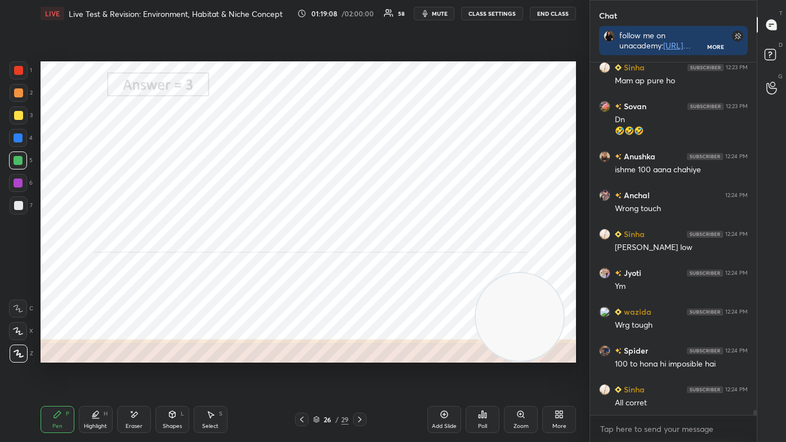
click at [360, 373] on icon at bounding box center [359, 419] width 9 height 9
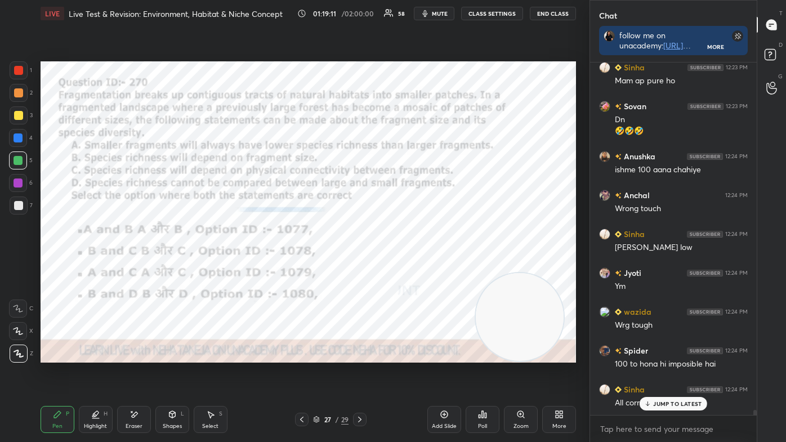
scroll to position [24117, 0]
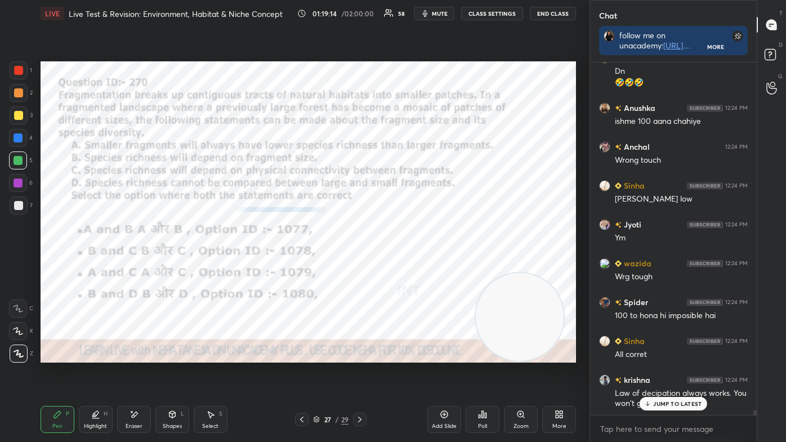
click at [178, 373] on div "Shapes L" at bounding box center [172, 419] width 34 height 27
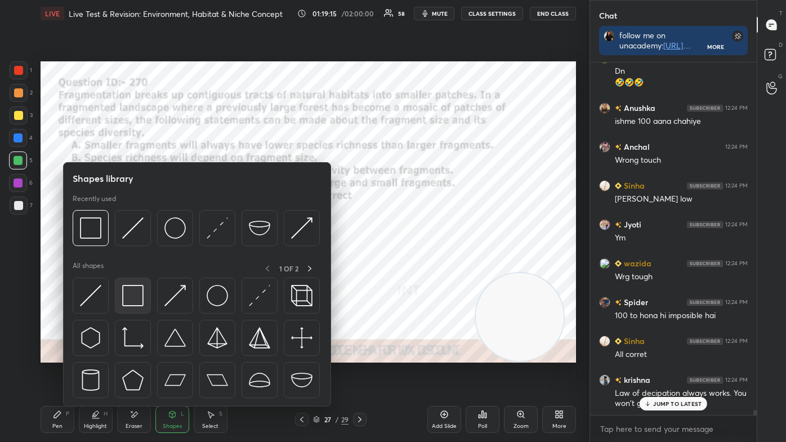
click at [137, 290] on img at bounding box center [132, 295] width 21 height 21
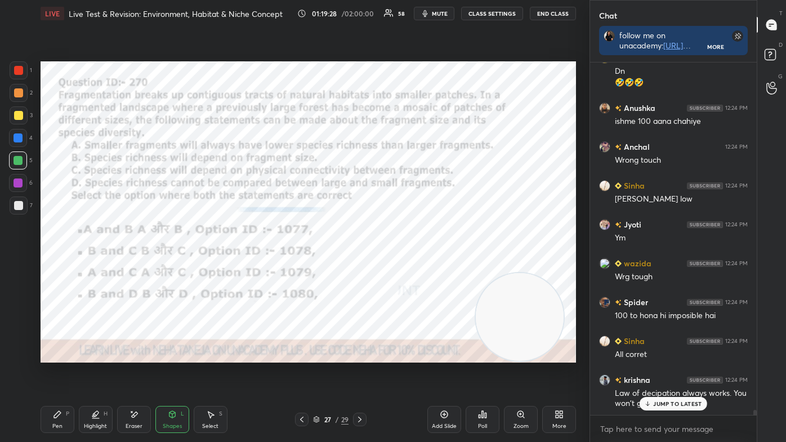
click at [182, 373] on div "L" at bounding box center [182, 414] width 3 height 6
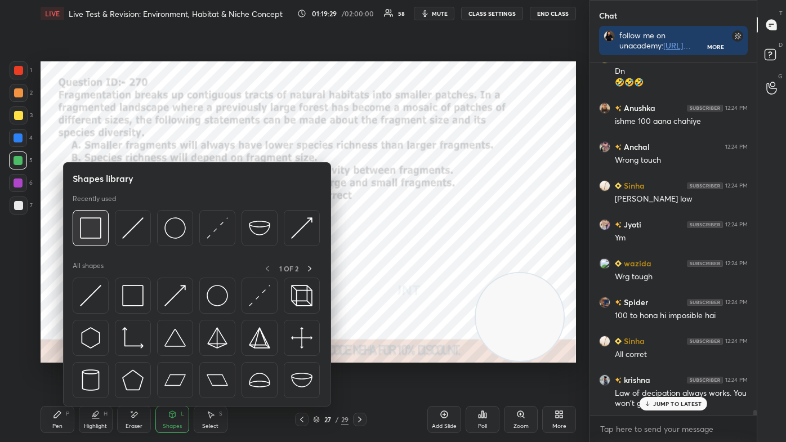
click at [90, 233] on img at bounding box center [90, 227] width 21 height 21
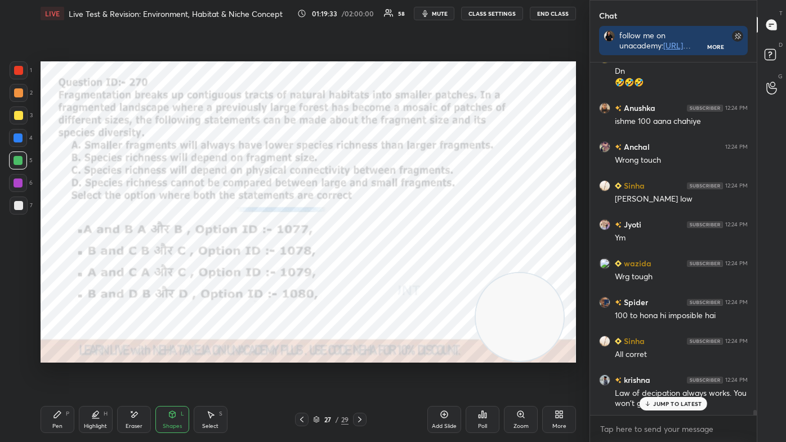
click at [59, 373] on icon at bounding box center [57, 414] width 9 height 9
click at [19, 354] on icon at bounding box center [18, 353] width 9 height 7
click at [673, 373] on div "JUMP TO LATEST" at bounding box center [674, 404] width 68 height 14
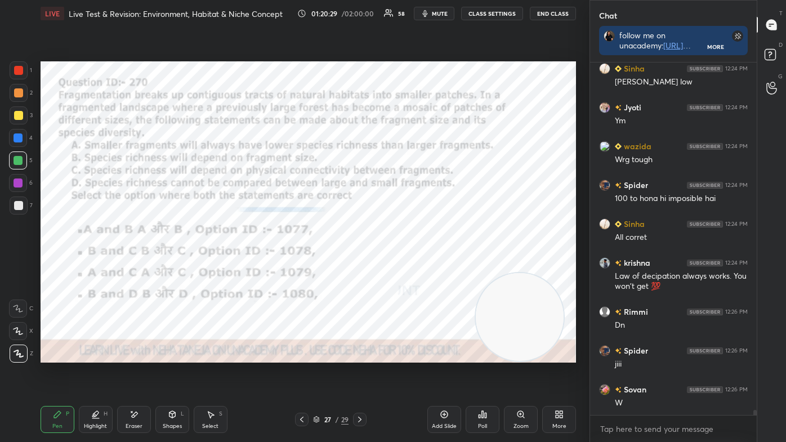
scroll to position [24273, 0]
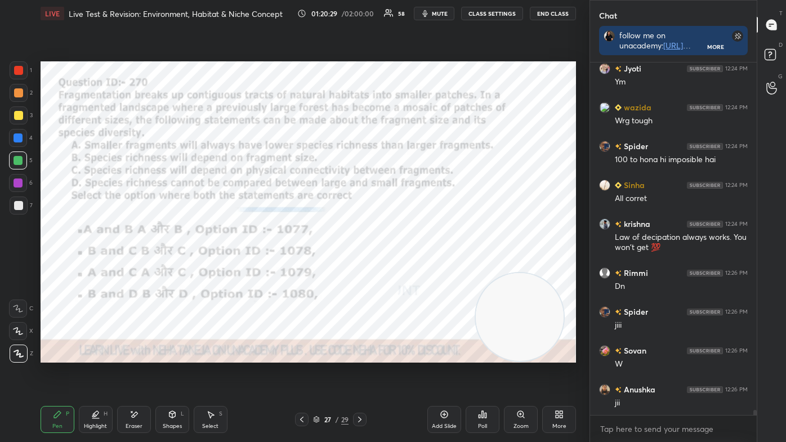
click at [482, 373] on div "Poll" at bounding box center [483, 419] width 34 height 27
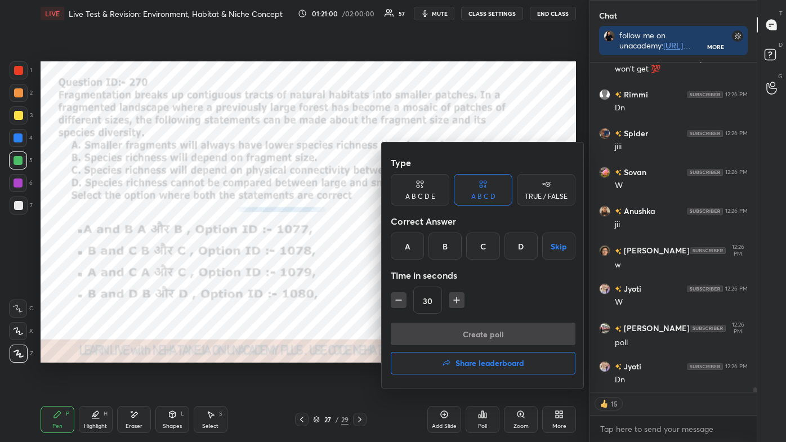
scroll to position [24490, 0]
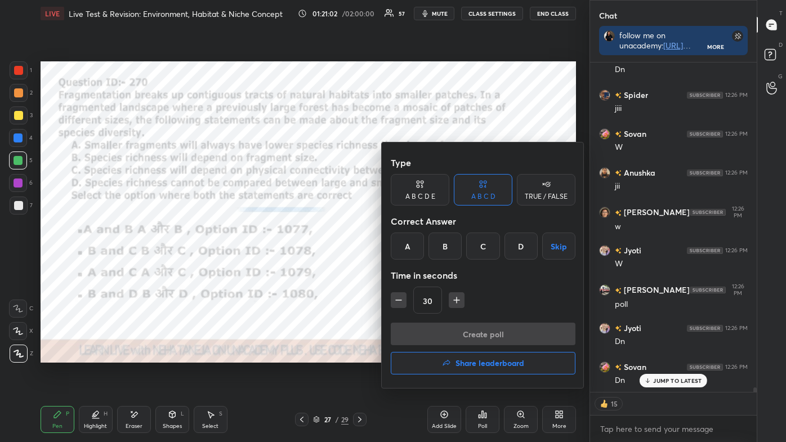
click at [448, 249] on div "B" at bounding box center [444, 246] width 33 height 27
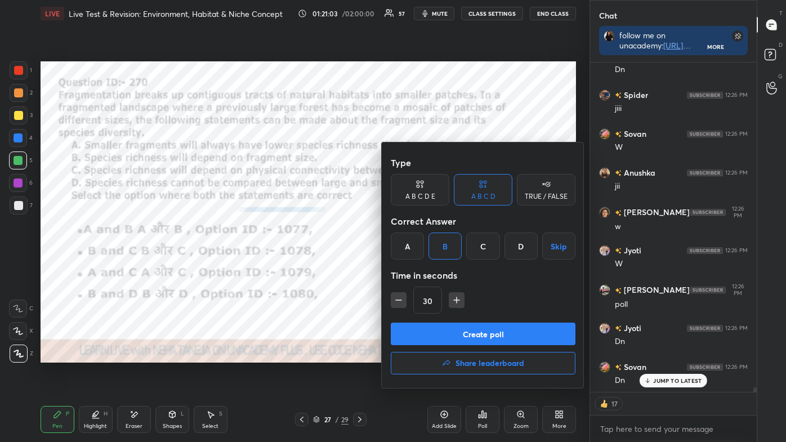
click at [467, 329] on button "Create poll" at bounding box center [483, 334] width 185 height 23
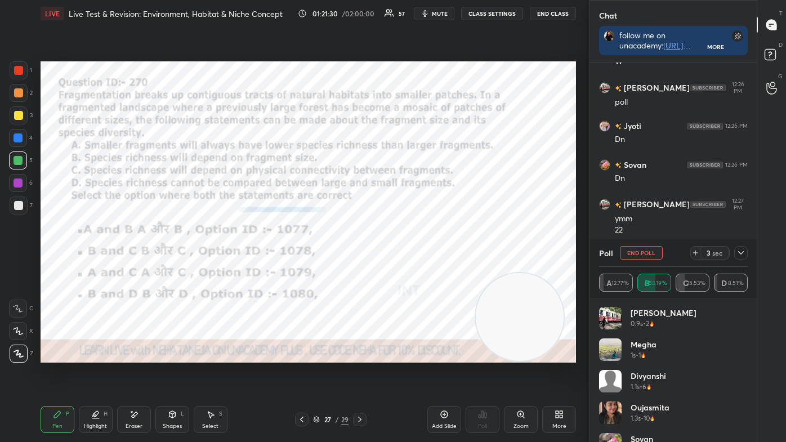
scroll to position [24731, 0]
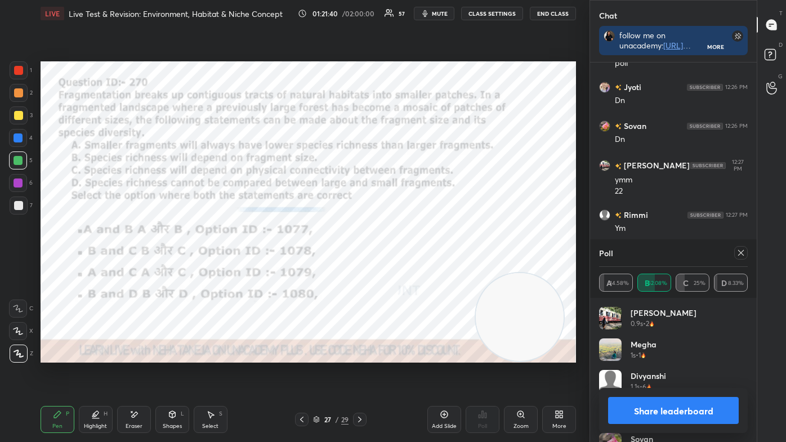
click at [674, 373] on button "Share leaderboard" at bounding box center [673, 410] width 131 height 27
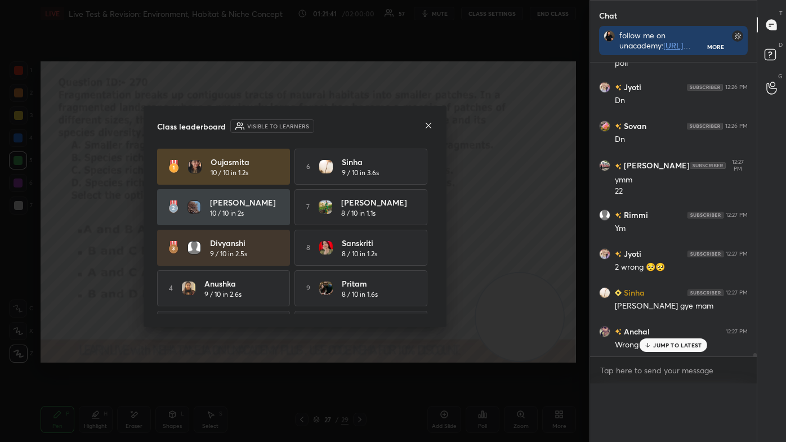
scroll to position [221, 163]
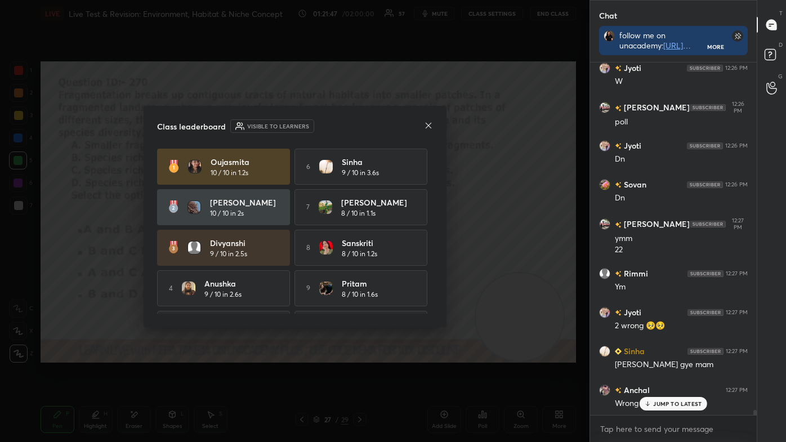
click at [431, 126] on icon at bounding box center [428, 125] width 9 height 9
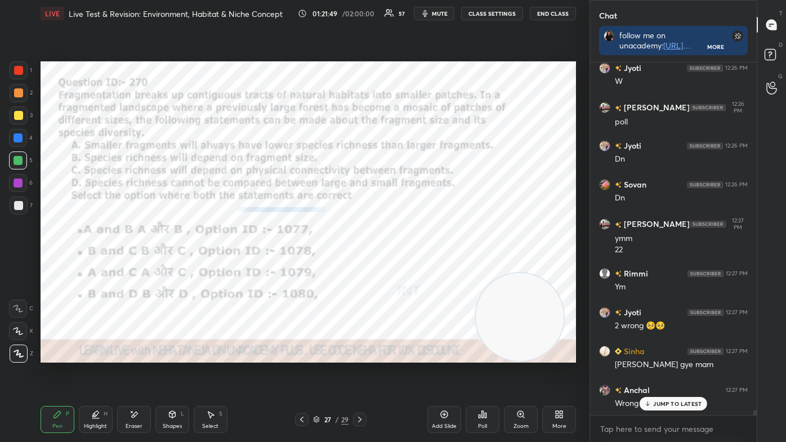
drag, startPoint x: 100, startPoint y: 414, endPoint x: 104, endPoint y: 367, distance: 46.9
click at [104, 369] on div "LIVE Live Test & Revision: Environment, Habitat & Niche Concept 01:21:49 / 02:0…" at bounding box center [308, 221] width 544 height 442
click at [174, 373] on div "Shapes L" at bounding box center [172, 419] width 34 height 27
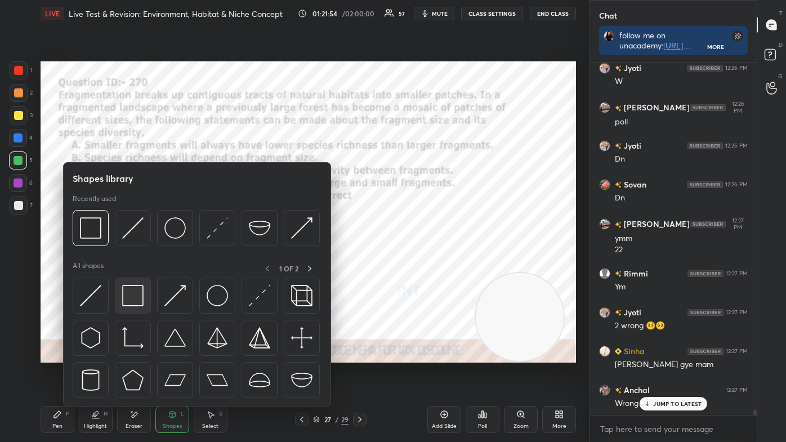
click at [126, 300] on img at bounding box center [132, 295] width 21 height 21
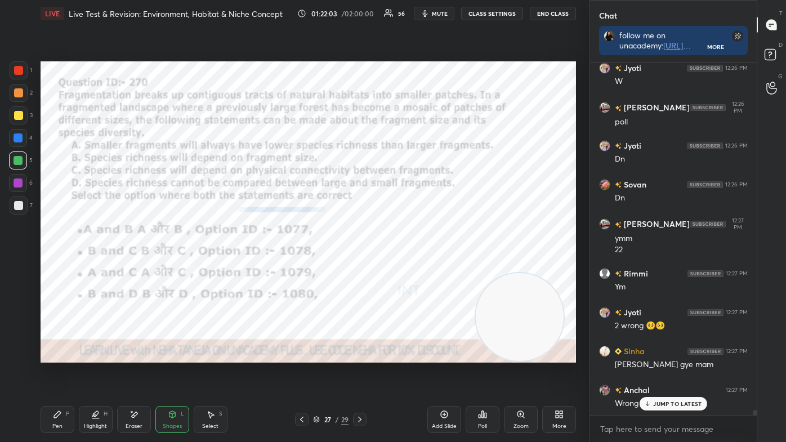
click at [102, 373] on div "Pen P Highlight H Eraser Shapes L Select S 27 / 29 Add Slide Poll Zoom More" at bounding box center [308, 419] width 535 height 45
click at [104, 373] on div "Highlight H" at bounding box center [96, 419] width 34 height 27
click at [23, 333] on div at bounding box center [18, 331] width 18 height 18
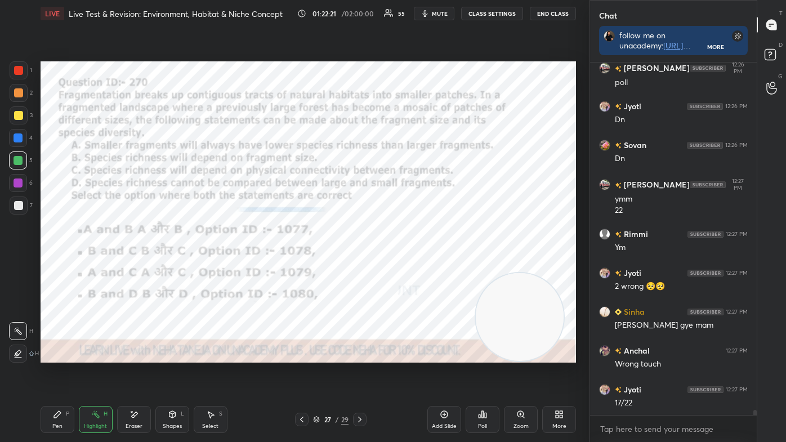
scroll to position [24751, 0]
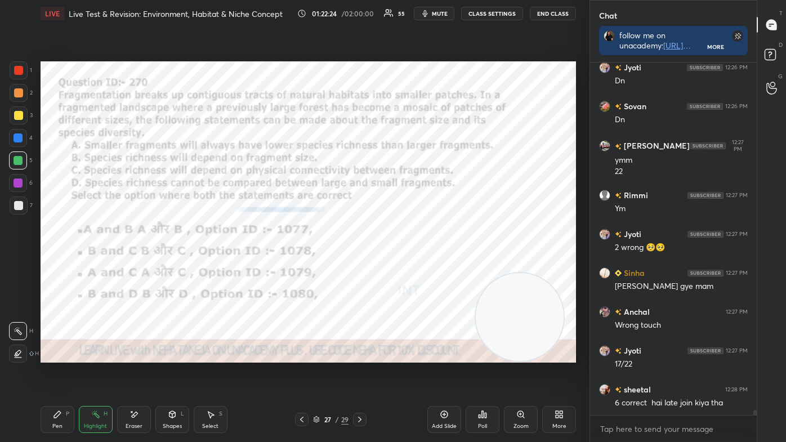
click at [16, 352] on icon at bounding box center [18, 353] width 9 height 9
click at [20, 113] on div at bounding box center [18, 115] width 9 height 9
click at [64, 373] on div "Pen P" at bounding box center [58, 419] width 34 height 27
click at [12, 311] on div at bounding box center [18, 308] width 18 height 18
click at [14, 74] on div at bounding box center [19, 70] width 18 height 18
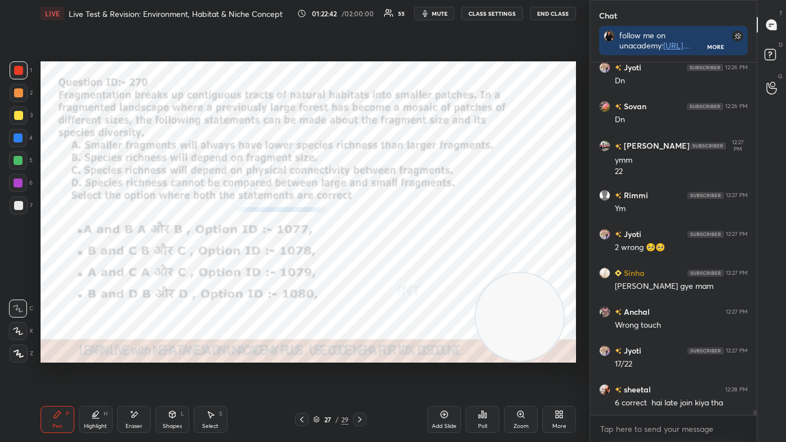
click at [16, 72] on div at bounding box center [18, 70] width 9 height 9
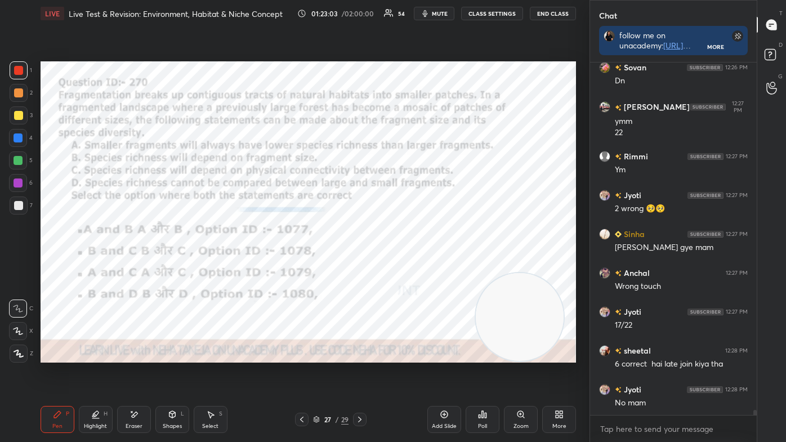
scroll to position [24828, 0]
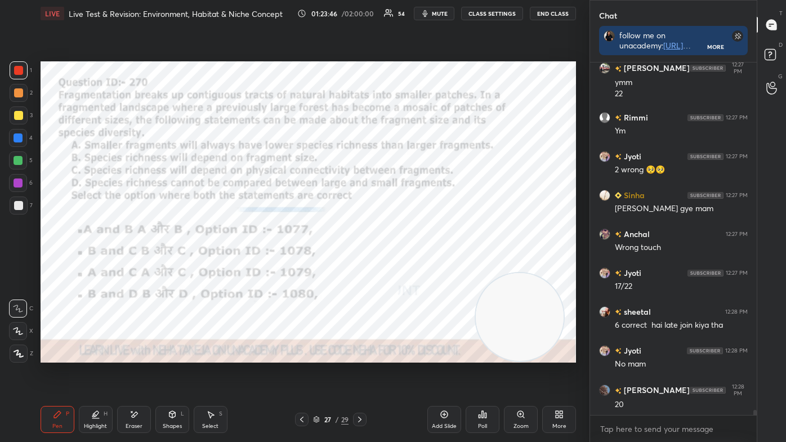
click at [355, 373] on icon at bounding box center [359, 419] width 9 height 9
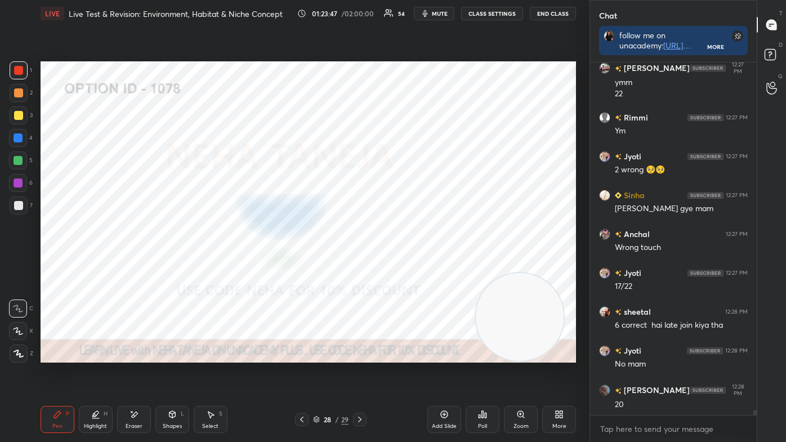
click at [356, 373] on div at bounding box center [360, 420] width 14 height 14
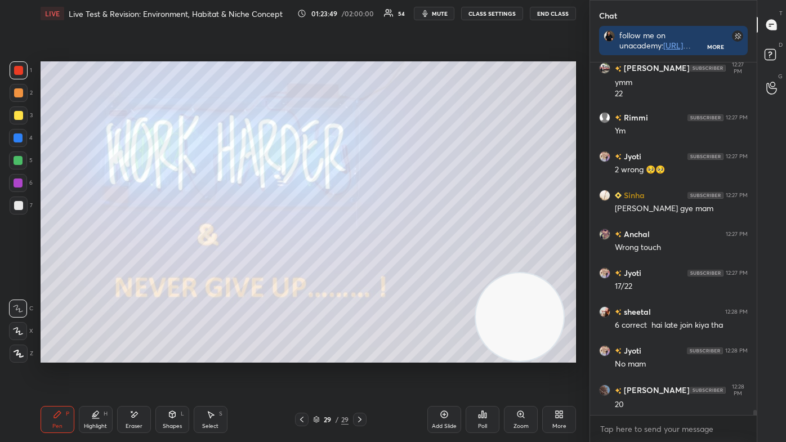
scroll to position [24877, 0]
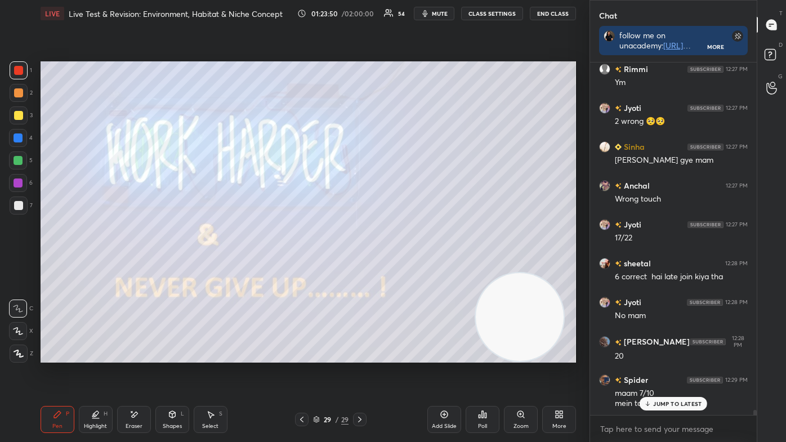
click at [106, 373] on div "H" at bounding box center [106, 414] width 4 height 6
click at [26, 324] on div "H" at bounding box center [24, 331] width 30 height 18
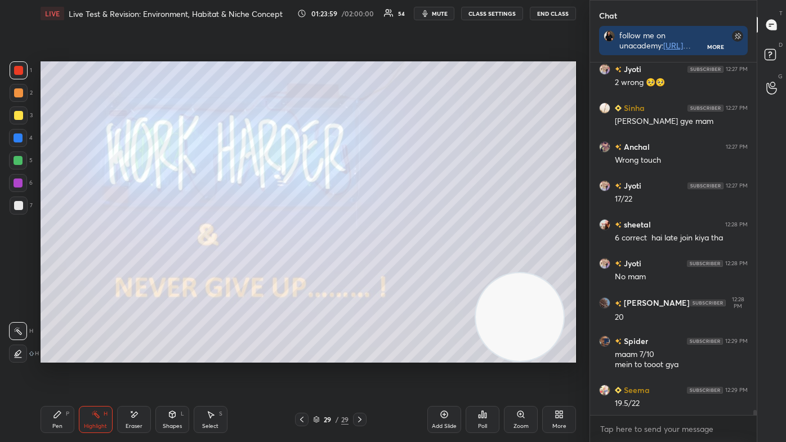
scroll to position [24955, 0]
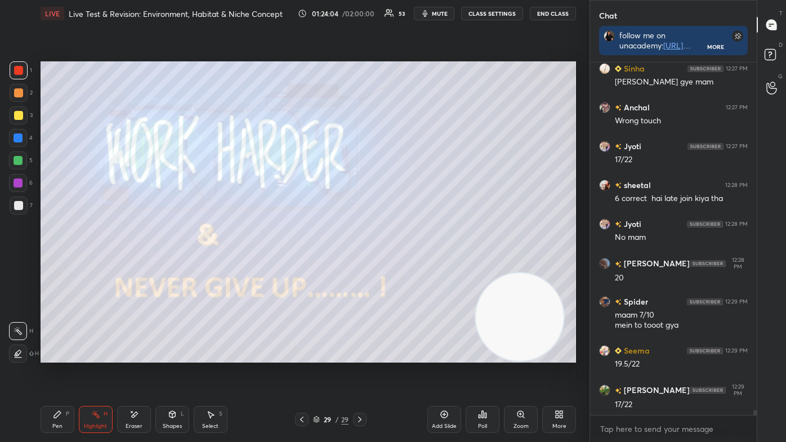
click at [54, 373] on div "Pen P" at bounding box center [58, 419] width 34 height 27
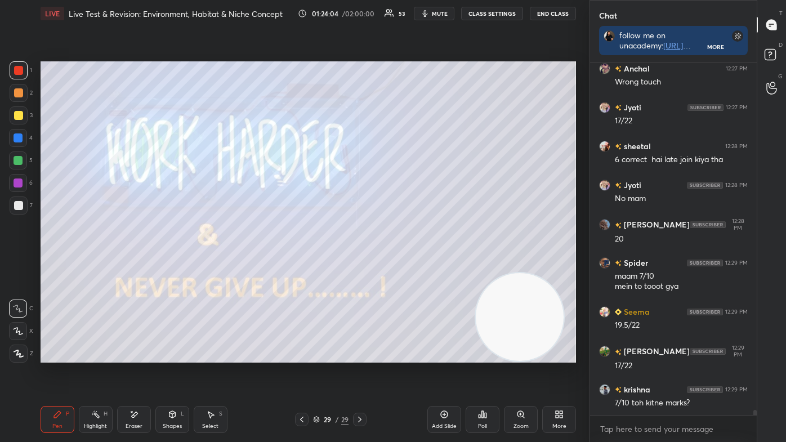
click at [17, 359] on div at bounding box center [19, 354] width 18 height 18
click at [19, 214] on div "7" at bounding box center [21, 207] width 23 height 23
click at [16, 210] on div at bounding box center [19, 205] width 18 height 18
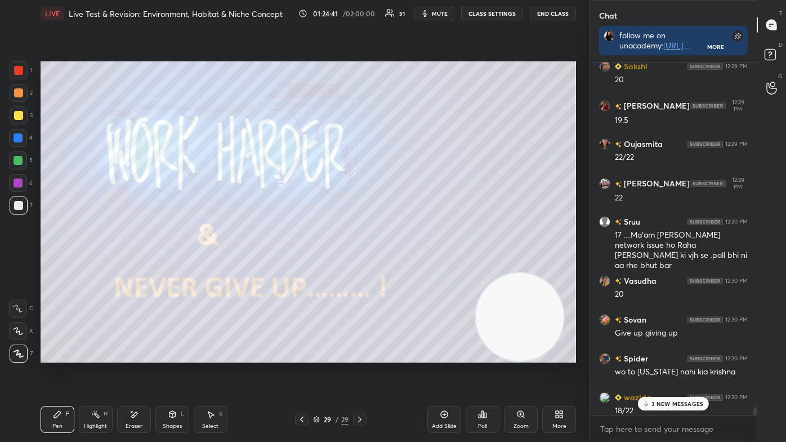
scroll to position [25514, 0]
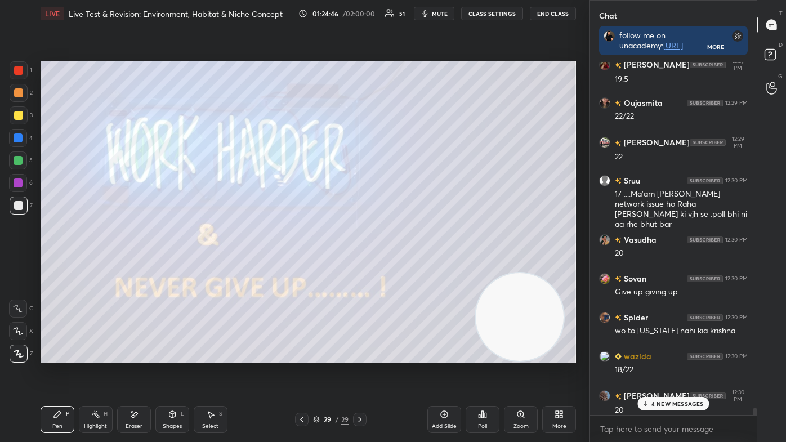
click at [753, 373] on div at bounding box center [754, 412] width 3 height 9
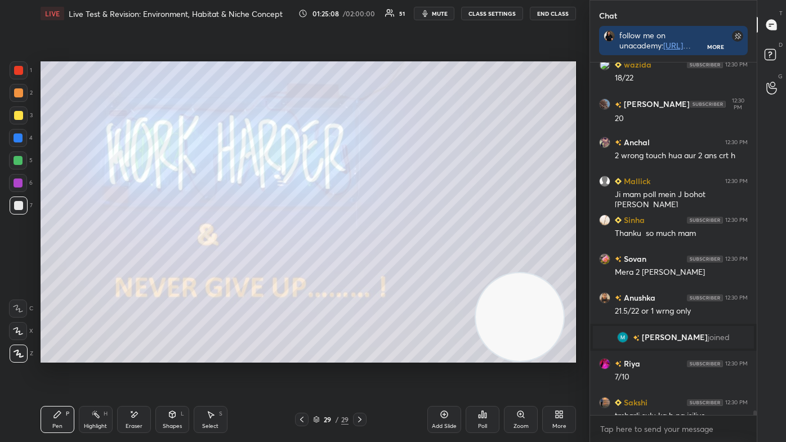
scroll to position [25818, 0]
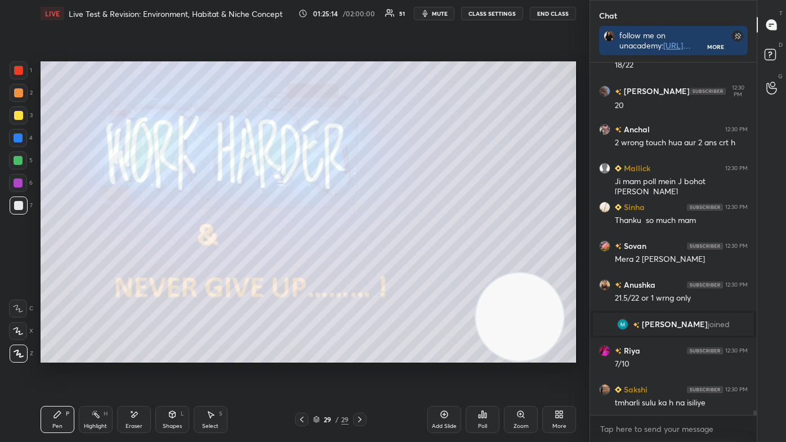
drag, startPoint x: 755, startPoint y: 408, endPoint x: 754, endPoint y: 415, distance: 7.4
click at [754, 373] on div "Spider 12:30 PM wo to [US_STATE] nahi kia krishna wazida 12:30 PM 18/22 [PERSON…" at bounding box center [673, 251] width 167 height 379
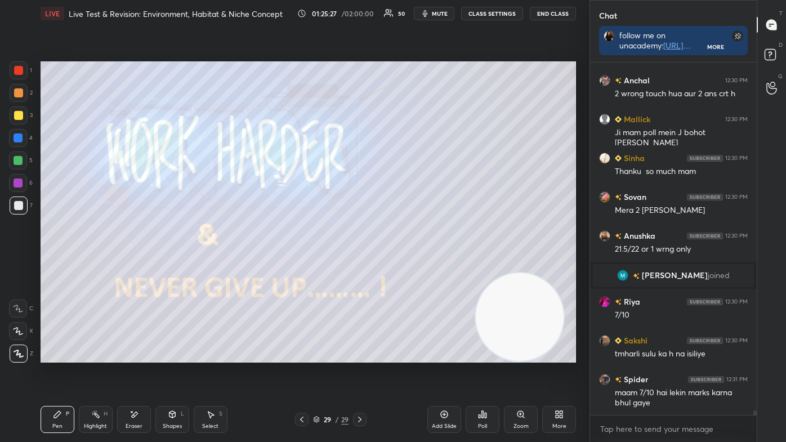
click at [24, 205] on div at bounding box center [19, 205] width 18 height 18
click at [24, 203] on div at bounding box center [19, 205] width 18 height 18
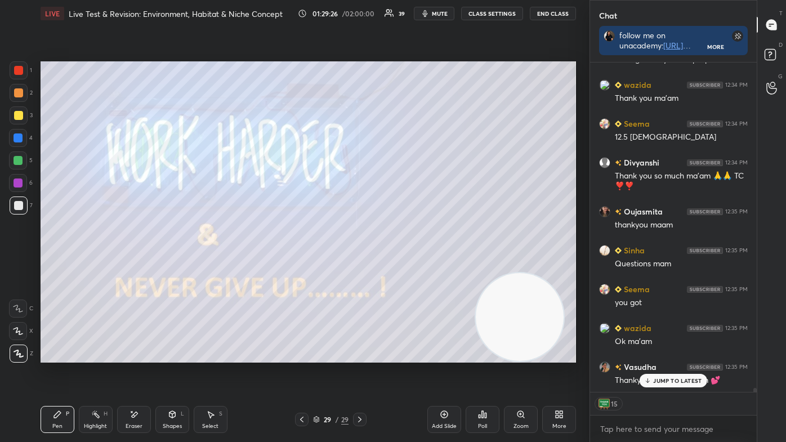
scroll to position [27193, 0]
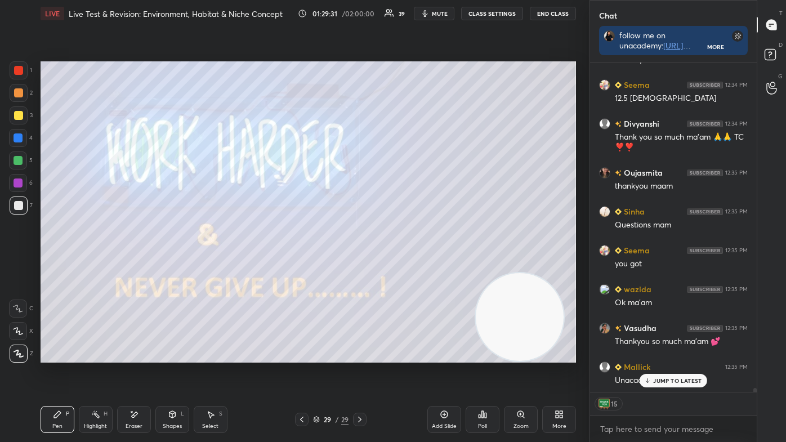
click at [26, 109] on div at bounding box center [19, 115] width 18 height 18
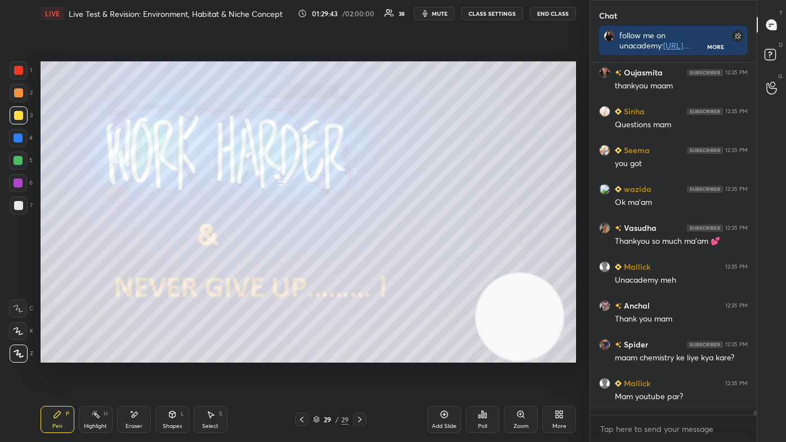
scroll to position [27287, 0]
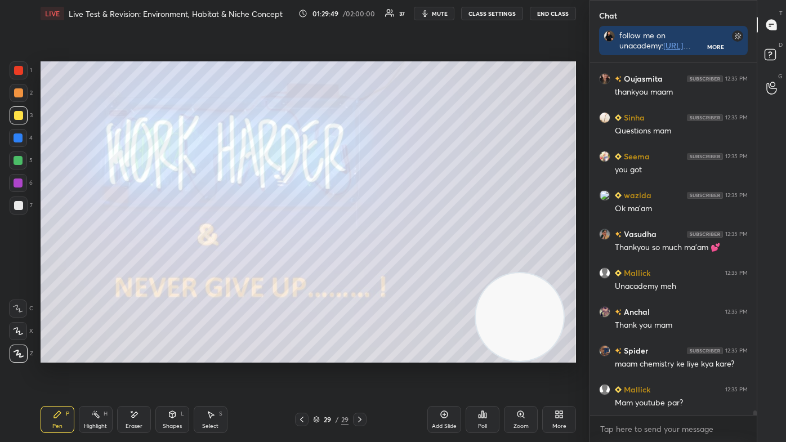
click at [17, 115] on div at bounding box center [18, 115] width 9 height 9
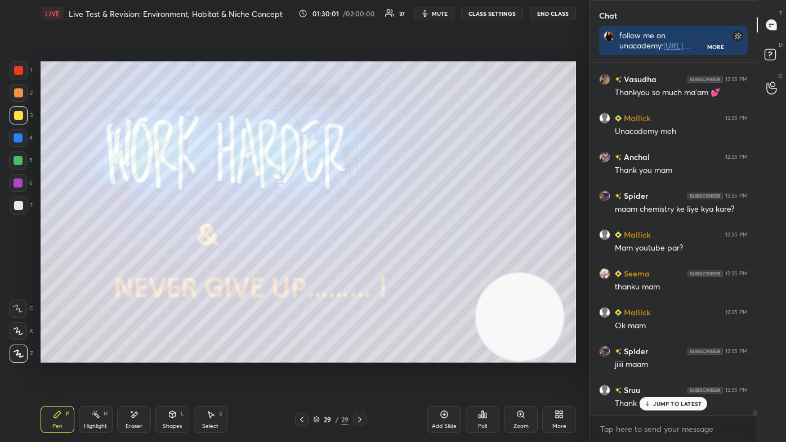
scroll to position [27482, 0]
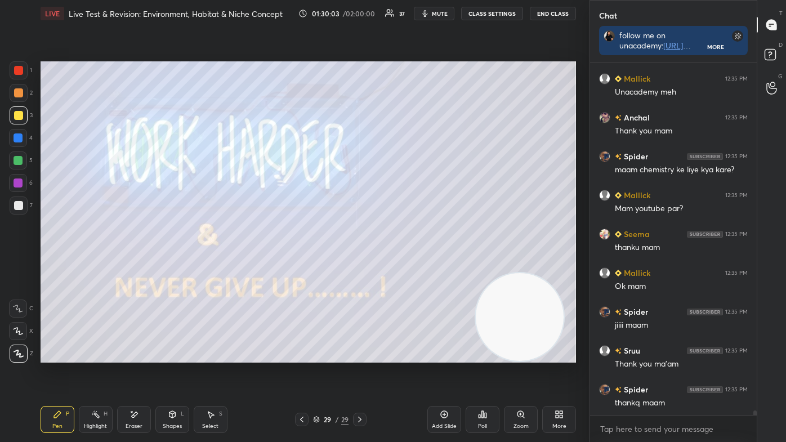
click at [540, 13] on button "End Class" at bounding box center [553, 14] width 46 height 14
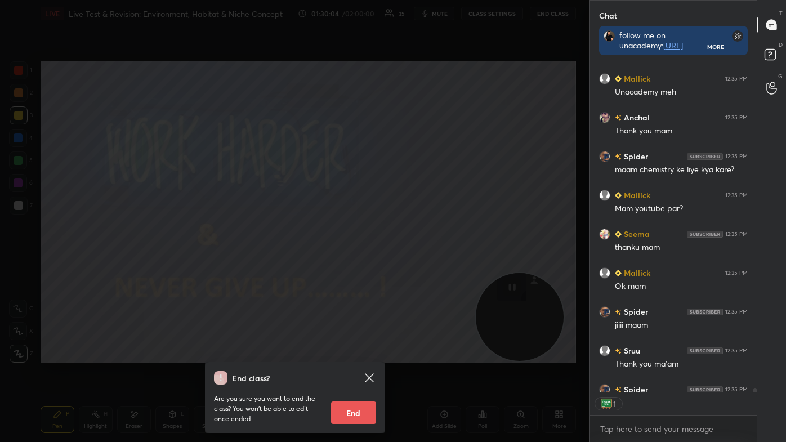
scroll to position [327, 163]
click at [370, 373] on button "End" at bounding box center [353, 412] width 45 height 23
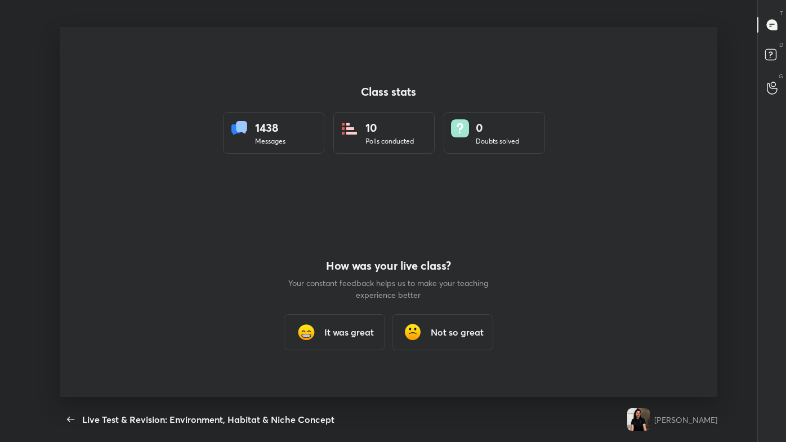
scroll to position [0, 0]
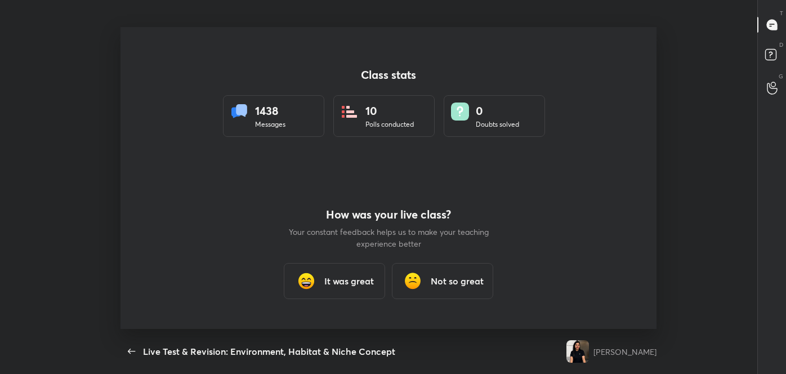
type textarea "x"
